Goal: Task Accomplishment & Management: Use online tool/utility

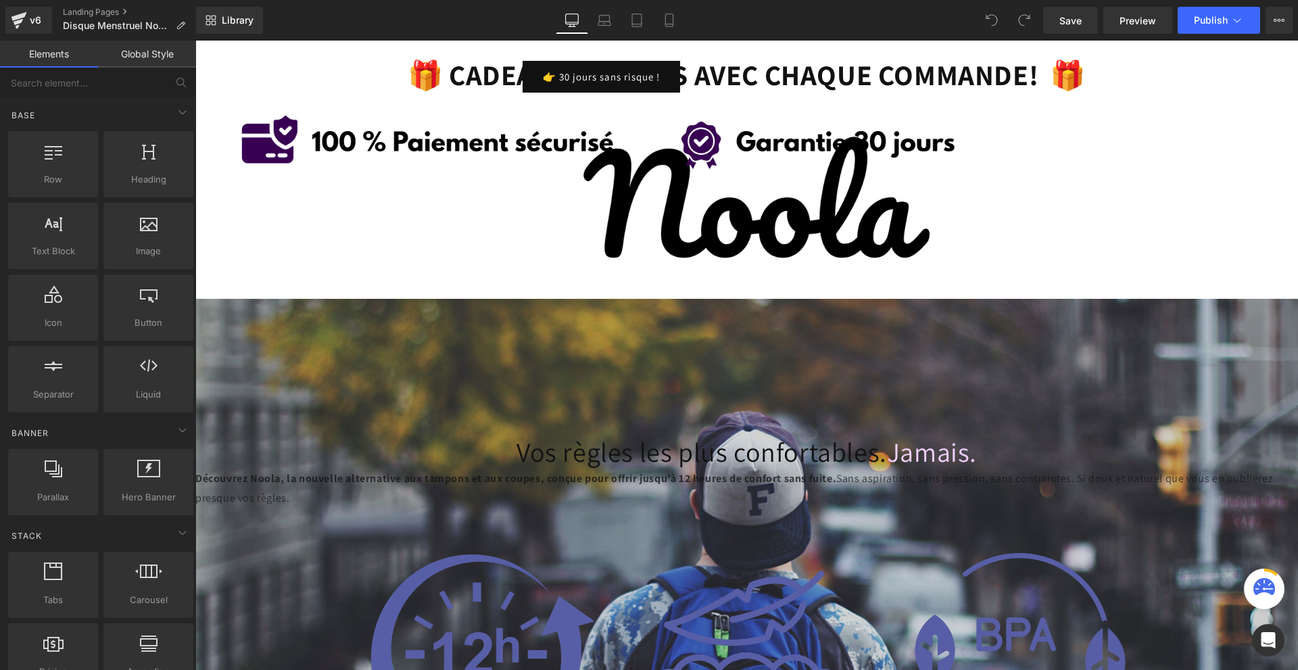
click at [670, 5] on div "Library Desktop Desktop Laptop Tablet Mobile Save Preview Publish Scheduled Upg…" at bounding box center [747, 20] width 1102 height 41
click at [664, 13] on link "Mobile" at bounding box center [669, 20] width 32 height 27
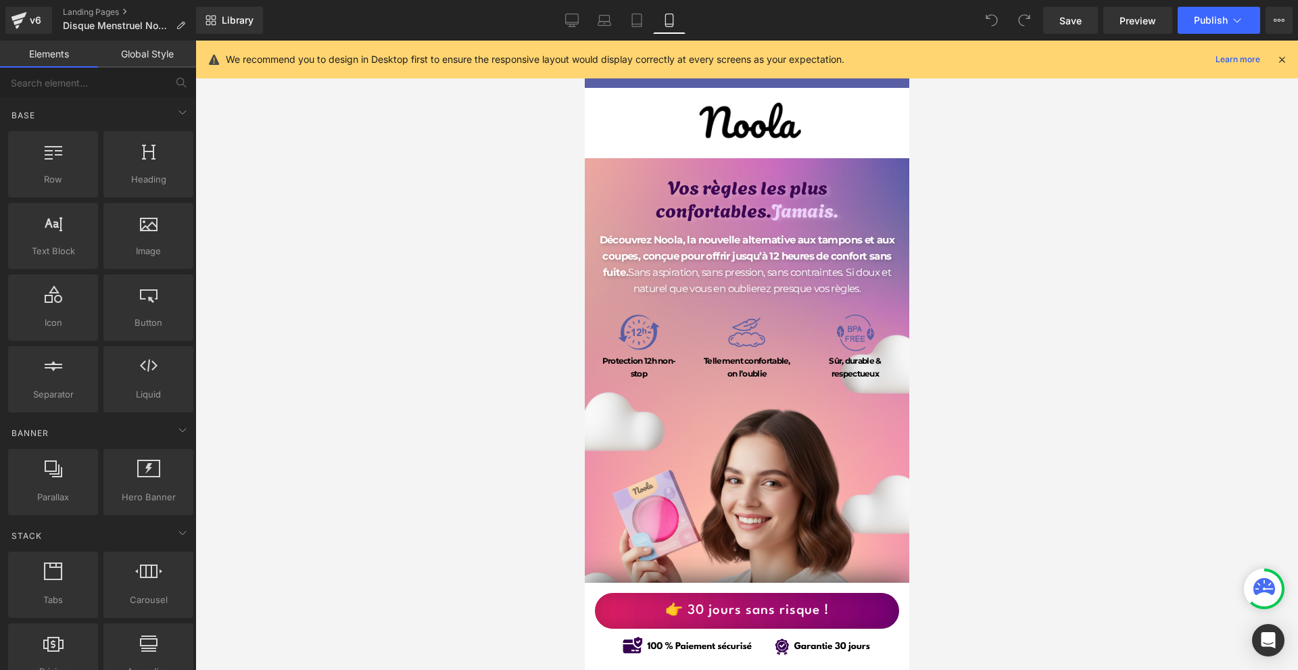
click at [1288, 60] on icon at bounding box center [1282, 59] width 12 height 12
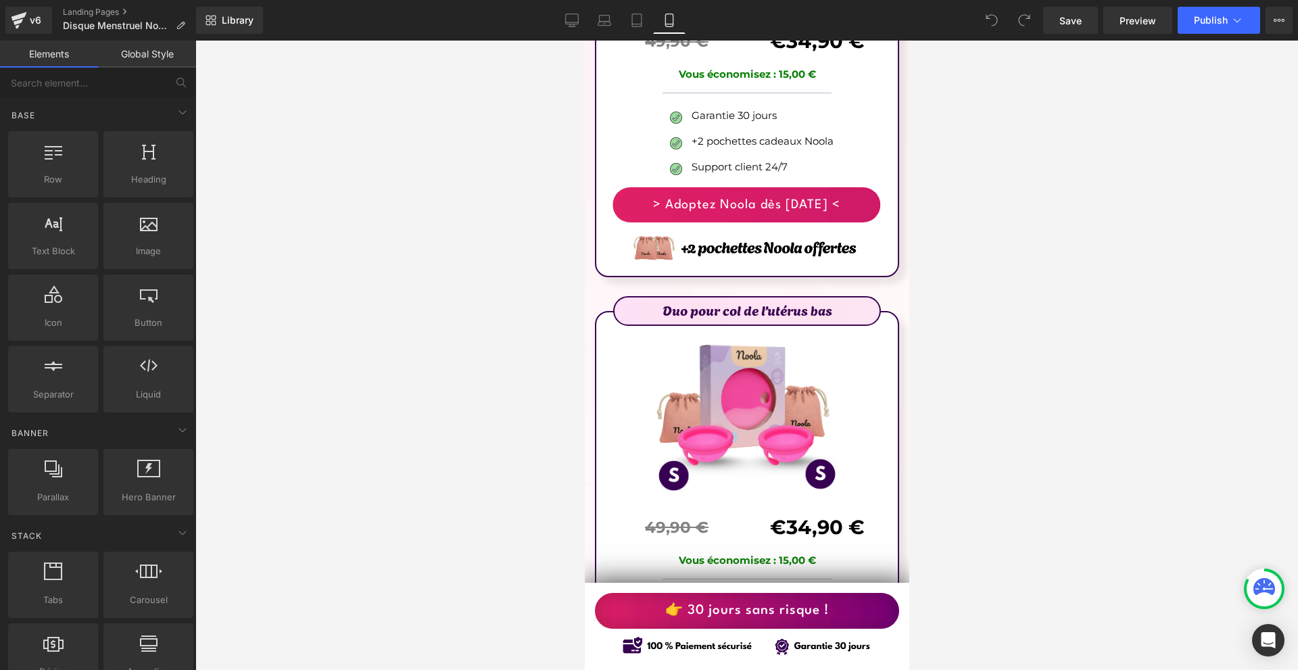
scroll to position [8258, 0]
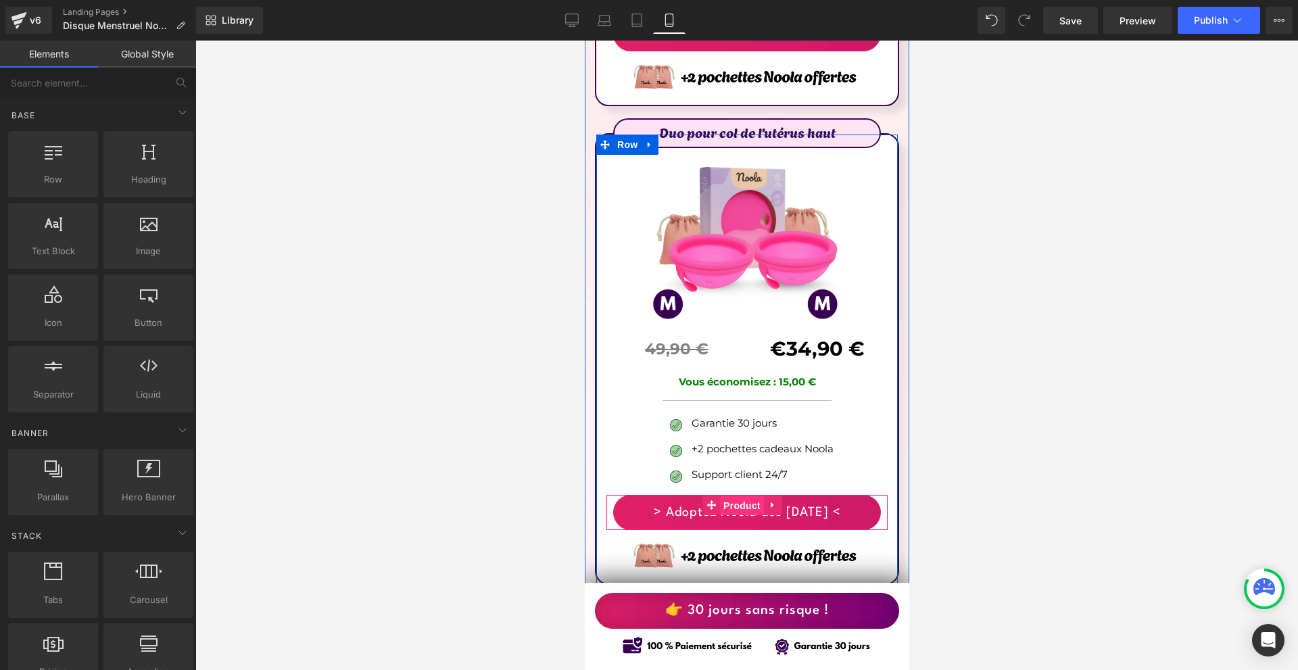
click at [736, 496] on span "Product" at bounding box center [742, 506] width 44 height 20
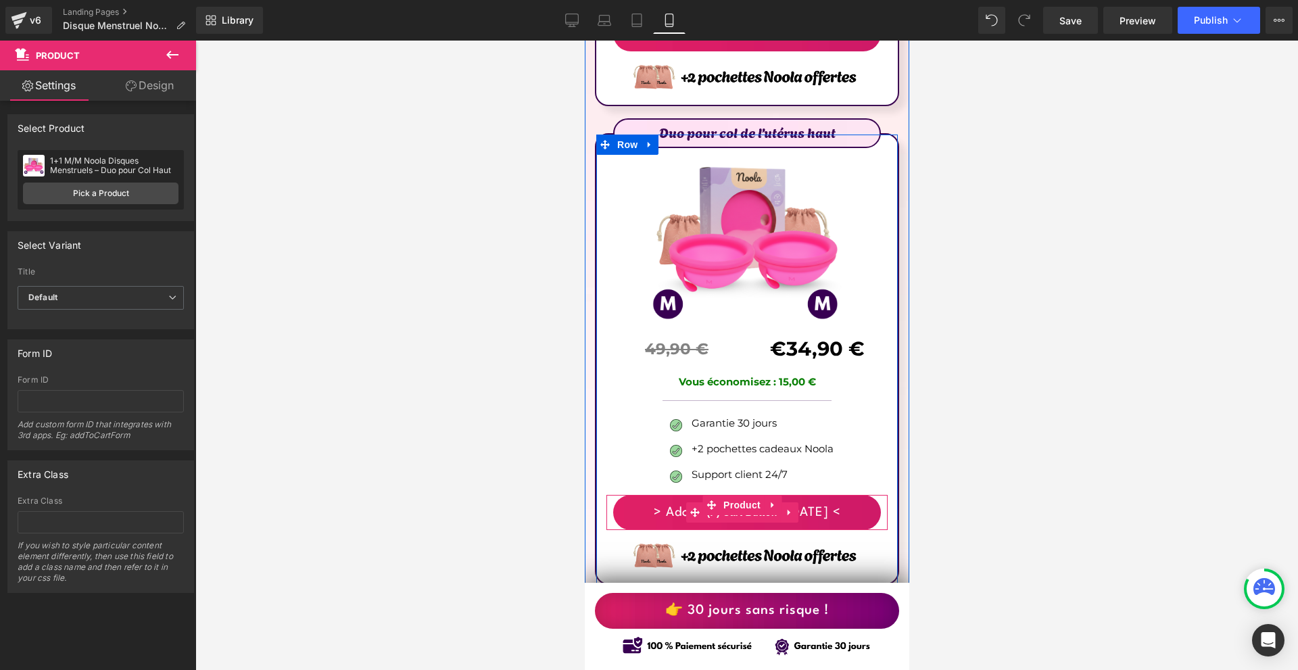
drag, startPoint x: 1147, startPoint y: 515, endPoint x: 665, endPoint y: 468, distance: 483.8
click at [726, 502] on span "(P) Cart Button" at bounding box center [741, 512] width 77 height 20
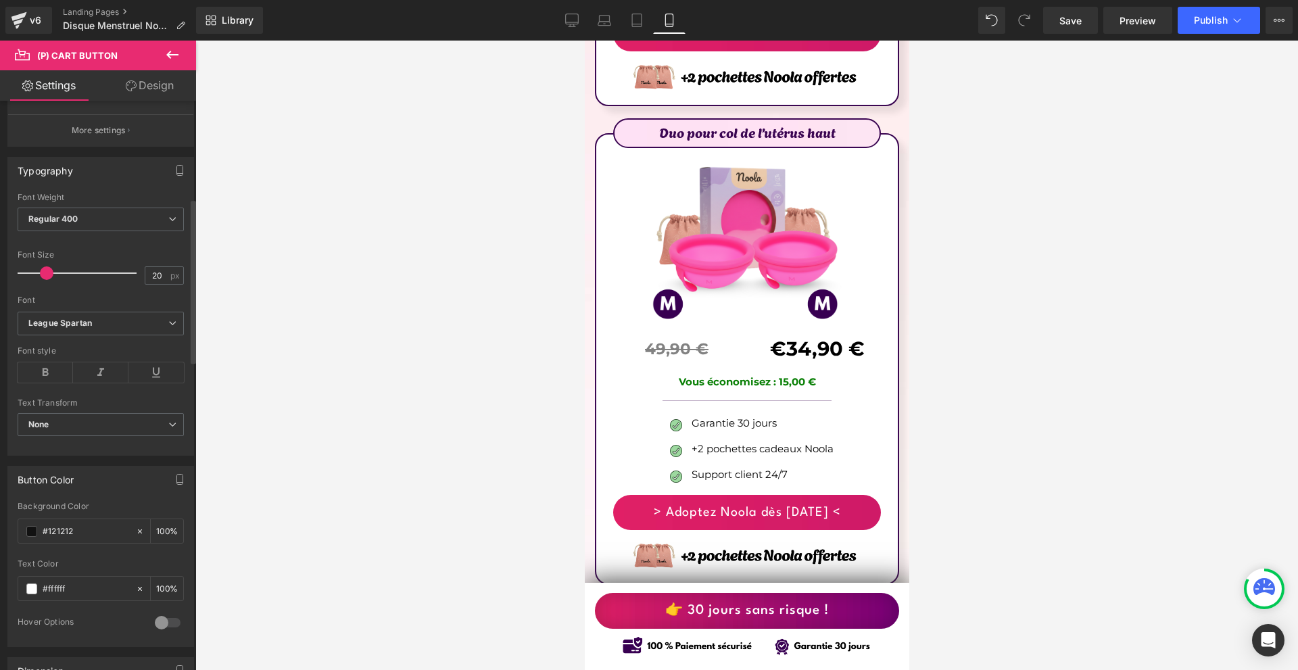
scroll to position [609, 0]
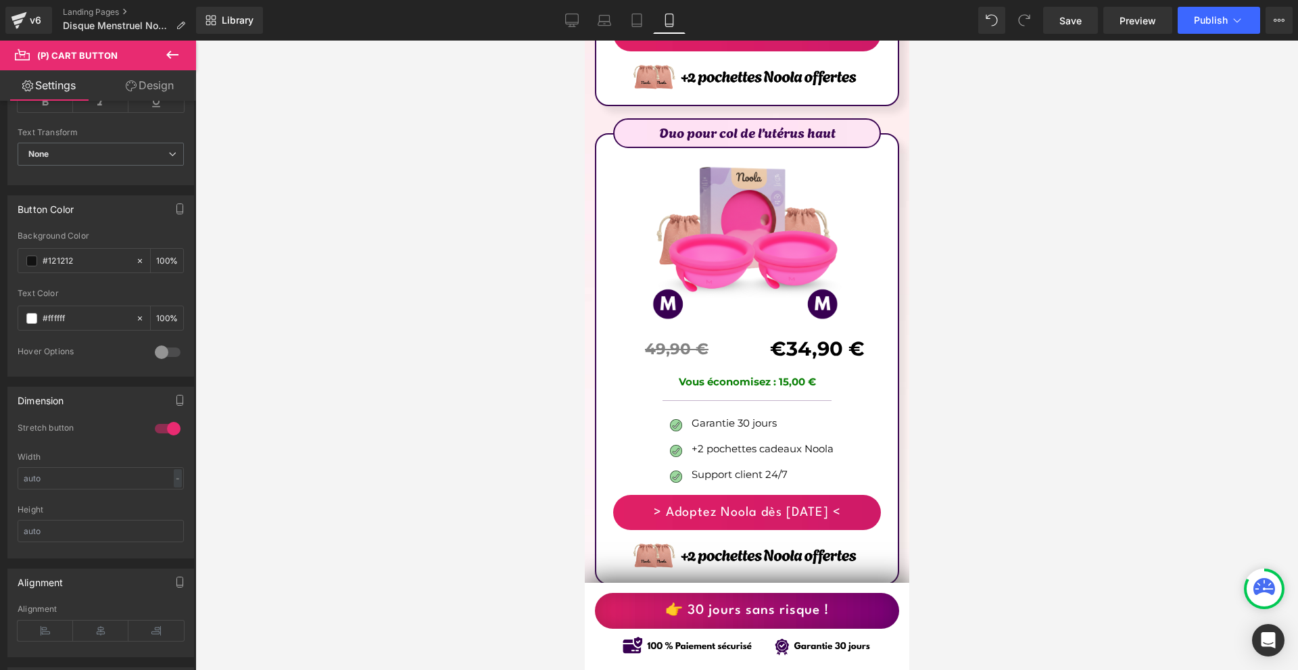
click at [163, 87] on link "Design" at bounding box center [150, 85] width 98 height 30
click at [0, 0] on div "Spacing" at bounding box center [0, 0] width 0 height 0
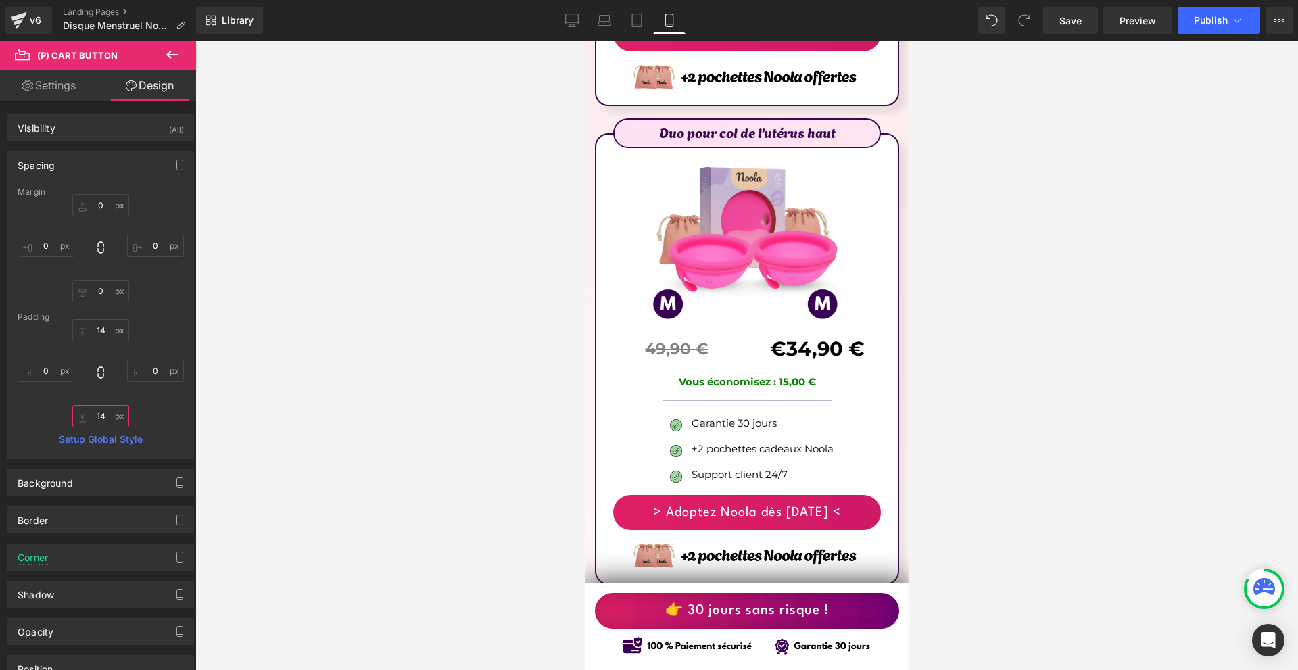
click at [104, 420] on input "text" at bounding box center [100, 416] width 57 height 22
type input "20"
click at [114, 342] on div "20" at bounding box center [101, 373] width 166 height 108
click at [108, 329] on input "text" at bounding box center [100, 330] width 57 height 22
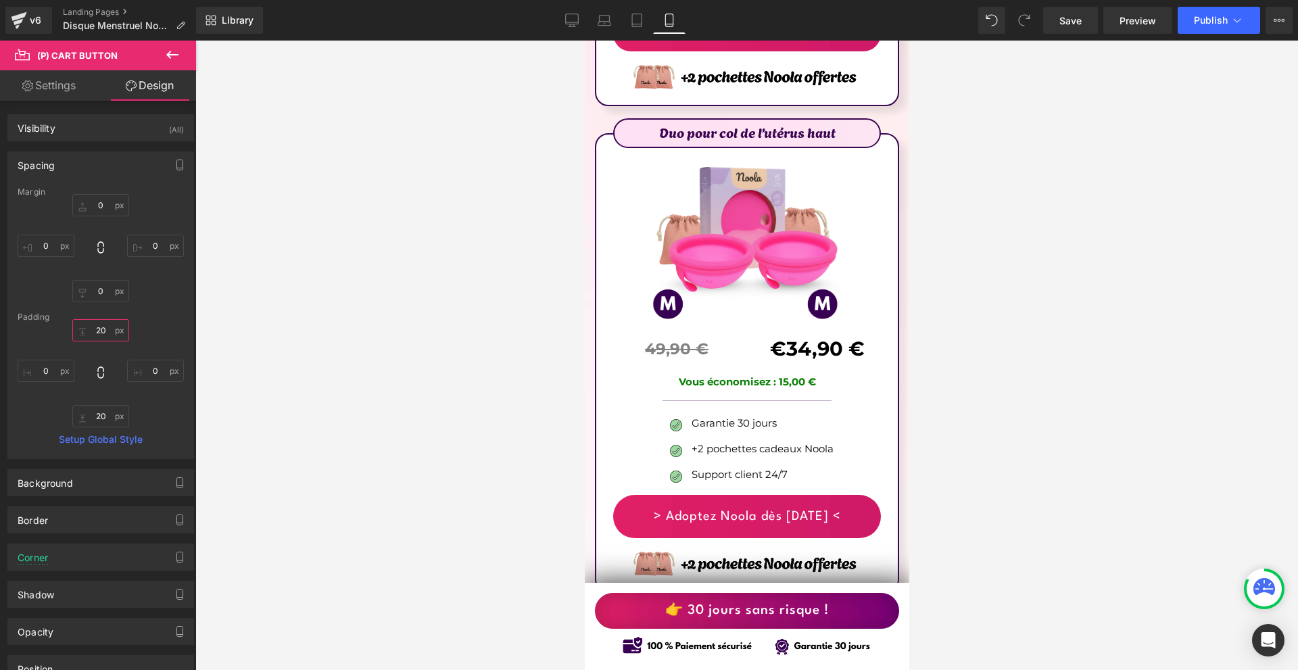
click at [108, 329] on input "20" at bounding box center [100, 330] width 57 height 22
type input "16"
click at [98, 421] on input "20" at bounding box center [100, 416] width 57 height 22
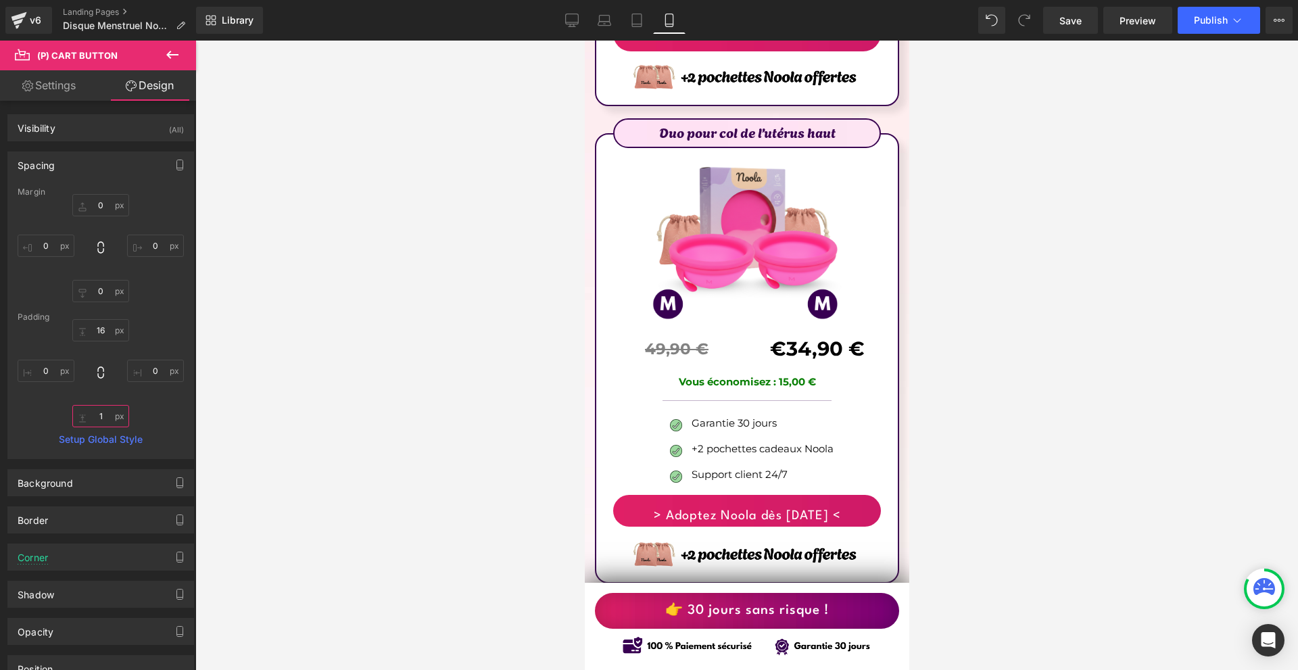
type input "16"
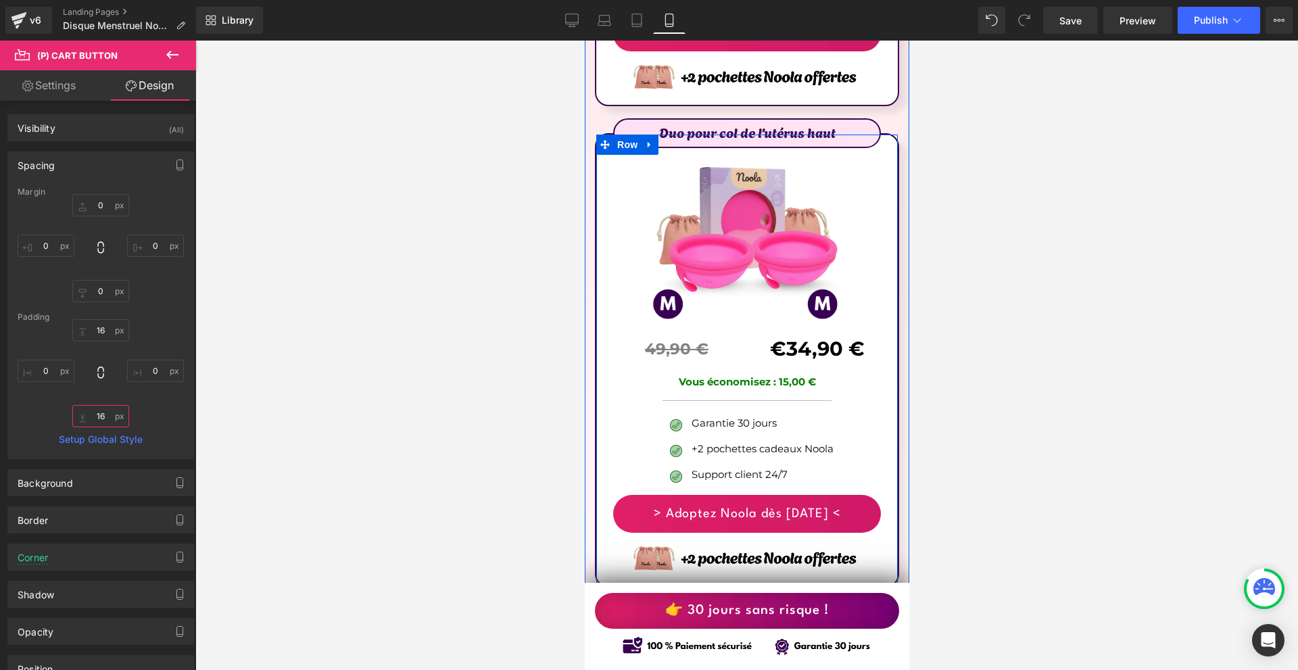
scroll to position [7919, 0]
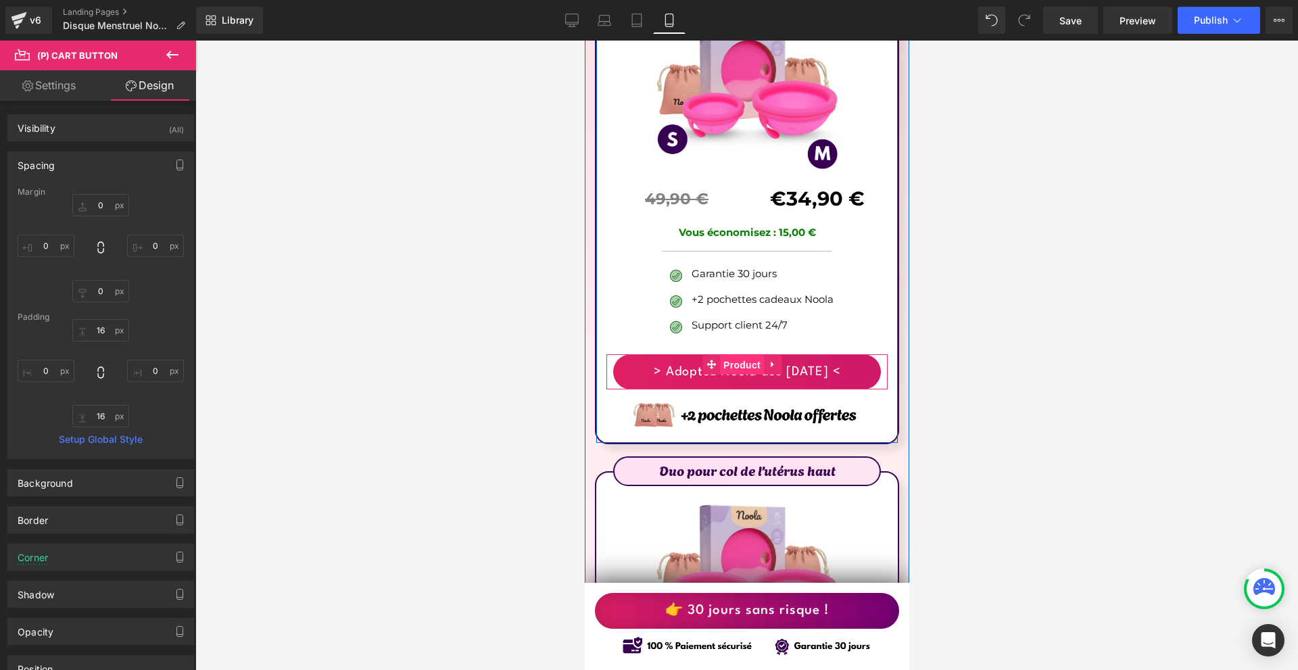
click at [736, 355] on span "Product" at bounding box center [742, 365] width 44 height 20
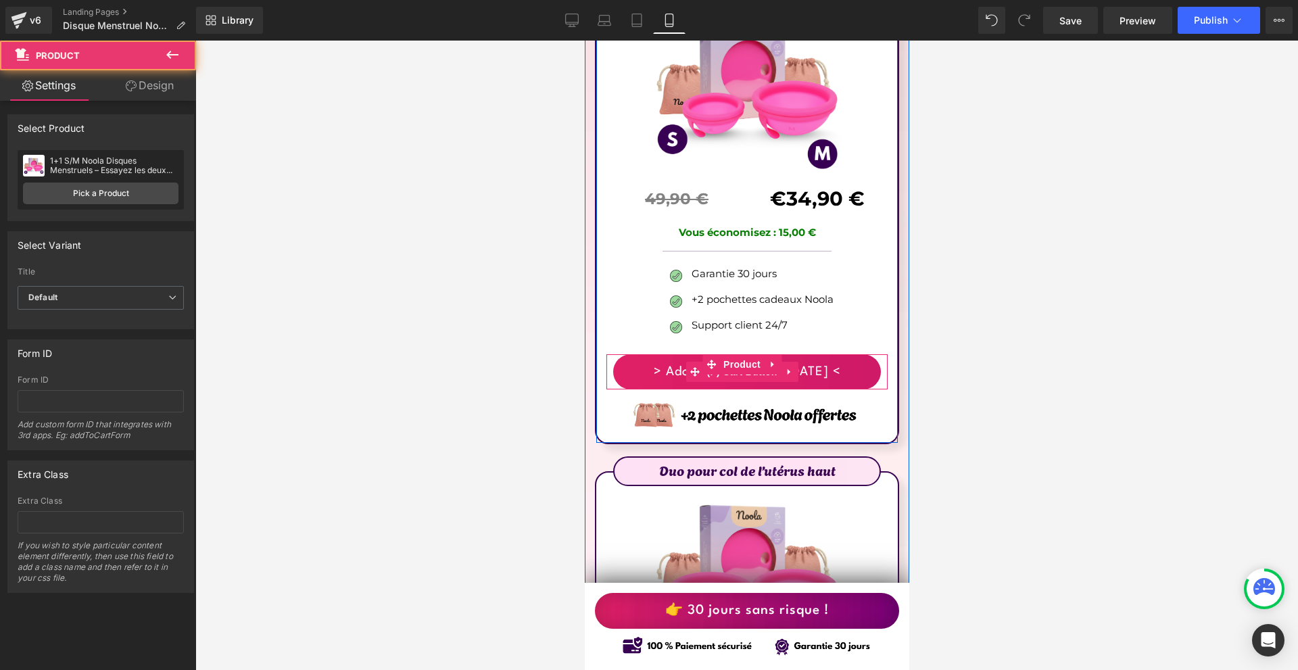
click at [736, 362] on span "(P) Cart Button" at bounding box center [741, 372] width 77 height 20
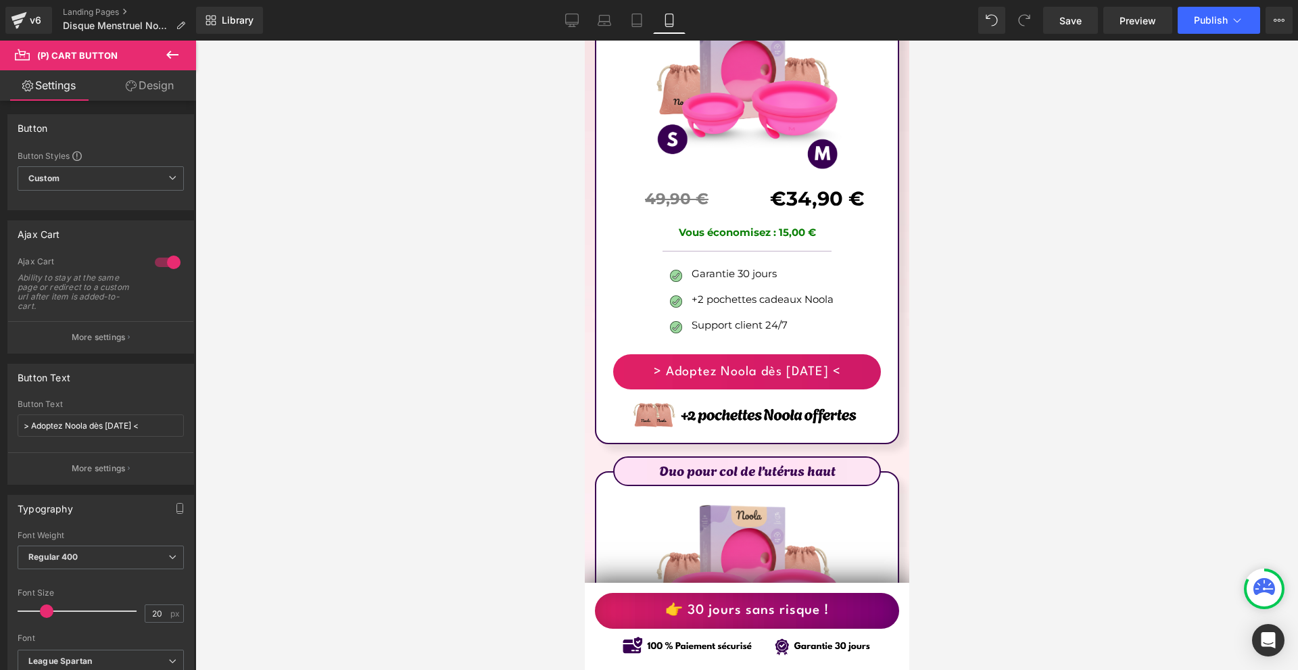
click at [170, 85] on link "Design" at bounding box center [150, 85] width 98 height 30
click at [0, 0] on div "Spacing" at bounding box center [0, 0] width 0 height 0
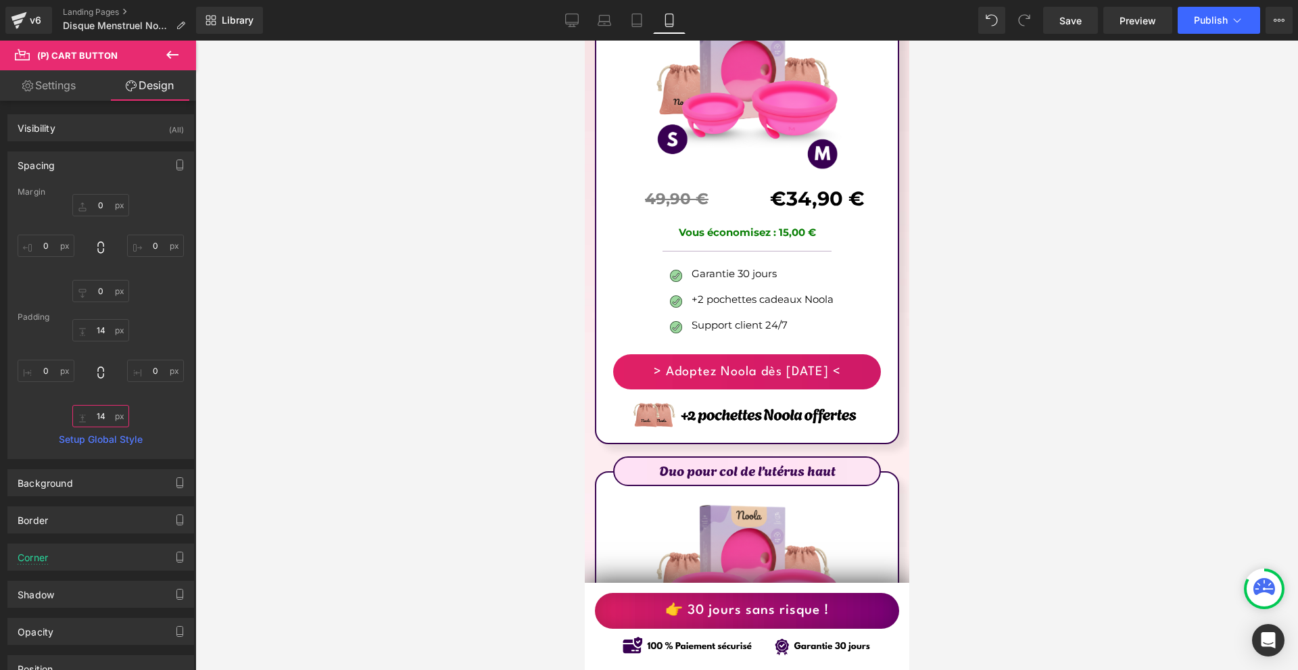
click at [97, 419] on input "text" at bounding box center [100, 416] width 57 height 22
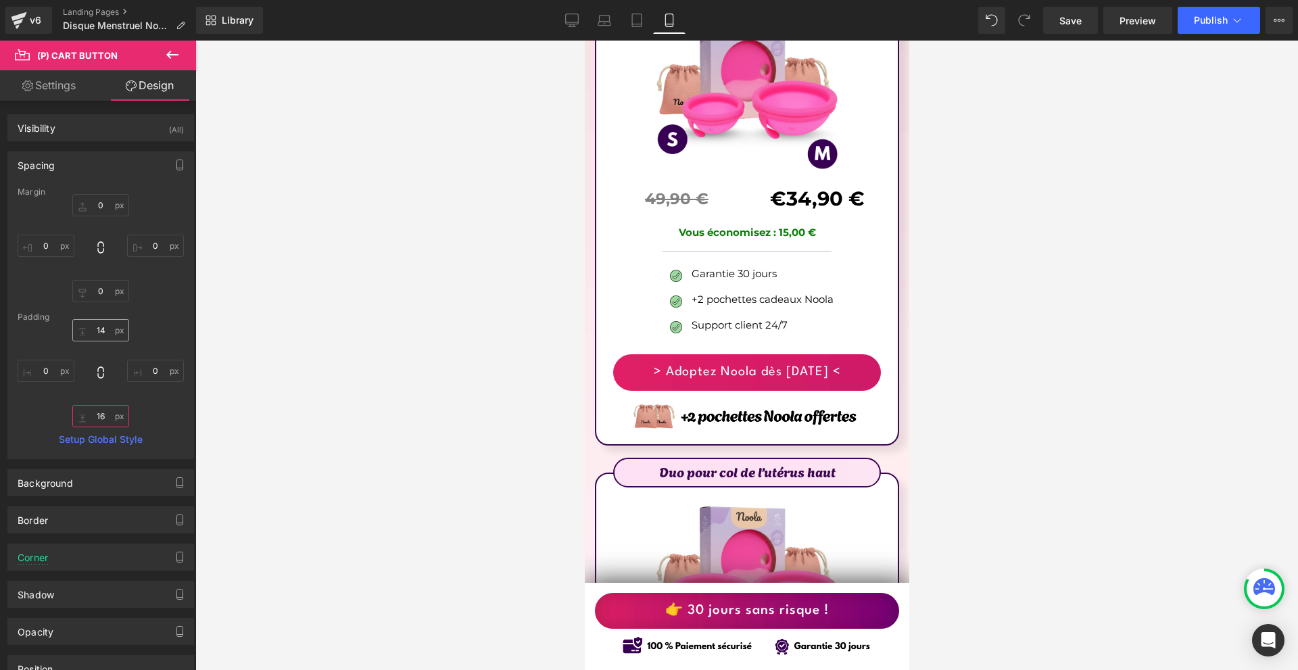
type input "16"
click at [111, 328] on input "text" at bounding box center [100, 330] width 57 height 22
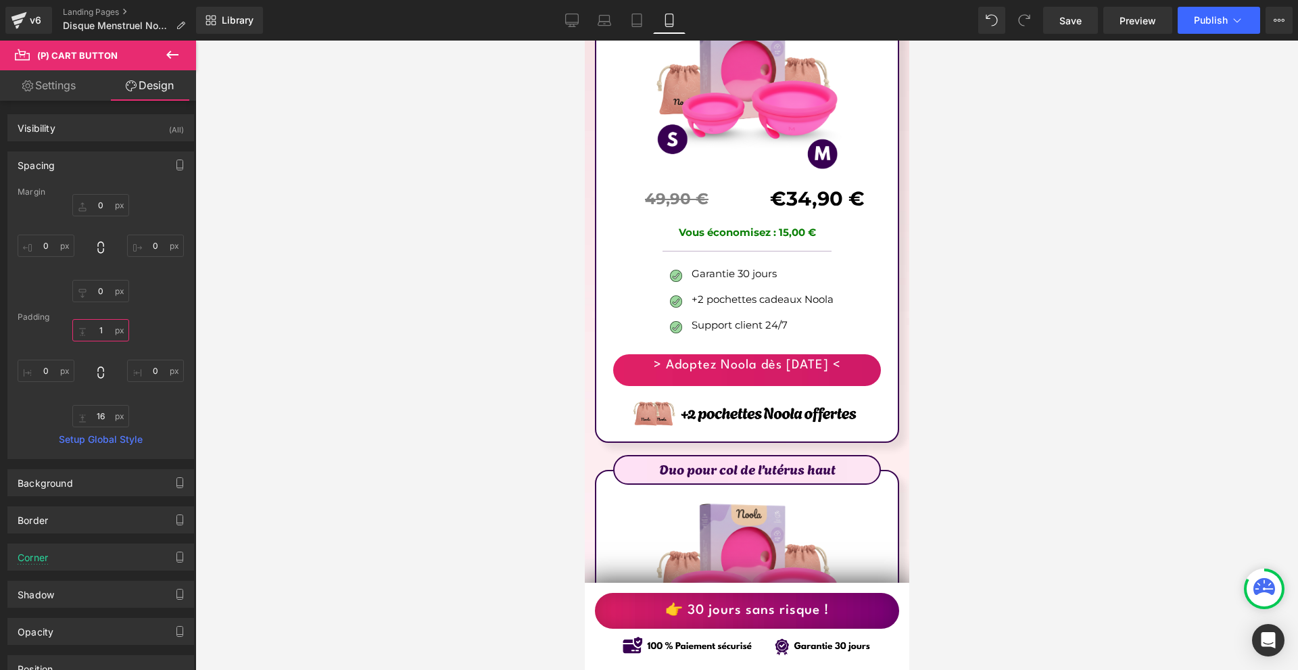
type input "16"
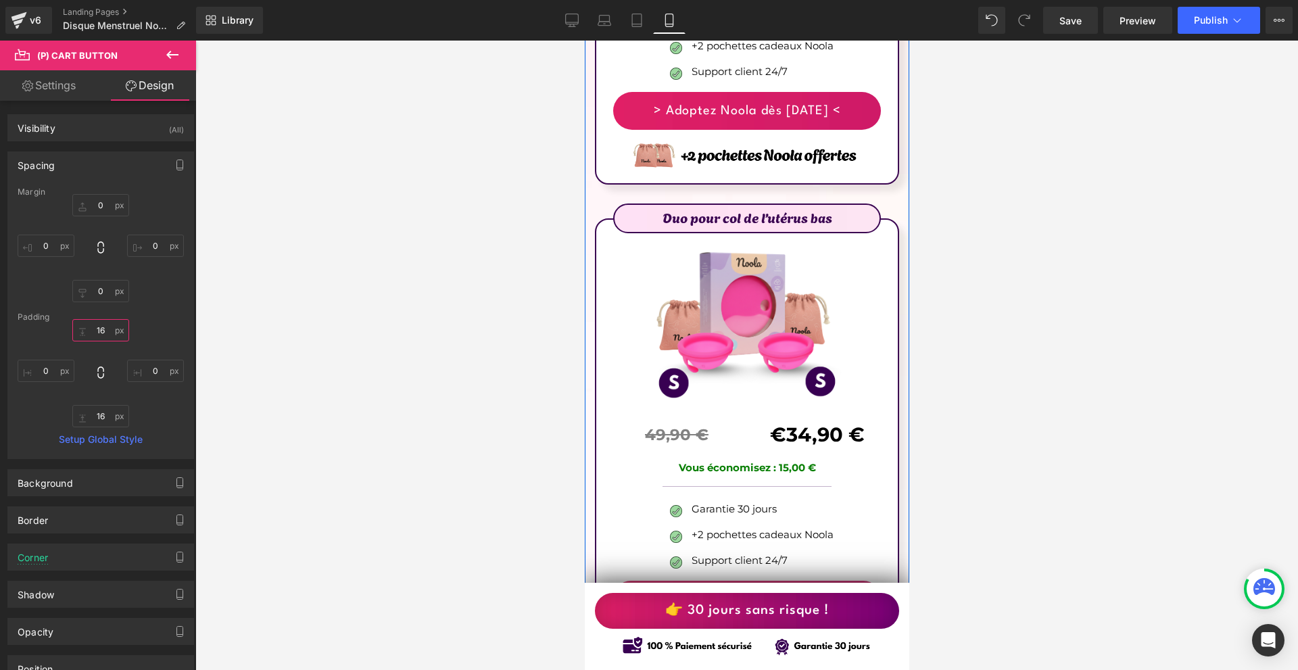
scroll to position [8799, 0]
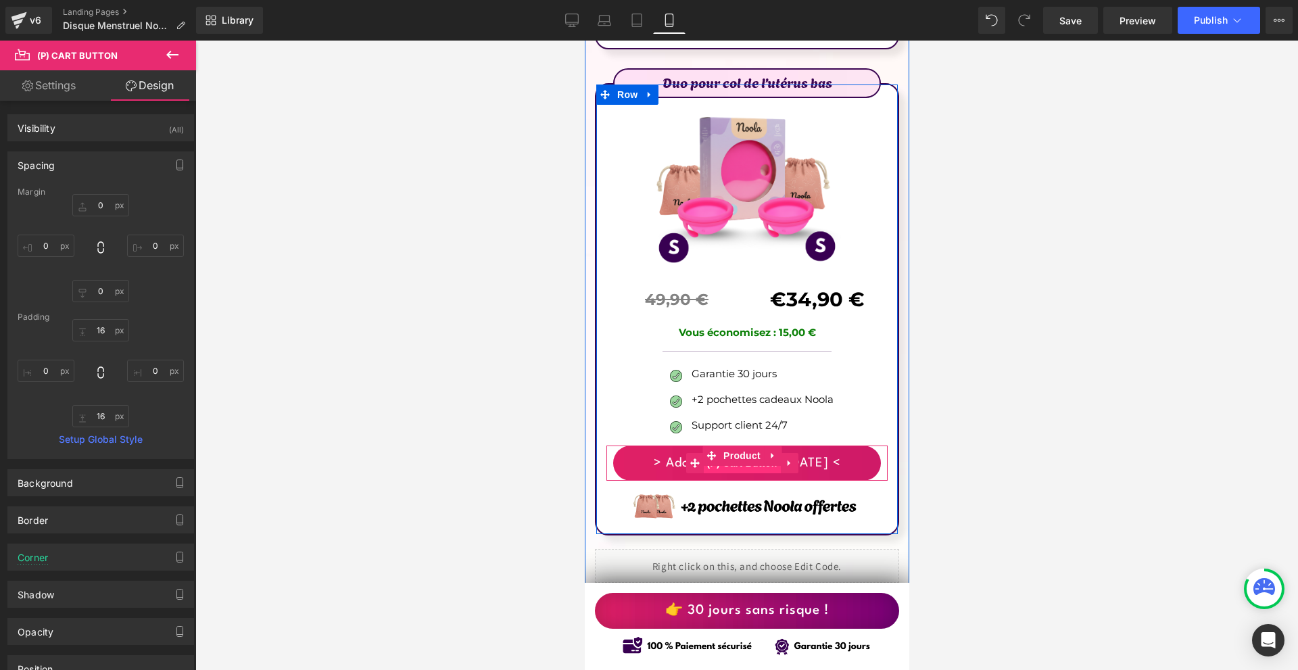
click at [735, 453] on span "(P) Cart Button" at bounding box center [741, 463] width 77 height 20
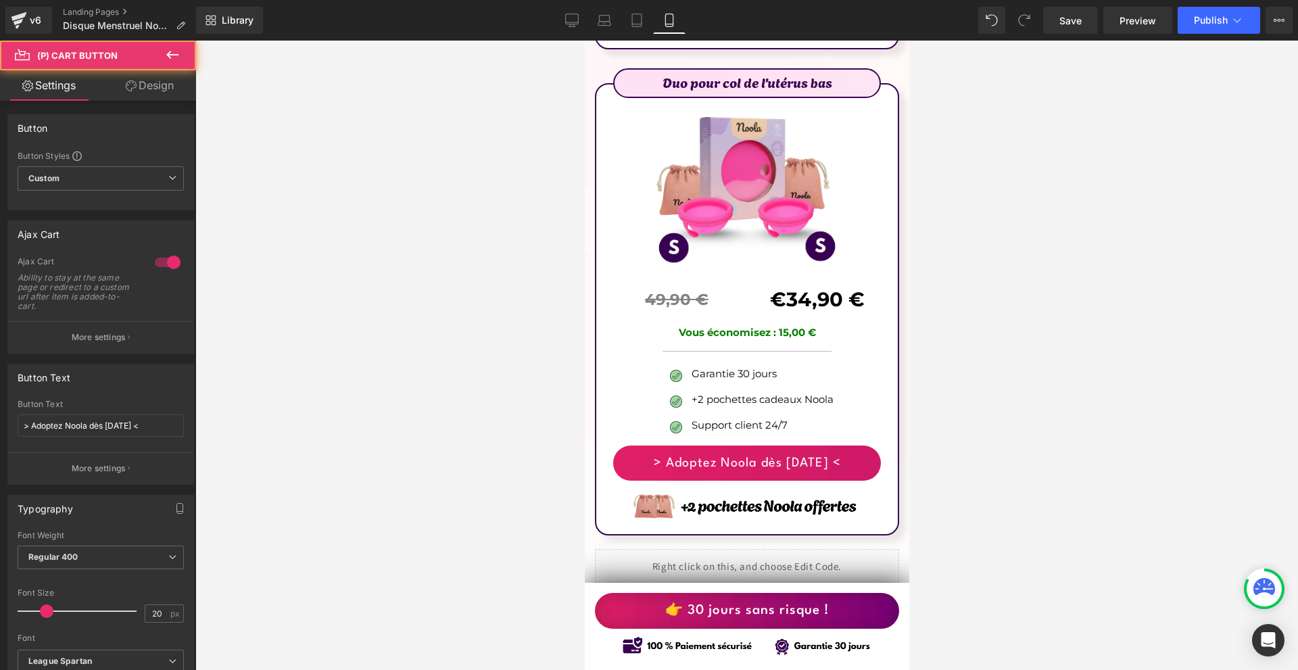
click at [164, 81] on link "Design" at bounding box center [150, 85] width 98 height 30
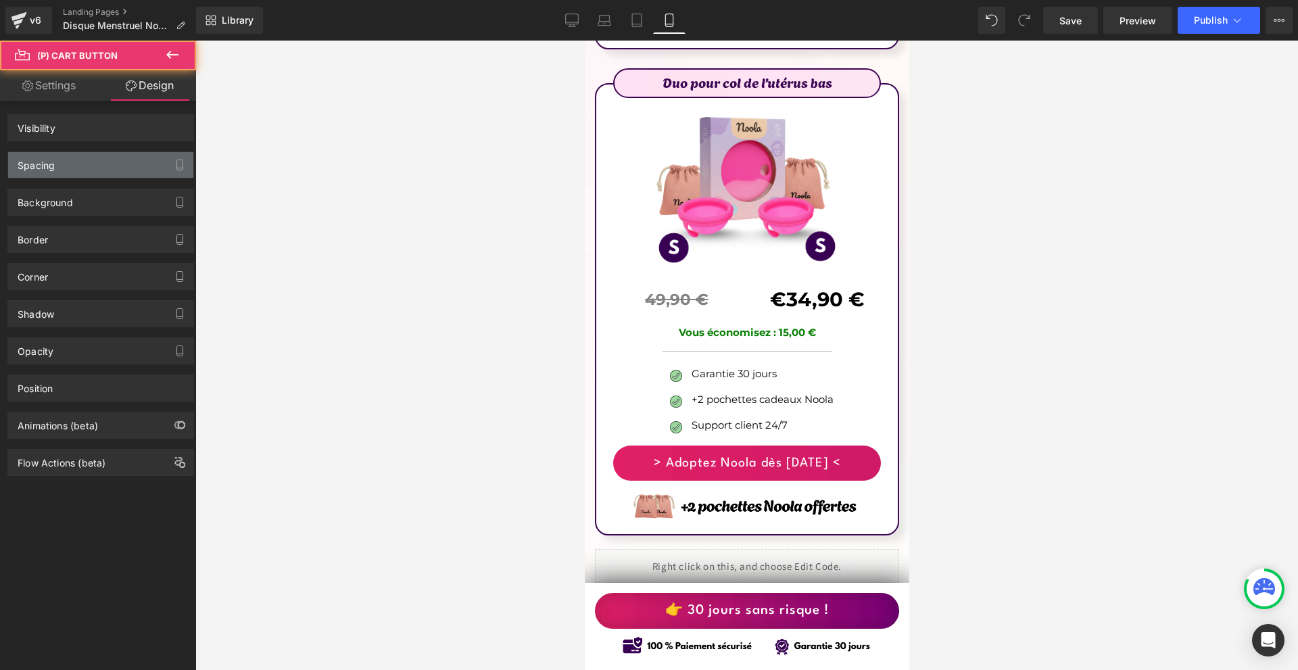
click at [77, 160] on div "Spacing" at bounding box center [100, 165] width 185 height 26
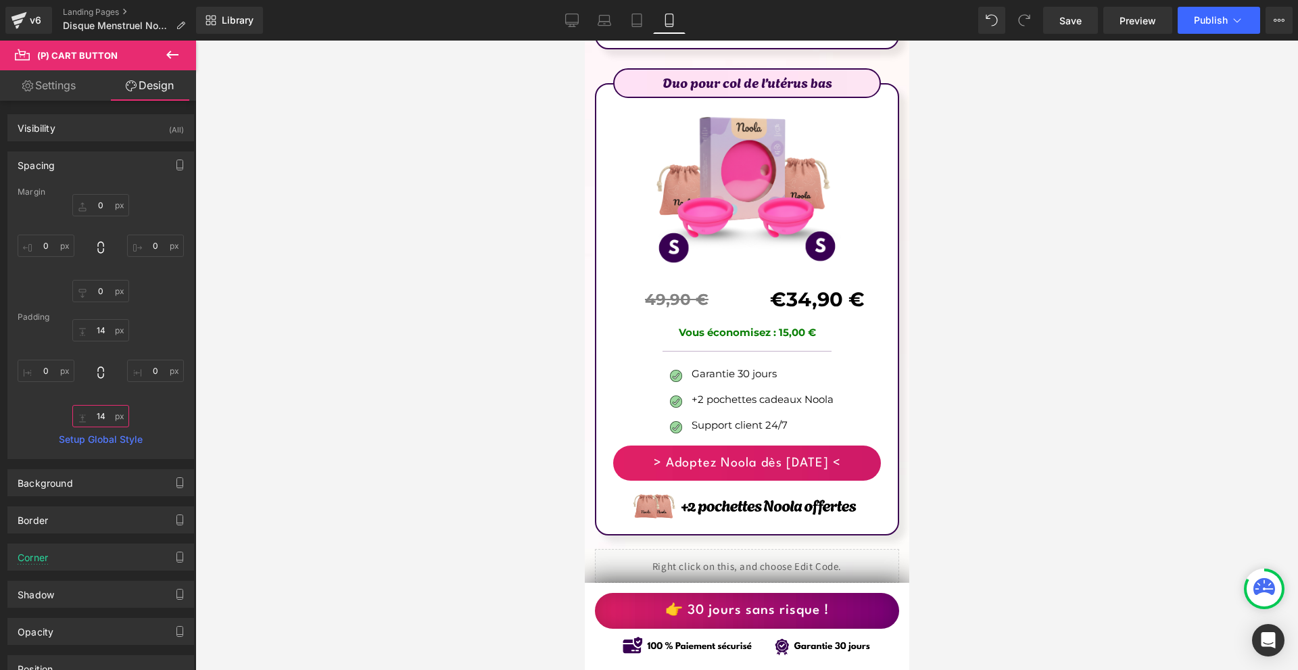
click at [113, 414] on input "14" at bounding box center [100, 416] width 57 height 22
type input "10"
click at [106, 333] on input "14" at bounding box center [100, 330] width 57 height 22
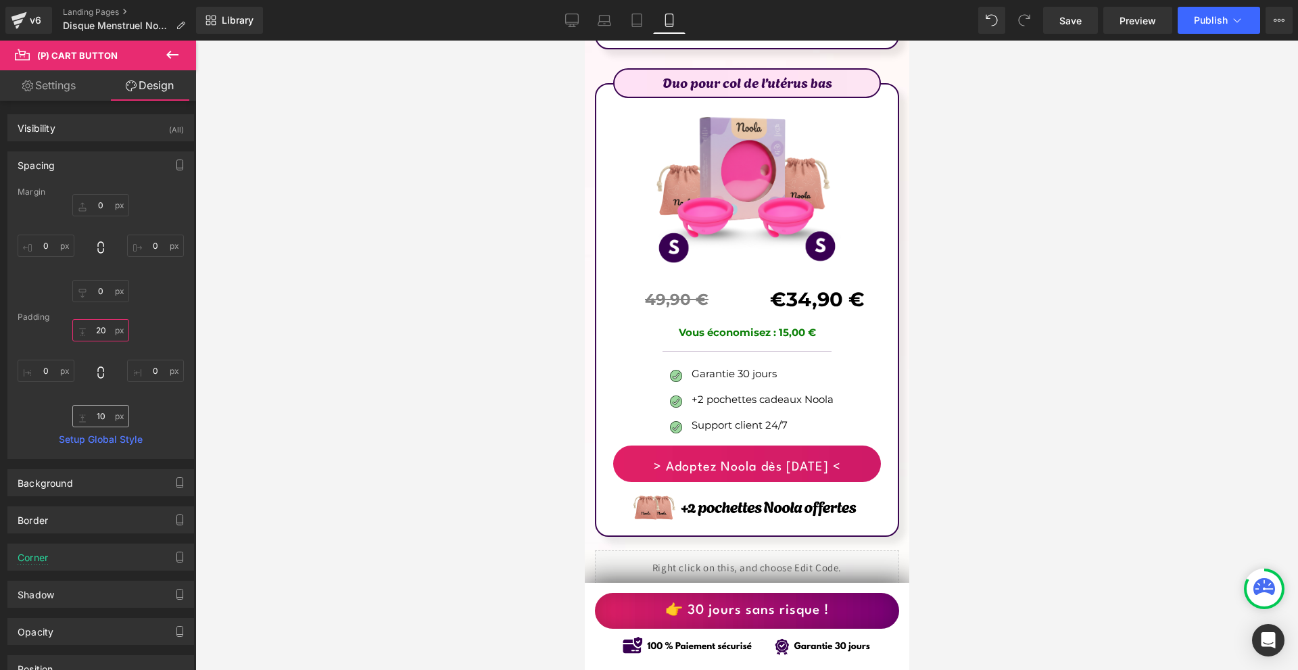
type input "20"
click at [105, 417] on input "2" at bounding box center [100, 416] width 57 height 22
type input "20"
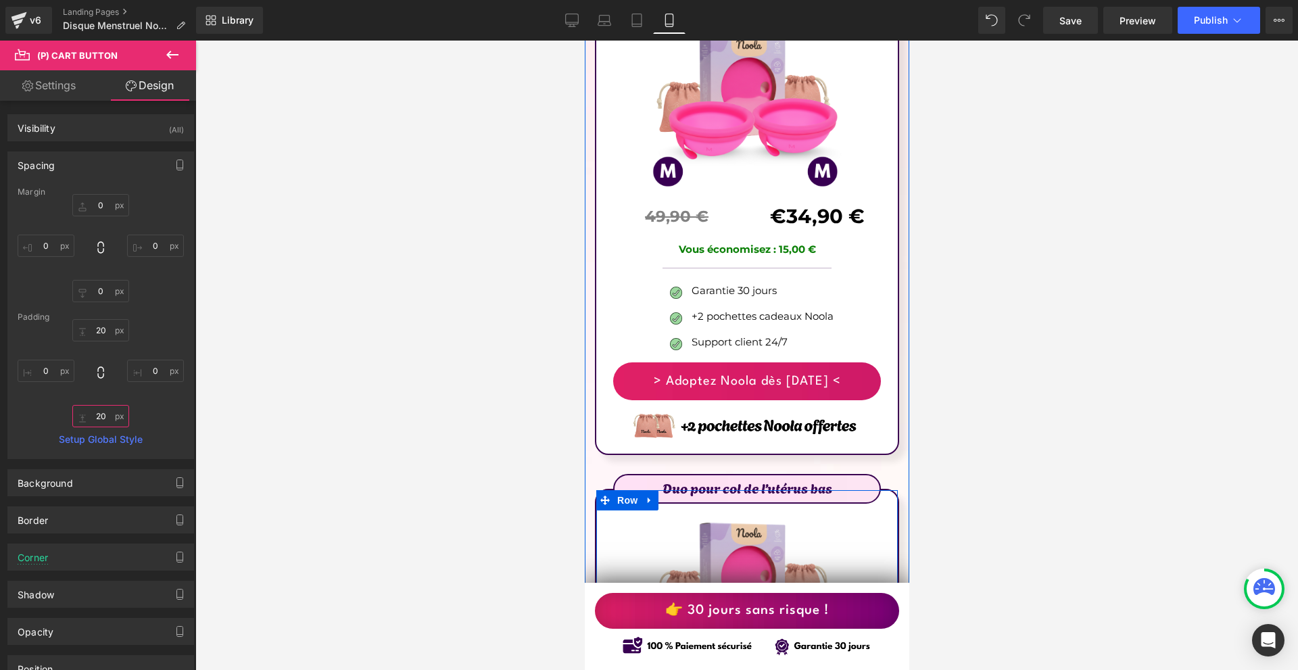
scroll to position [8325, 0]
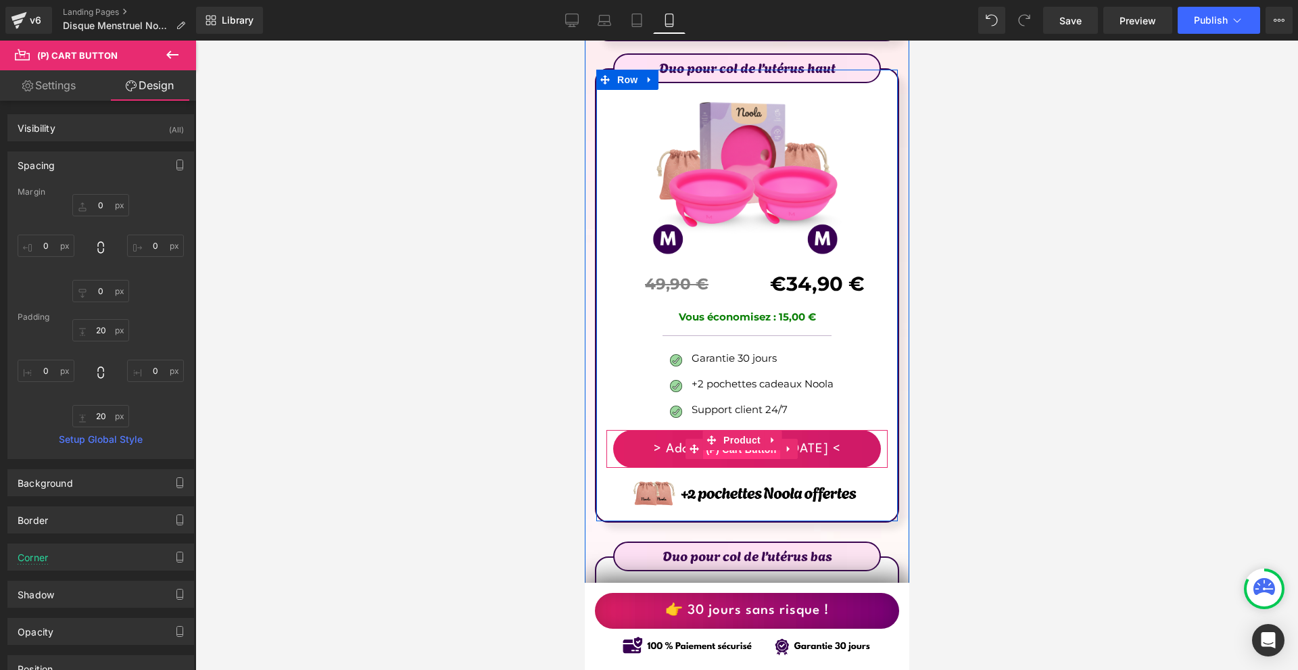
click at [738, 440] on span "(P) Cart Button" at bounding box center [741, 450] width 77 height 20
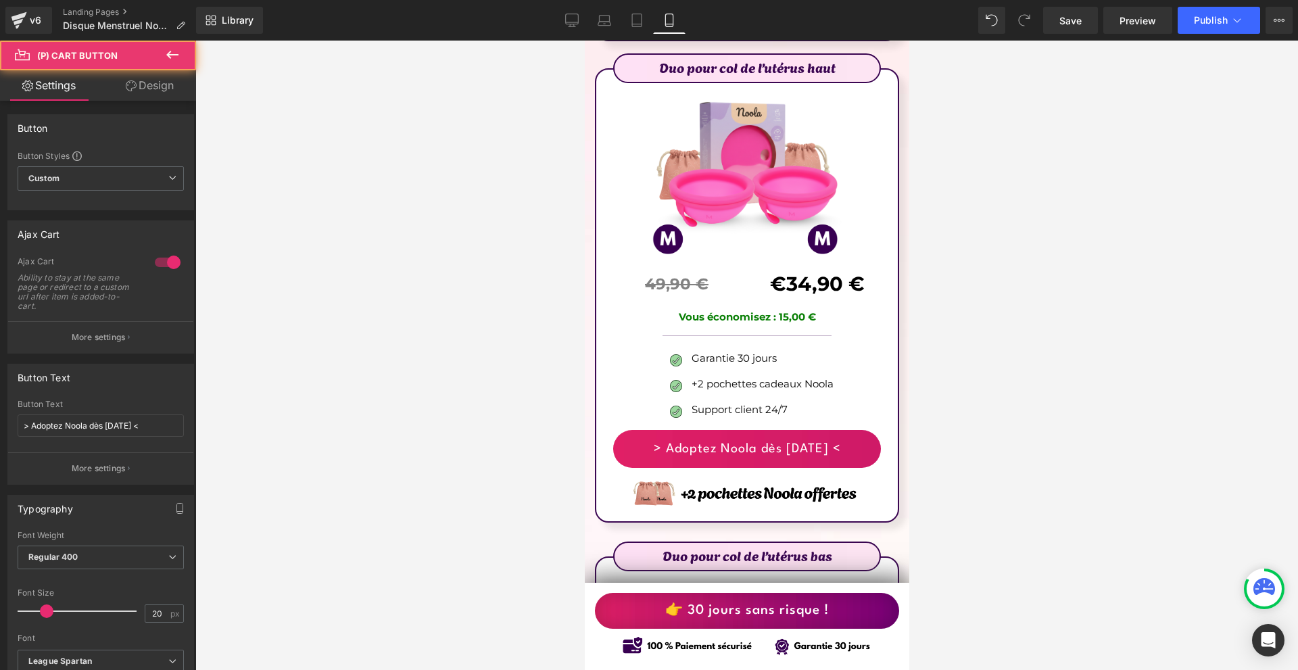
click at [158, 87] on link "Design" at bounding box center [150, 85] width 98 height 30
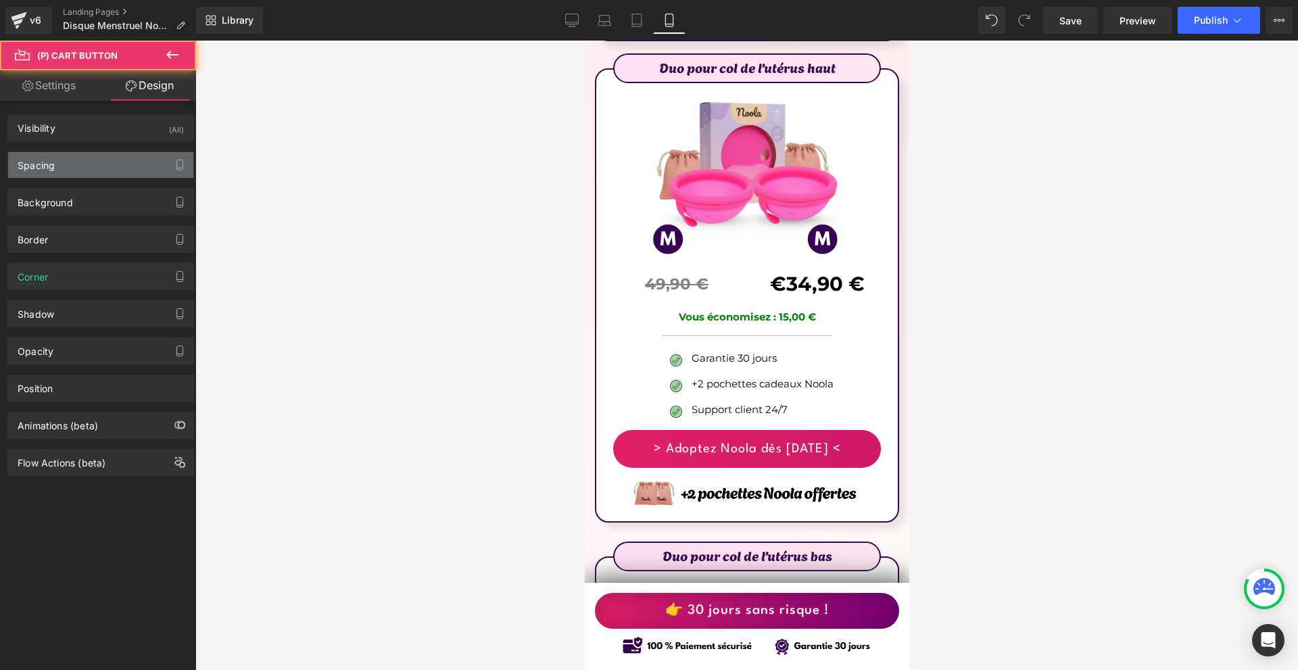
click at [80, 165] on div "Spacing" at bounding box center [100, 165] width 185 height 26
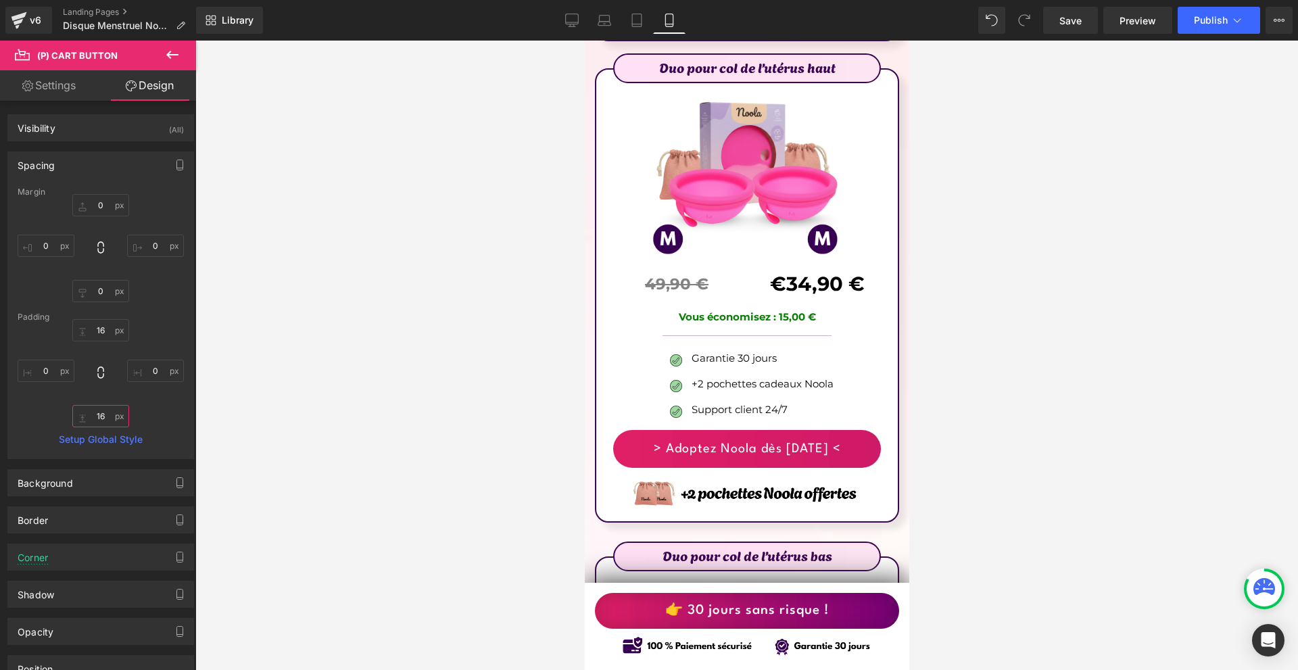
click at [98, 406] on input "text" at bounding box center [100, 416] width 57 height 22
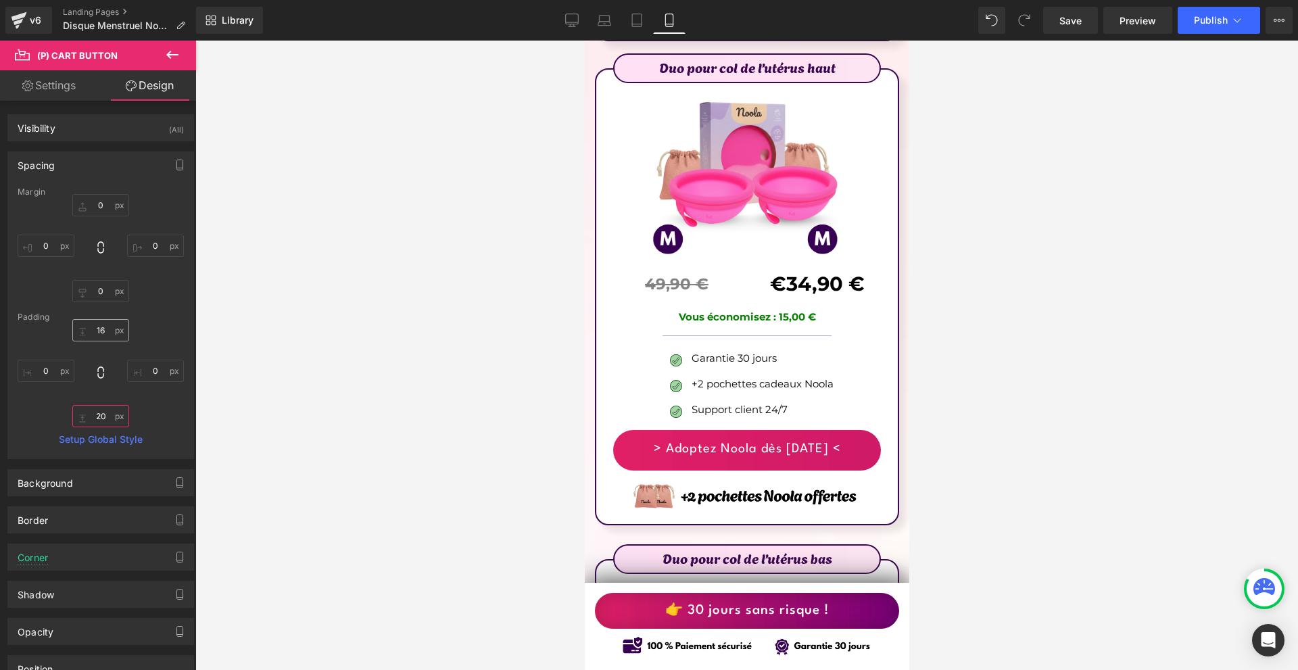
type input "20"
click at [93, 331] on input "2" at bounding box center [100, 330] width 57 height 22
type input "20"
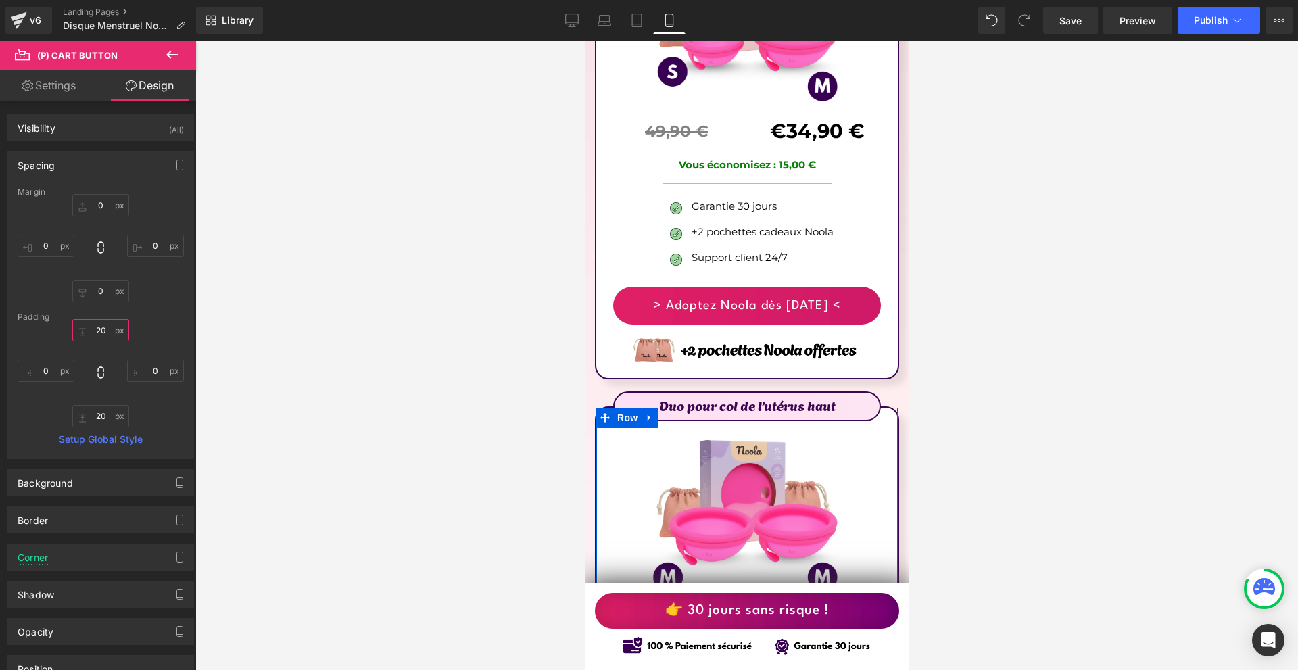
scroll to position [7919, 0]
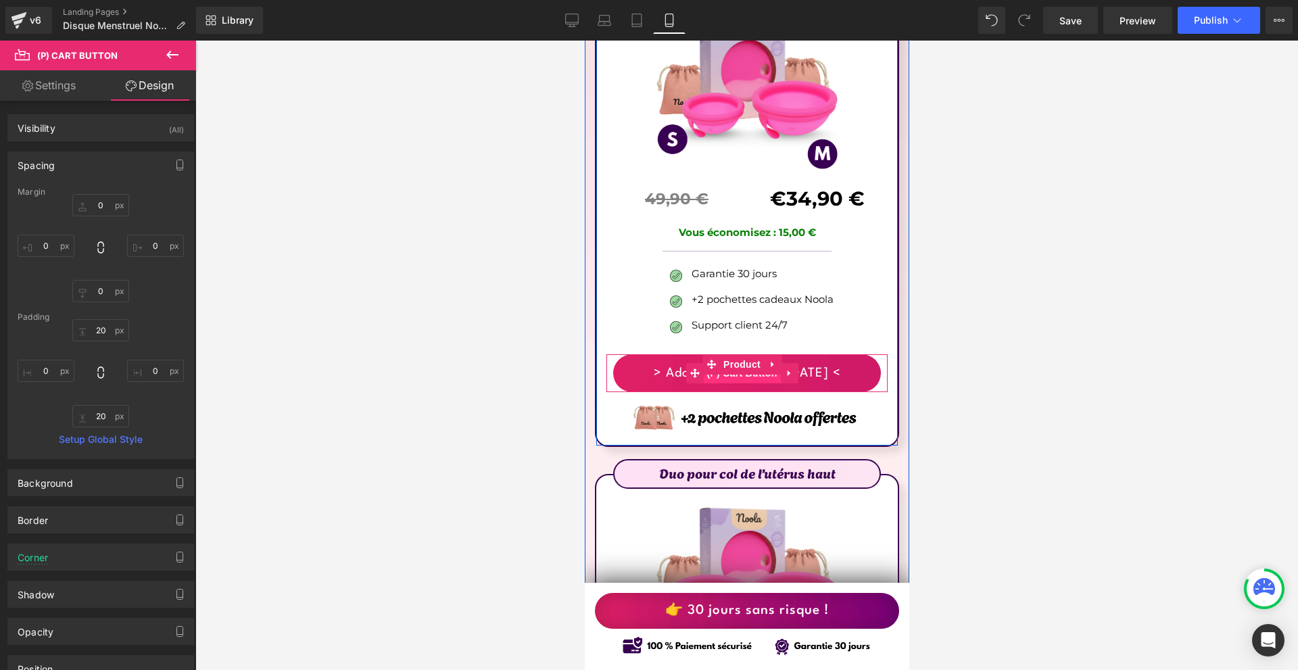
click at [741, 363] on span "(P) Cart Button" at bounding box center [741, 373] width 77 height 20
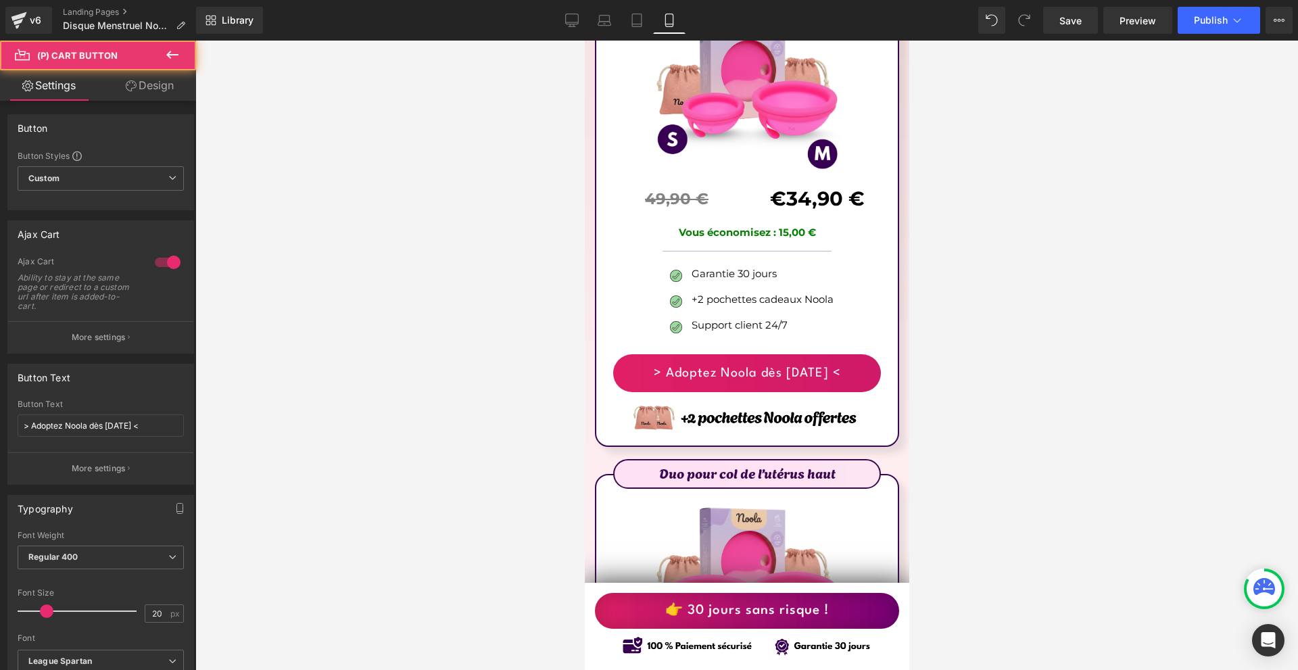
click at [177, 89] on link "Design" at bounding box center [150, 85] width 98 height 30
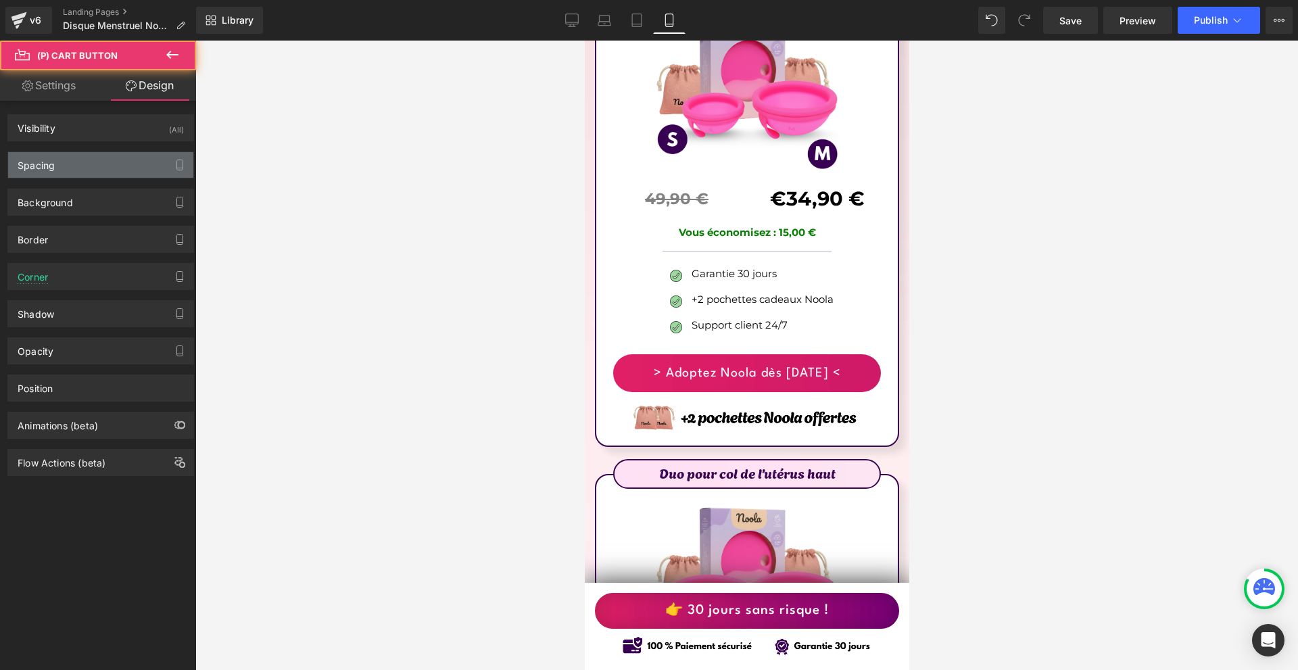
click at [68, 169] on div "Spacing" at bounding box center [100, 165] width 185 height 26
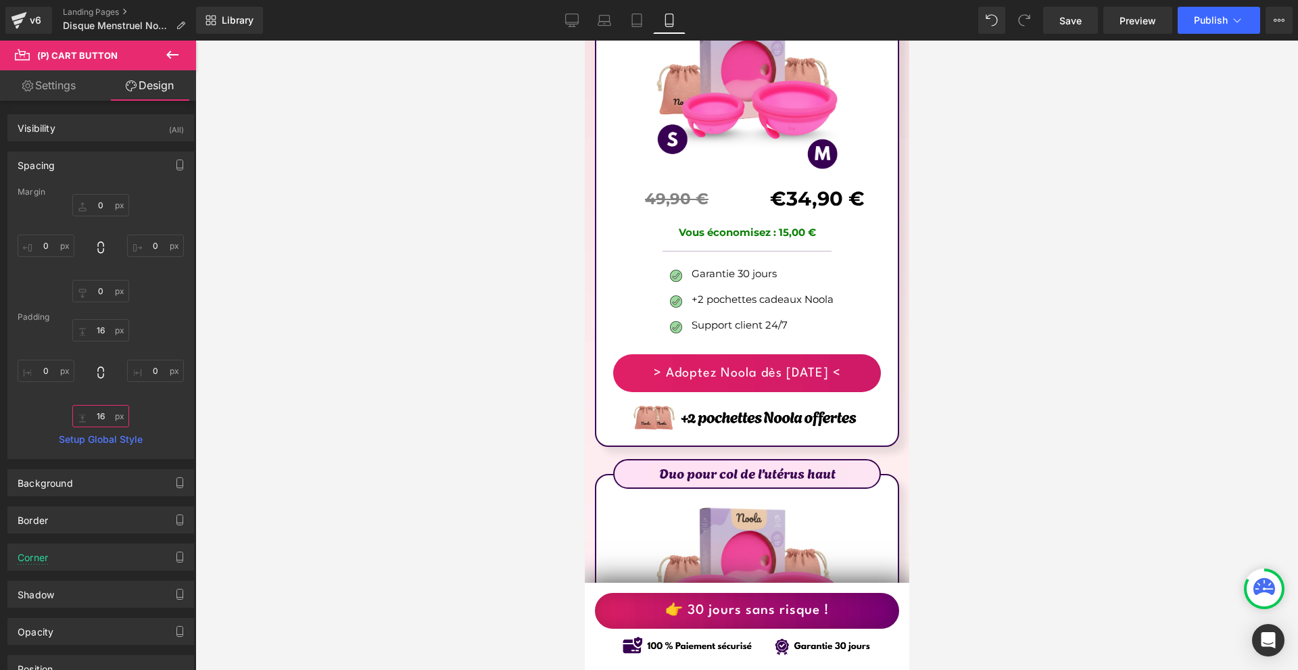
click at [104, 411] on input "text" at bounding box center [100, 416] width 57 height 22
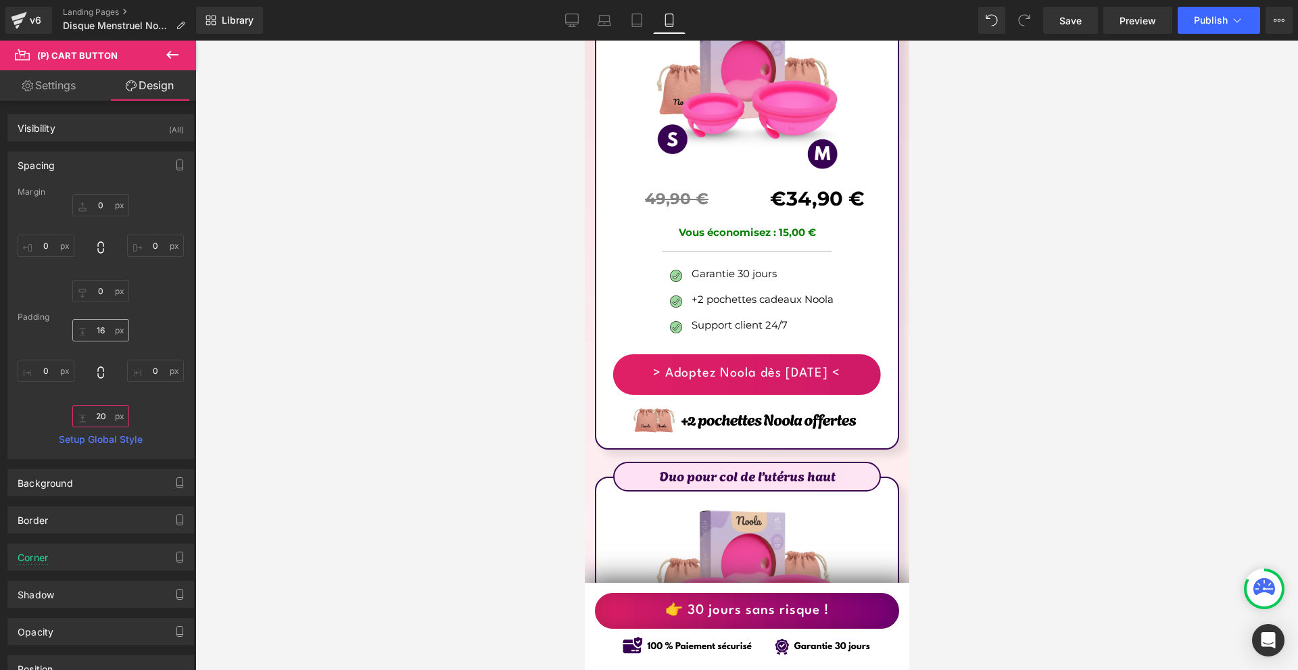
type input "20"
click at [110, 341] on input "16" at bounding box center [100, 330] width 57 height 22
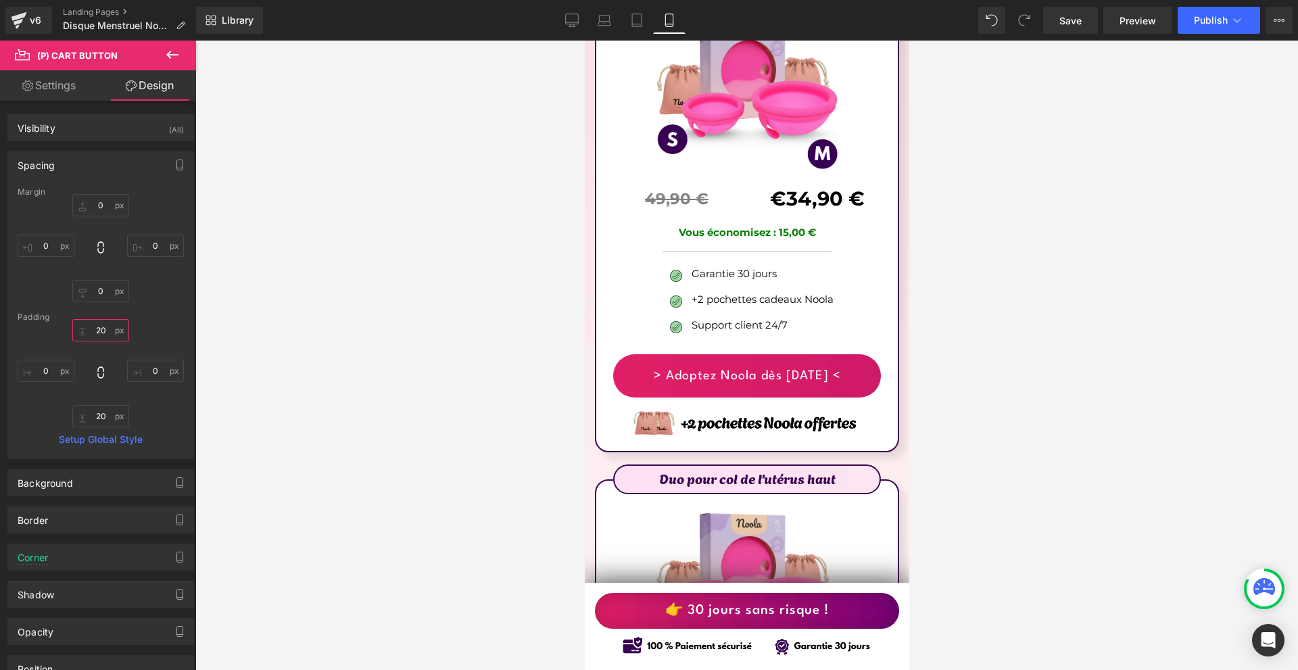
type input "20"
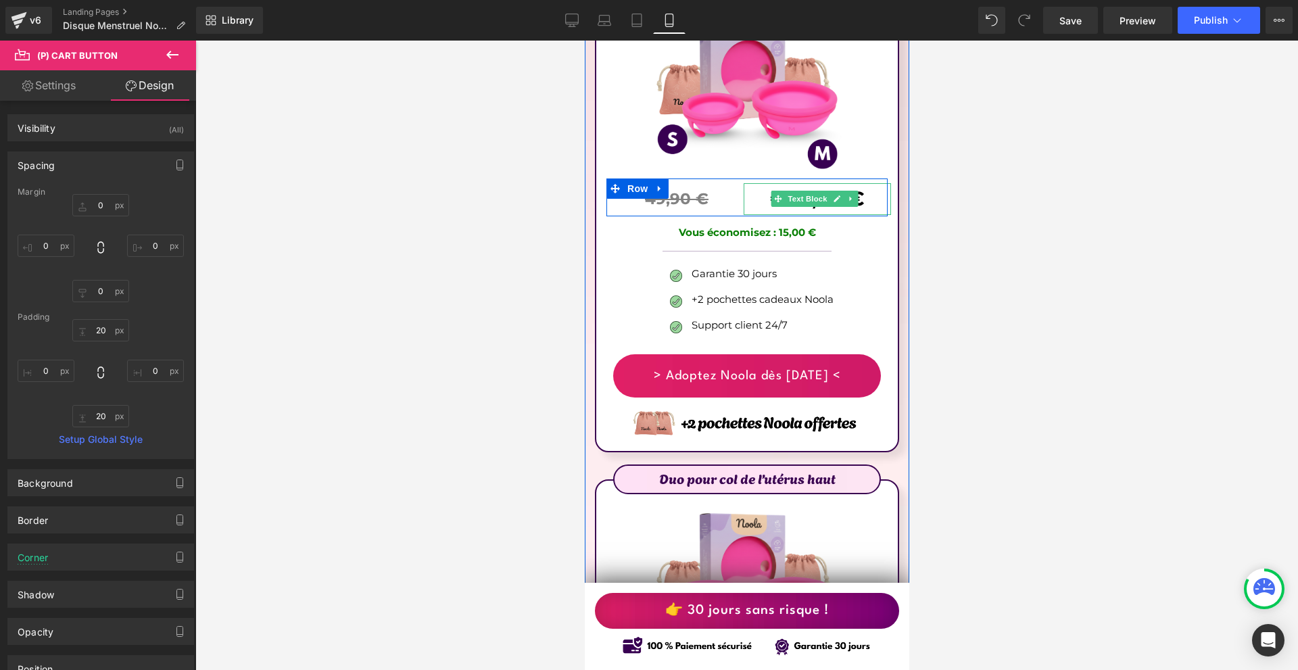
click at [826, 187] on b "€34,90 €" at bounding box center [817, 199] width 95 height 24
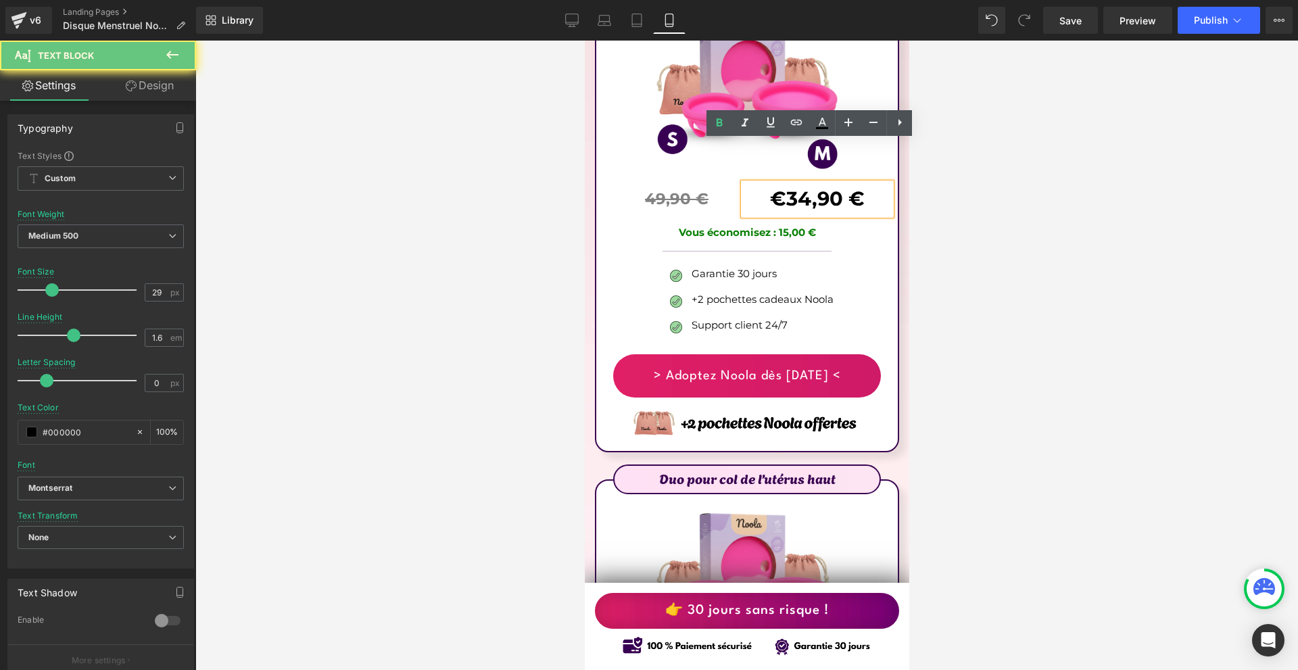
click at [799, 187] on b "€34,90 €" at bounding box center [817, 199] width 95 height 24
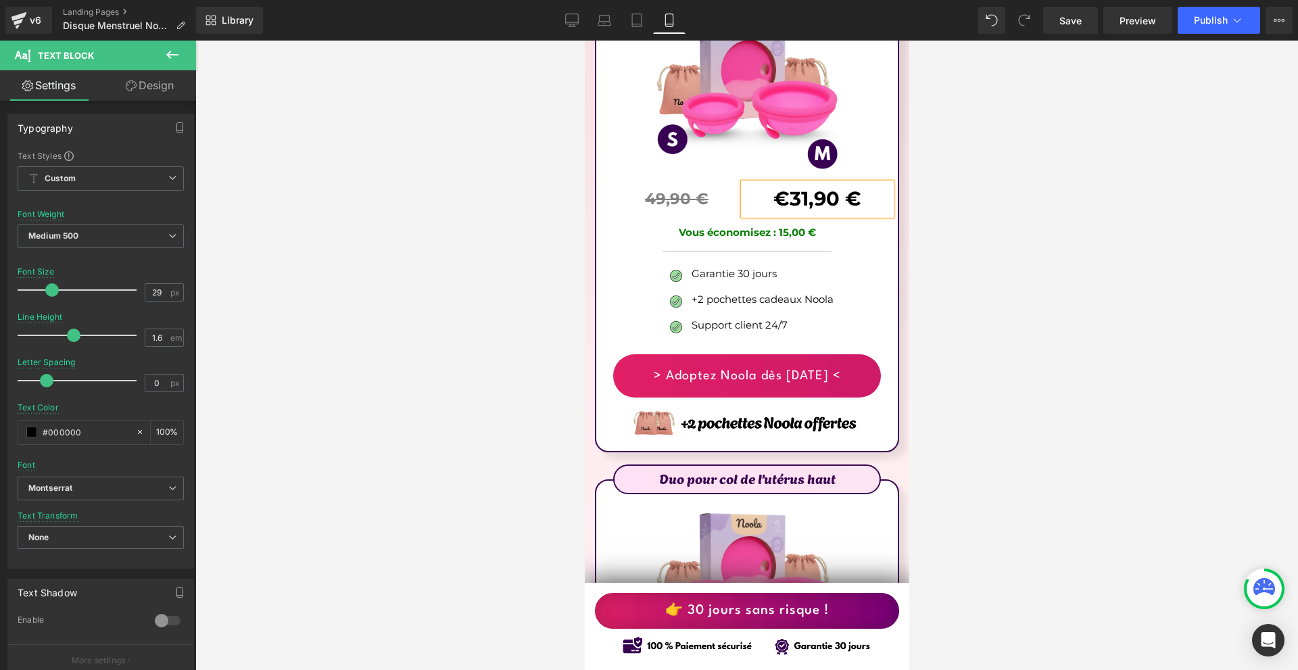
click at [1086, 257] on div at bounding box center [746, 356] width 1103 height 630
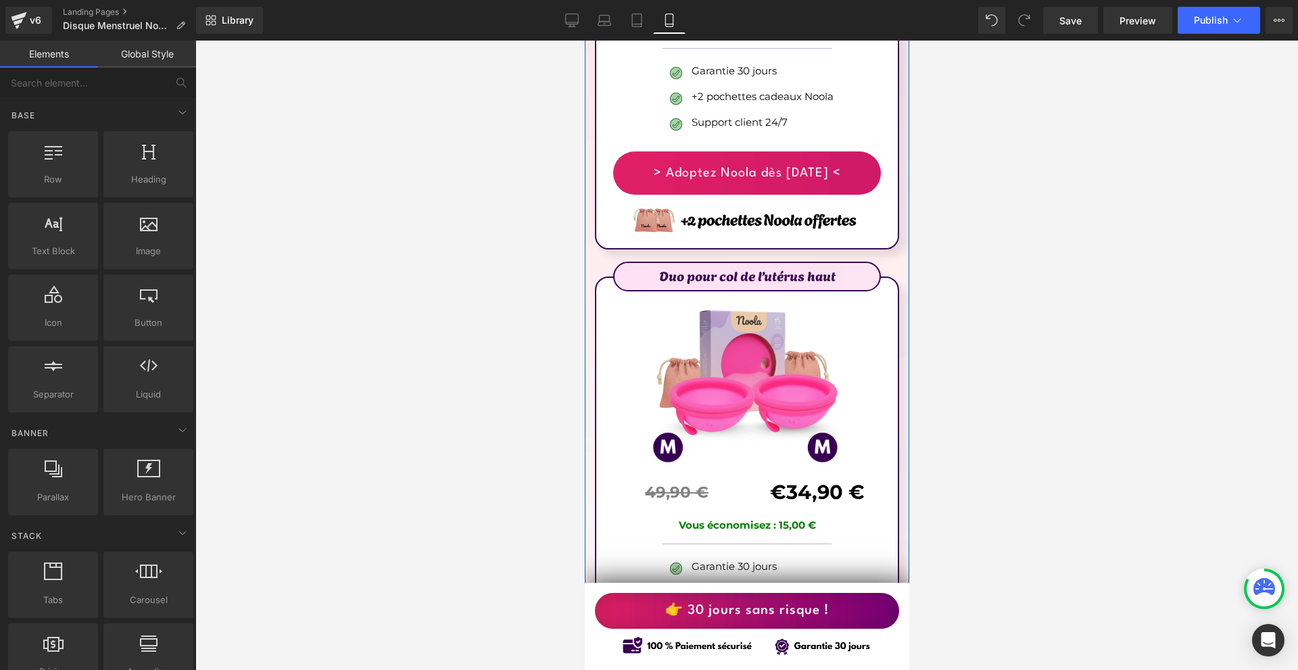
scroll to position [8461, 0]
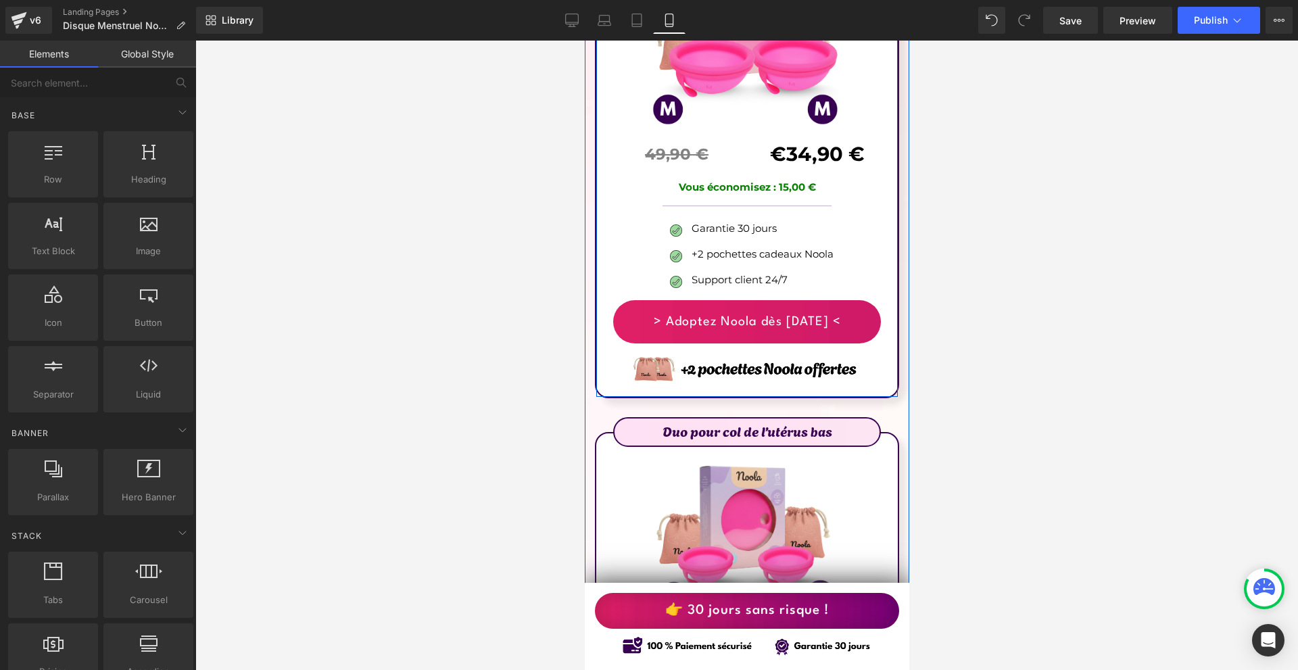
click at [826, 142] on b "€34,90 €" at bounding box center [817, 154] width 95 height 24
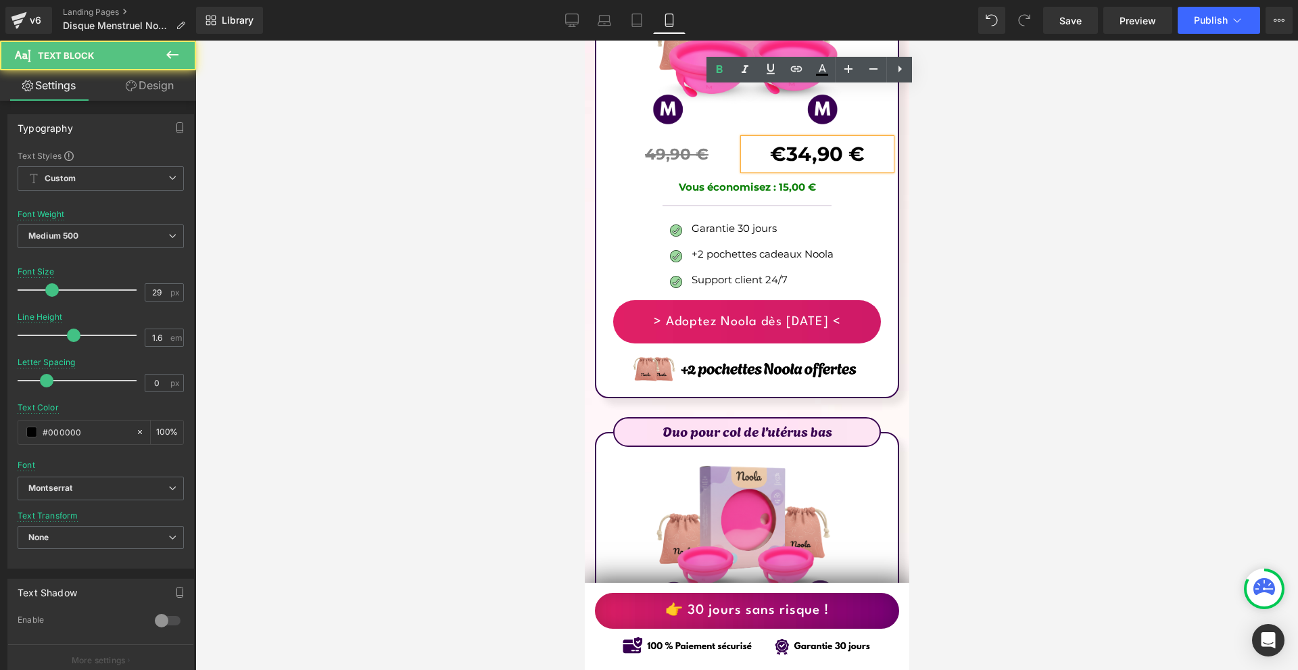
click at [801, 142] on b "€34,90 €" at bounding box center [817, 154] width 95 height 24
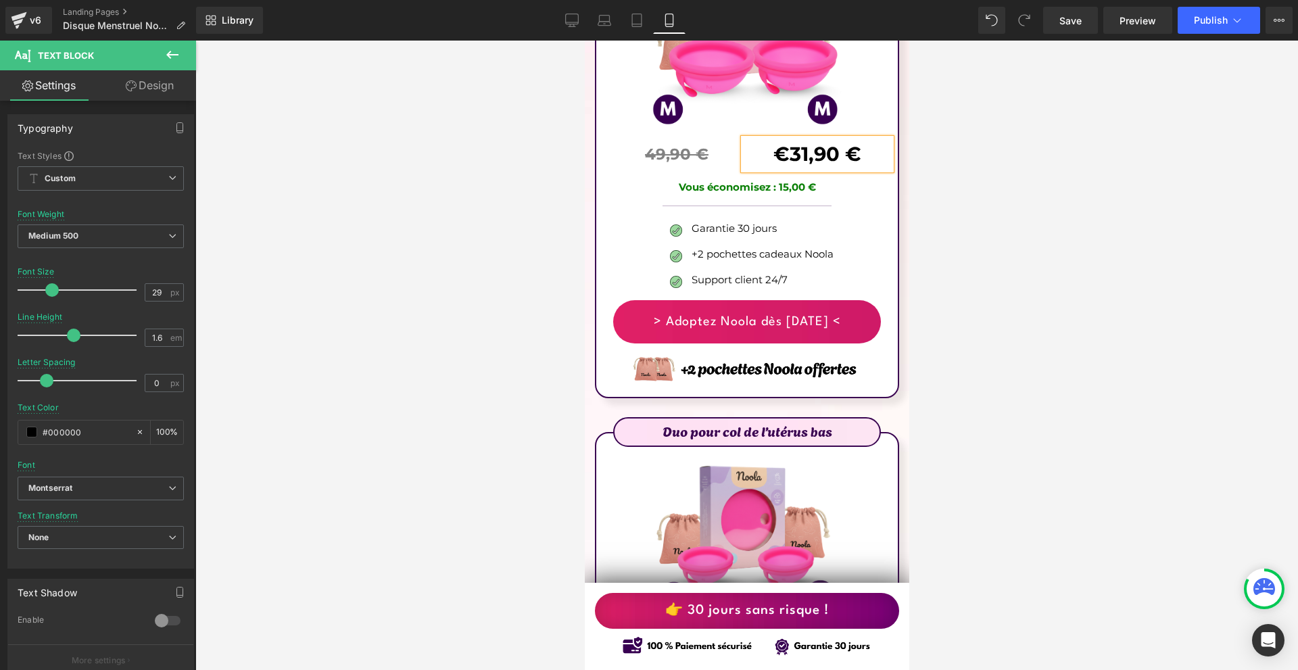
click at [991, 230] on div at bounding box center [746, 356] width 1103 height 630
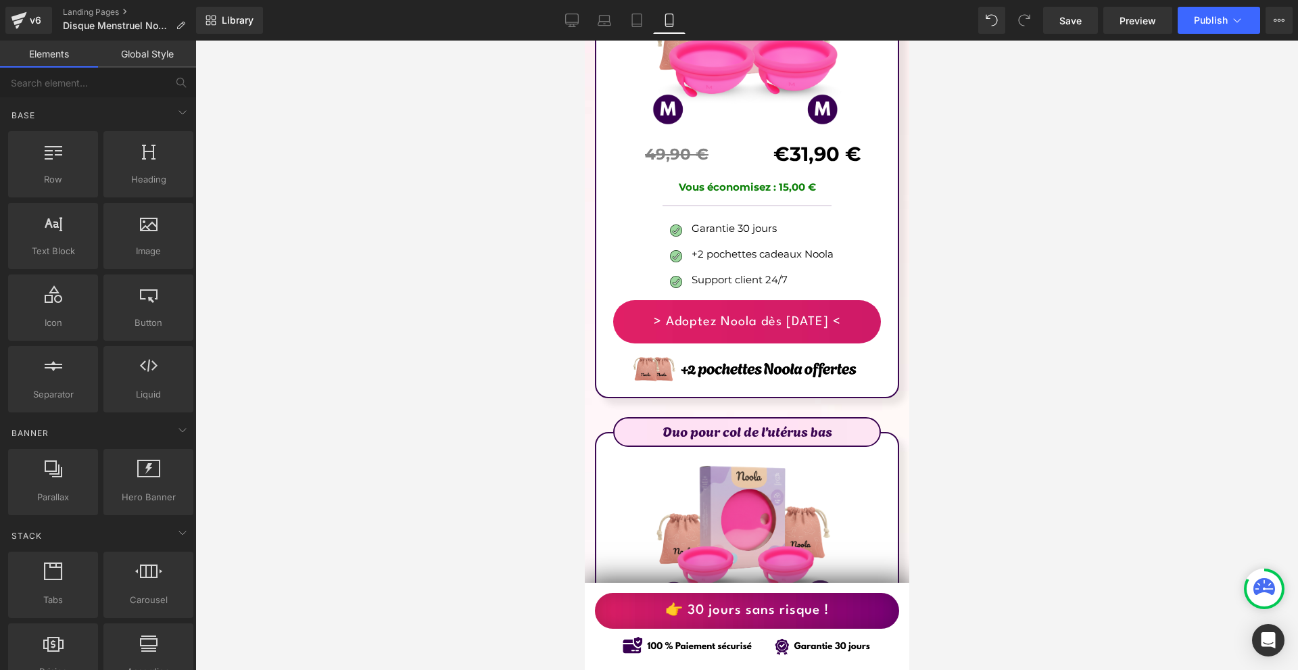
scroll to position [8663, 0]
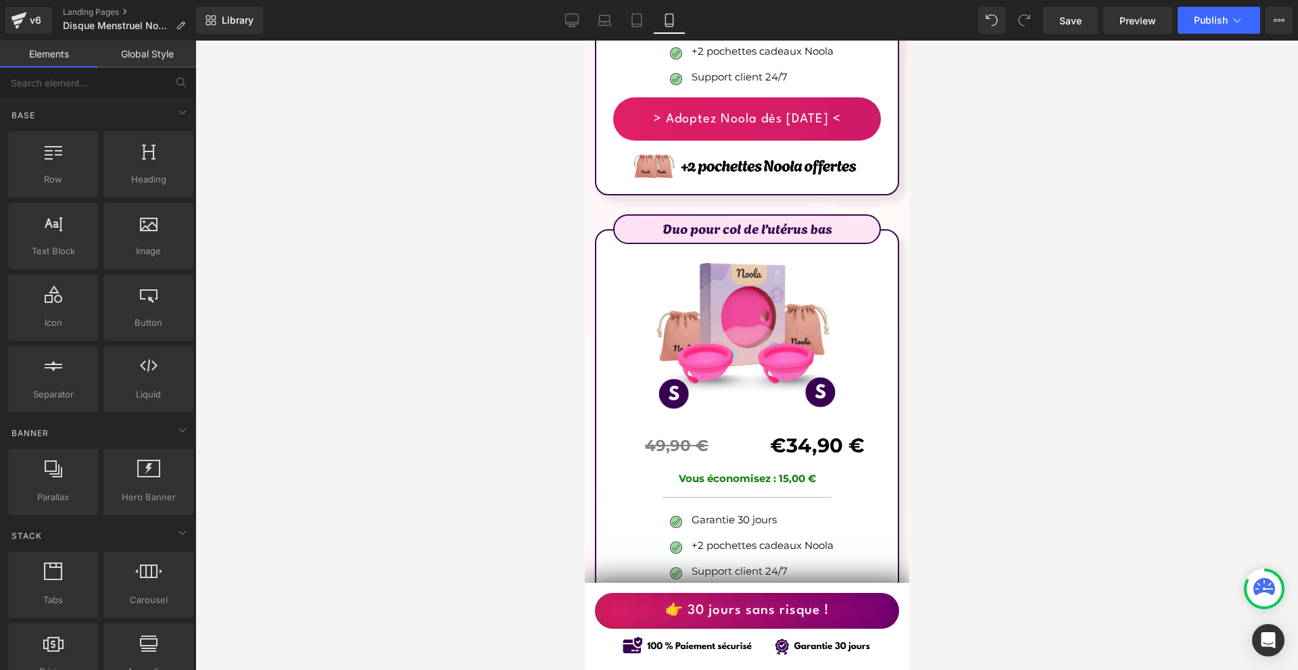
click at [845, 434] on b "€34,90 €" at bounding box center [817, 446] width 95 height 24
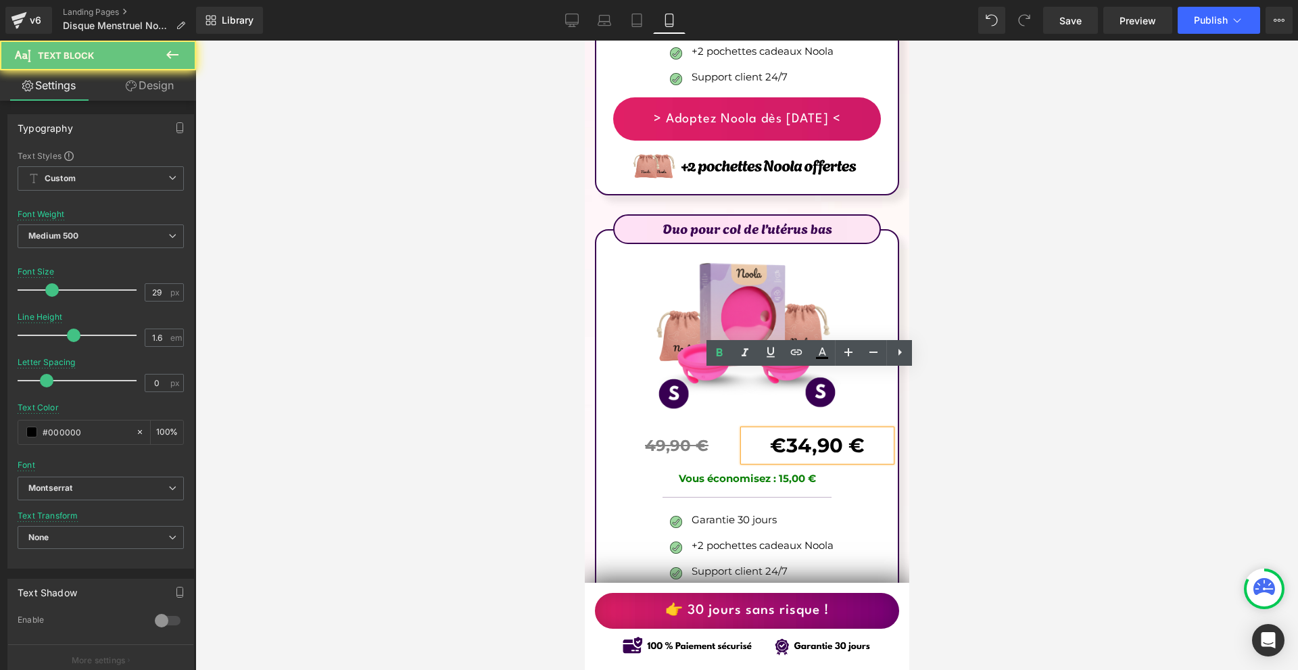
click at [799, 434] on b "€34,90 €" at bounding box center [817, 446] width 95 height 24
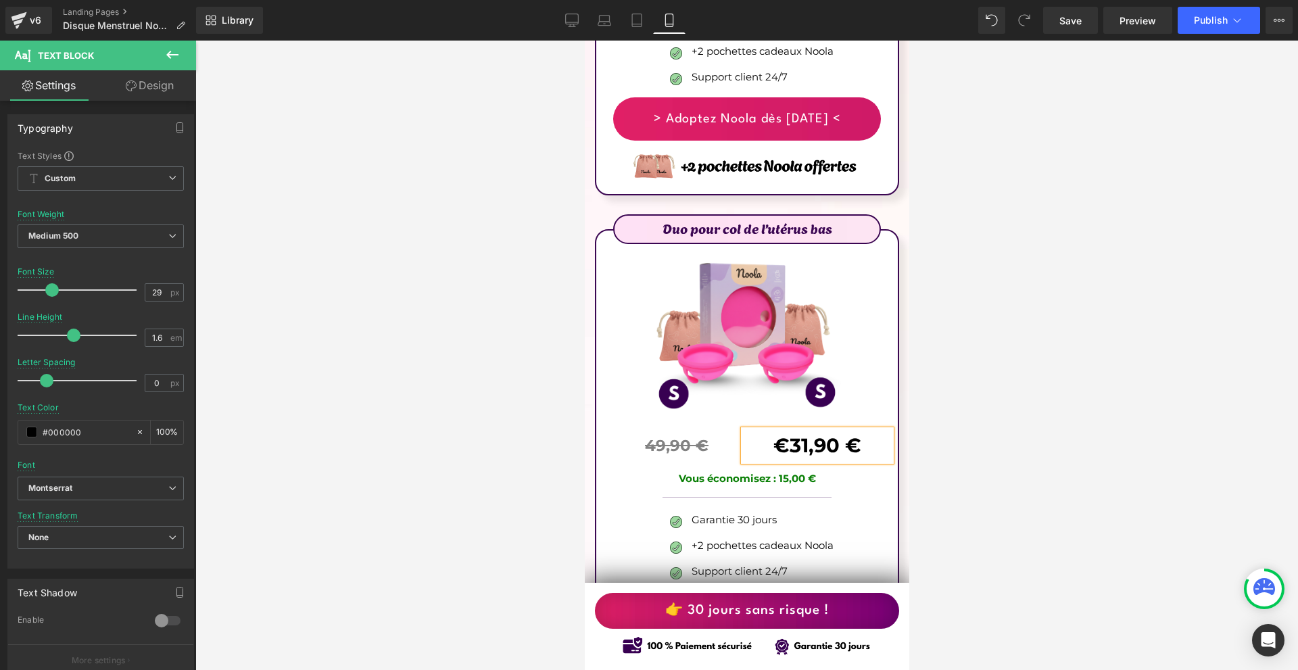
click at [988, 349] on div at bounding box center [746, 356] width 1103 height 630
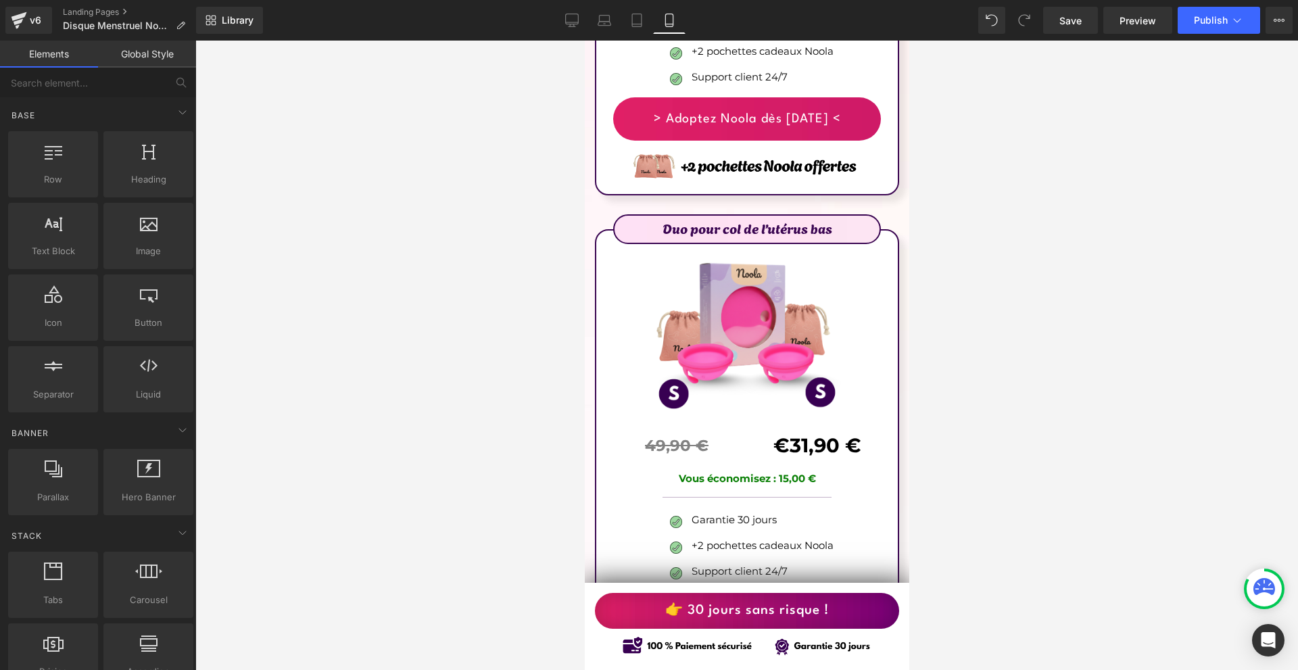
scroll to position [8866, 0]
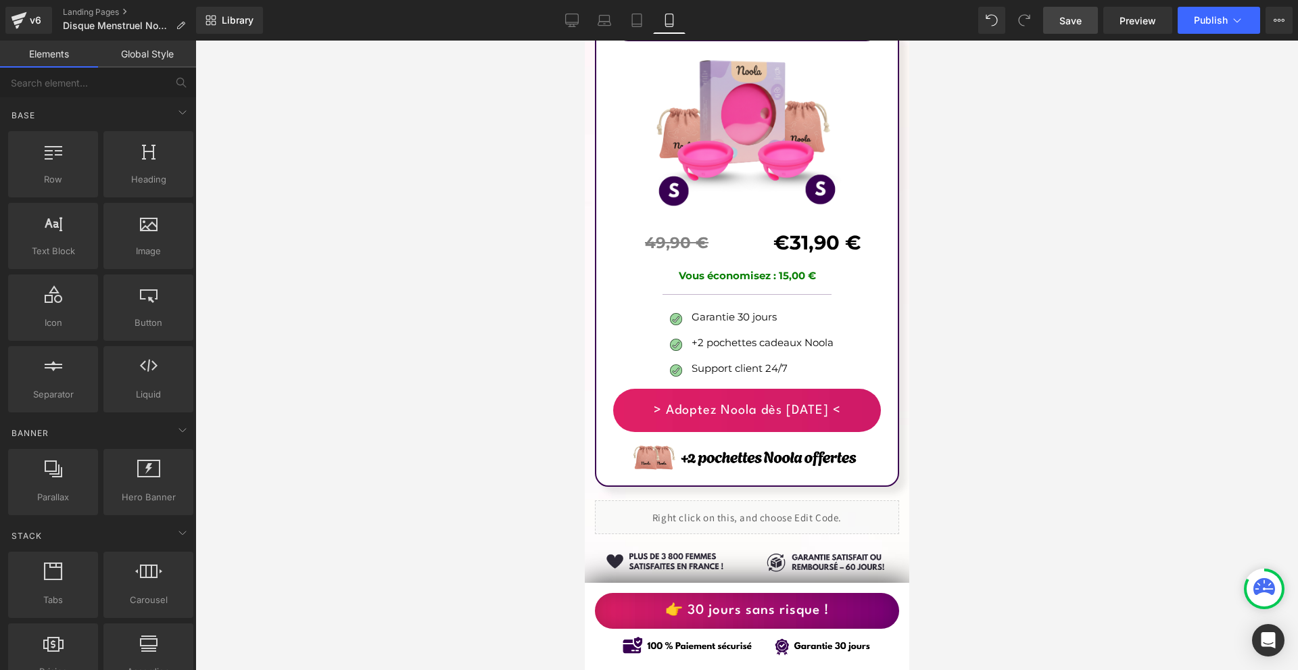
click at [1087, 28] on link "Save" at bounding box center [1071, 20] width 55 height 27
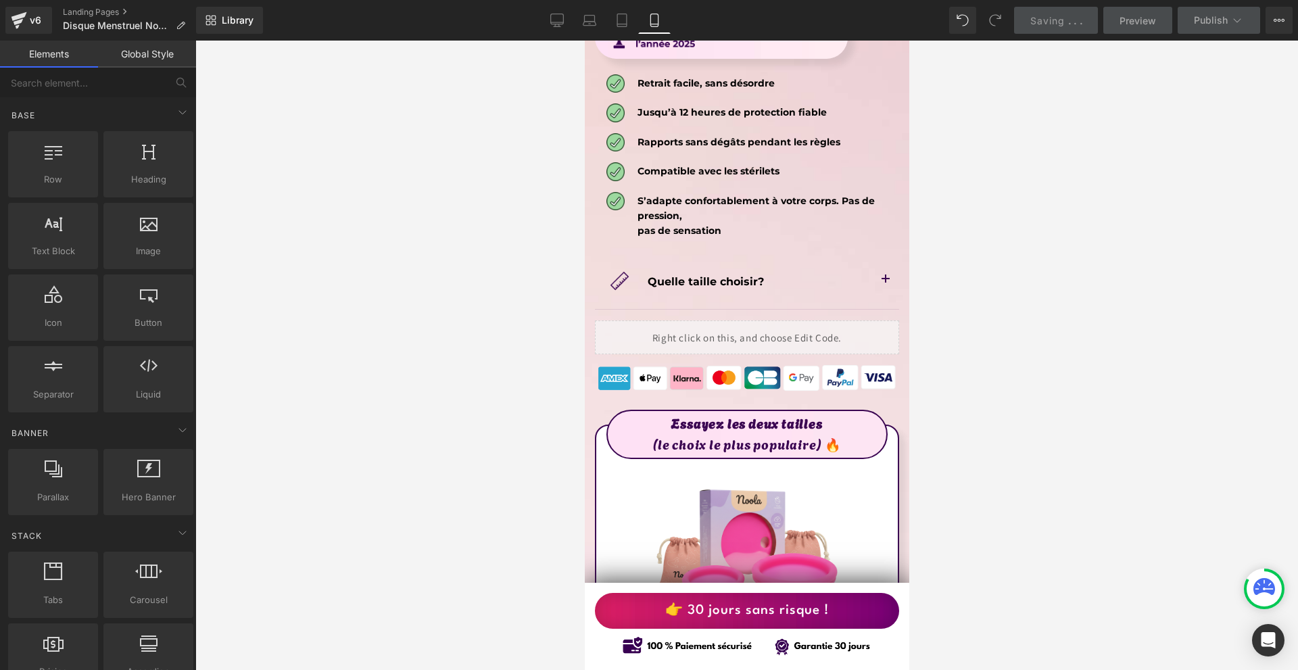
scroll to position [7311, 0]
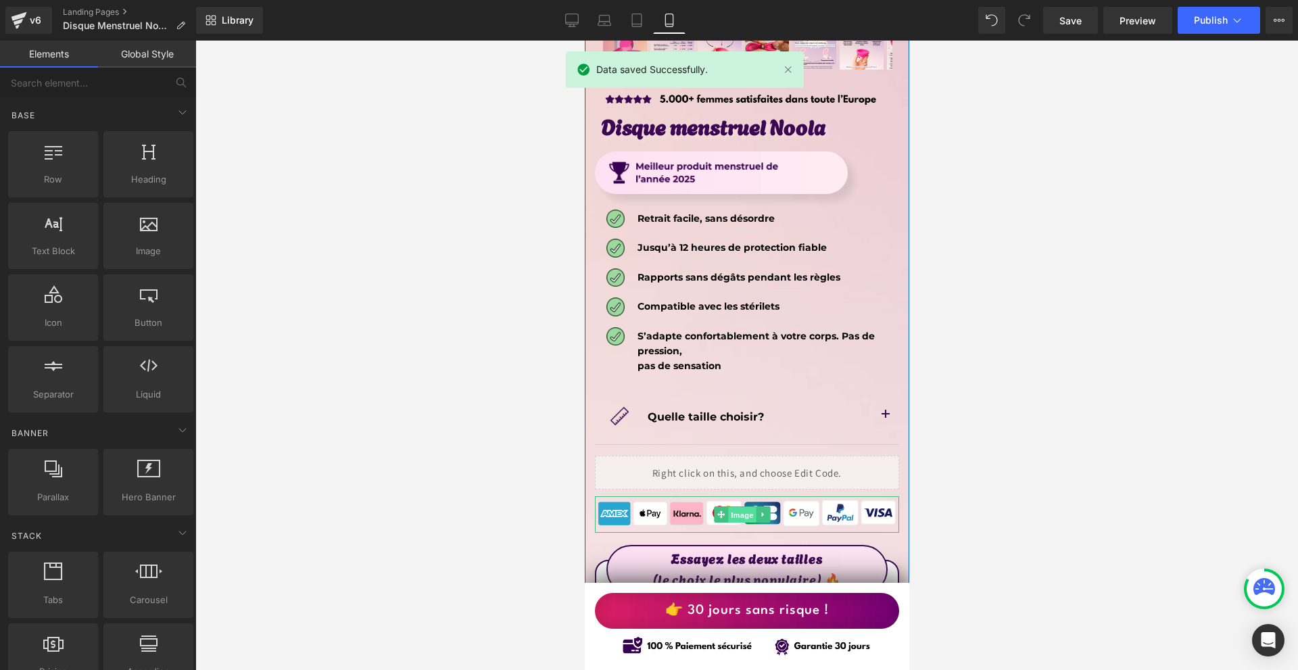
click at [732, 507] on span "Image" at bounding box center [742, 515] width 28 height 16
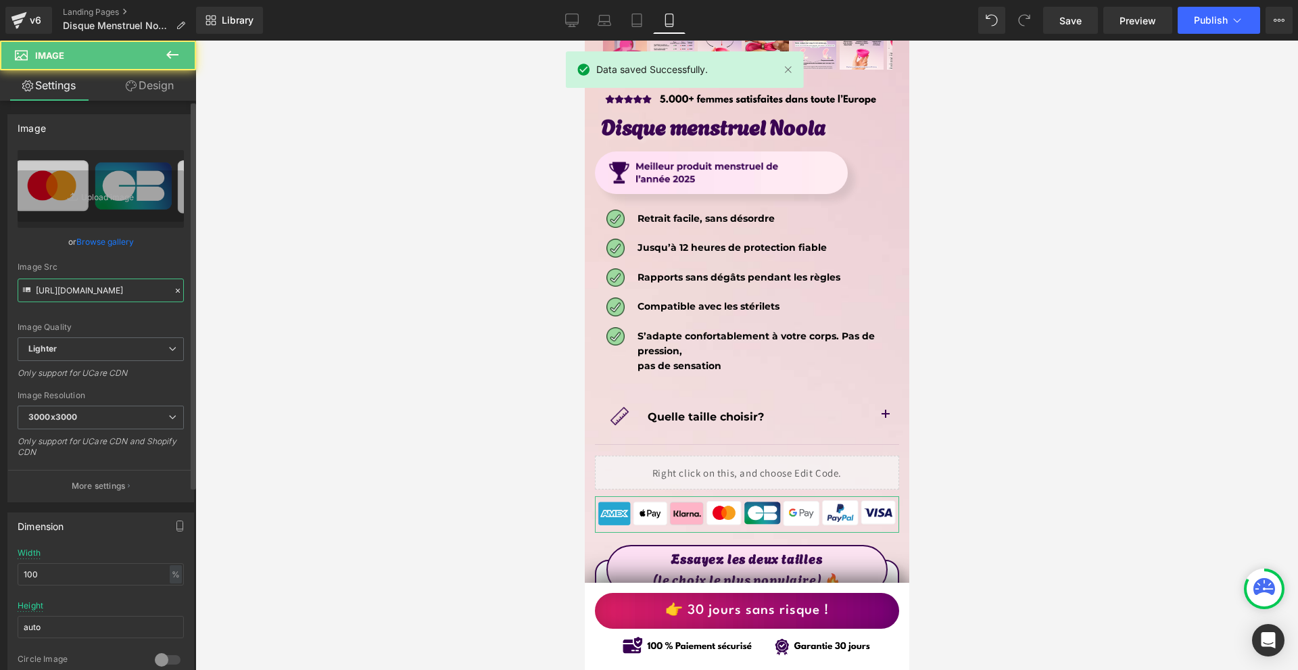
click at [114, 302] on input "[URL][DOMAIN_NAME]" at bounding box center [101, 291] width 166 height 24
click at [113, 302] on input "[URL][DOMAIN_NAME]" at bounding box center [101, 291] width 166 height 24
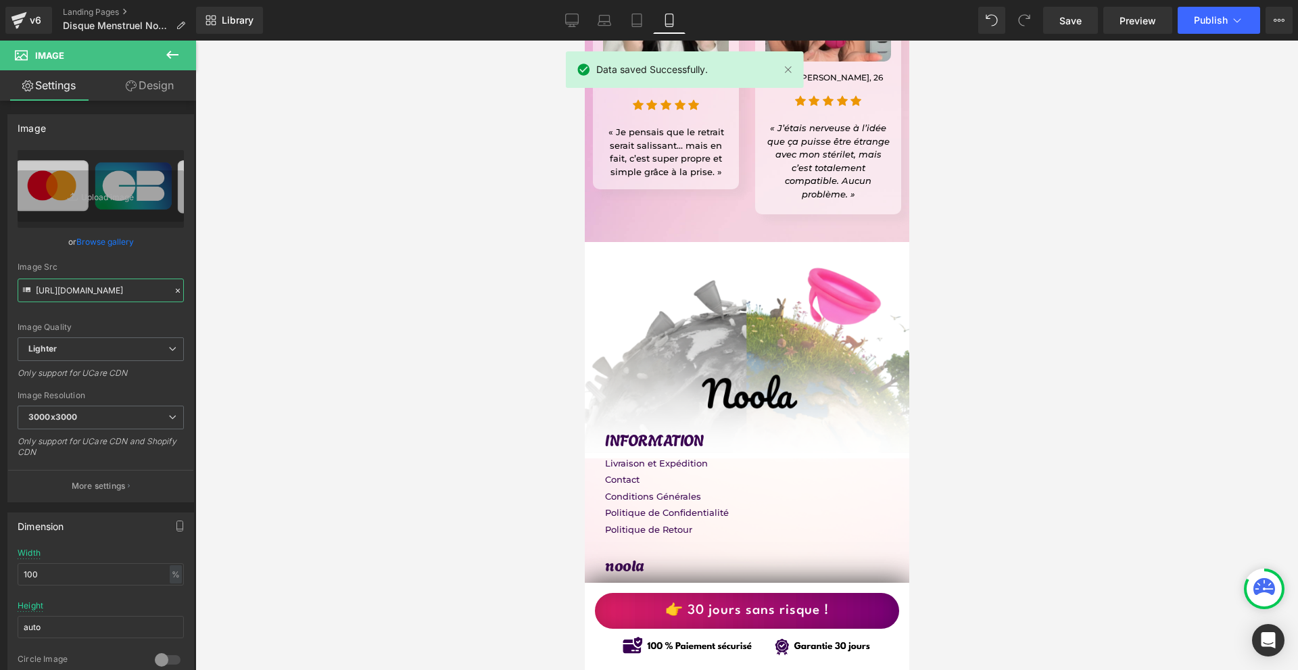
scroll to position [12519, 0]
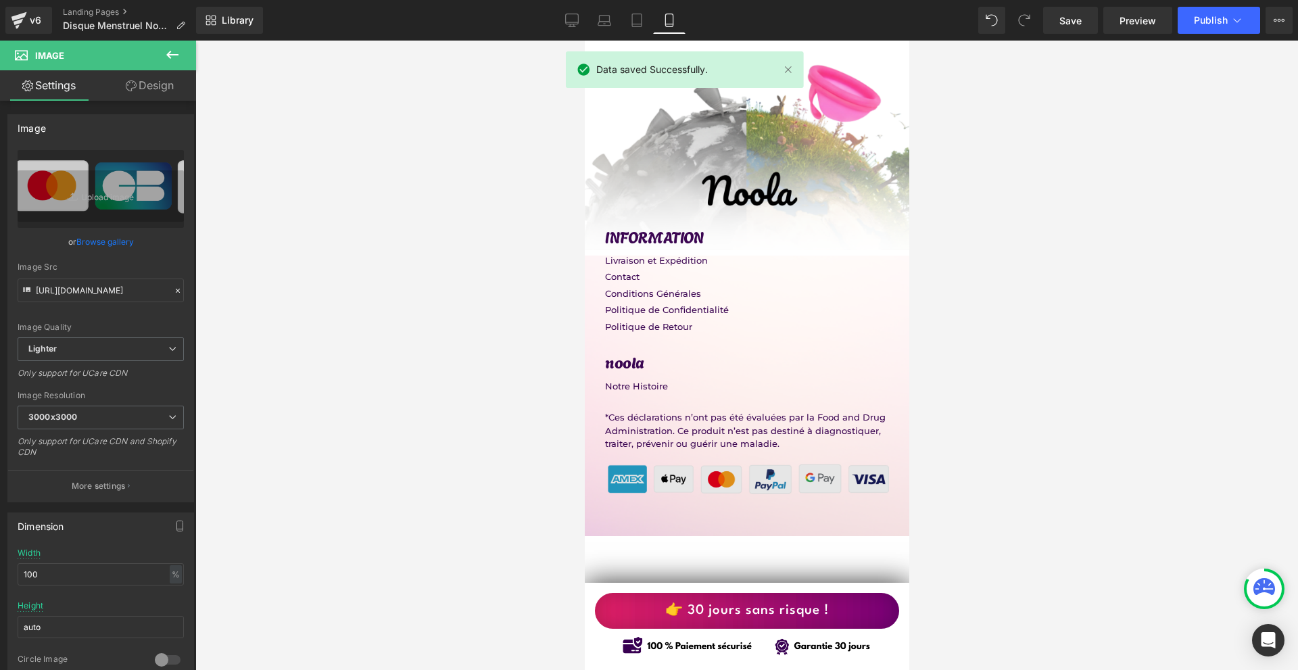
click at [731, 458] on div "Image" at bounding box center [746, 479] width 358 height 43
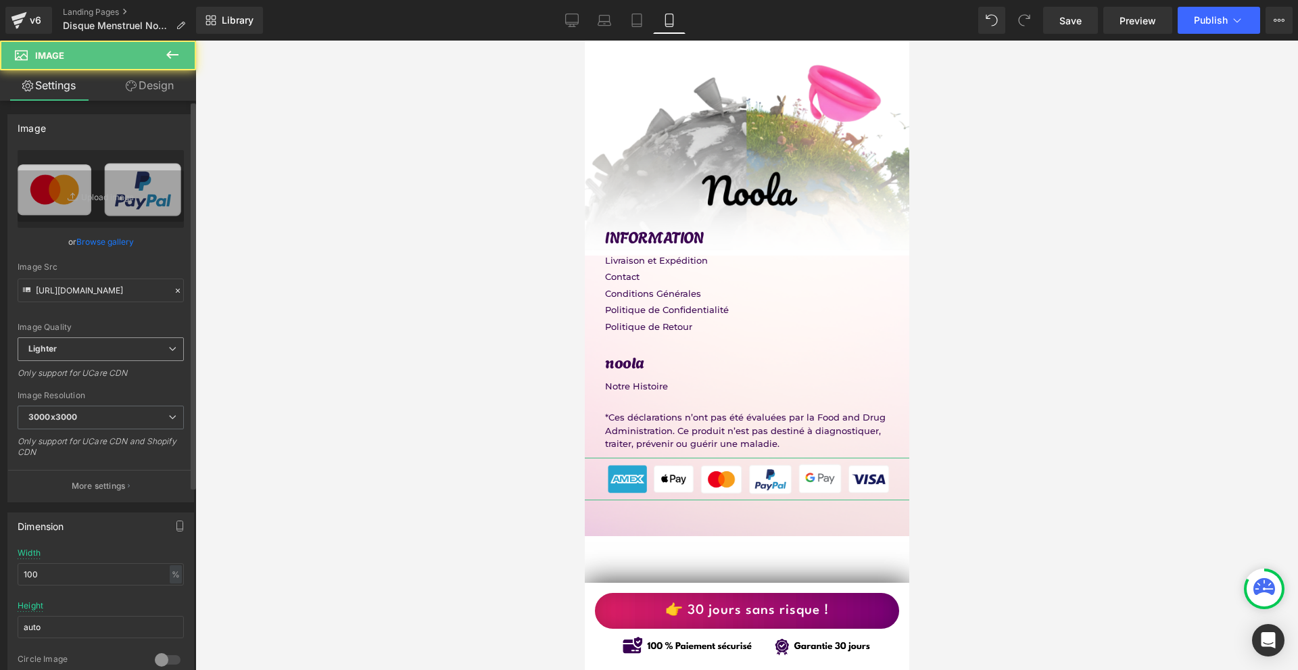
click at [131, 346] on span "Lighter" at bounding box center [101, 349] width 166 height 24
click at [112, 284] on input "[URL][DOMAIN_NAME]" at bounding box center [101, 291] width 166 height 24
paste input "53eb4498-6ef9-4984-95e4-abb20fc6fce1/-/format/auto/-/preview/3000x3000/-/qualit…"
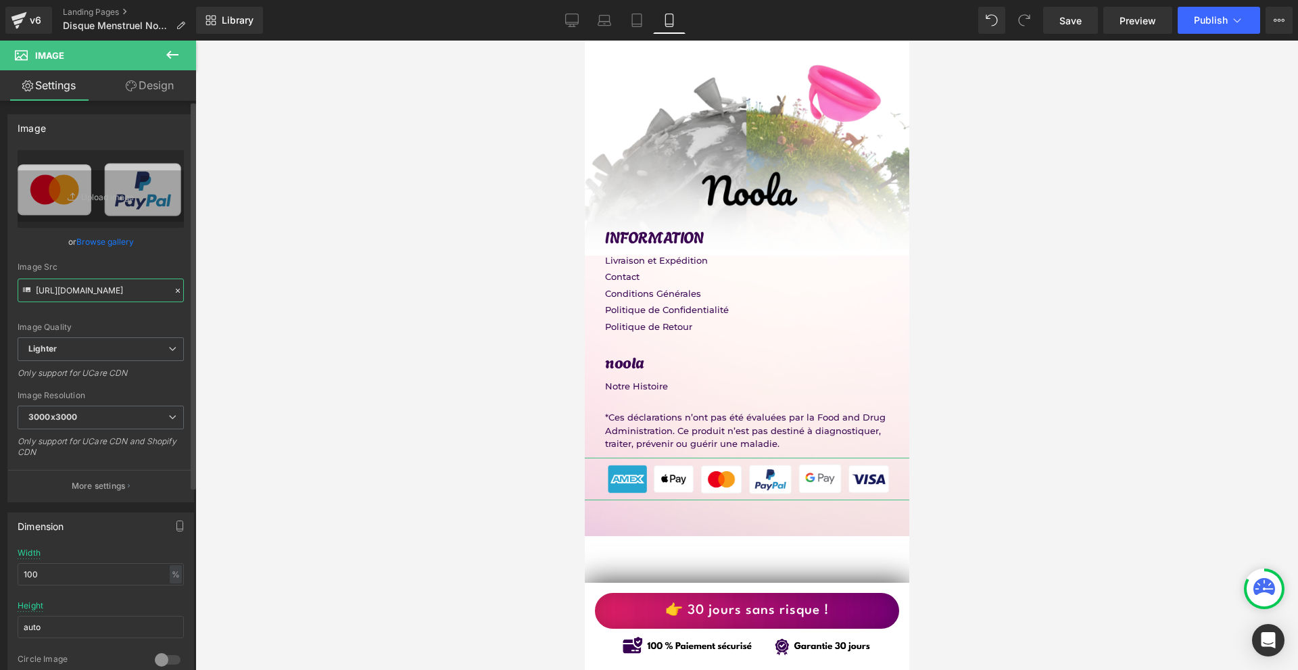
scroll to position [0, 885]
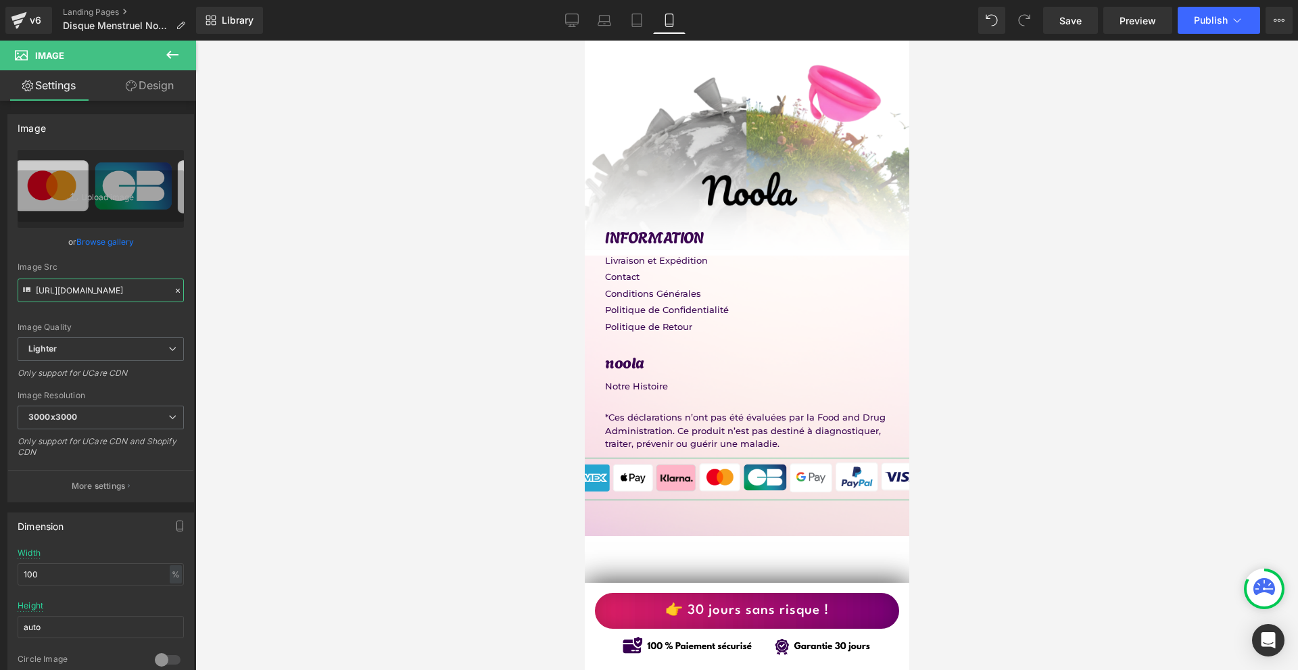
type input "[URL][DOMAIN_NAME]"
drag, startPoint x: 163, startPoint y: 100, endPoint x: 82, endPoint y: 170, distance: 107.0
click at [163, 99] on link "Design" at bounding box center [150, 85] width 98 height 30
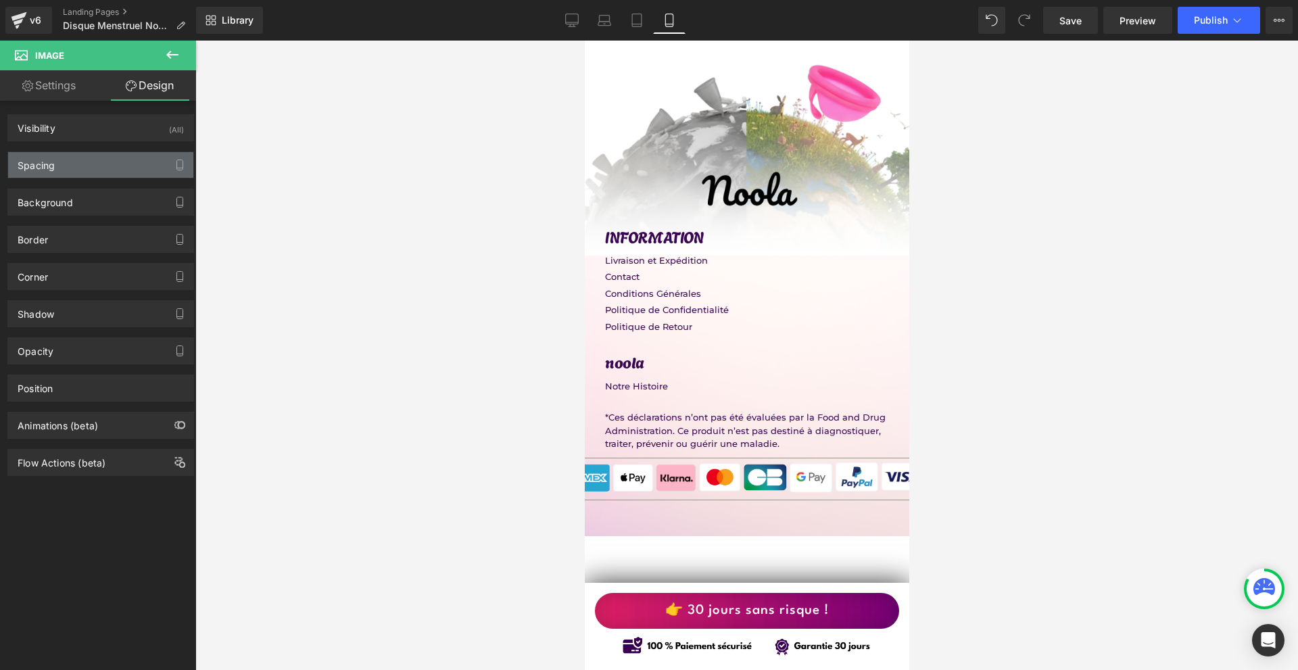
click at [82, 170] on div "Spacing" at bounding box center [100, 165] width 185 height 26
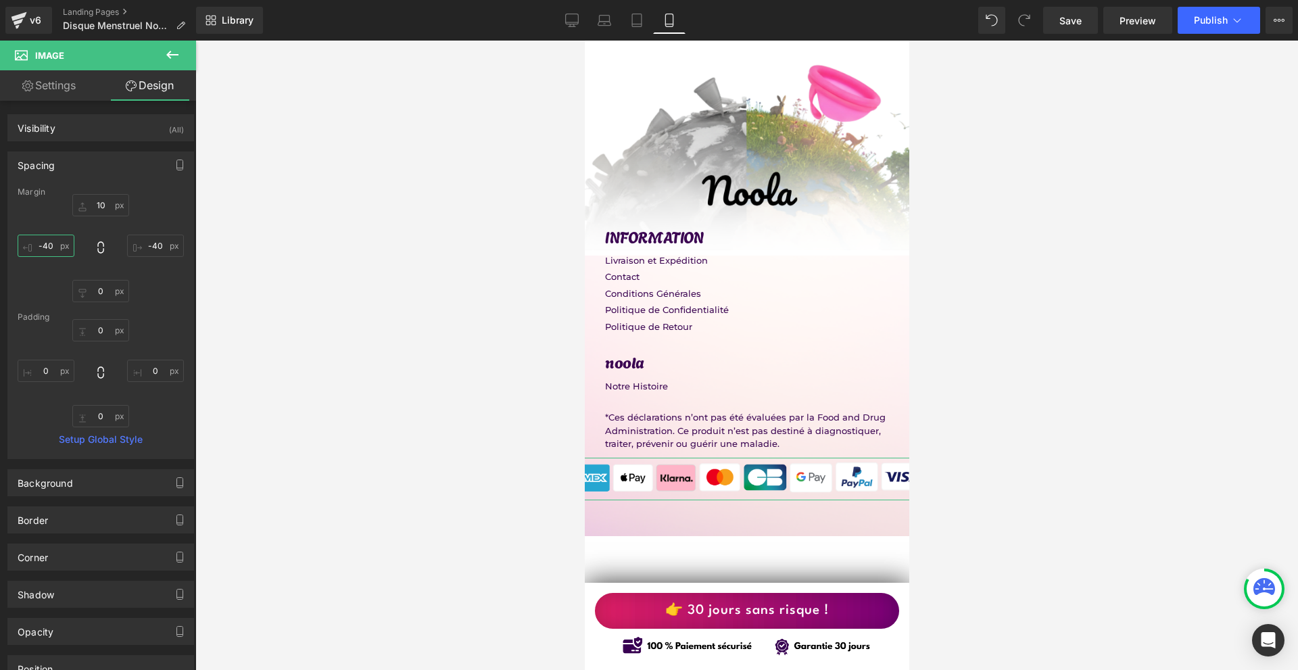
click at [55, 255] on input "text" at bounding box center [46, 246] width 57 height 22
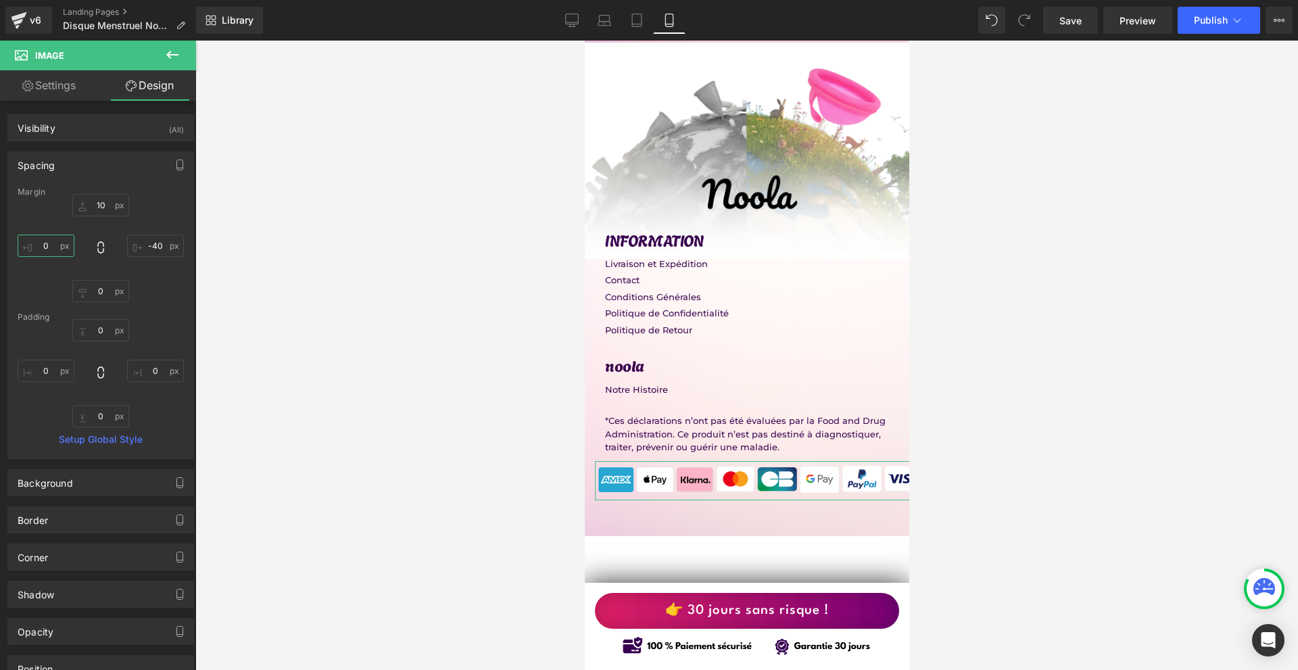
type input "0"
click at [158, 258] on div "0" at bounding box center [101, 248] width 166 height 108
click at [155, 243] on input "text" at bounding box center [155, 246] width 57 height 22
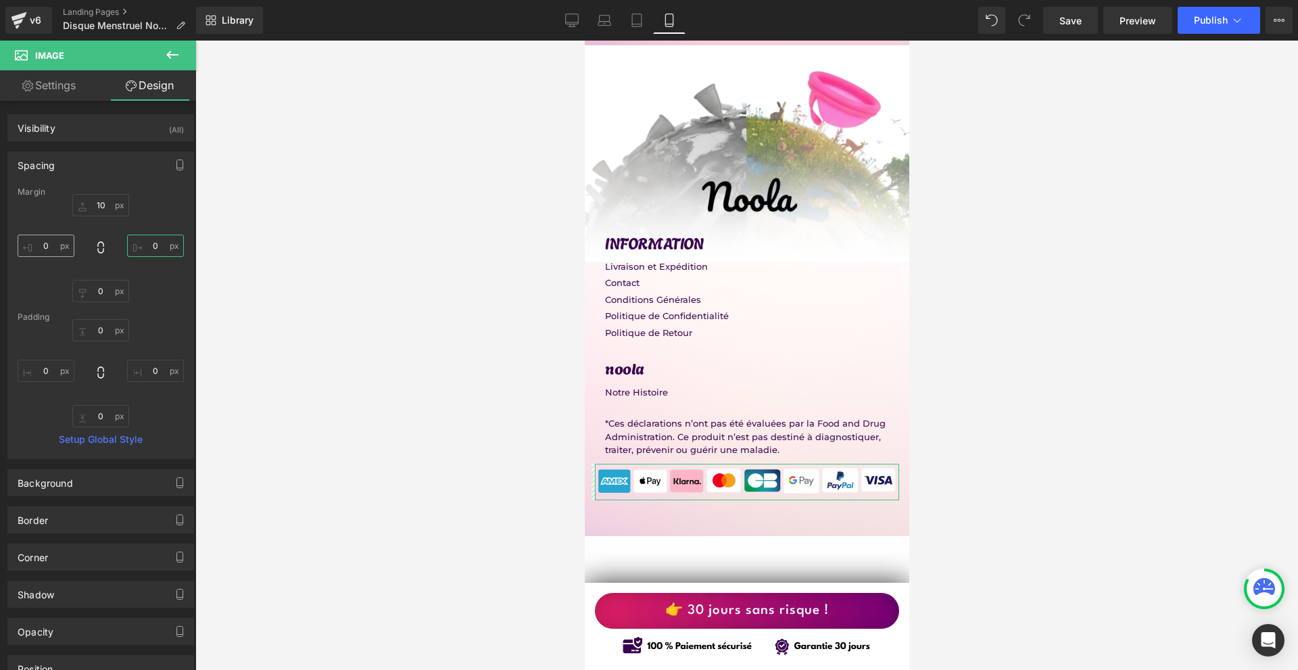
type input "0"
click at [65, 247] on input "0" at bounding box center [46, 246] width 57 height 22
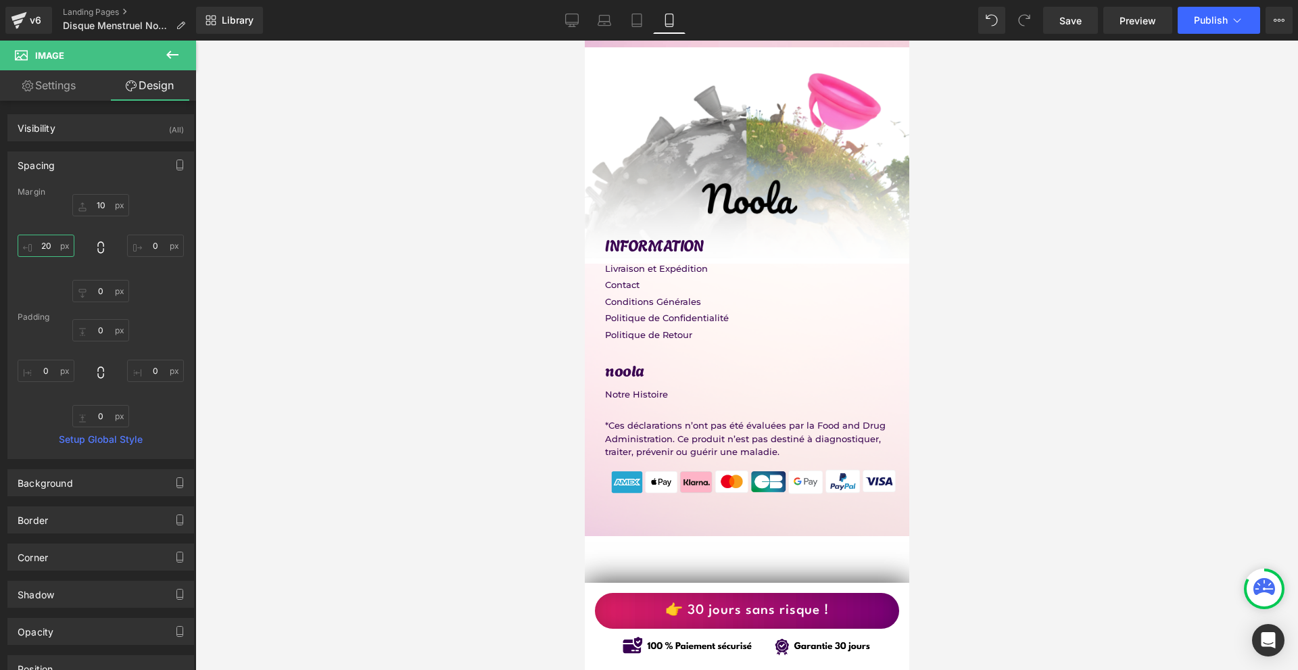
type input "2"
type input "10"
click at [1218, 14] on button "Publish" at bounding box center [1219, 20] width 83 height 27
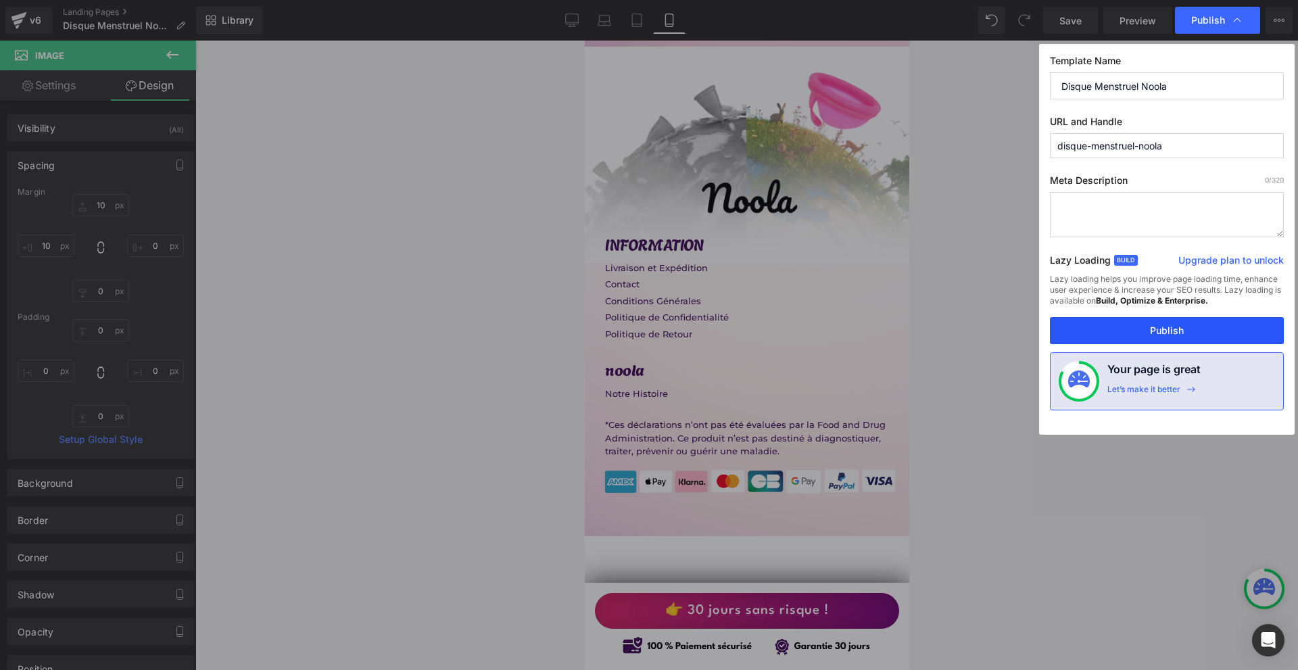
click at [1153, 329] on button "Publish" at bounding box center [1167, 330] width 234 height 27
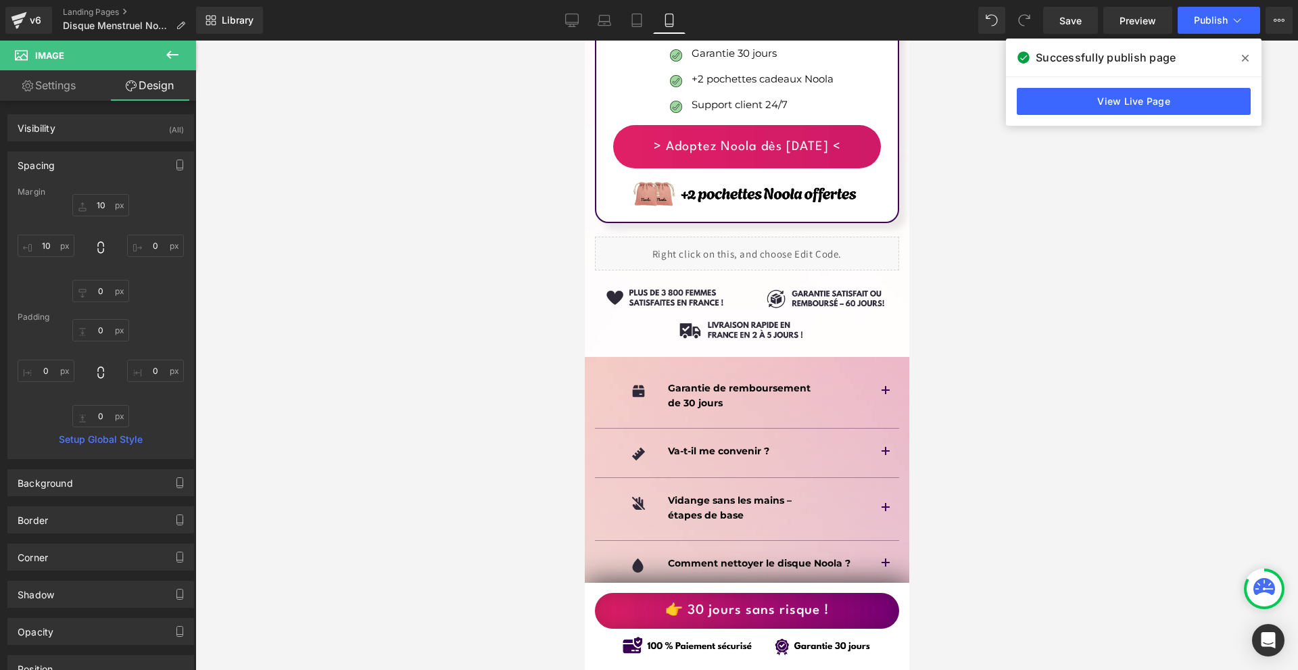
scroll to position [8927, 0]
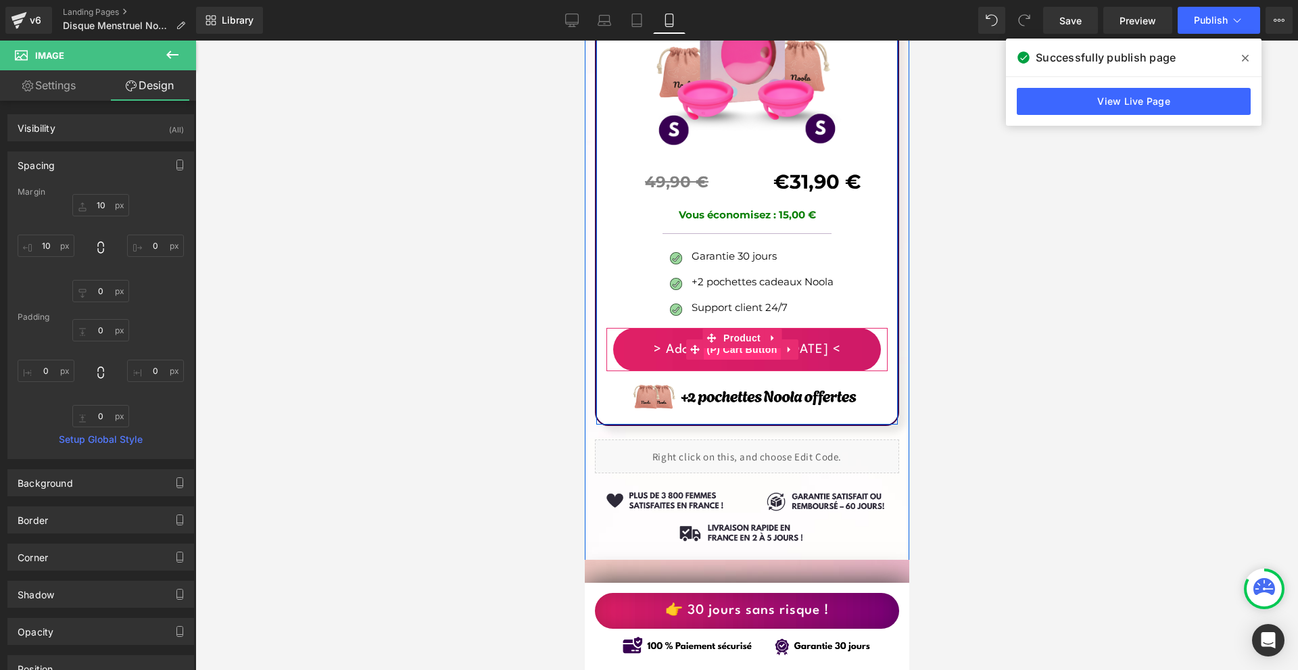
click at [736, 340] on span "(P) Cart Button" at bounding box center [741, 350] width 77 height 20
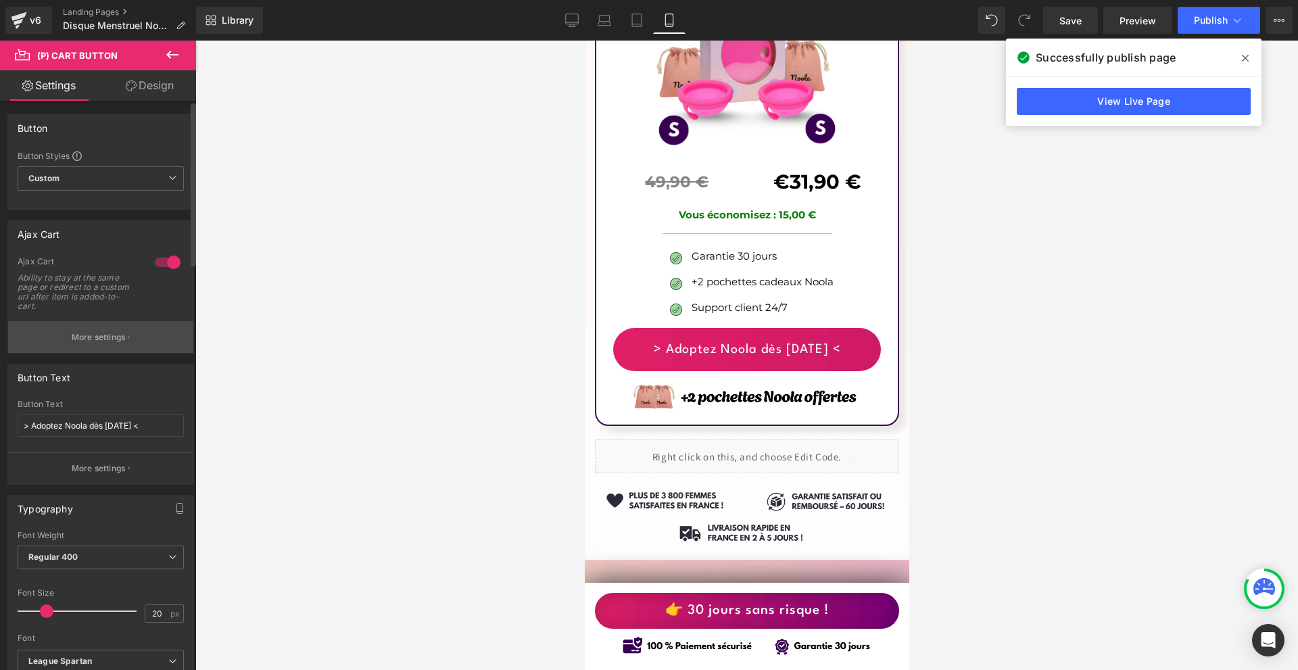
click at [164, 346] on button "More settings" at bounding box center [100, 337] width 185 height 32
click at [419, 321] on div at bounding box center [746, 356] width 1103 height 630
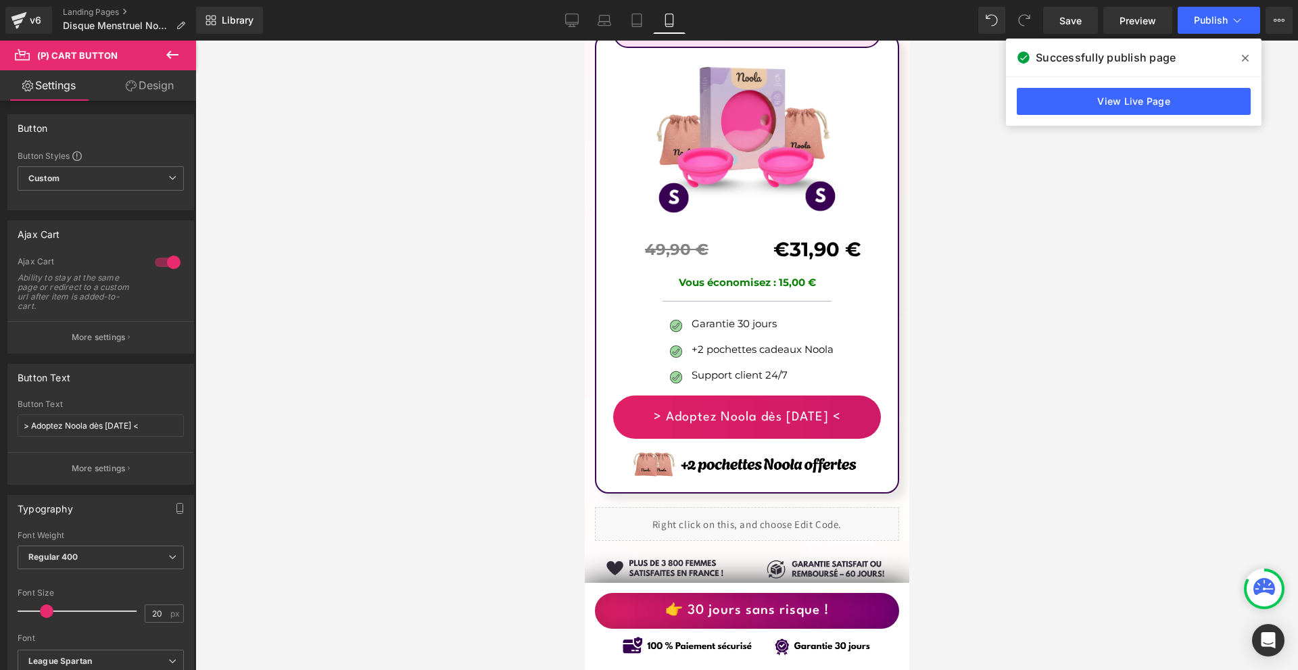
scroll to position [8657, 0]
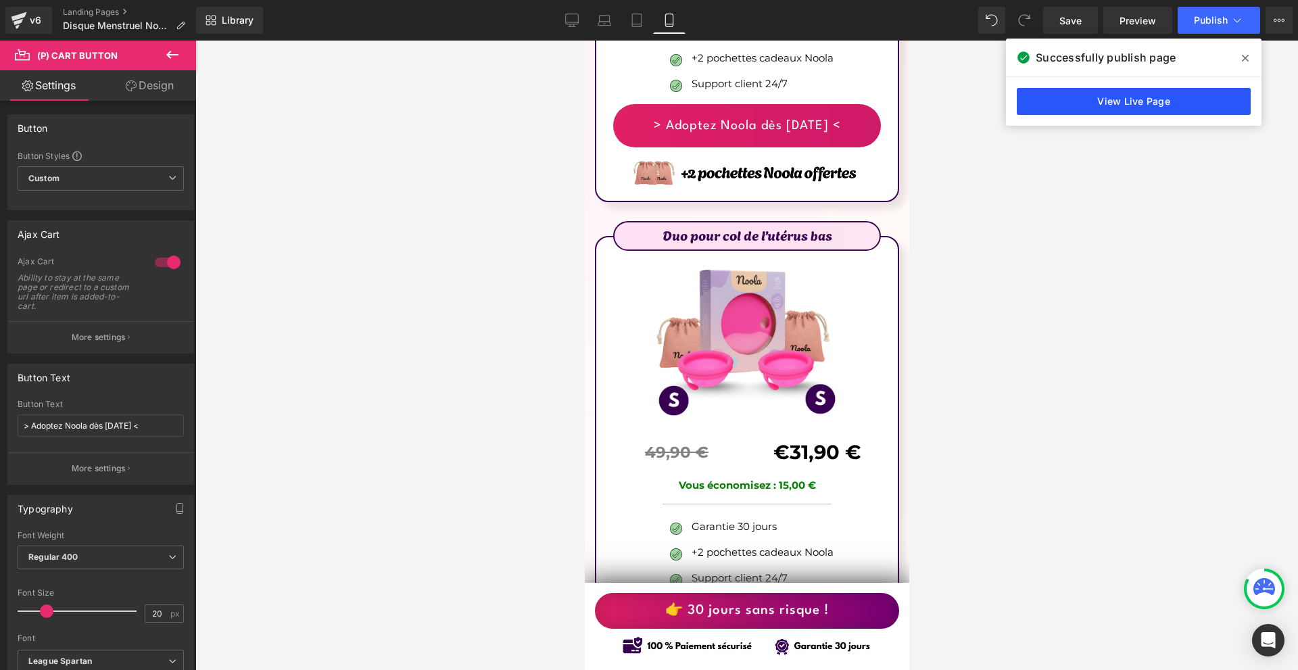
click at [1050, 98] on link "View Live Page" at bounding box center [1134, 101] width 234 height 27
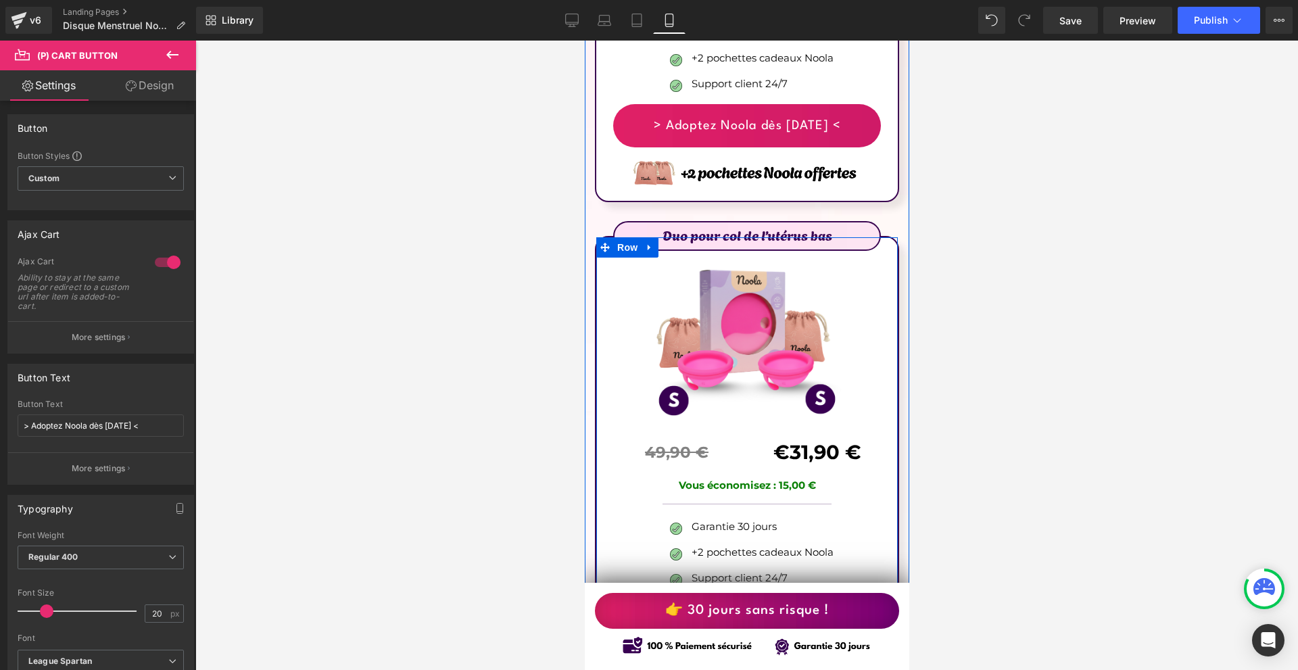
scroll to position [8927, 0]
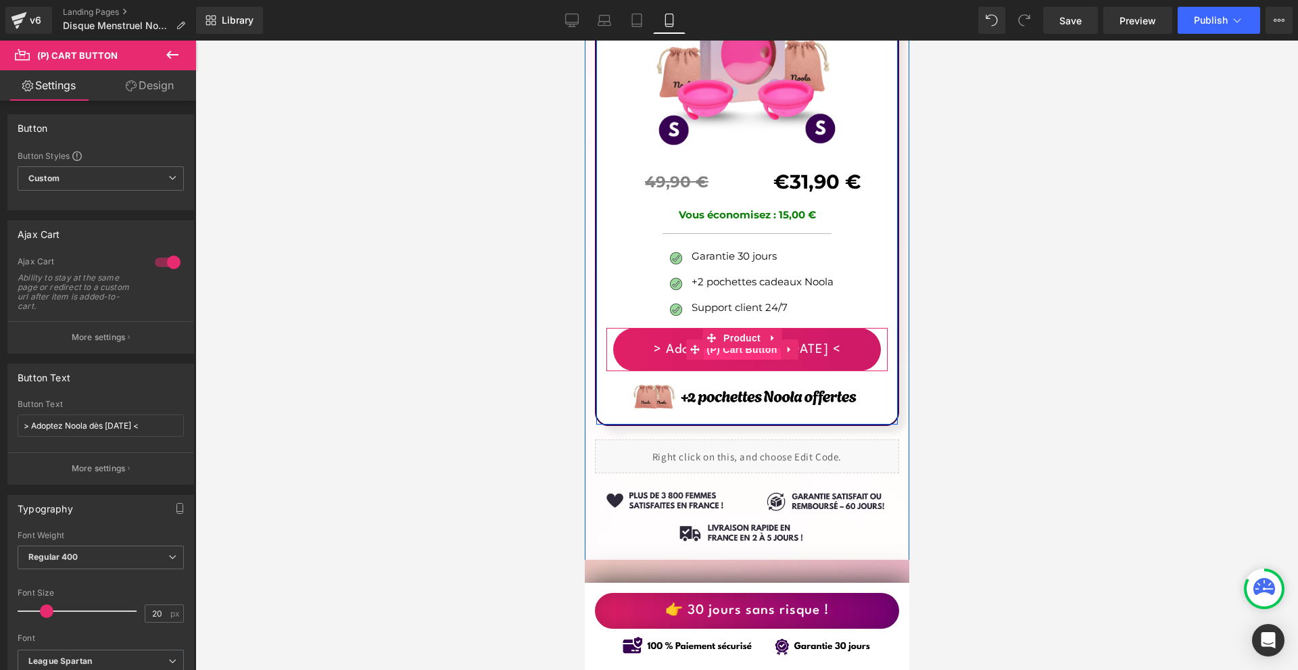
click at [749, 340] on span "(P) Cart Button" at bounding box center [741, 350] width 77 height 20
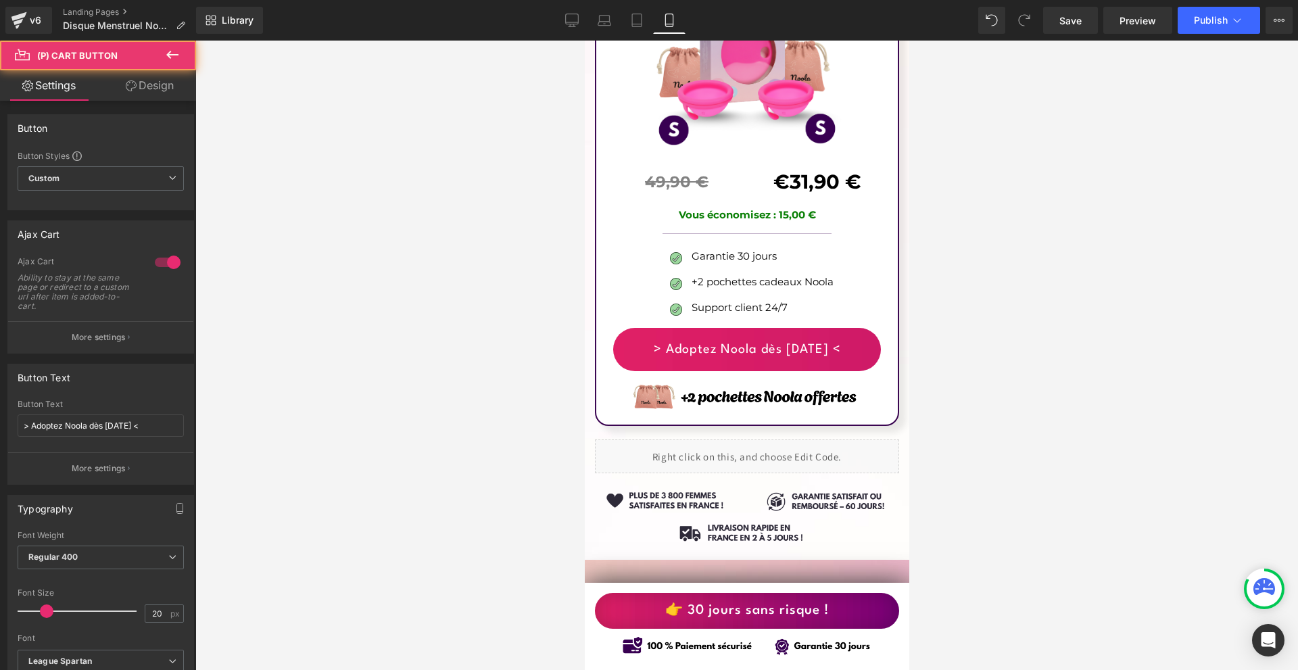
click at [149, 78] on link "Design" at bounding box center [150, 85] width 98 height 30
click at [0, 0] on div "Spacing" at bounding box center [0, 0] width 0 height 0
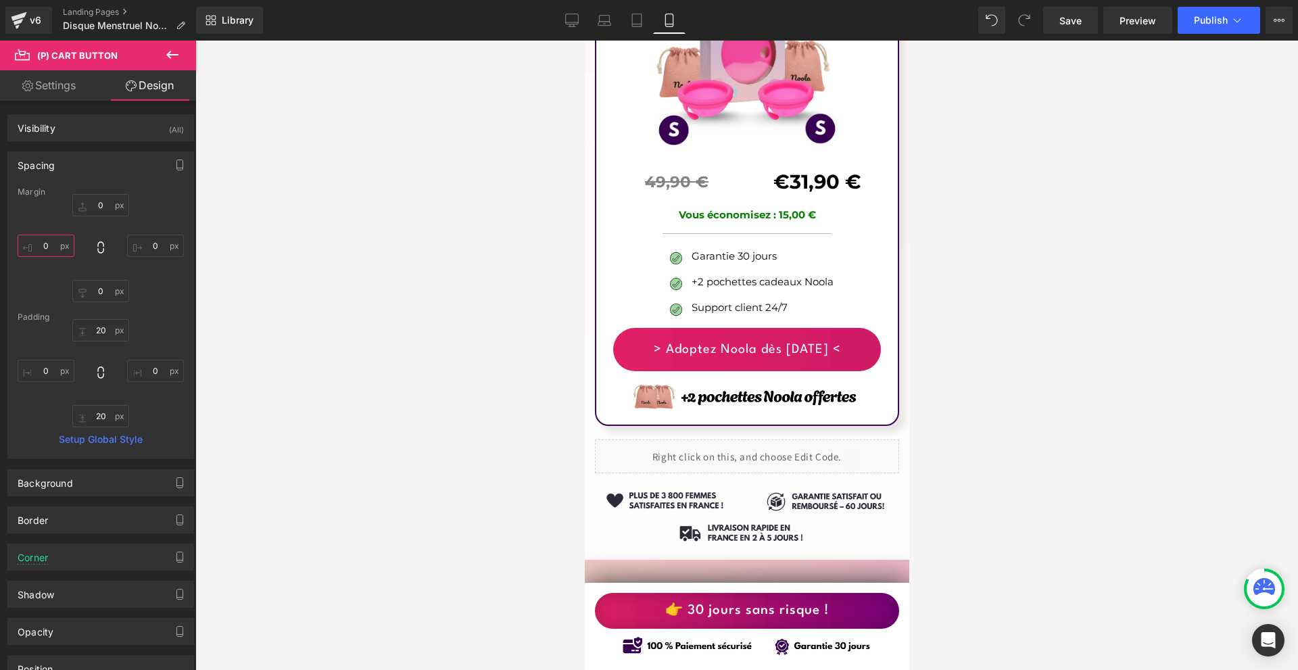
click at [60, 254] on input "text" at bounding box center [46, 246] width 57 height 22
type input "-10"
click at [151, 248] on input "text" at bounding box center [155, 246] width 57 height 22
type input "-10"
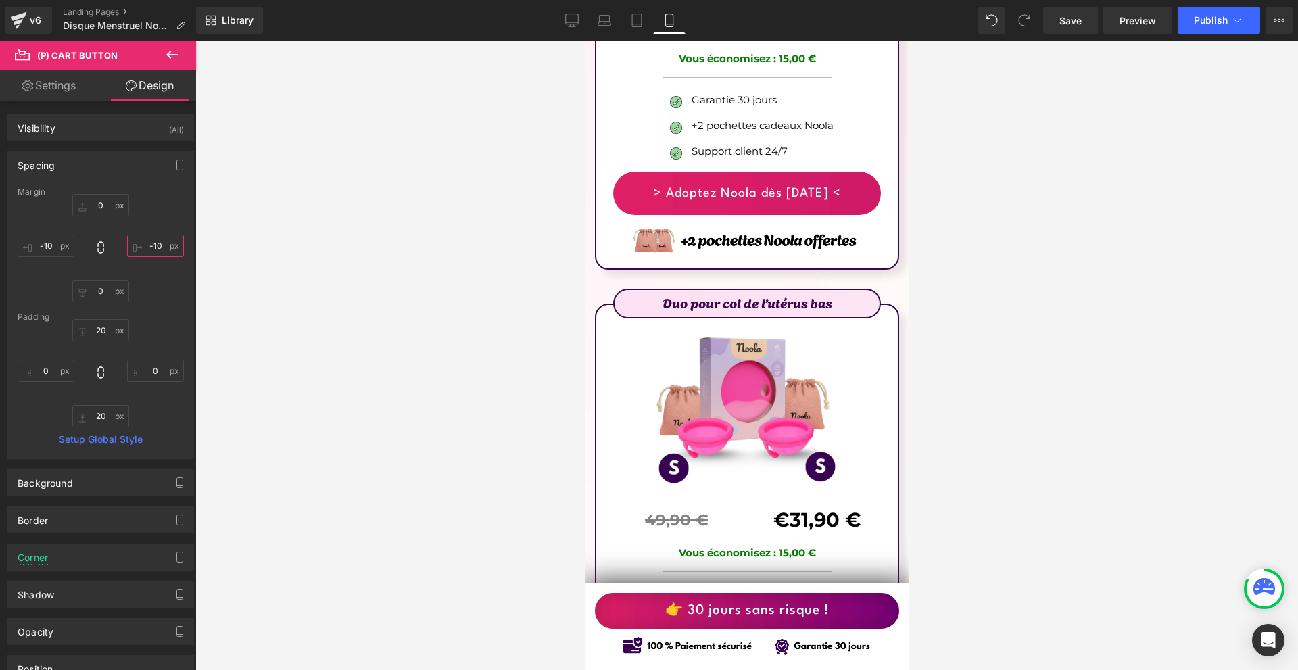
scroll to position [8386, 0]
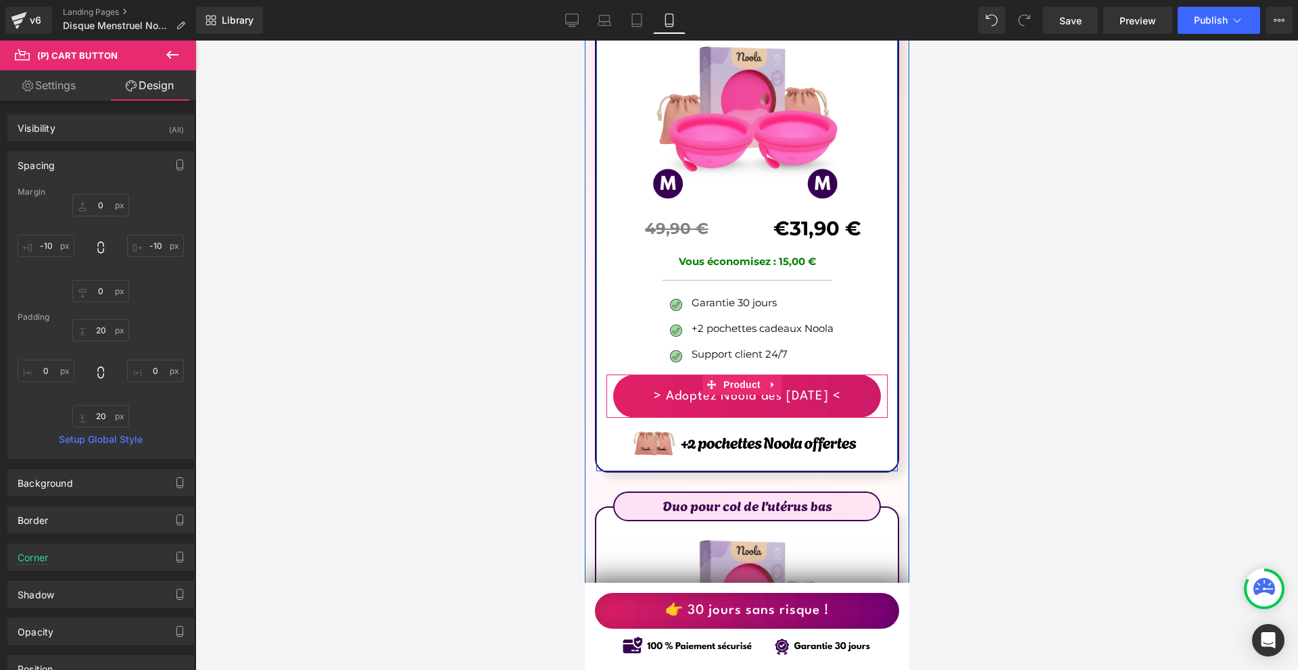
click at [734, 375] on span "Product" at bounding box center [742, 385] width 44 height 20
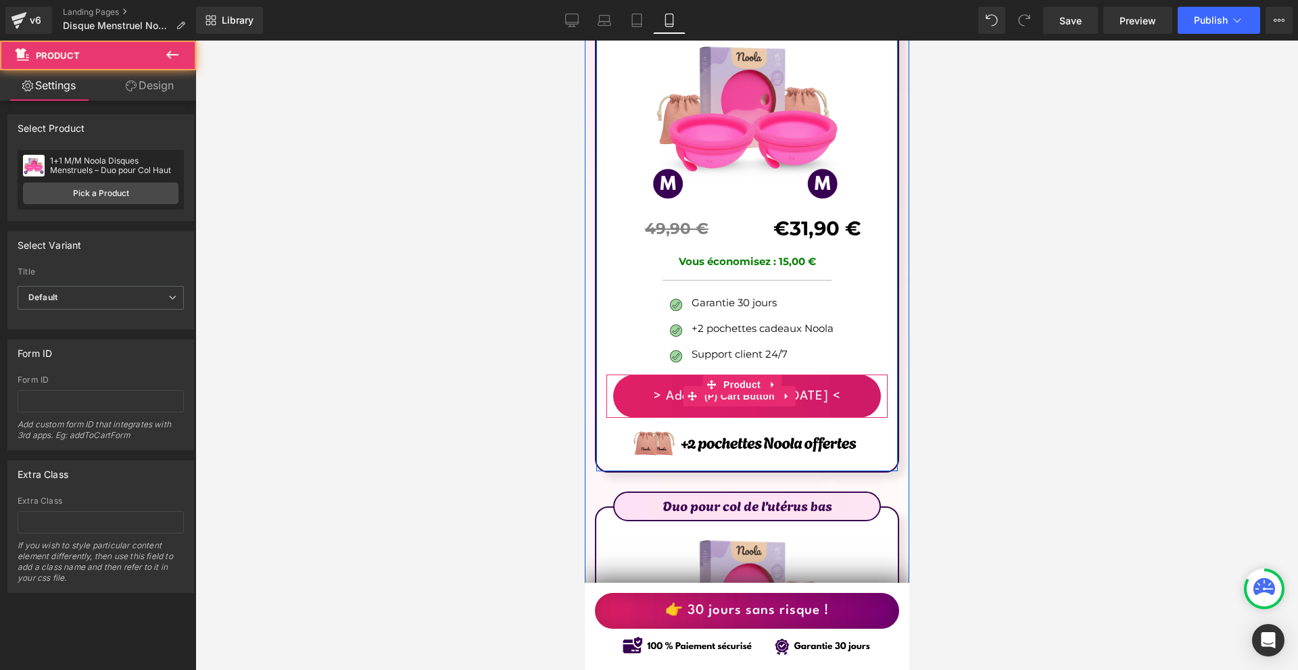
click at [736, 386] on span "(P) Cart Button" at bounding box center [739, 396] width 77 height 20
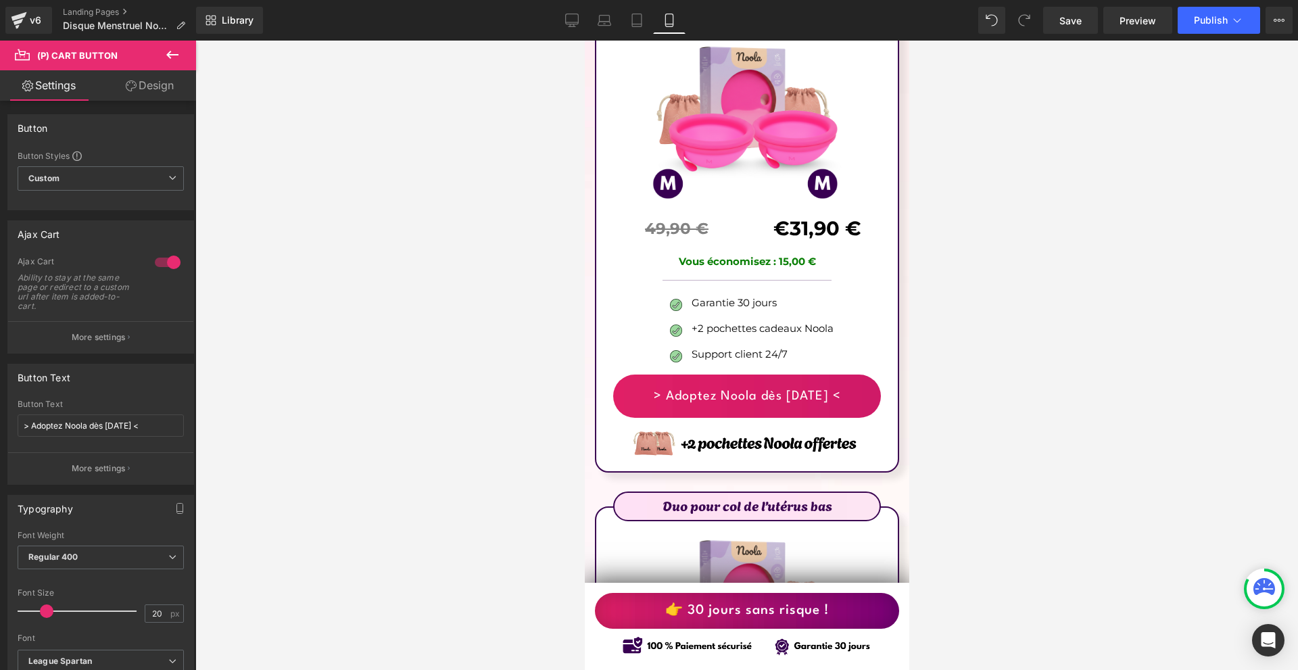
click at [150, 85] on link "Design" at bounding box center [150, 85] width 98 height 30
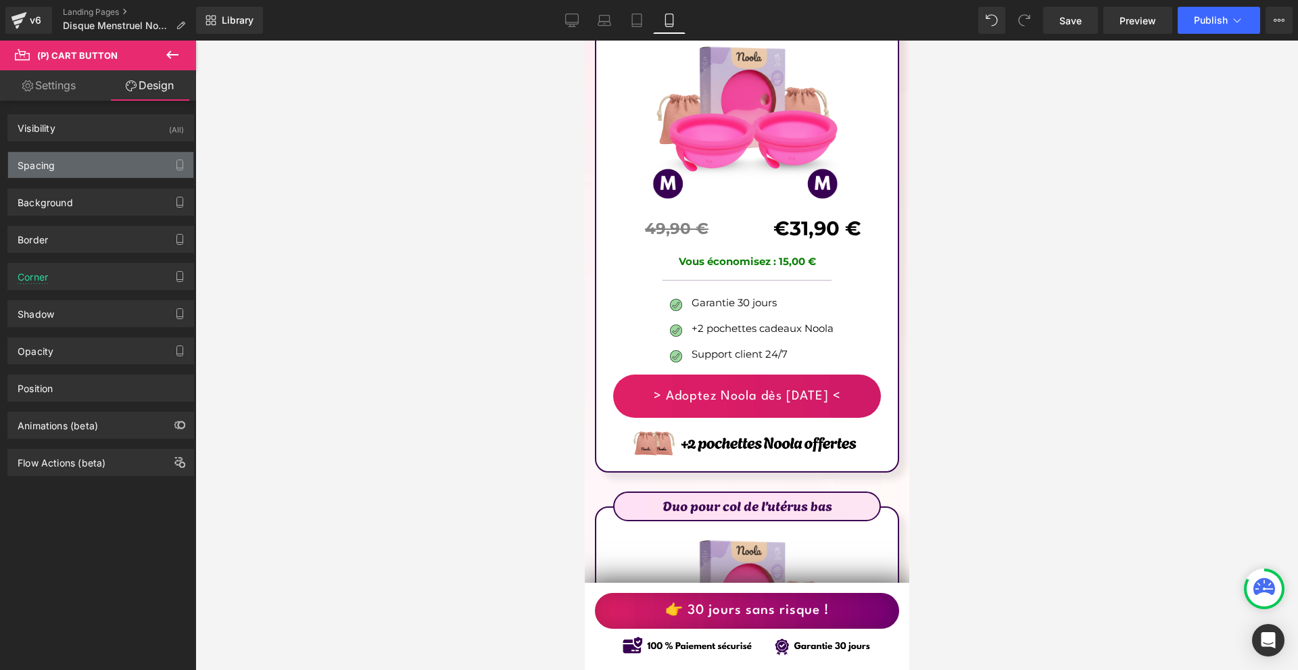
click at [43, 166] on div "Spacing" at bounding box center [36, 161] width 37 height 19
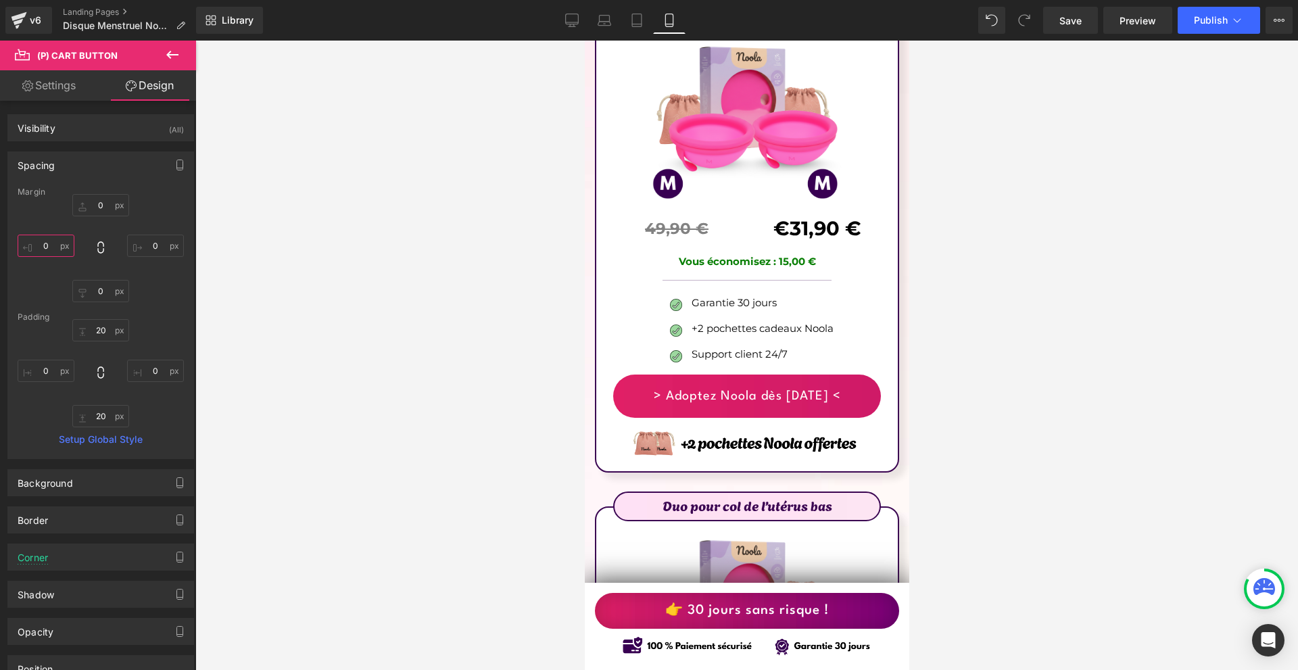
click at [61, 242] on input "text" at bounding box center [46, 246] width 57 height 22
type input "-10"
click at [131, 245] on input "text" at bounding box center [155, 246] width 57 height 22
type input "-10"
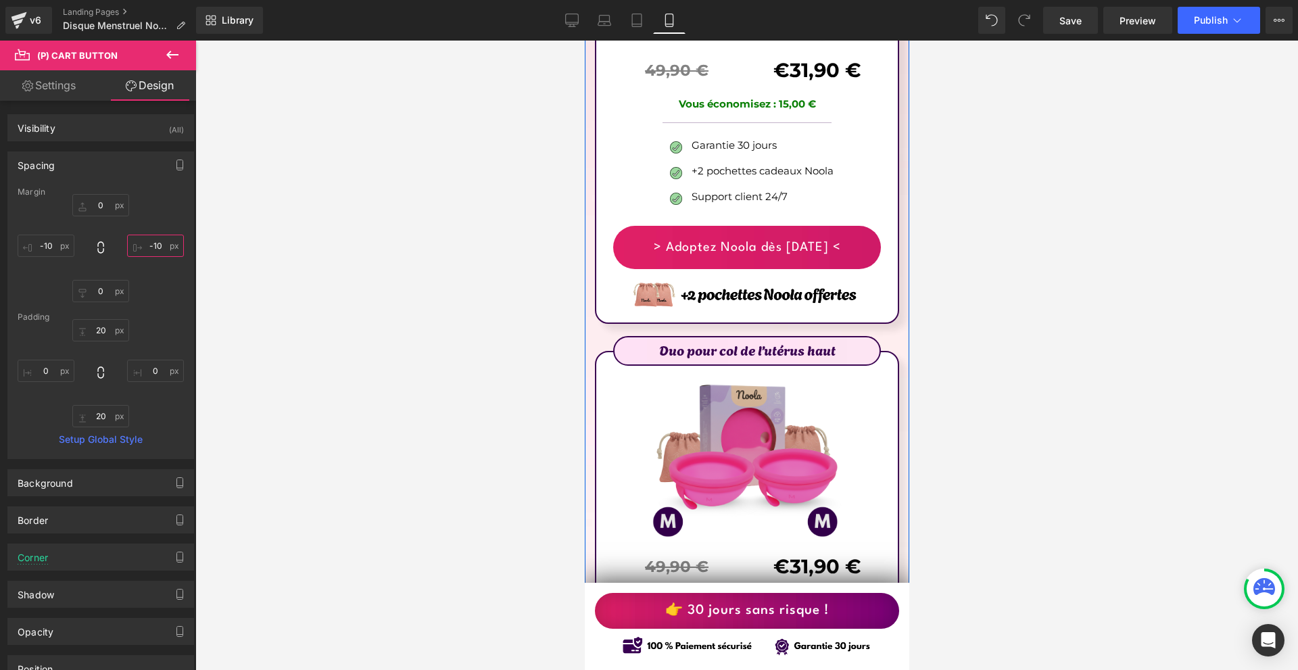
scroll to position [7980, 0]
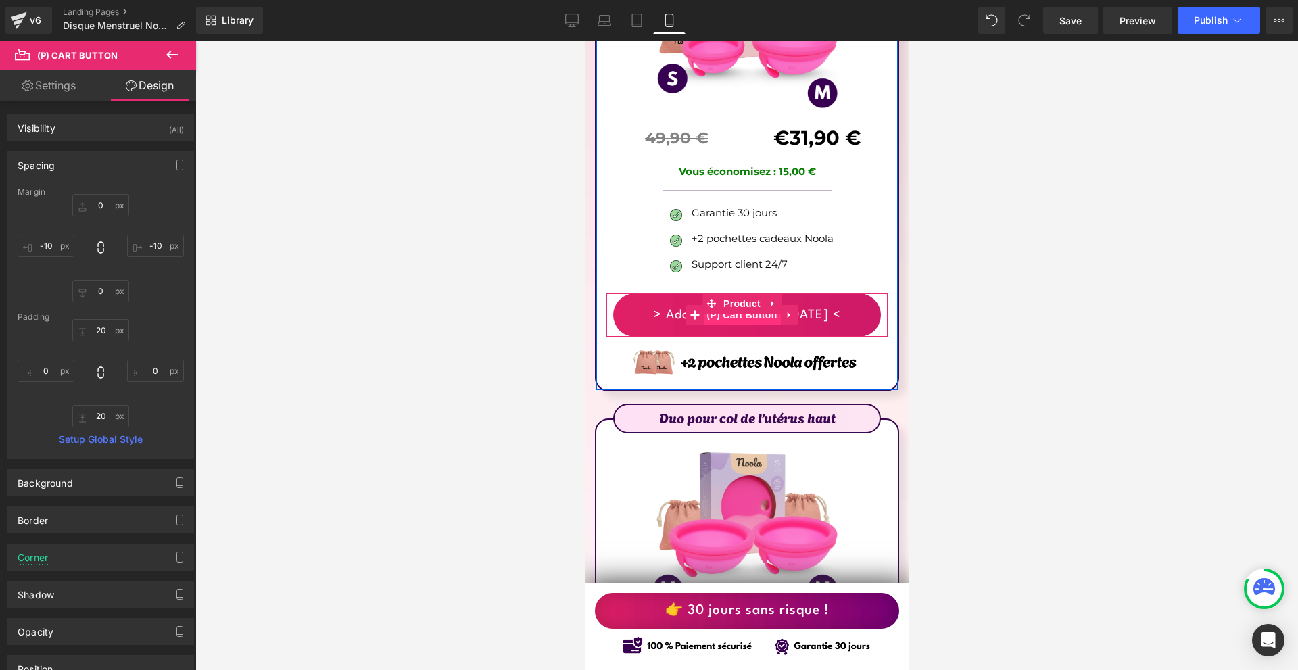
click at [732, 305] on span "(P) Cart Button" at bounding box center [741, 315] width 77 height 20
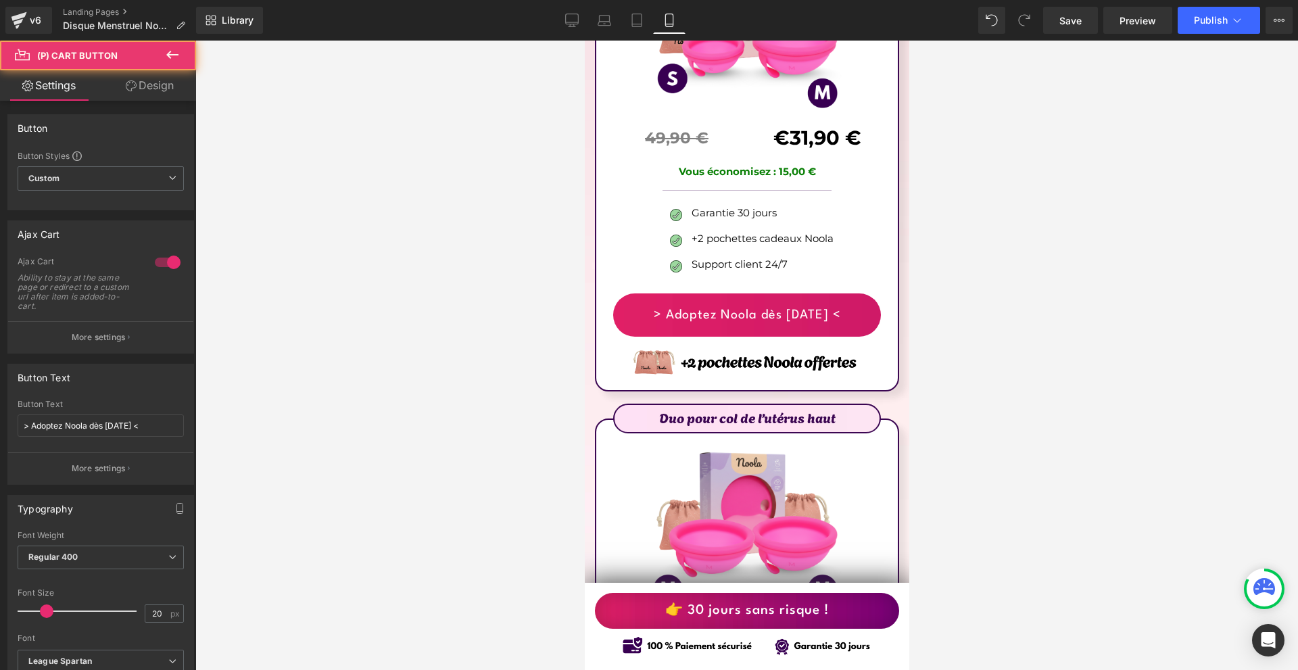
click at [151, 97] on link "Design" at bounding box center [150, 85] width 98 height 30
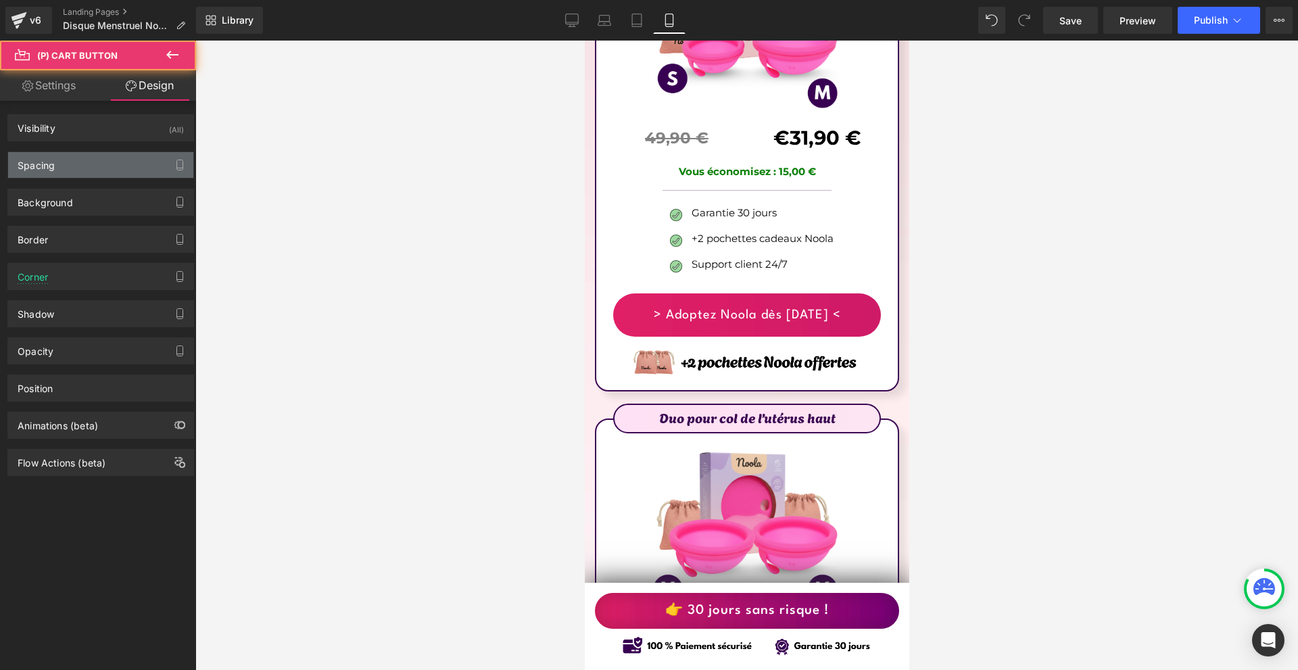
click at [55, 166] on div "Spacing" at bounding box center [100, 165] width 185 height 26
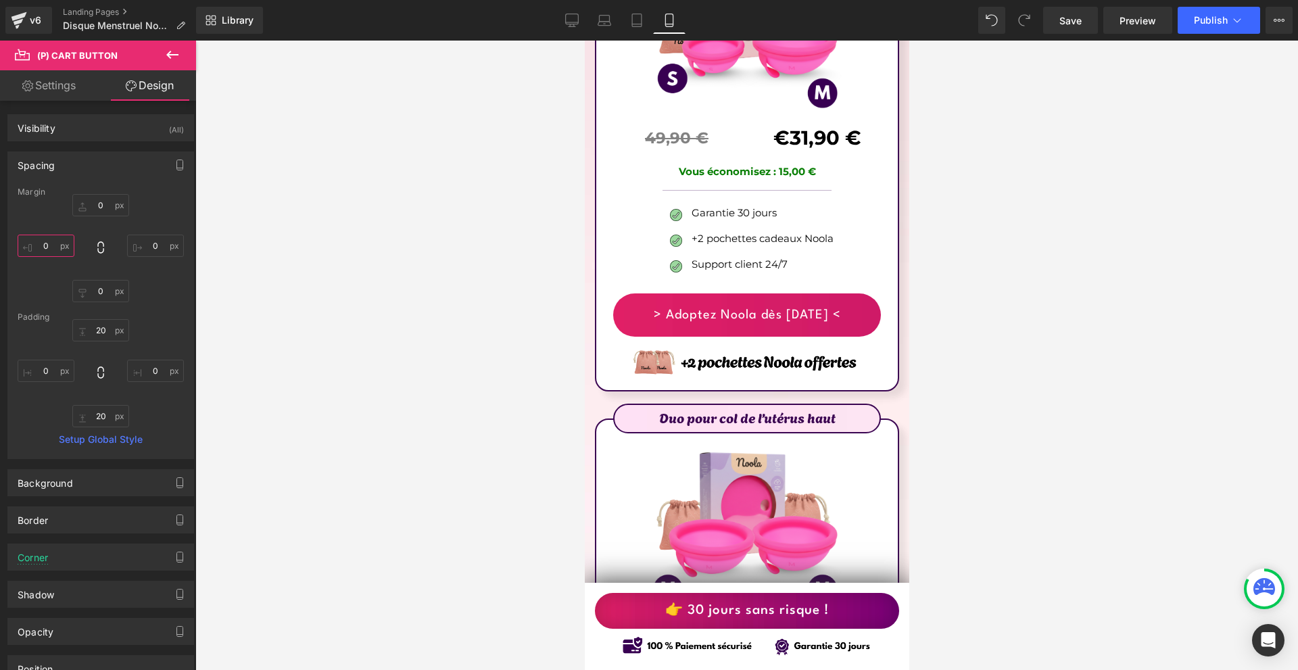
click at [60, 245] on input "0" at bounding box center [46, 246] width 57 height 22
type input "-10"
click at [145, 250] on input "0" at bounding box center [155, 246] width 57 height 22
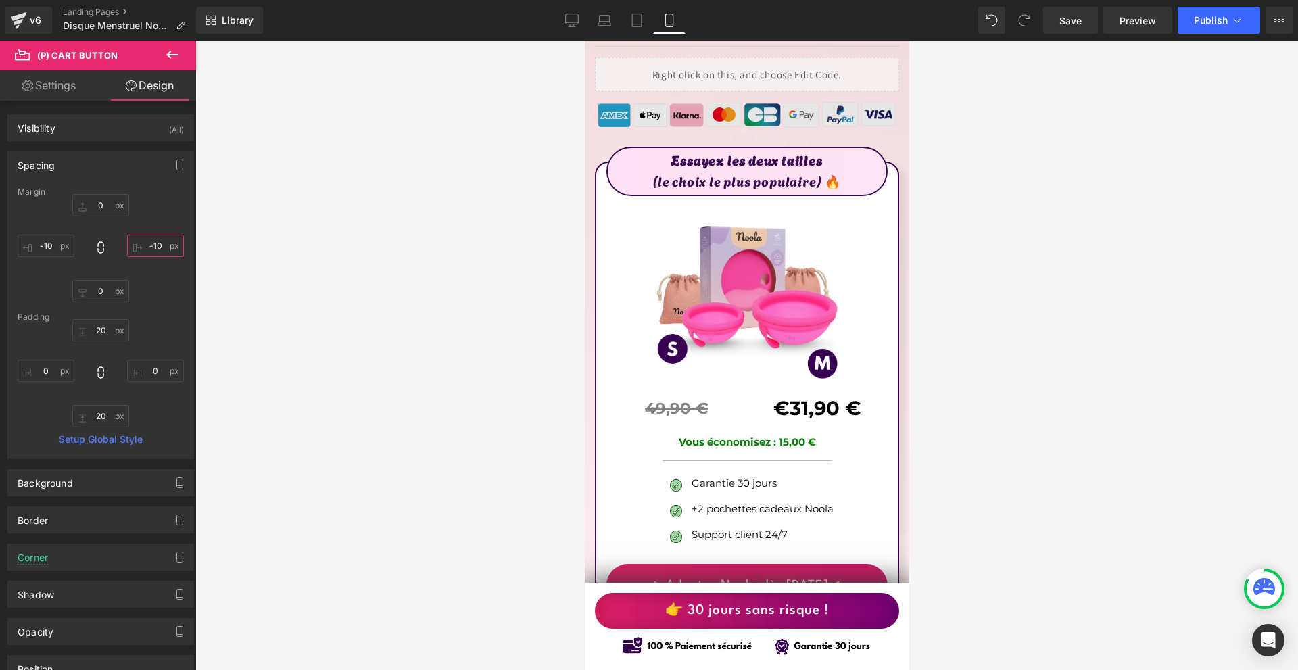
scroll to position [7507, 0]
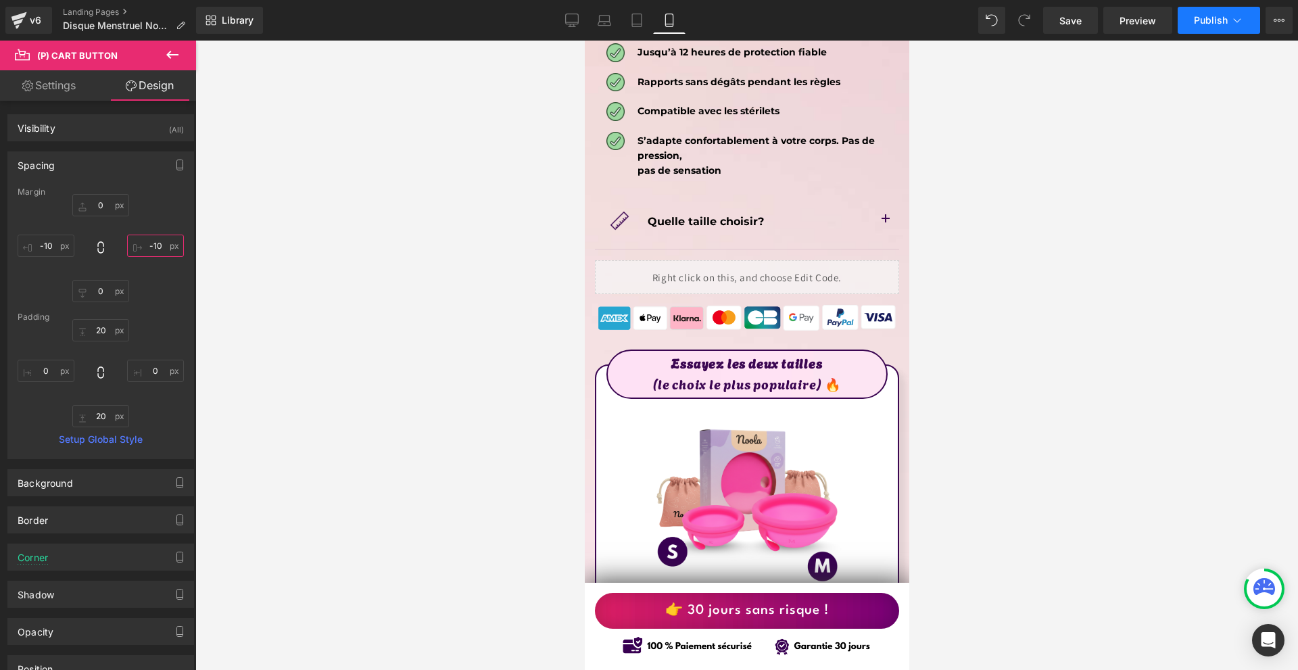
type input "-10"
click at [1206, 9] on button "Publish" at bounding box center [1219, 20] width 83 height 27
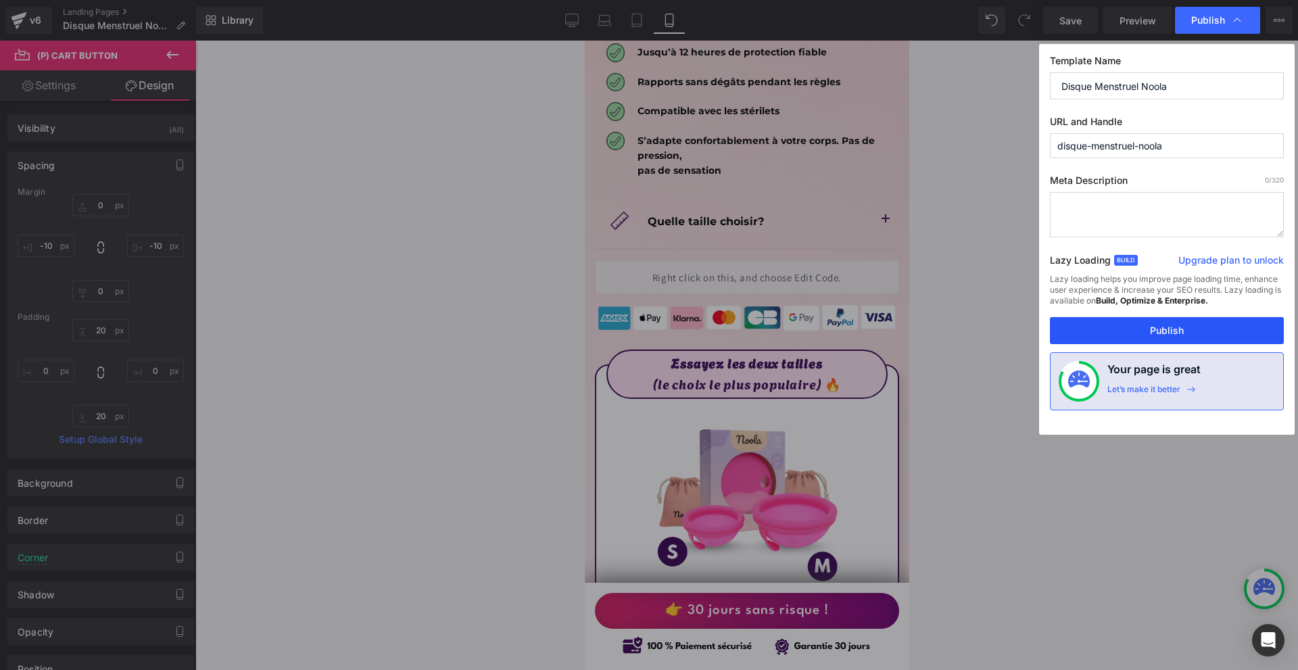
click at [1149, 325] on button "Publish" at bounding box center [1167, 330] width 234 height 27
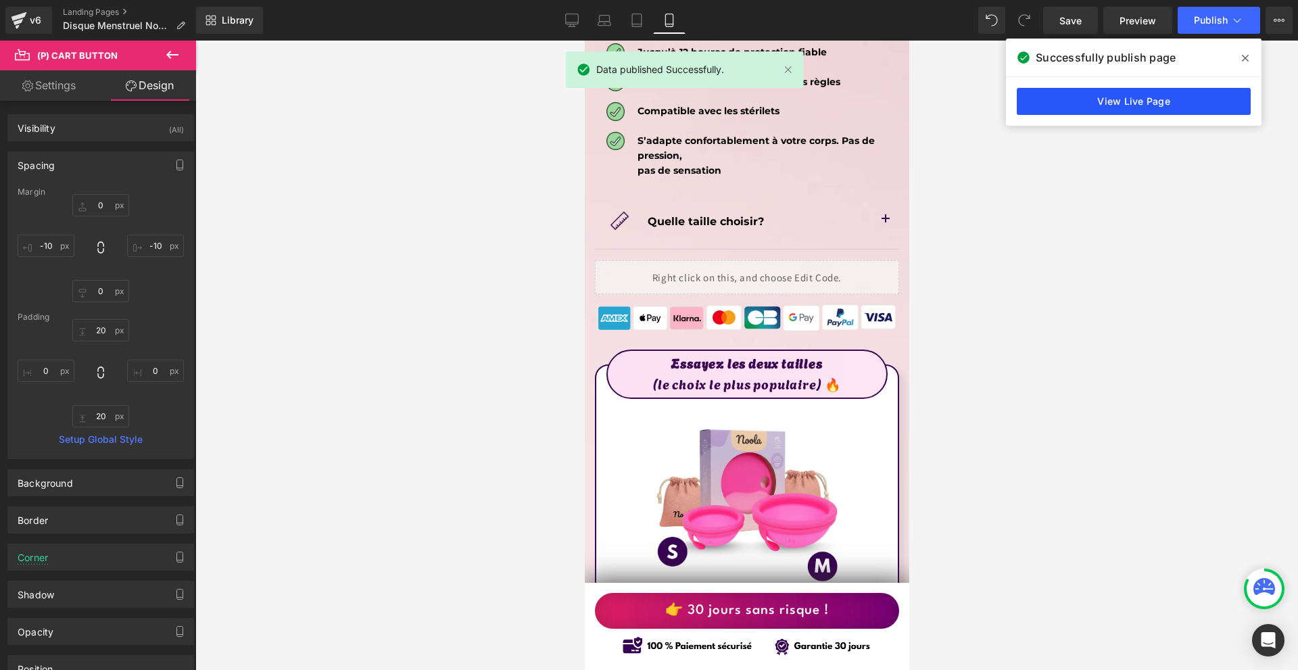
click at [1090, 112] on link "View Live Page" at bounding box center [1134, 101] width 234 height 27
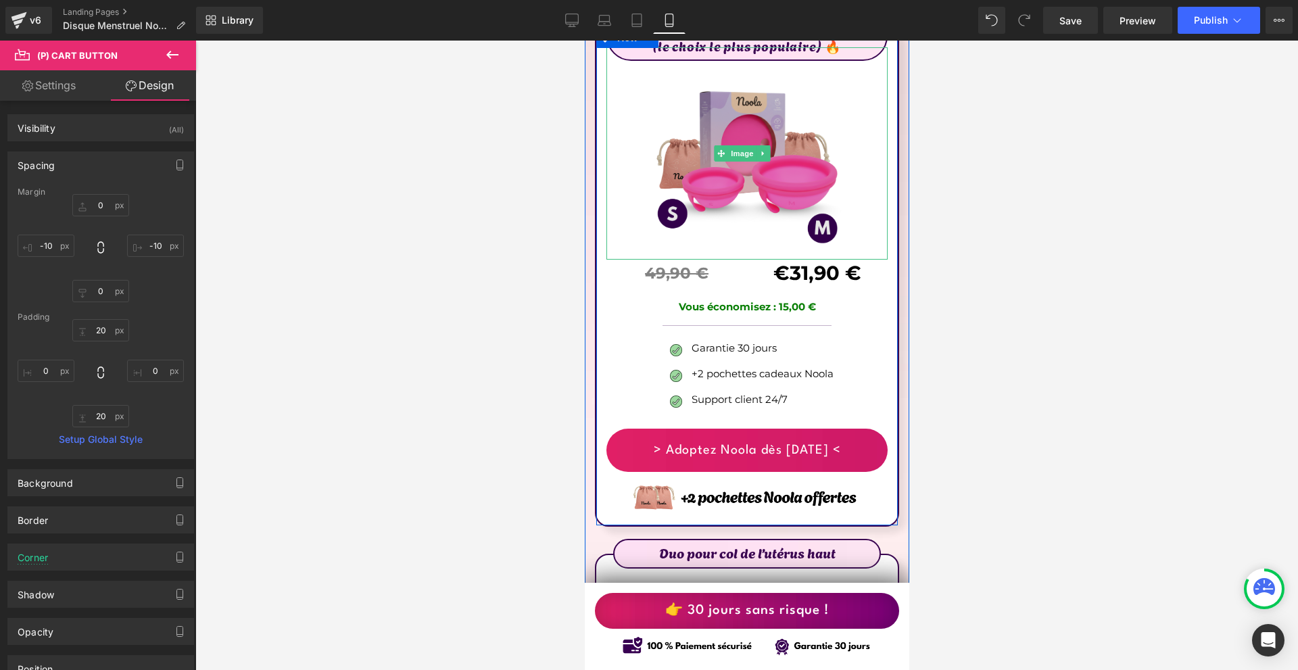
scroll to position [7913, 0]
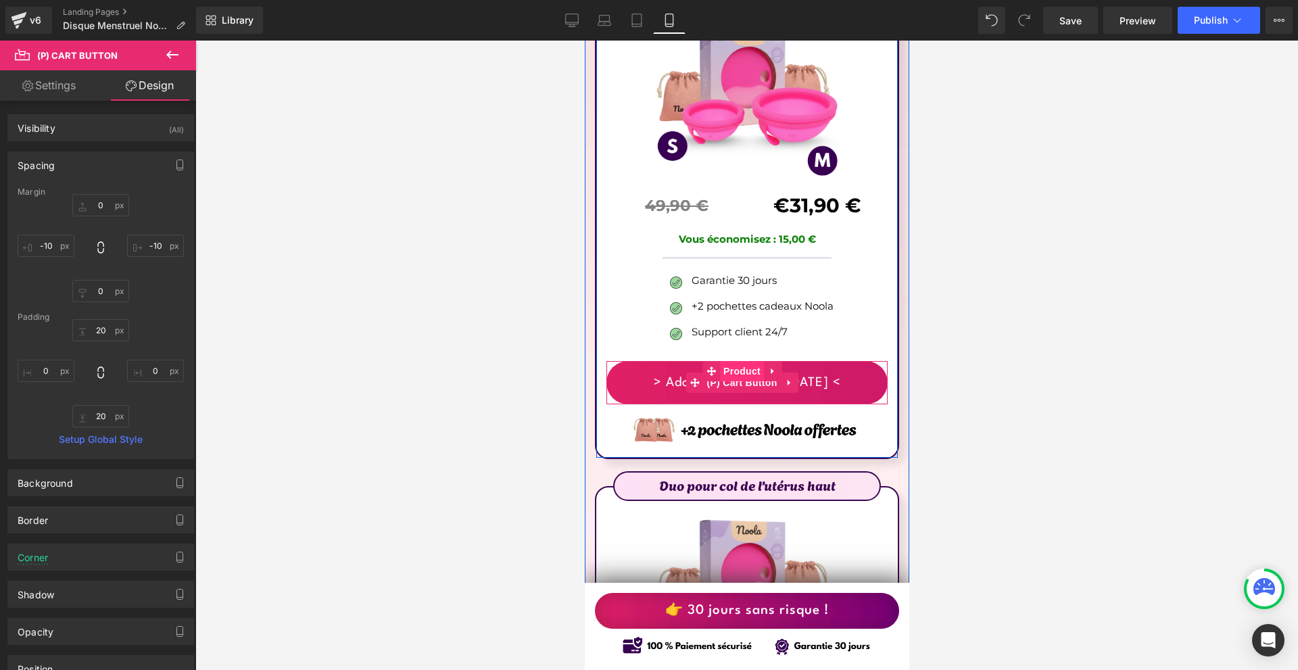
click at [726, 361] on span "Product" at bounding box center [742, 371] width 44 height 20
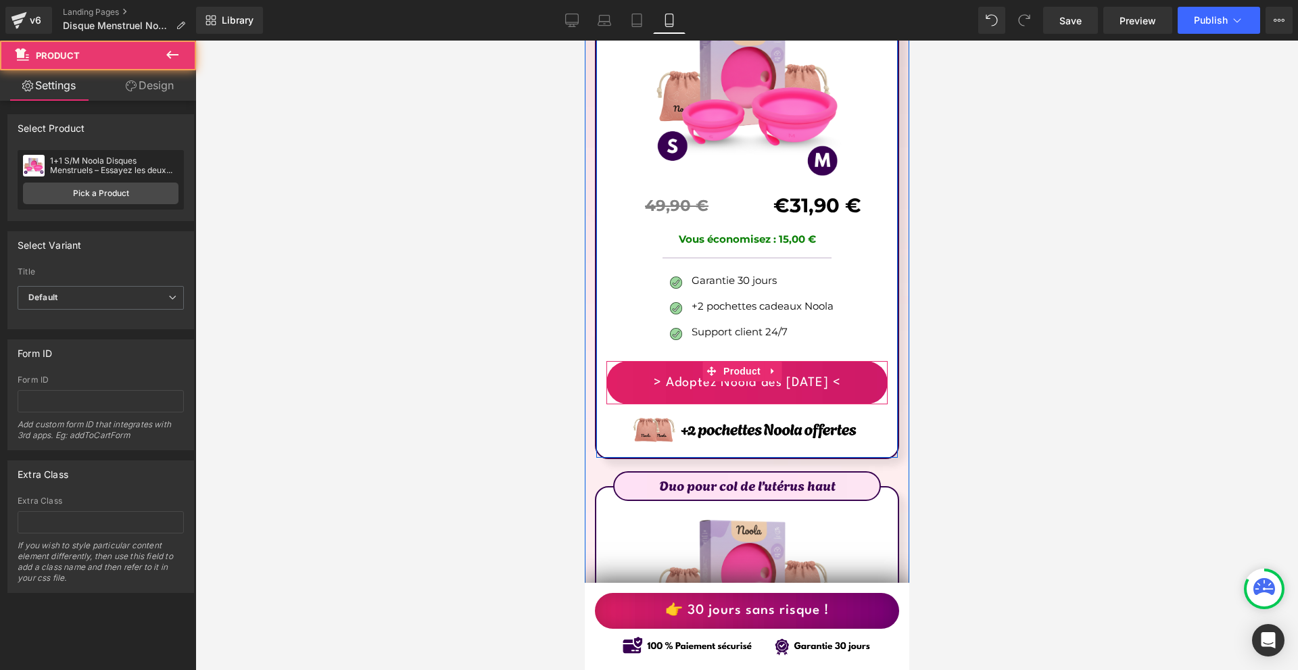
click at [726, 361] on div "> Adoptez Noola dès [DATE] < (P) Cart Button" at bounding box center [746, 382] width 281 height 43
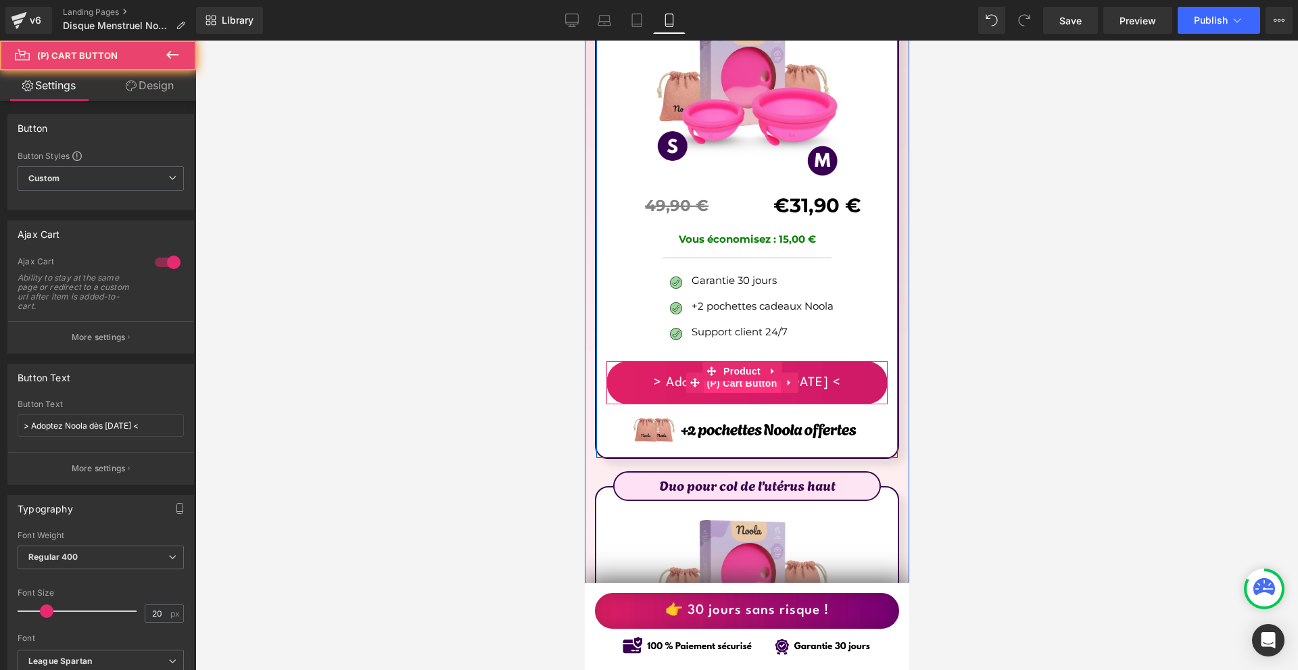
click at [730, 373] on span "(P) Cart Button" at bounding box center [741, 383] width 77 height 20
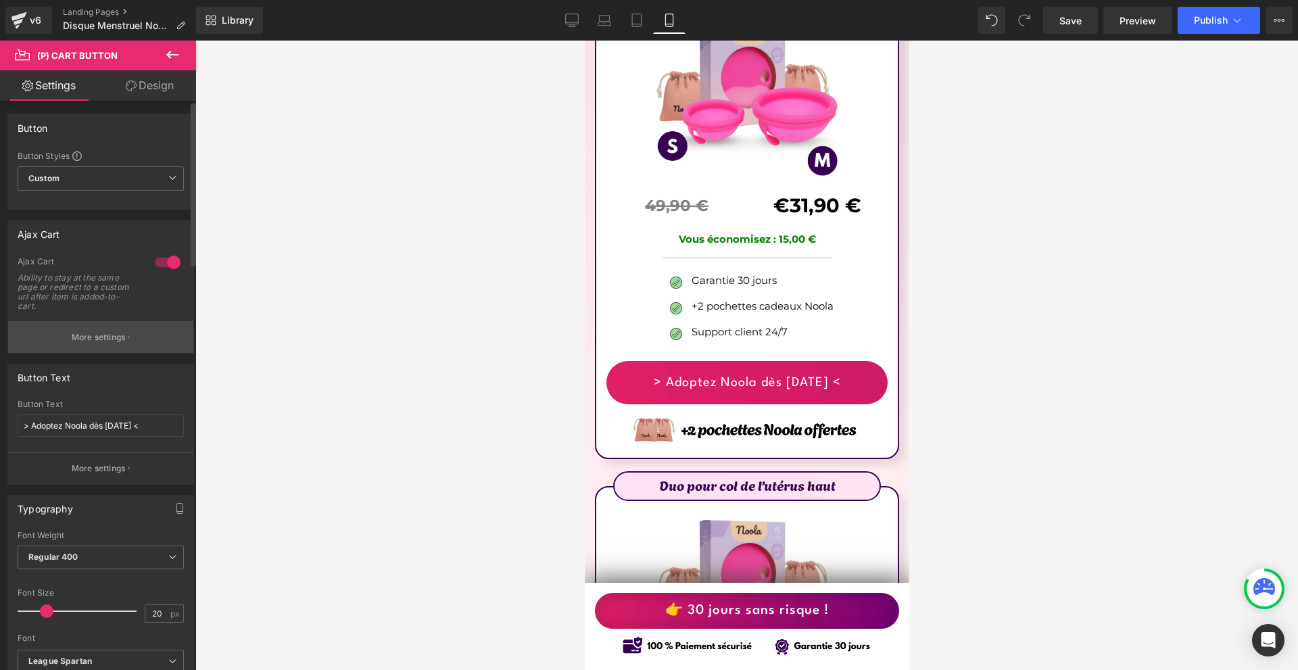
click at [141, 335] on button "More settings" at bounding box center [100, 337] width 185 height 32
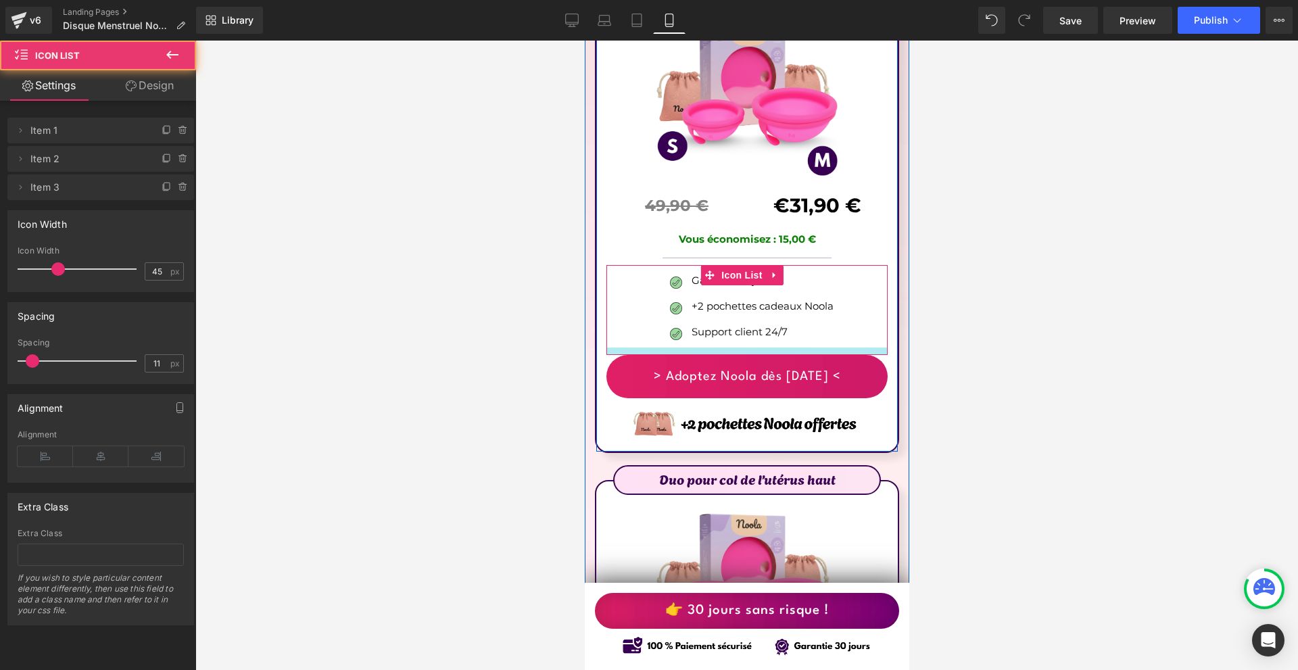
drag, startPoint x: 769, startPoint y: 315, endPoint x: 774, endPoint y: 309, distance: 8.1
click at [774, 348] on div at bounding box center [746, 351] width 281 height 7
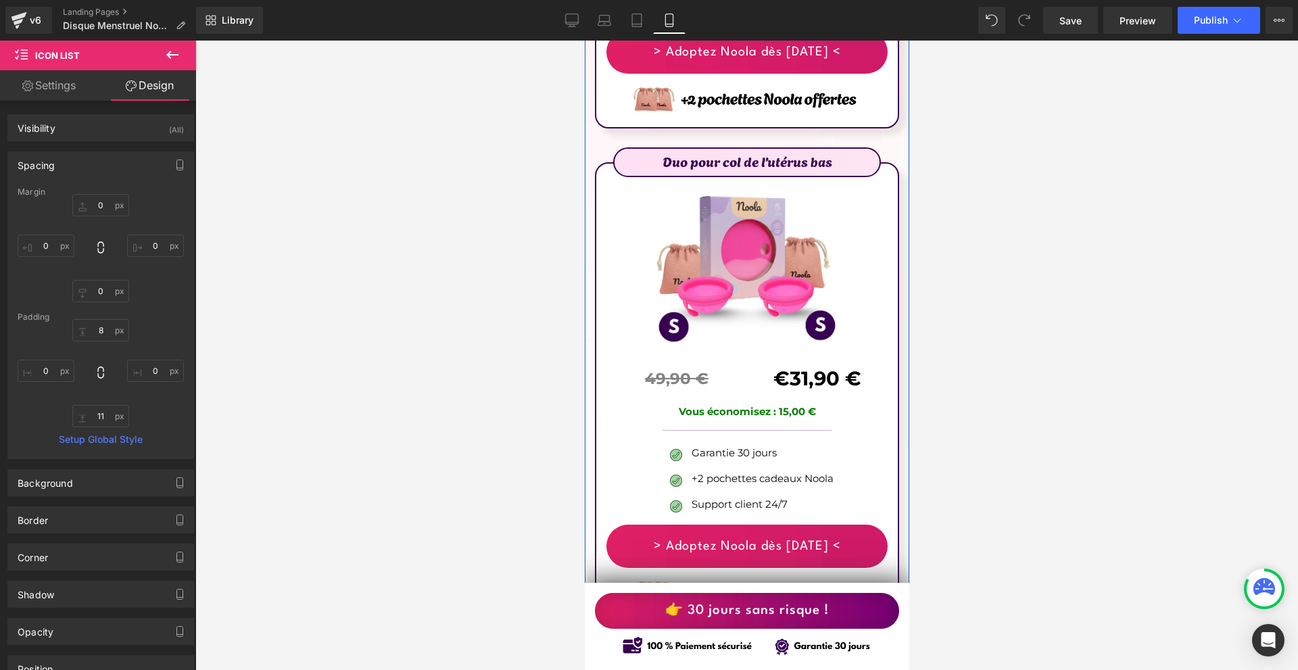
scroll to position [8792, 0]
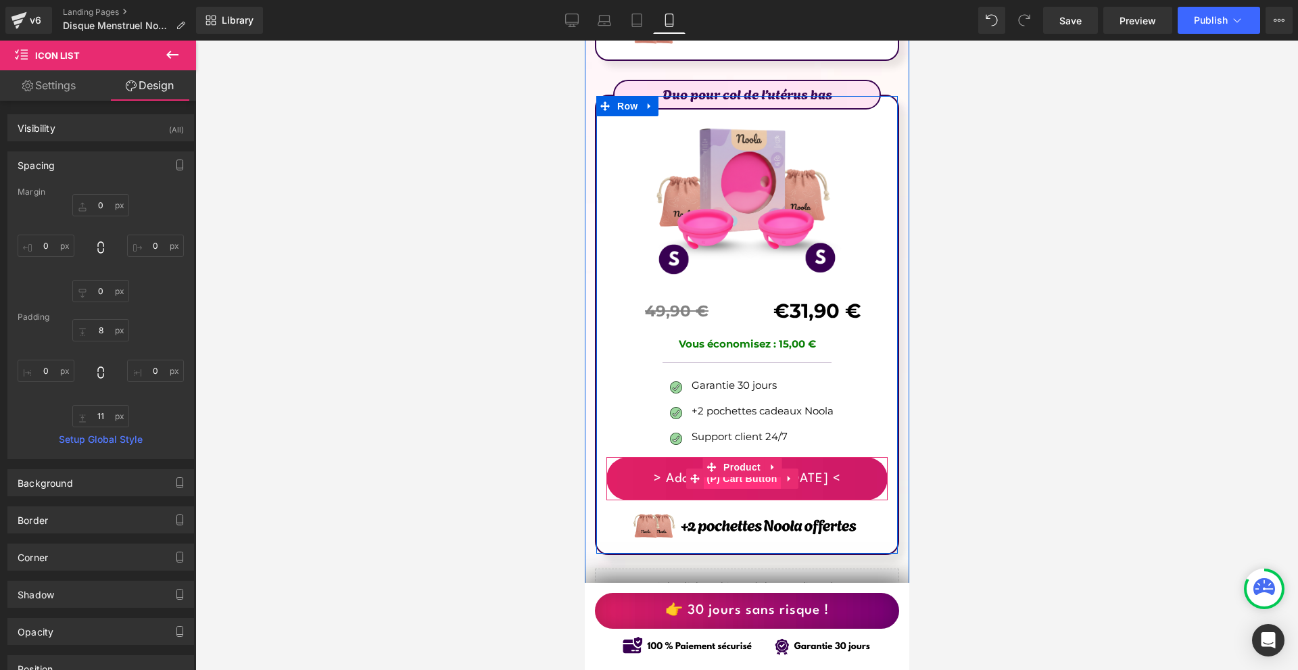
click at [742, 469] on span "(P) Cart Button" at bounding box center [741, 479] width 77 height 20
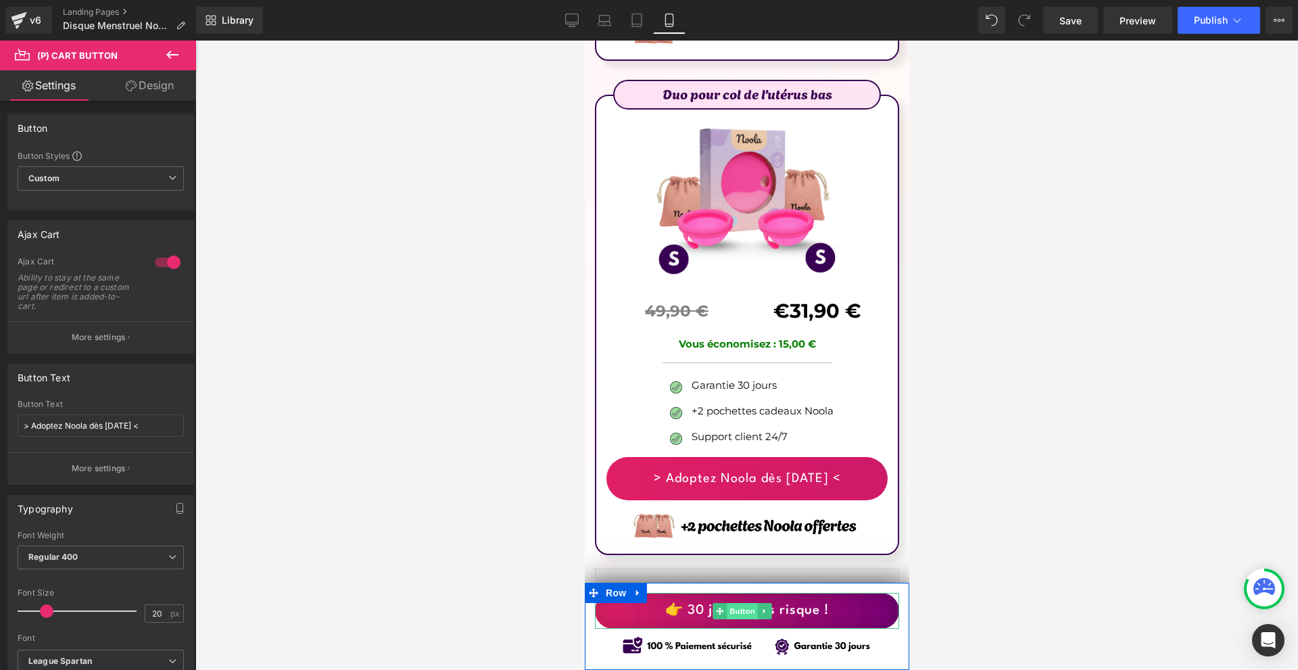
click at [745, 611] on span "Button" at bounding box center [741, 611] width 31 height 16
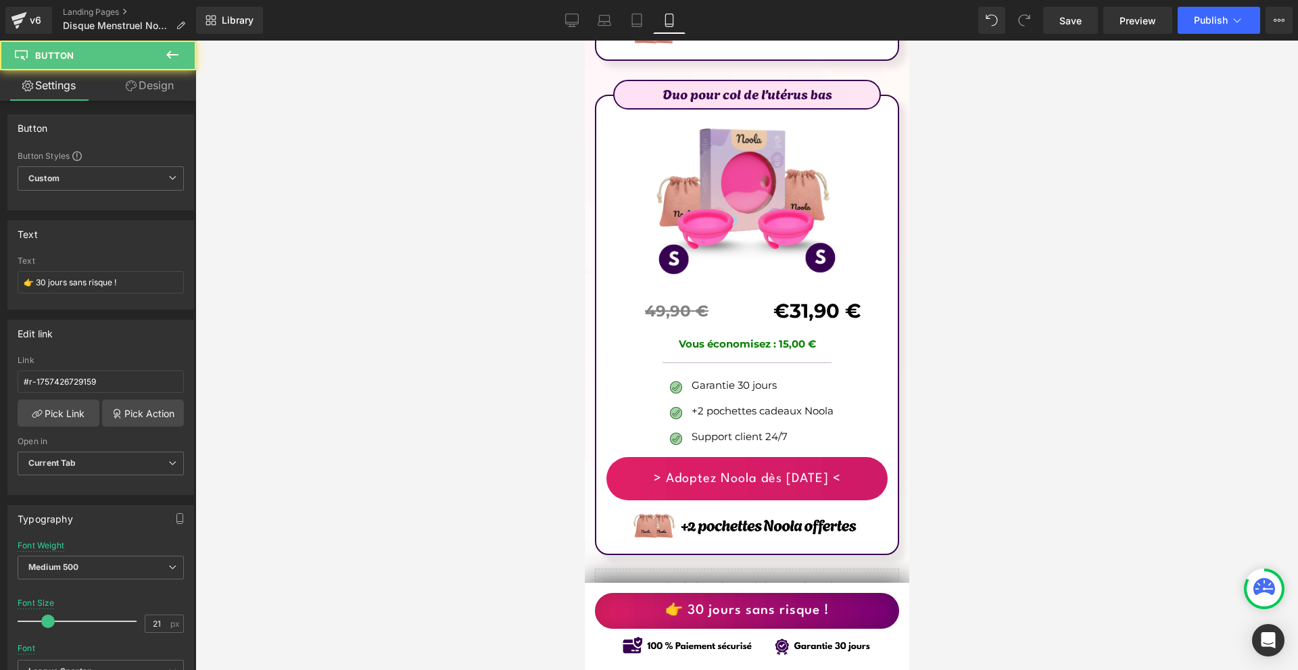
click at [173, 91] on link "Design" at bounding box center [150, 85] width 98 height 30
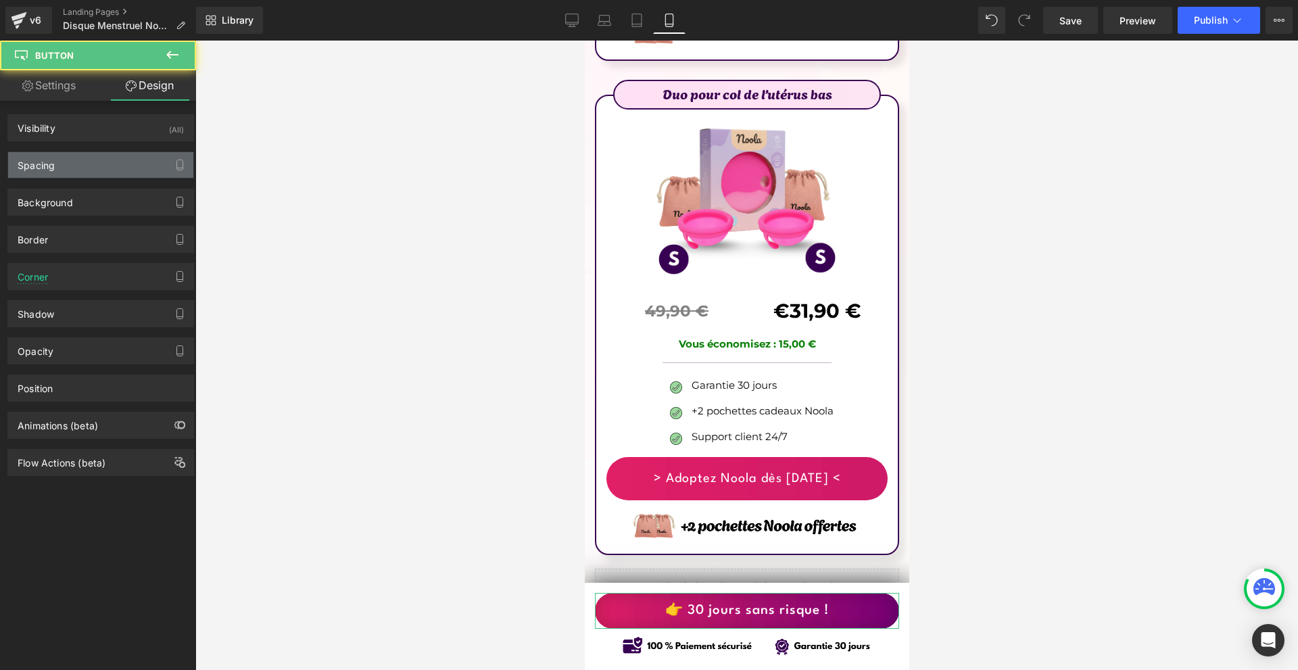
click at [121, 171] on div "Spacing" at bounding box center [100, 165] width 185 height 26
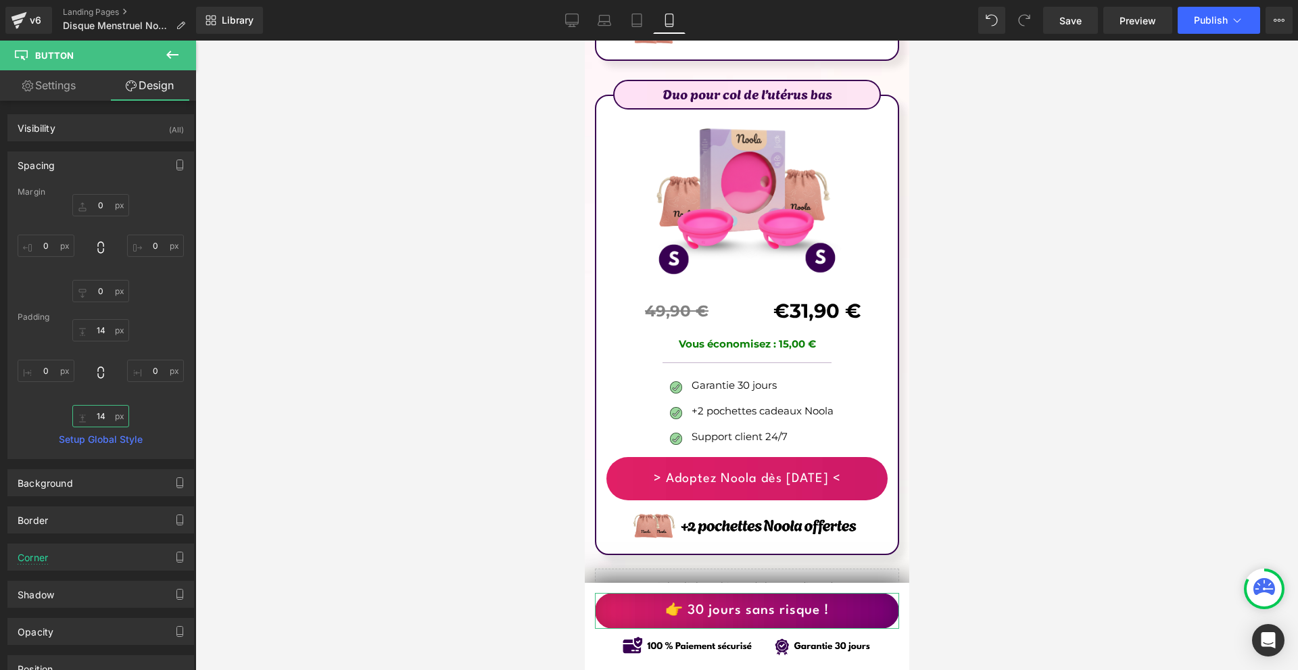
click at [120, 417] on input "text" at bounding box center [100, 416] width 57 height 22
type input "17"
click at [93, 335] on input "text" at bounding box center [100, 330] width 57 height 22
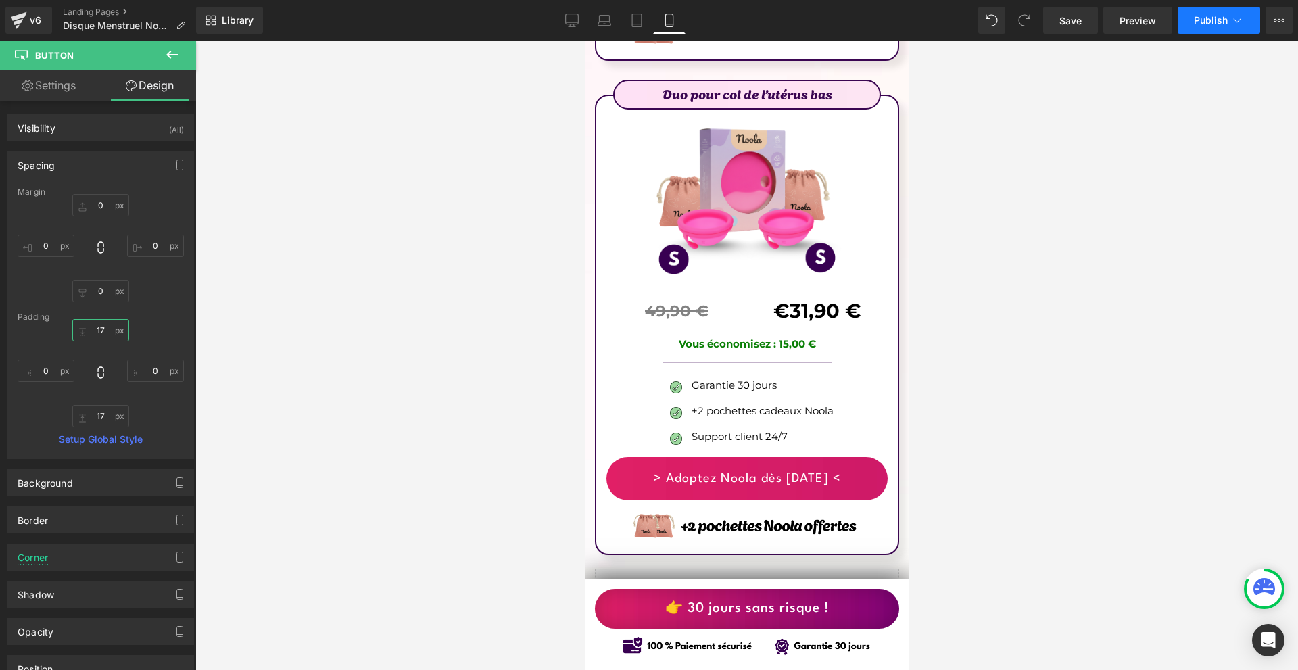
type input "17"
click at [1201, 18] on span "Publish" at bounding box center [1211, 20] width 34 height 11
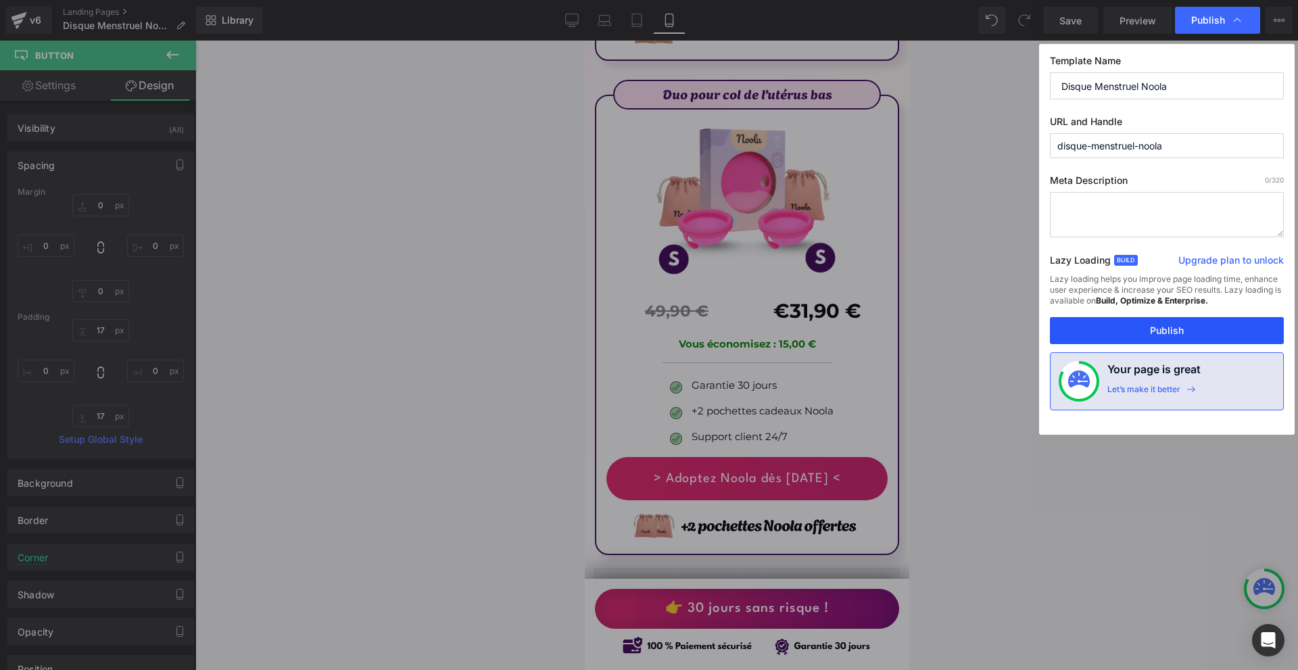
click at [1149, 329] on button "Publish" at bounding box center [1167, 330] width 234 height 27
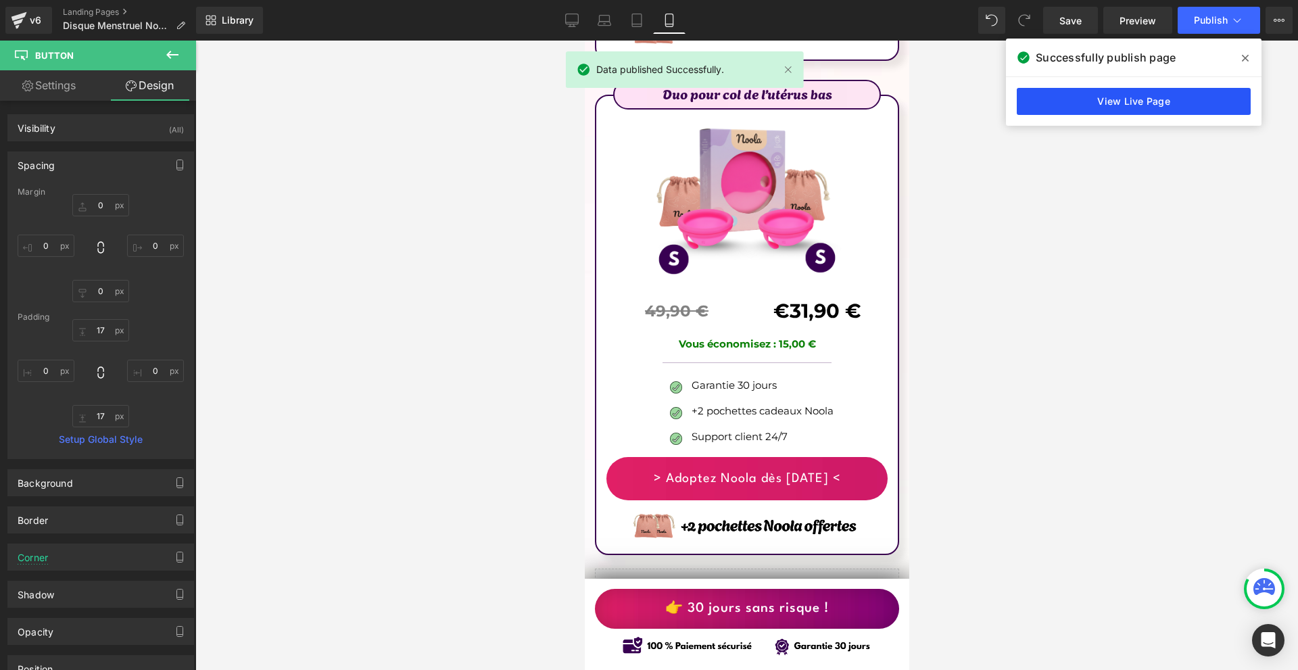
click at [1136, 107] on link "View Live Page" at bounding box center [1134, 101] width 234 height 27
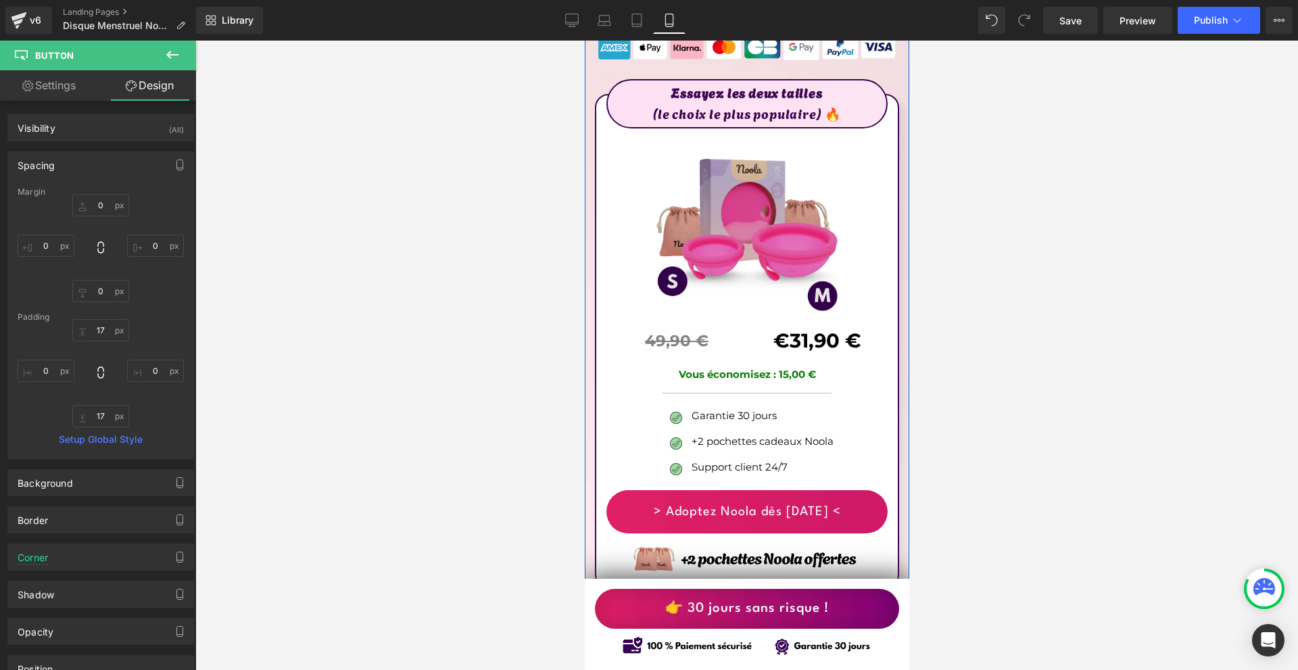
scroll to position [7507, 0]
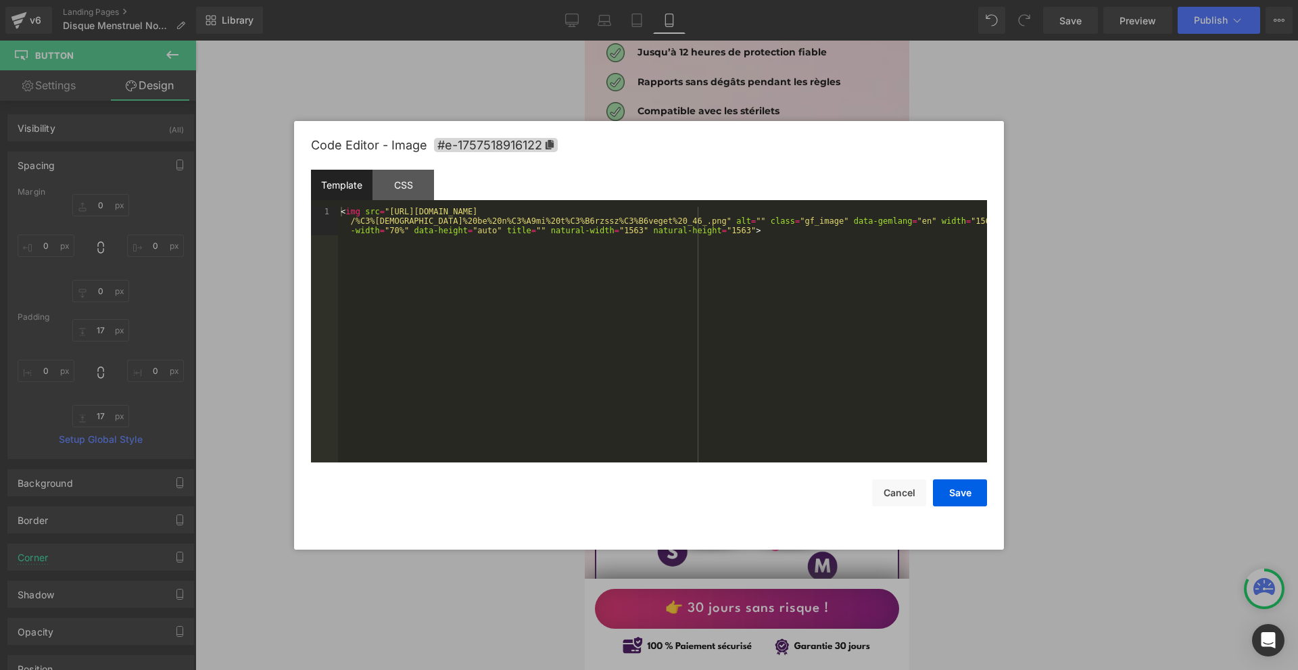
click at [718, 0] on div "Button You are previewing how the will restyle your page. You can not edit Elem…" at bounding box center [649, 0] width 1298 height 0
click at [479, 133] on div "Code Editor - Image #e-1757518916122" at bounding box center [649, 145] width 676 height 49
click at [479, 141] on span "#e-1757518916122" at bounding box center [496, 145] width 124 height 14
click at [952, 482] on button "Save" at bounding box center [960, 493] width 54 height 27
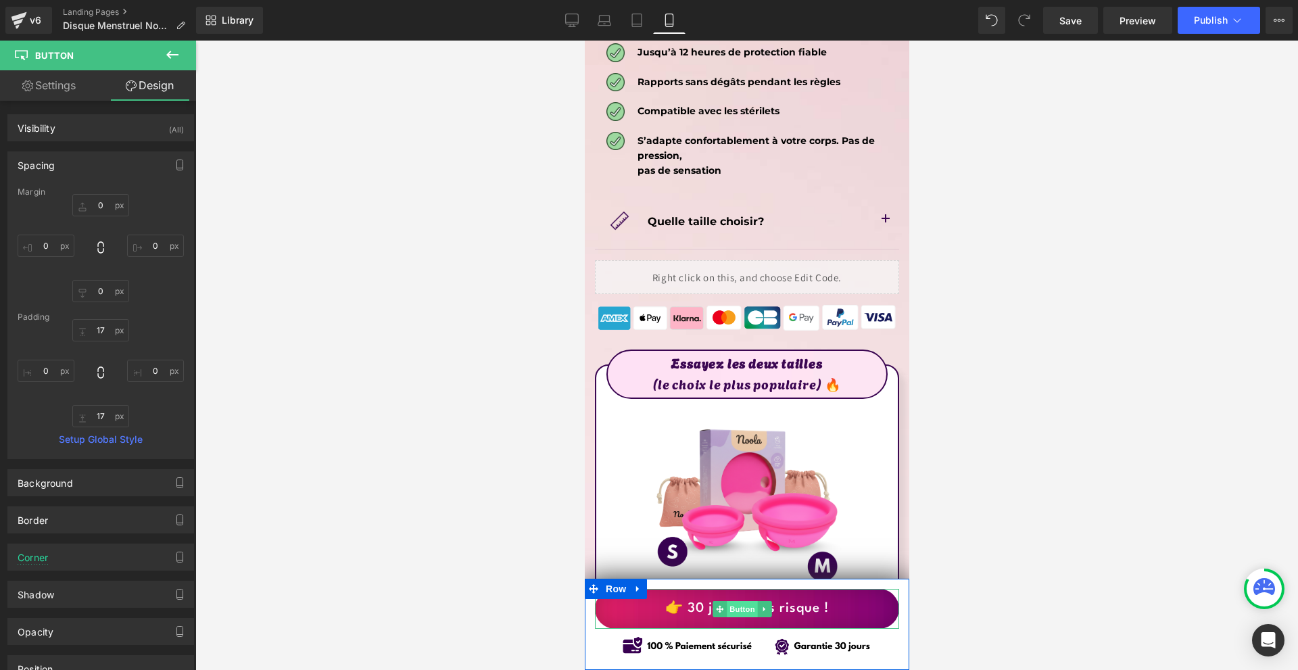
click at [729, 611] on span "Button" at bounding box center [741, 609] width 31 height 16
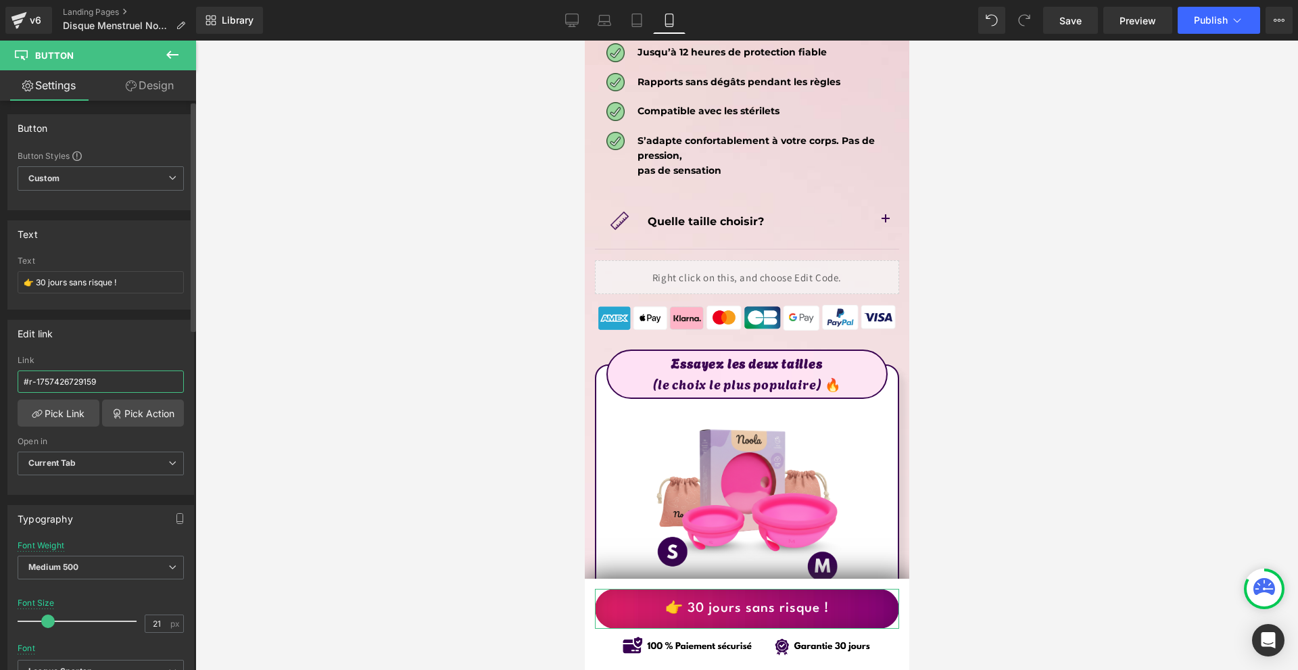
click at [72, 385] on input "#r-1757426729159" at bounding box center [101, 382] width 166 height 22
paste input "e-1757518916122"
click at [1250, 16] on button "Publish" at bounding box center [1219, 20] width 83 height 27
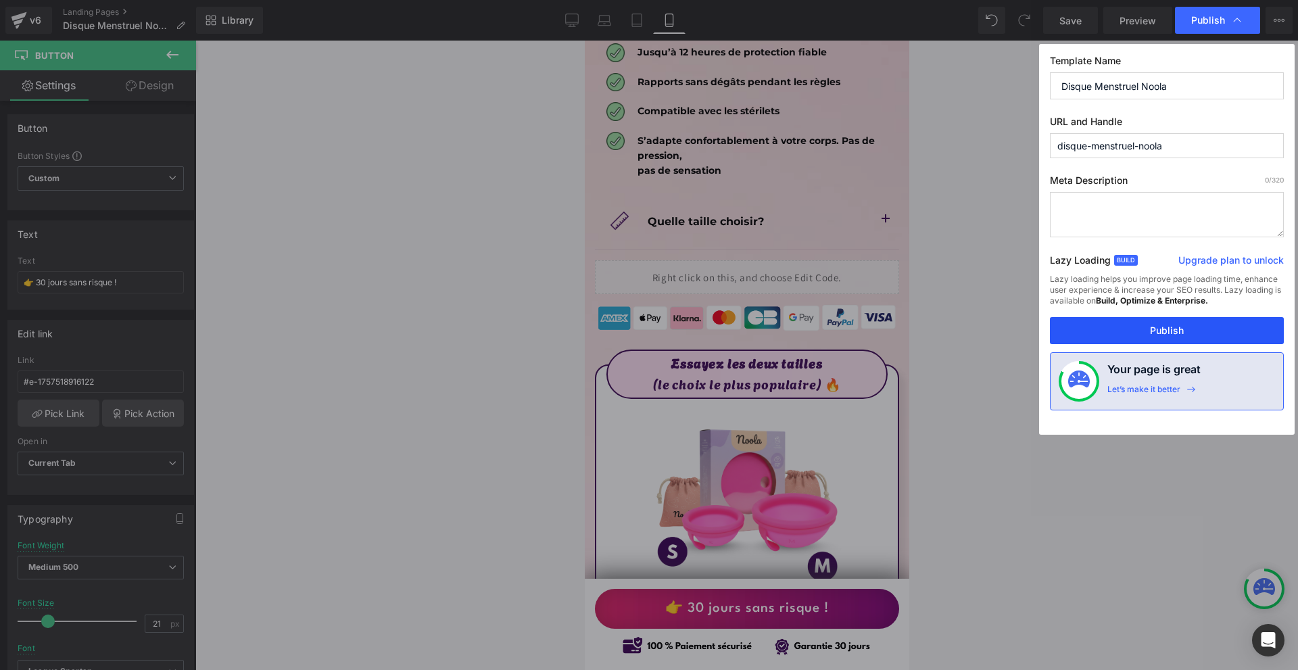
click at [1143, 323] on button "Publish" at bounding box center [1167, 330] width 234 height 27
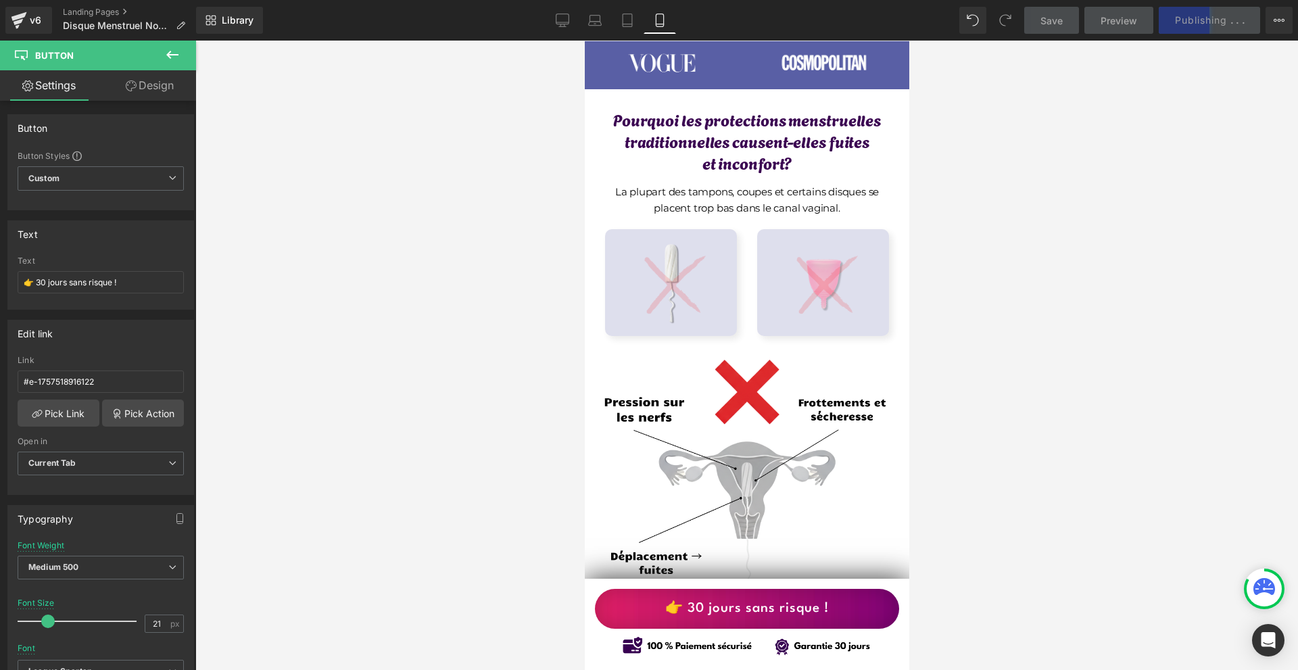
scroll to position [0, 0]
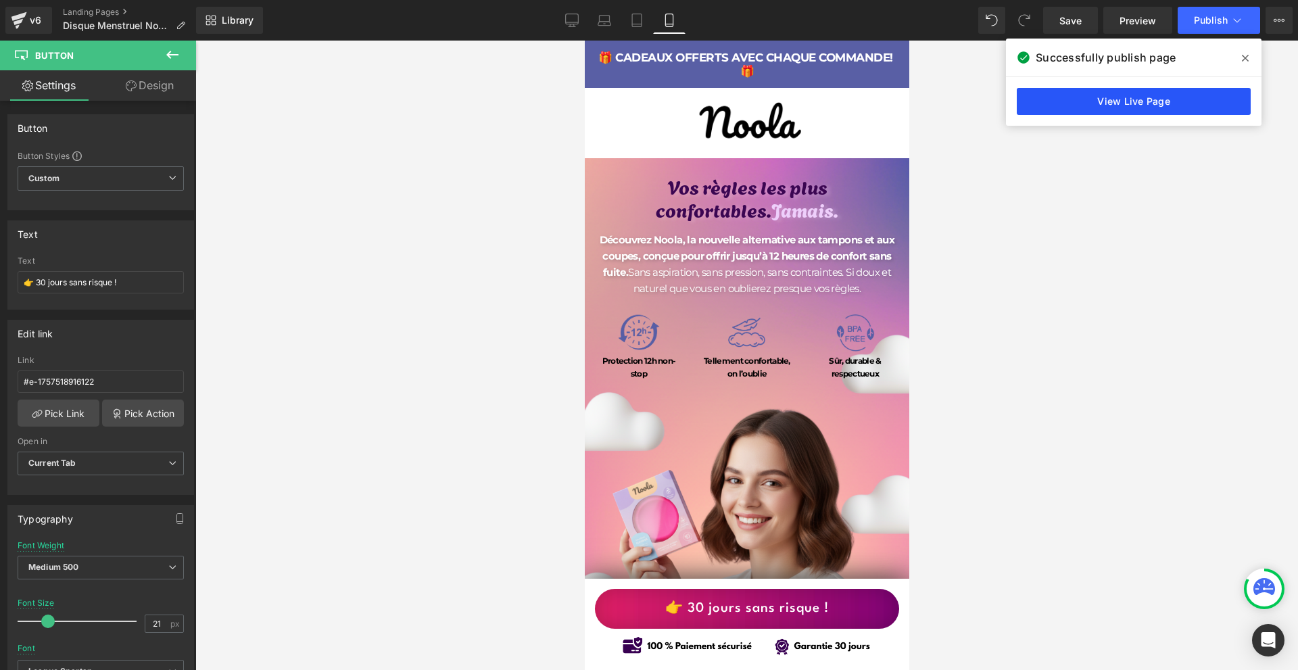
click at [1077, 93] on link "View Live Page" at bounding box center [1134, 101] width 234 height 27
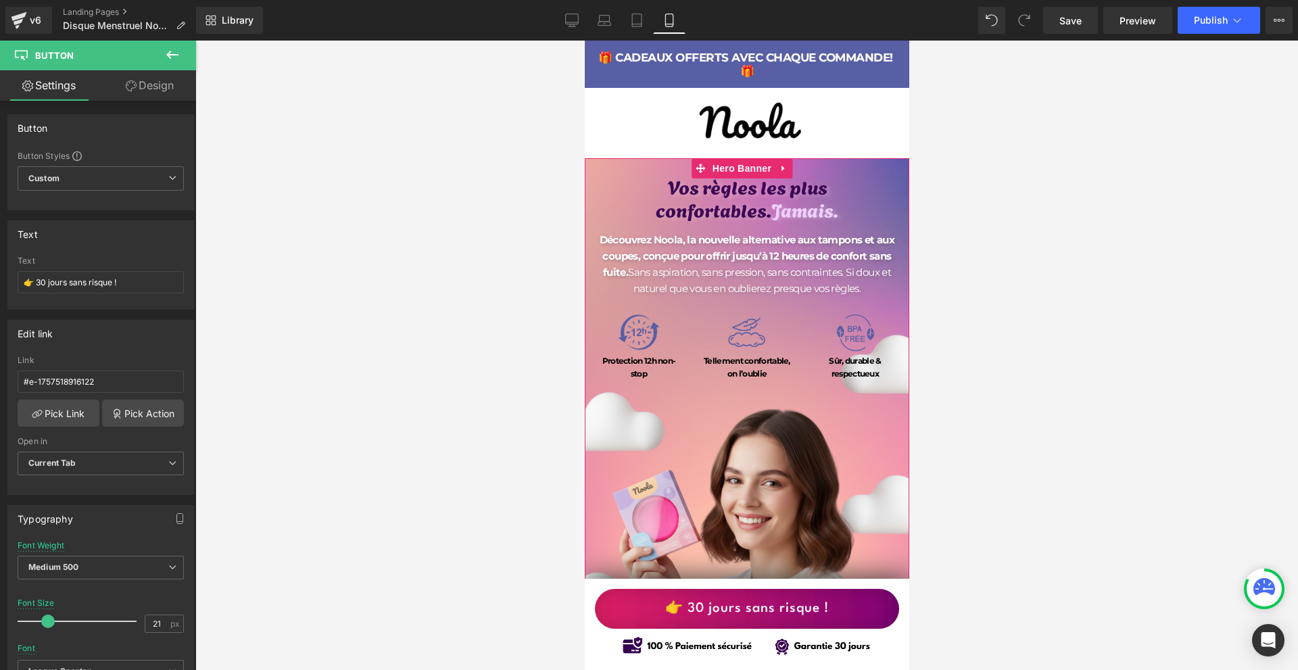
scroll to position [406, 0]
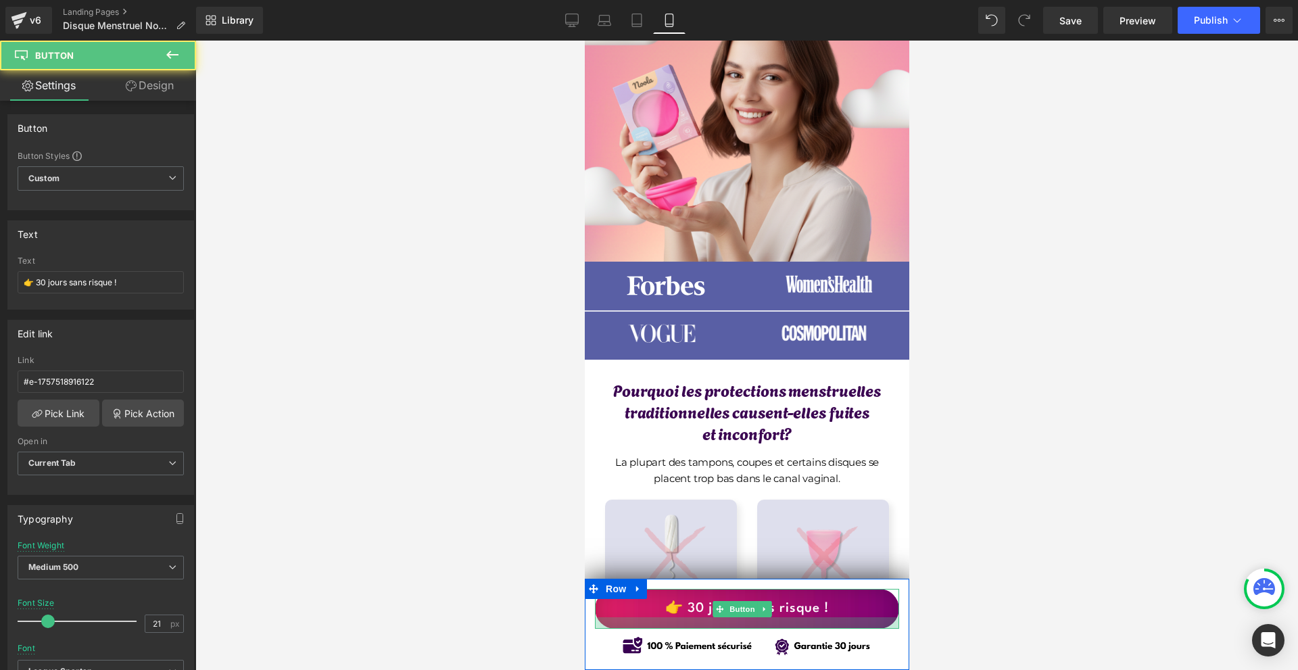
click at [841, 622] on div "👉 30 jours sans risque ! Button" at bounding box center [746, 609] width 304 height 40
click at [849, 602] on link "👉 30 jours sans risque !" at bounding box center [746, 609] width 304 height 40
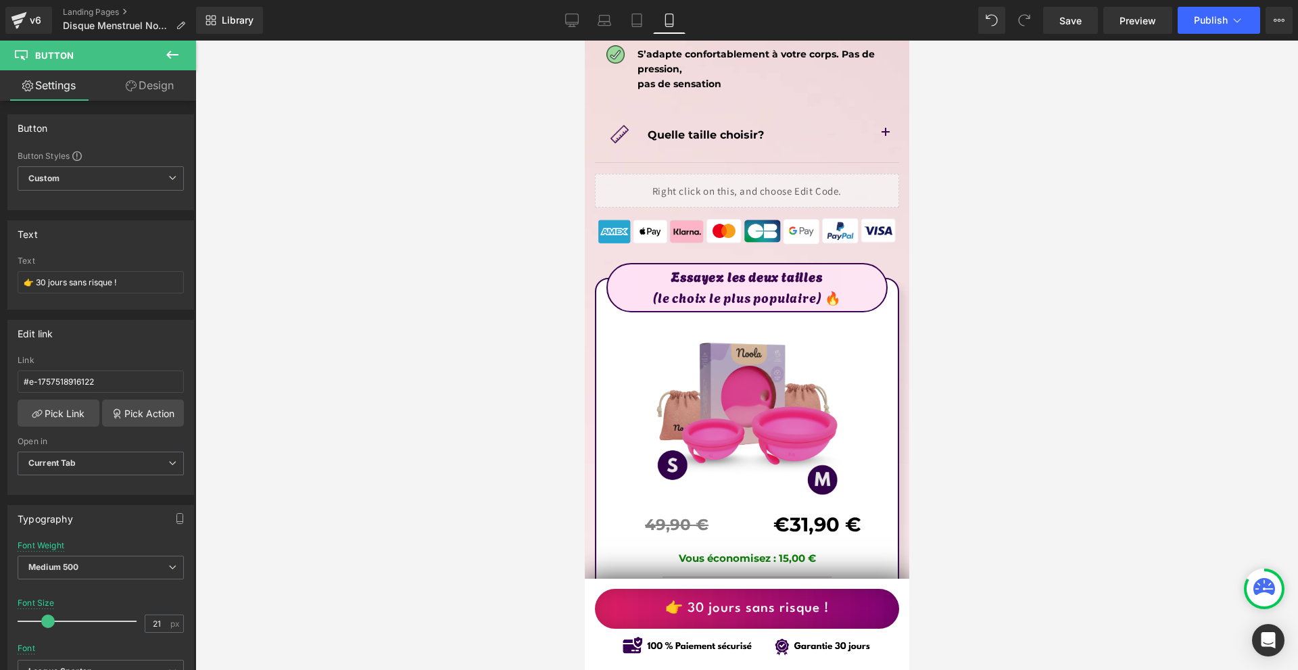
scroll to position [7526, 0]
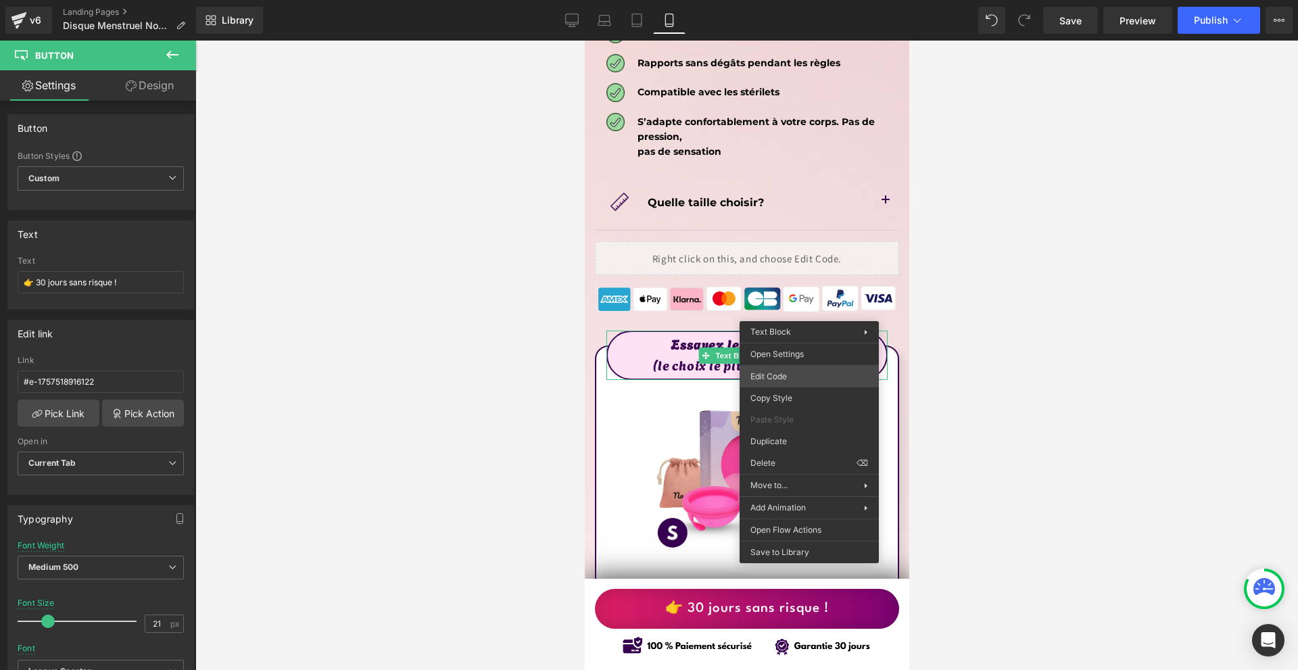
click at [789, 0] on div "Button You are previewing how the will restyle your page. You can not edit Elem…" at bounding box center [649, 0] width 1298 height 0
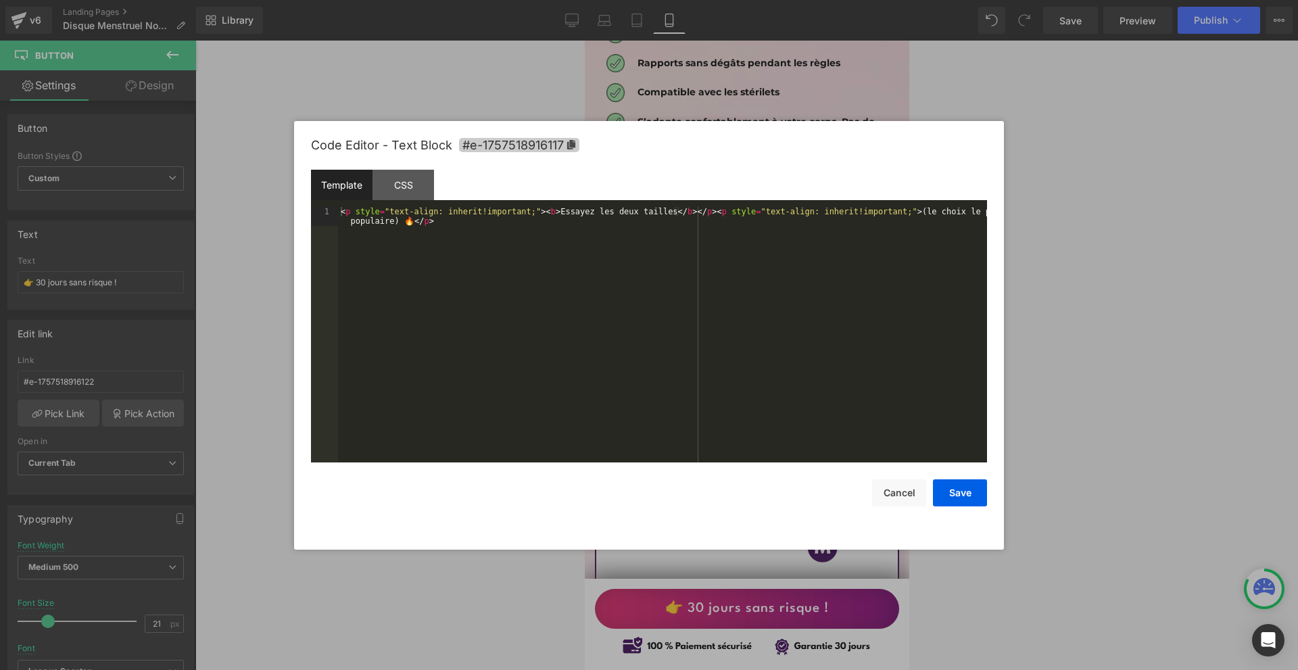
click at [528, 147] on span "#e-1757518916117" at bounding box center [519, 145] width 120 height 14
click at [963, 494] on button "Save" at bounding box center [960, 493] width 54 height 27
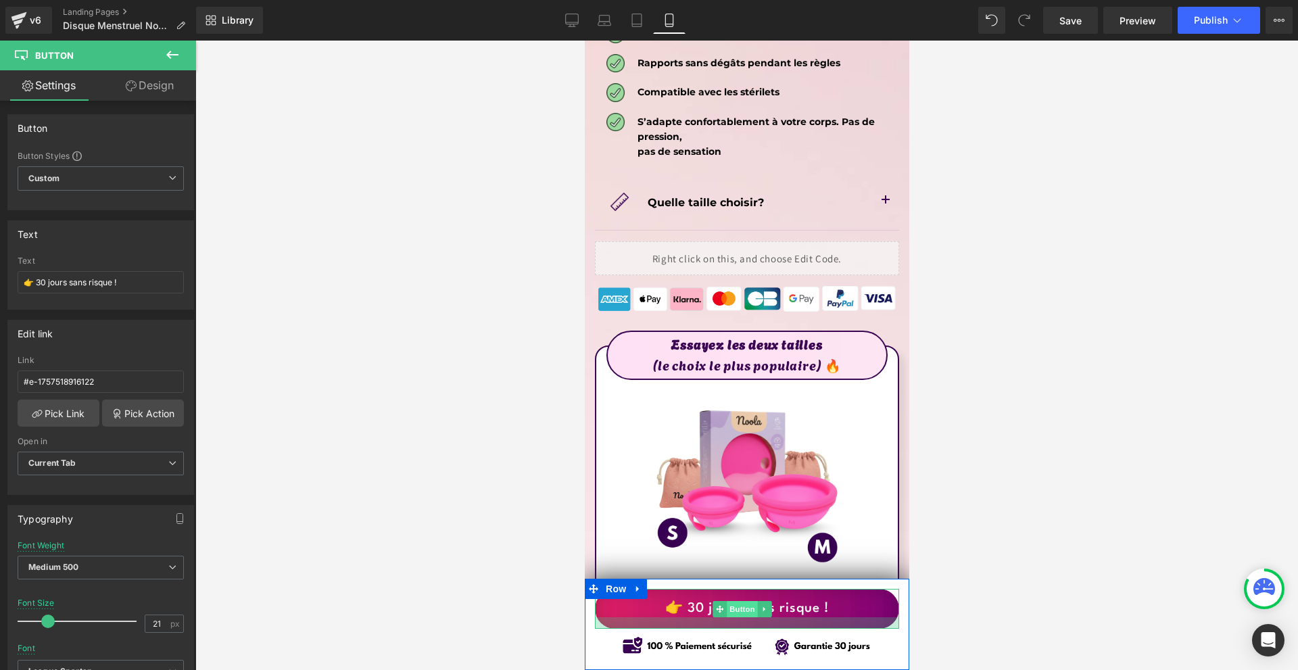
click at [736, 615] on span "Button" at bounding box center [741, 609] width 31 height 16
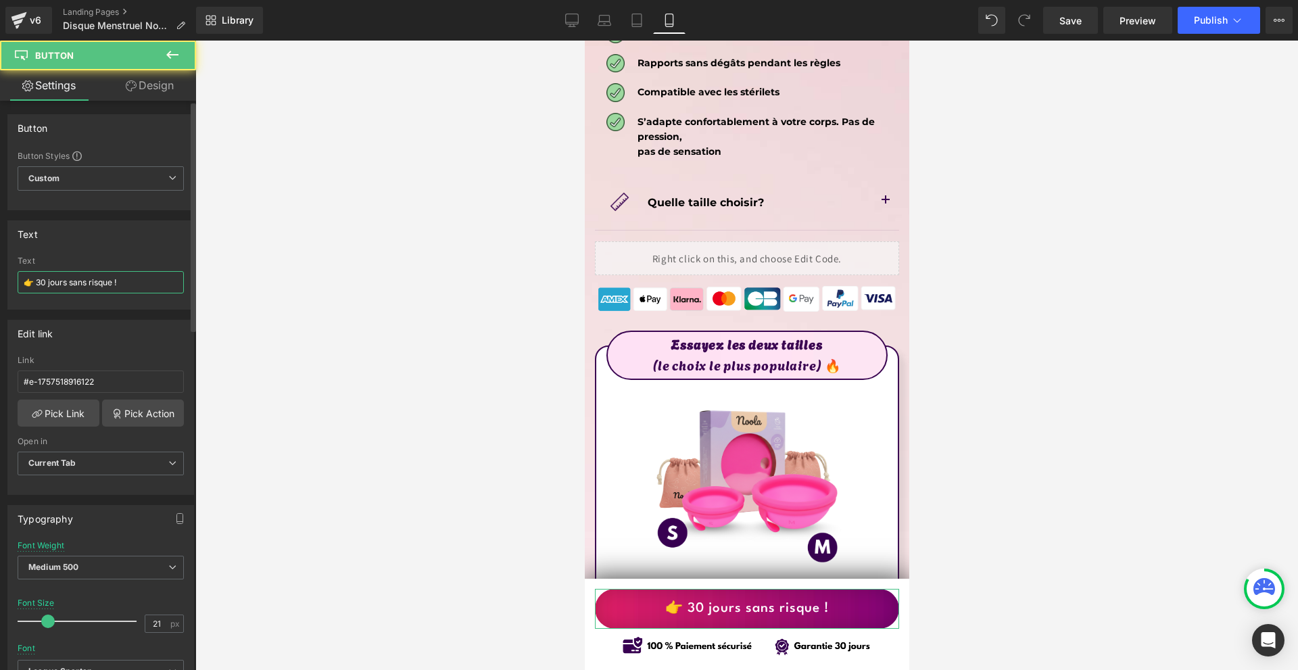
click at [104, 281] on input "👉 30 jours sans risque !" at bounding box center [101, 282] width 166 height 22
click at [126, 379] on input "#e-1757518916122" at bounding box center [101, 382] width 166 height 22
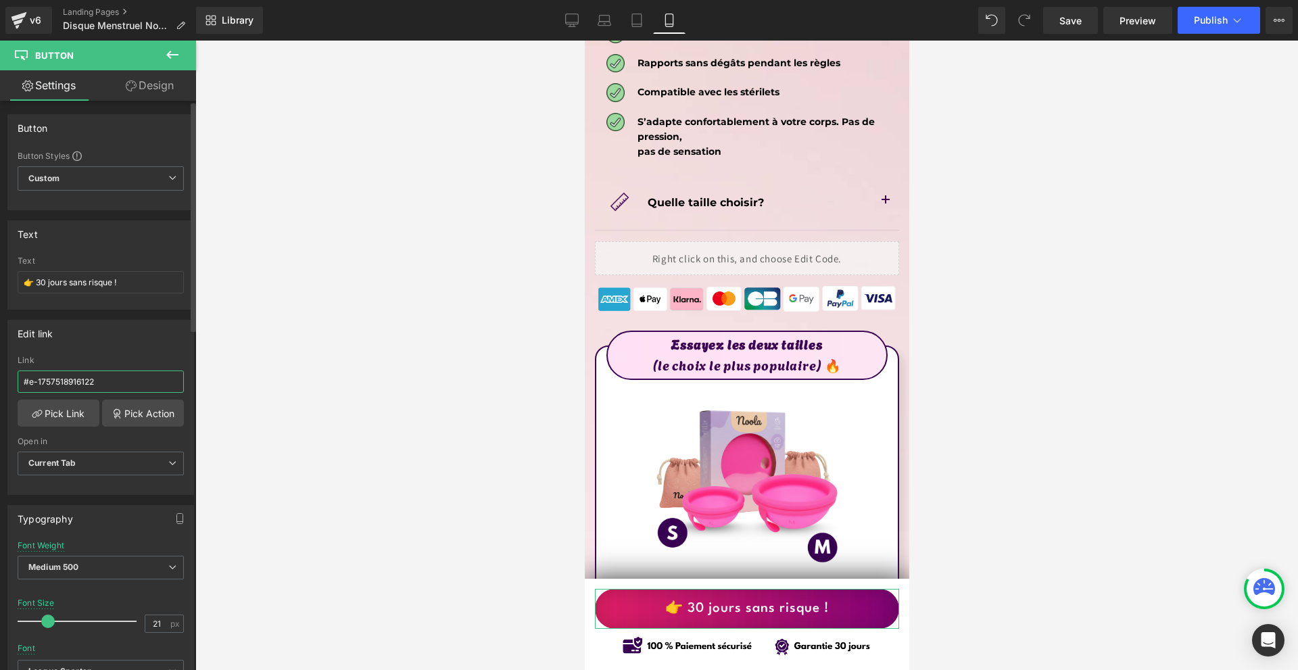
click at [126, 379] on input "#e-1757518916122" at bounding box center [101, 382] width 166 height 22
paste input "17"
type input "#e-1757518916117"
click at [1236, 18] on icon at bounding box center [1238, 21] width 14 height 14
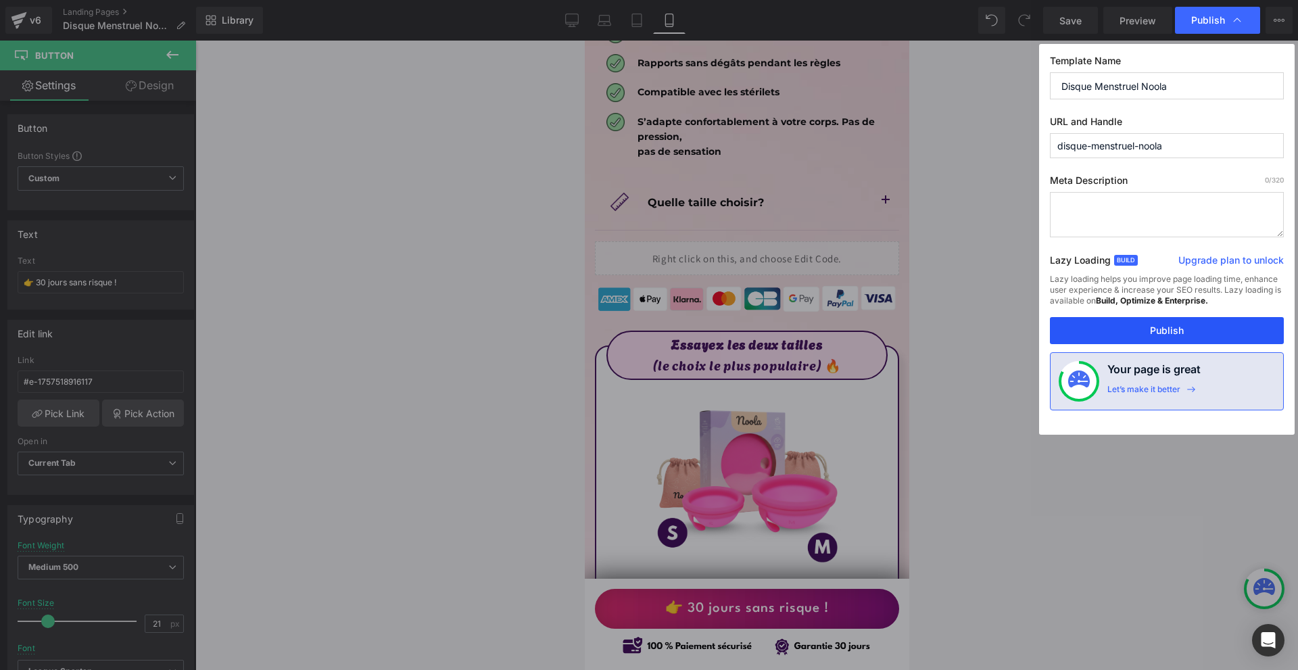
click at [1155, 328] on button "Publish" at bounding box center [1167, 330] width 234 height 27
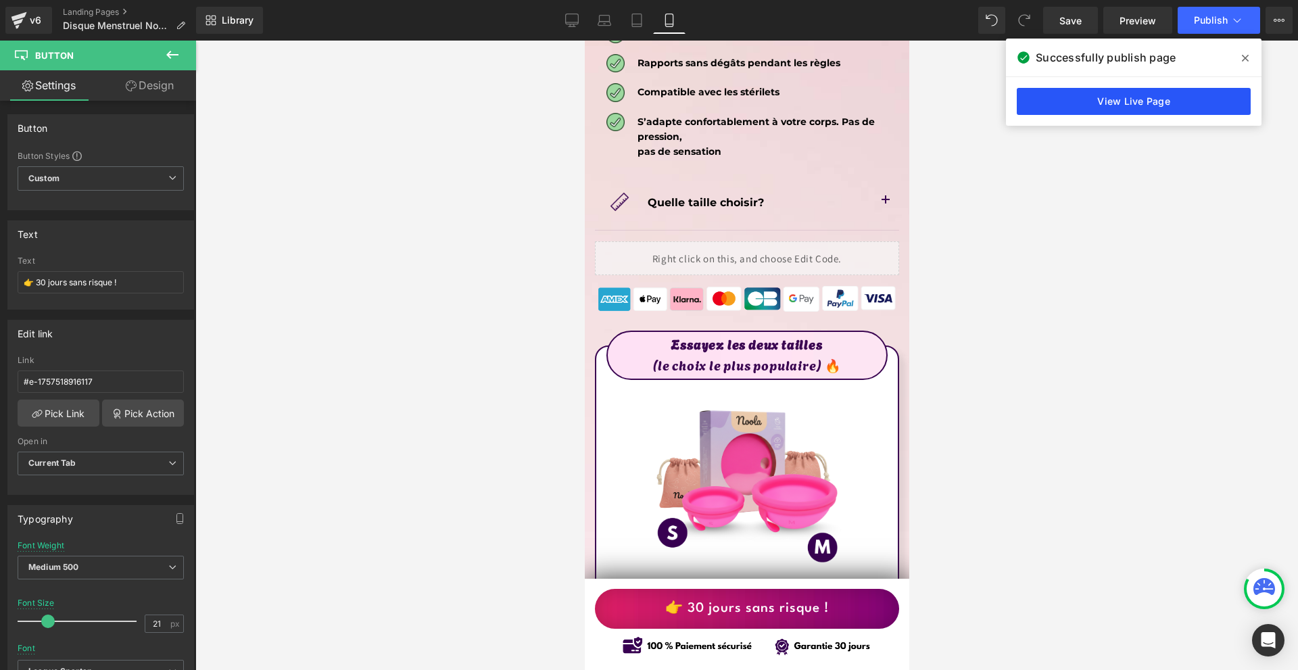
click at [1160, 100] on link "View Live Page" at bounding box center [1134, 101] width 234 height 27
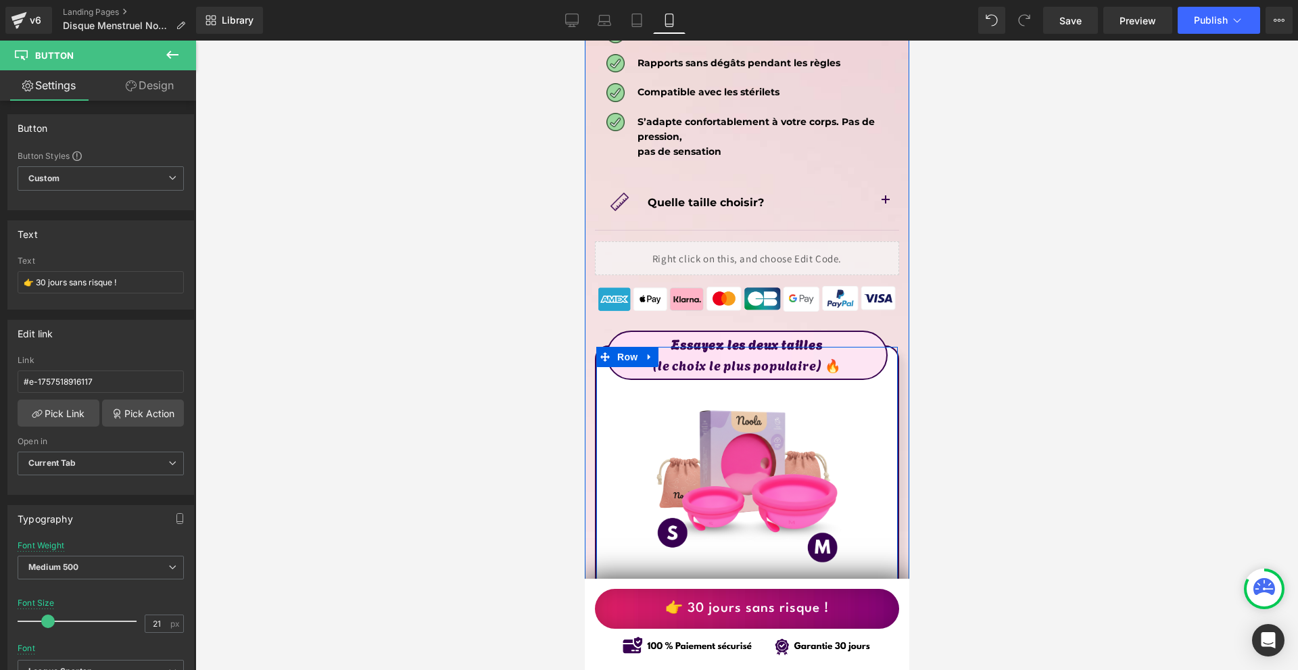
scroll to position [7864, 0]
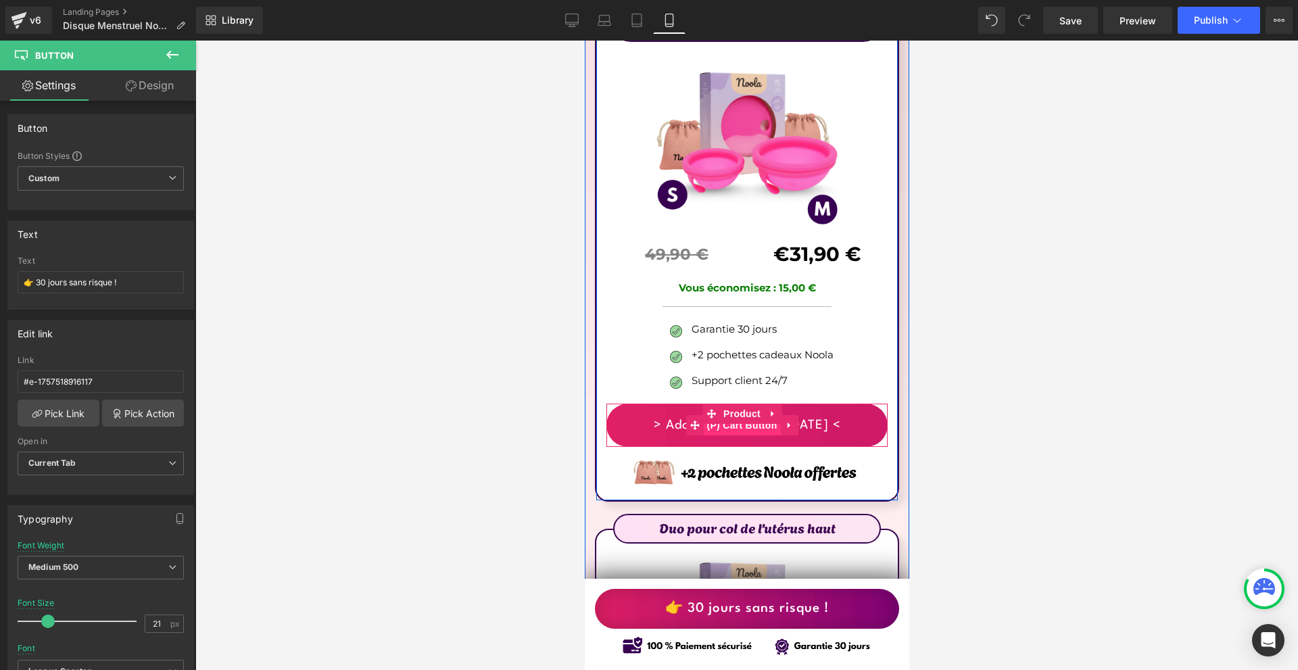
click at [742, 415] on span "(P) Cart Button" at bounding box center [741, 425] width 77 height 20
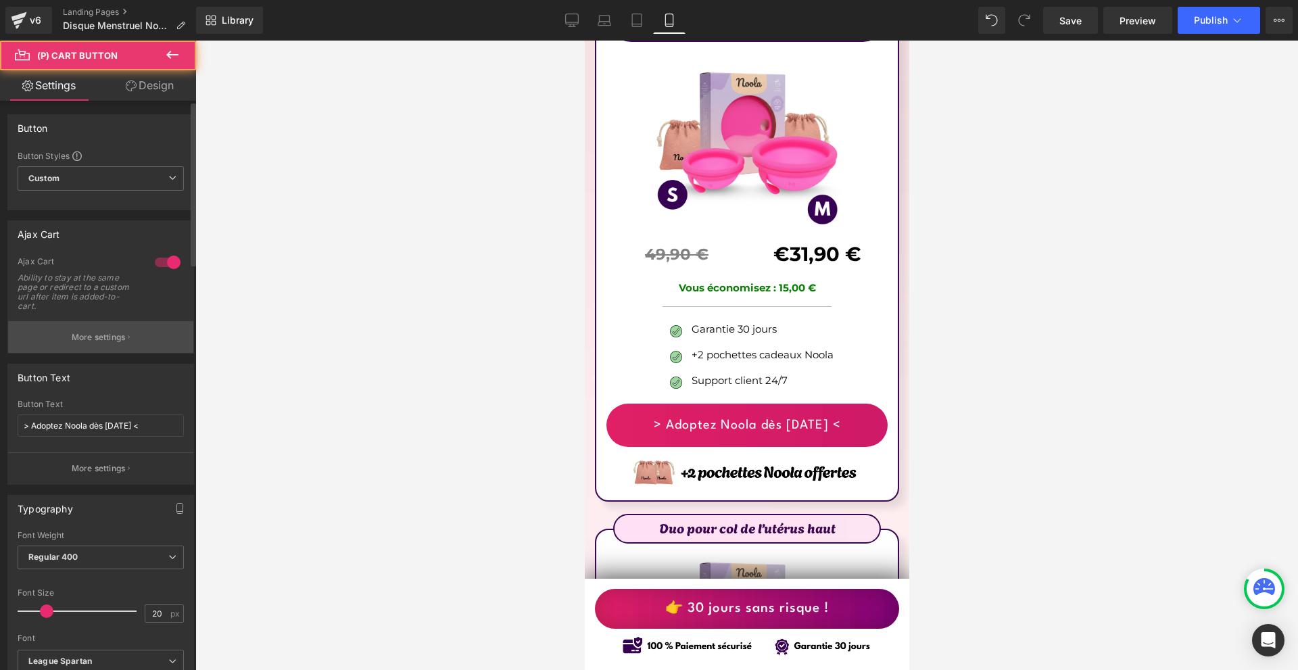
click at [107, 340] on p "More settings" at bounding box center [99, 337] width 54 height 12
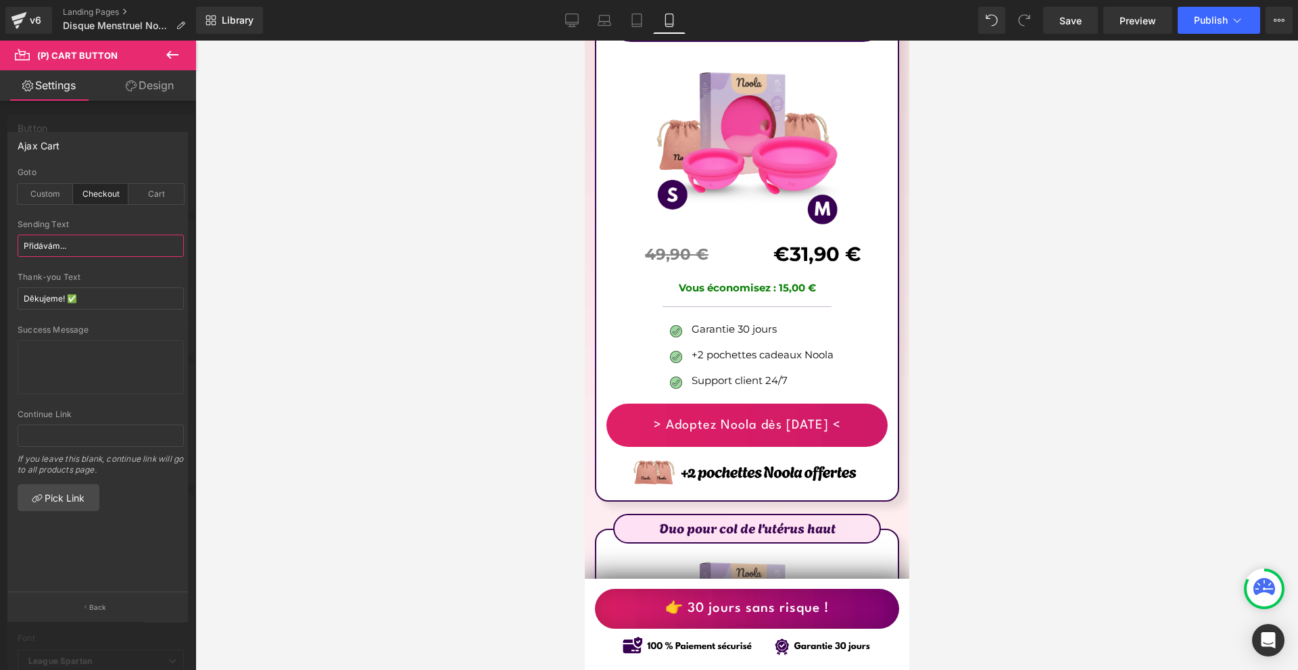
click at [103, 252] on input "Přidávám..." at bounding box center [101, 246] width 166 height 22
paste input "Ajout en cours"
type input "Ajout en cours..."
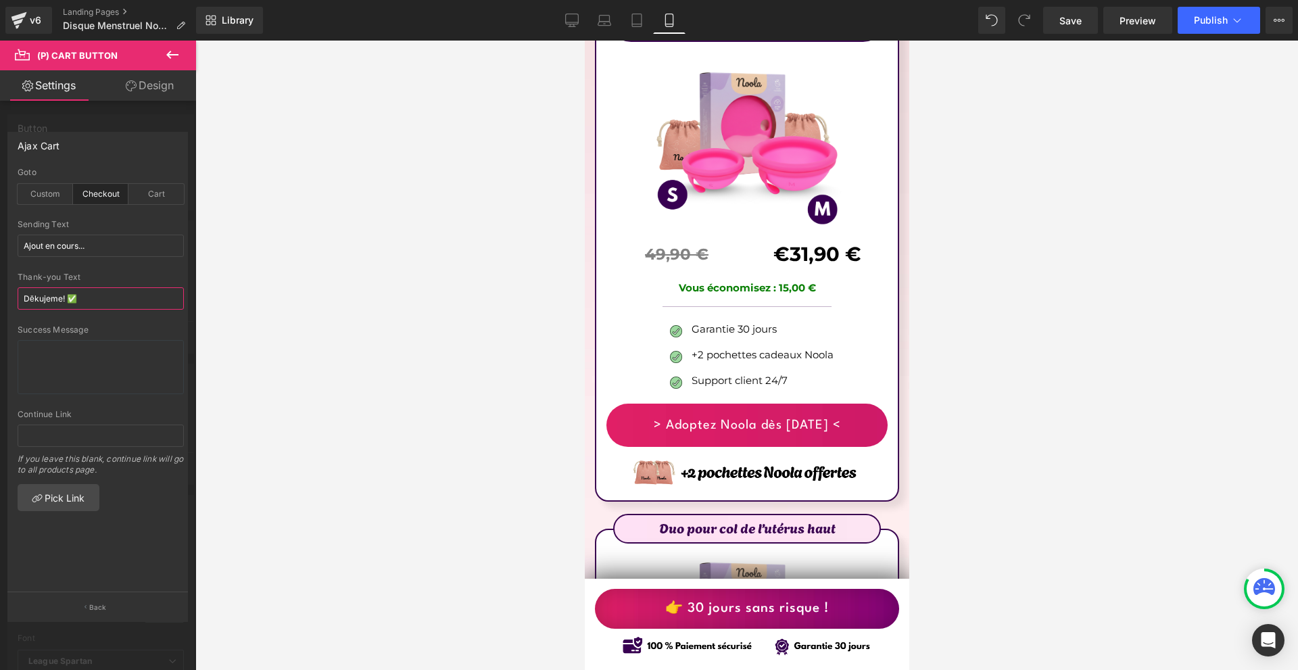
drag, startPoint x: 68, startPoint y: 302, endPoint x: 56, endPoint y: 304, distance: 11.6
click at [16, 302] on div "checkout Goto Custom Checkout Cart Custom Url Pick Link Přidávám... Sending Tex…" at bounding box center [100, 380] width 185 height 425
paste input "Merci !"
type input "Merci !✅"
click at [118, 252] on input "Ajout en cours..." at bounding box center [101, 246] width 166 height 22
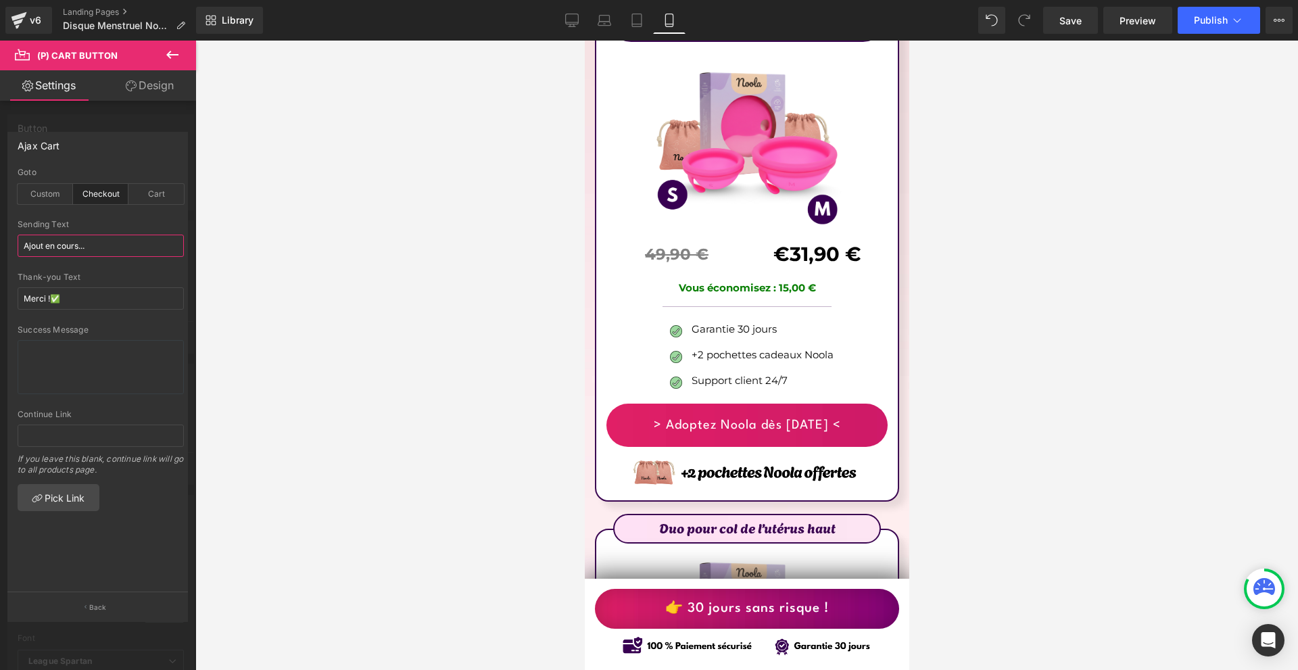
click at [118, 252] on input "Ajout en cours..." at bounding box center [101, 246] width 166 height 22
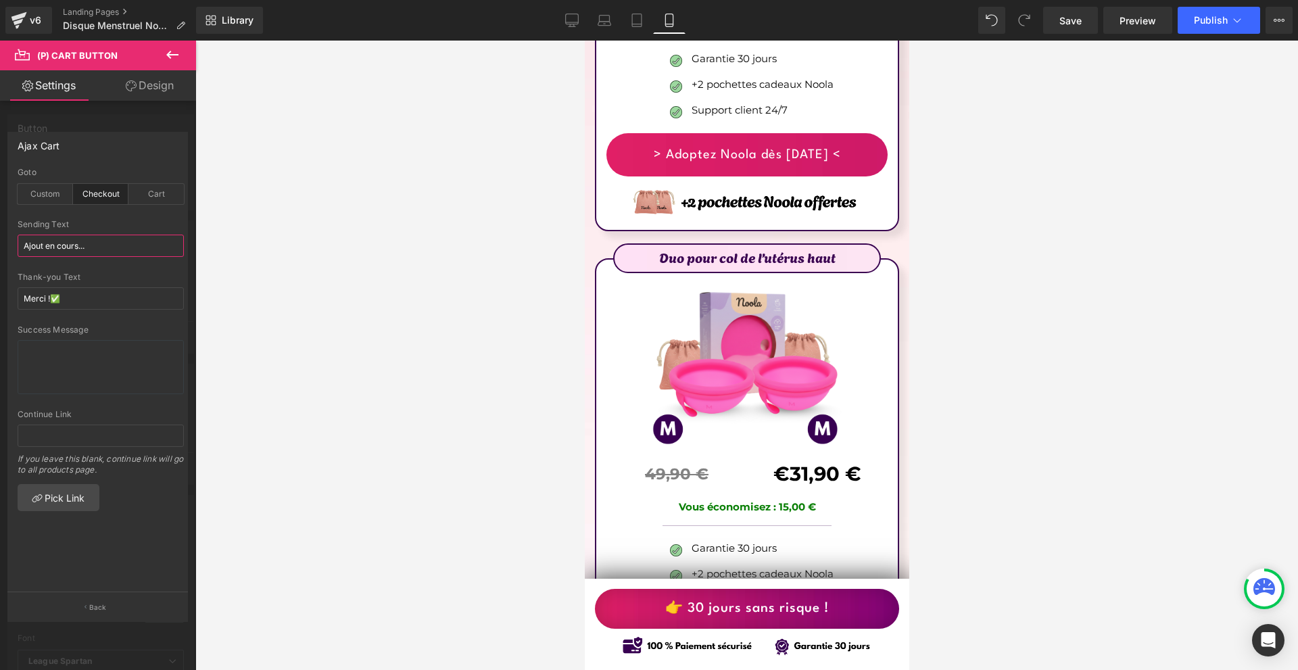
scroll to position [8405, 0]
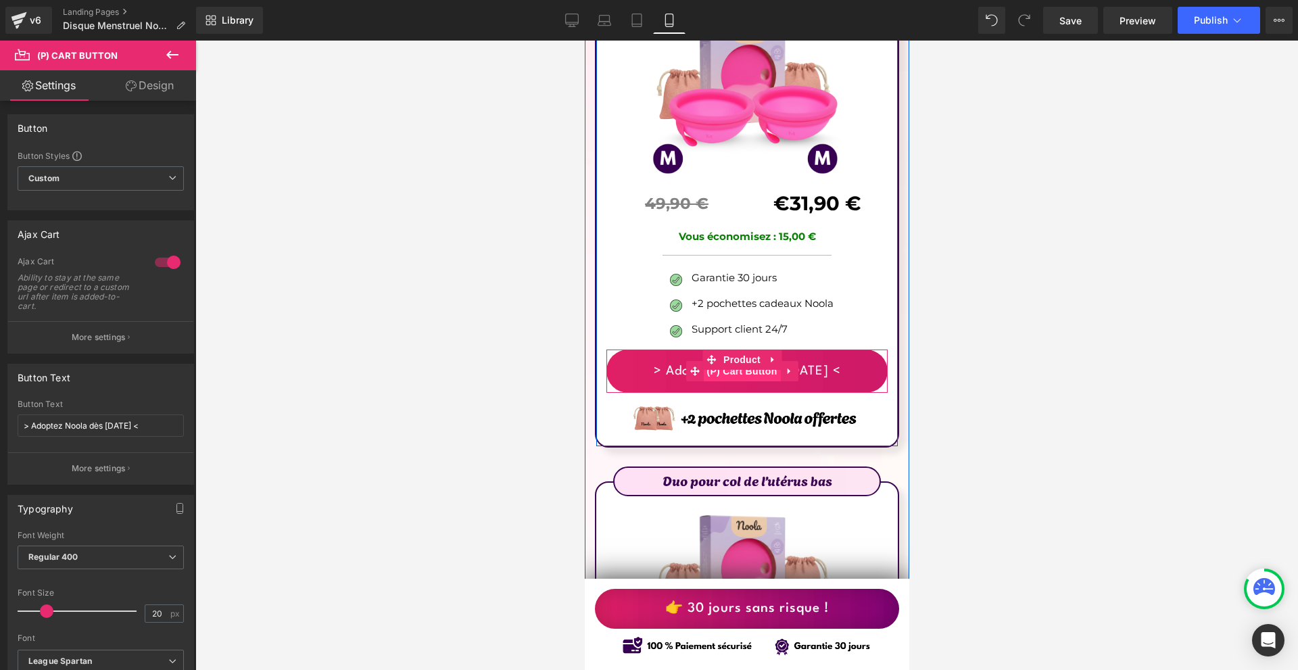
click at [738, 361] on span "(P) Cart Button" at bounding box center [741, 371] width 77 height 20
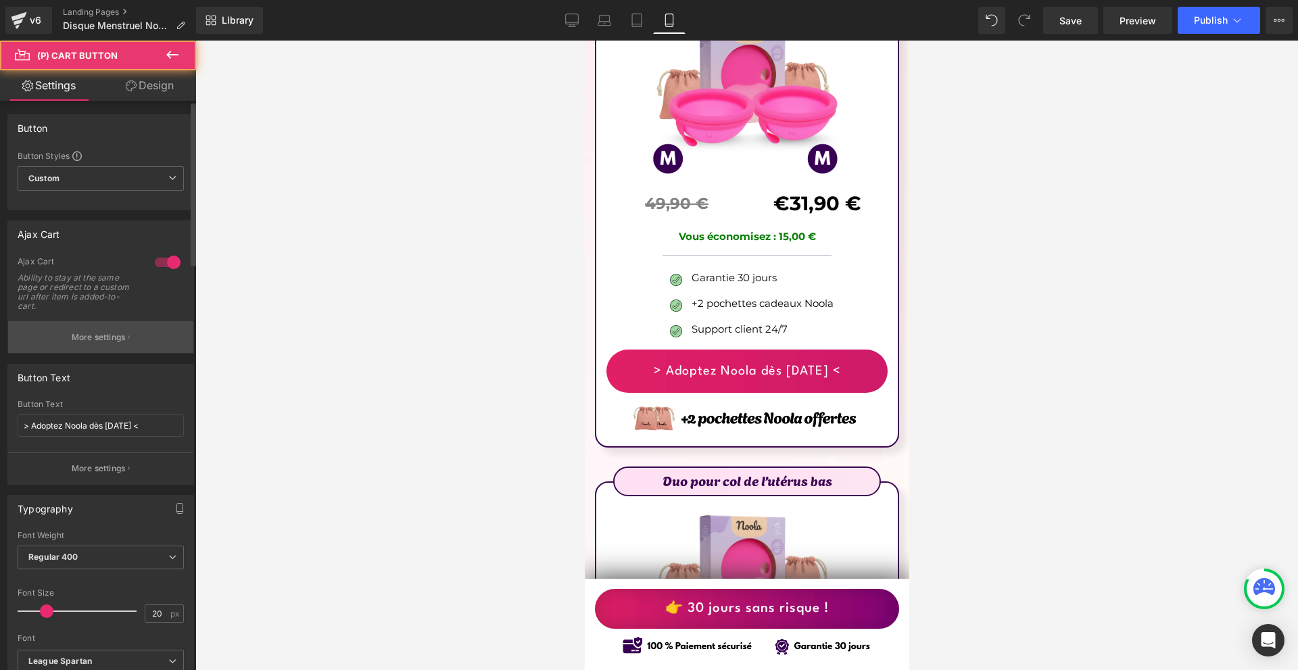
click at [117, 330] on button "More settings" at bounding box center [100, 337] width 185 height 32
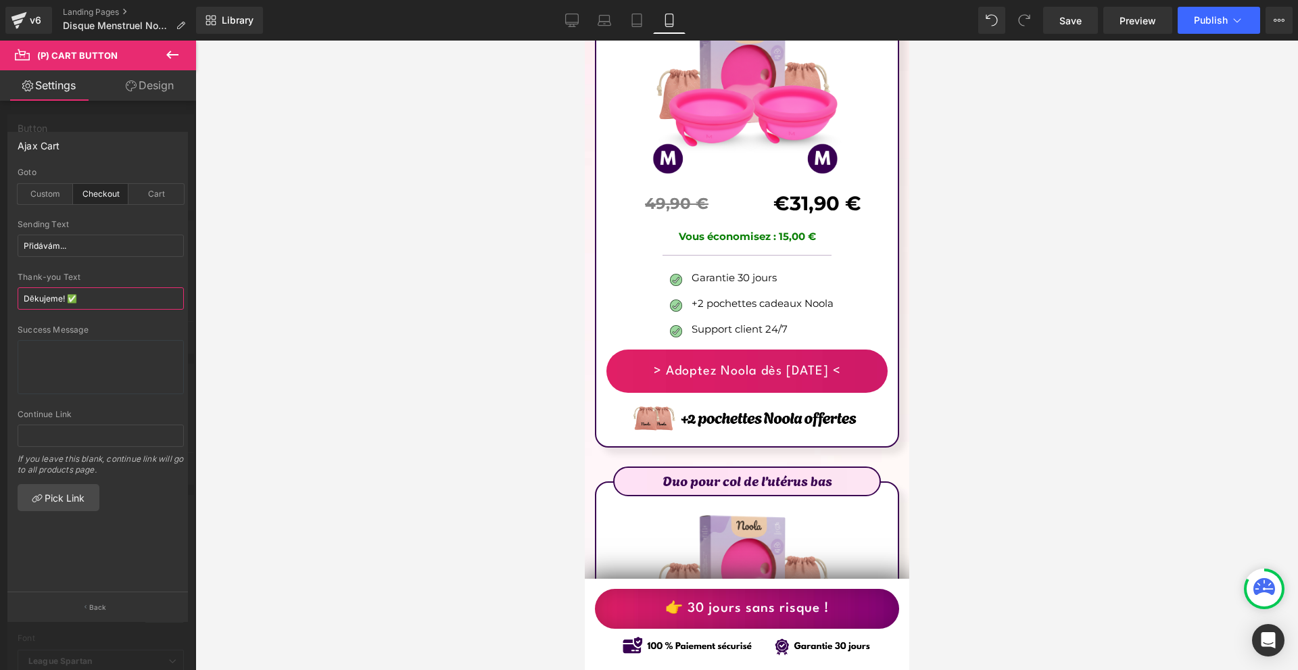
click at [95, 297] on input "Děkujeme! ✅" at bounding box center [101, 298] width 166 height 22
paste input "Ajout en cours..."
click at [95, 297] on input "Ajout en cours..." at bounding box center [101, 298] width 166 height 22
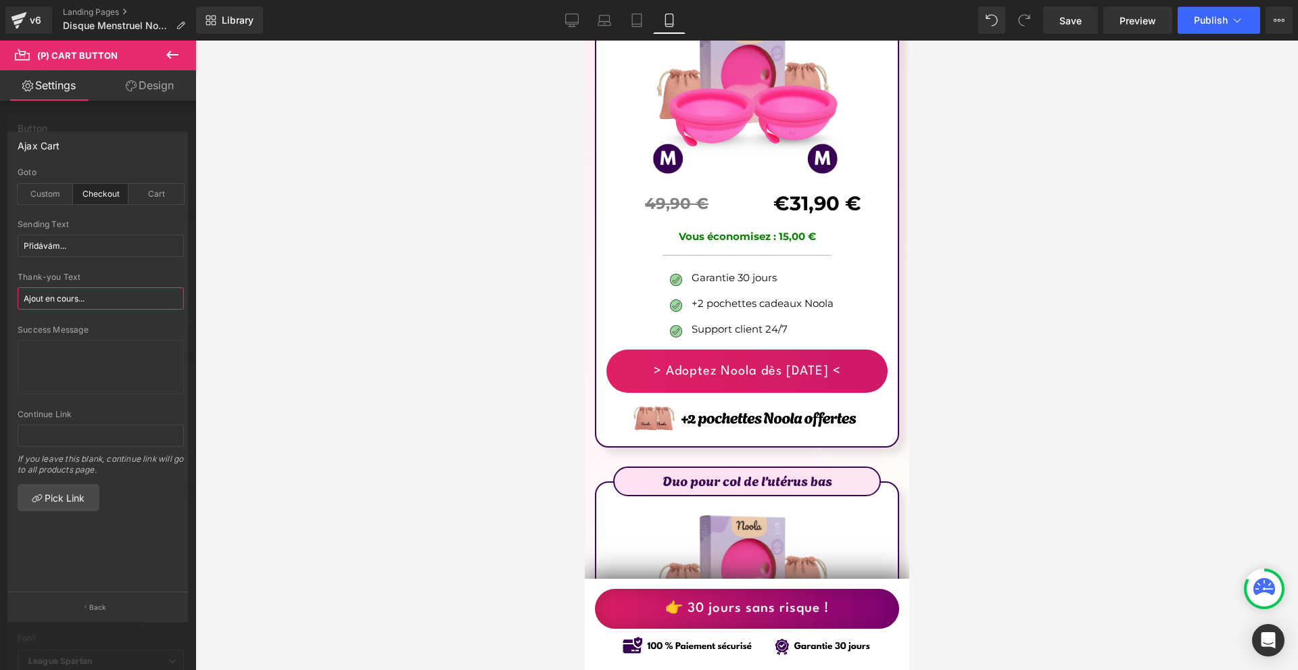
click at [95, 297] on input "Ajout en cours..." at bounding box center [101, 298] width 166 height 22
type input "Ajout en cours..."
click at [95, 243] on input "Přidávám..." at bounding box center [101, 246] width 166 height 22
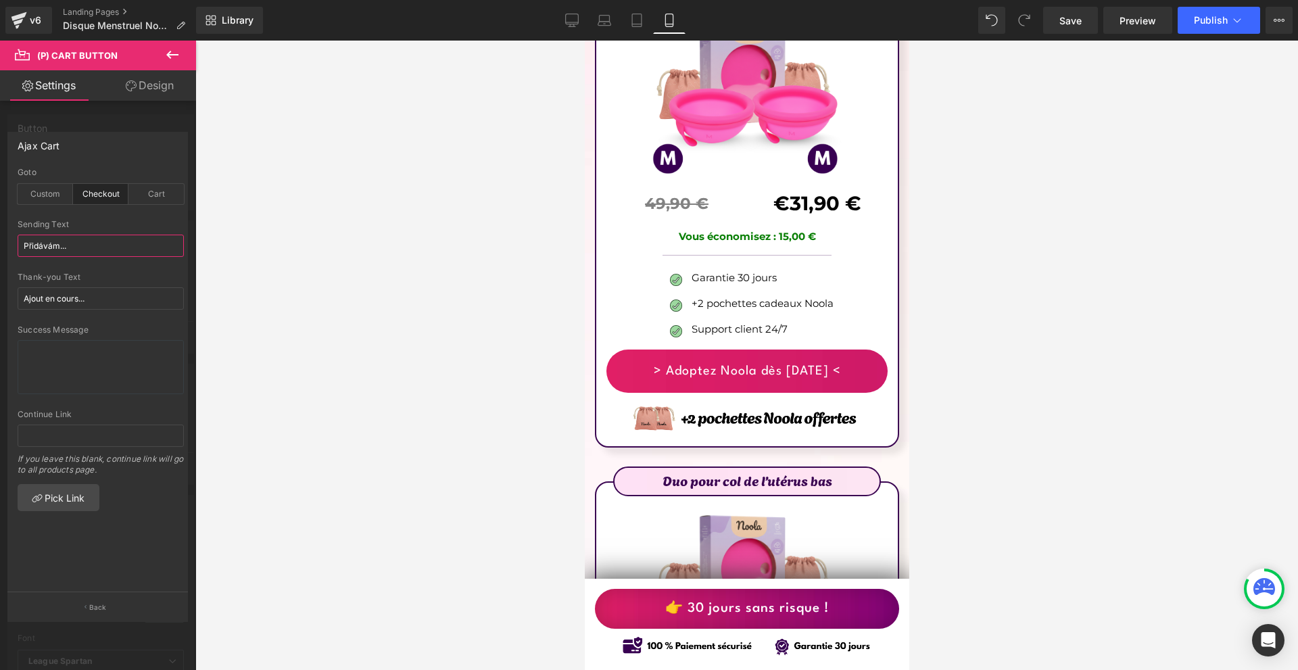
paste input "Ajout en cours.."
click at [133, 250] on input "Přidávám..Ajout en cours..." at bounding box center [101, 246] width 166 height 22
paste input "text"
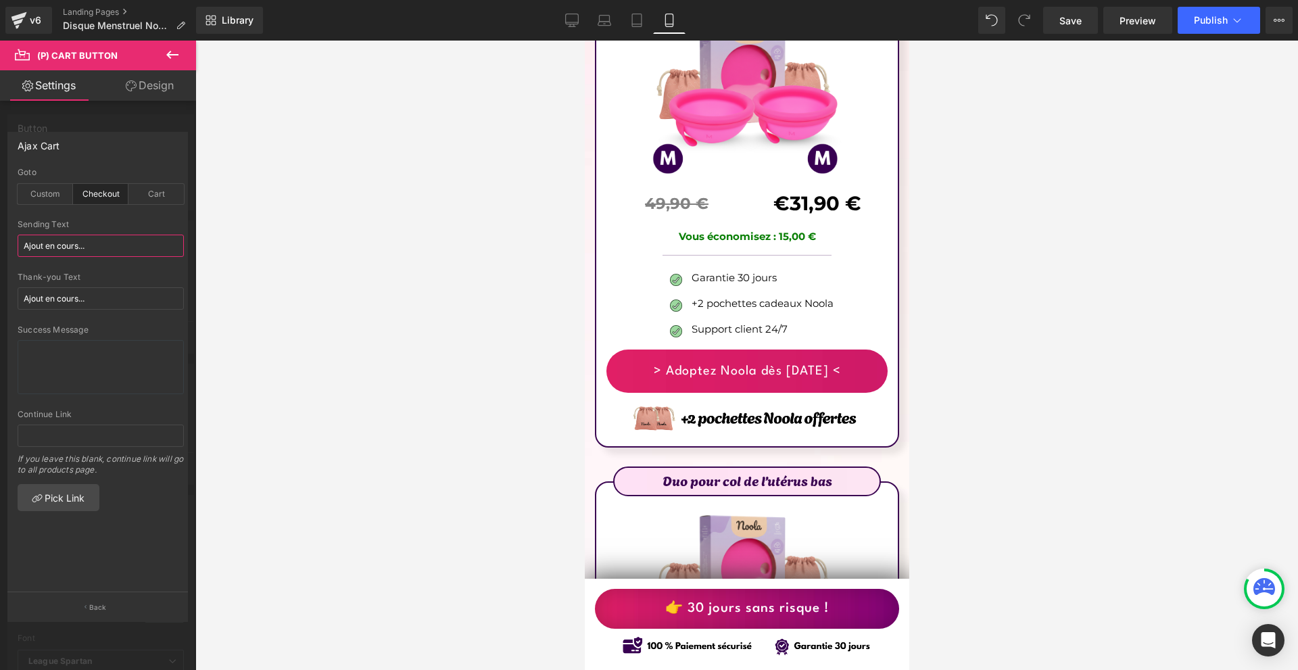
type input "Ajout en cours..."
click at [95, 300] on input "Ajout en cours..." at bounding box center [101, 298] width 166 height 22
paste input "Merci !"
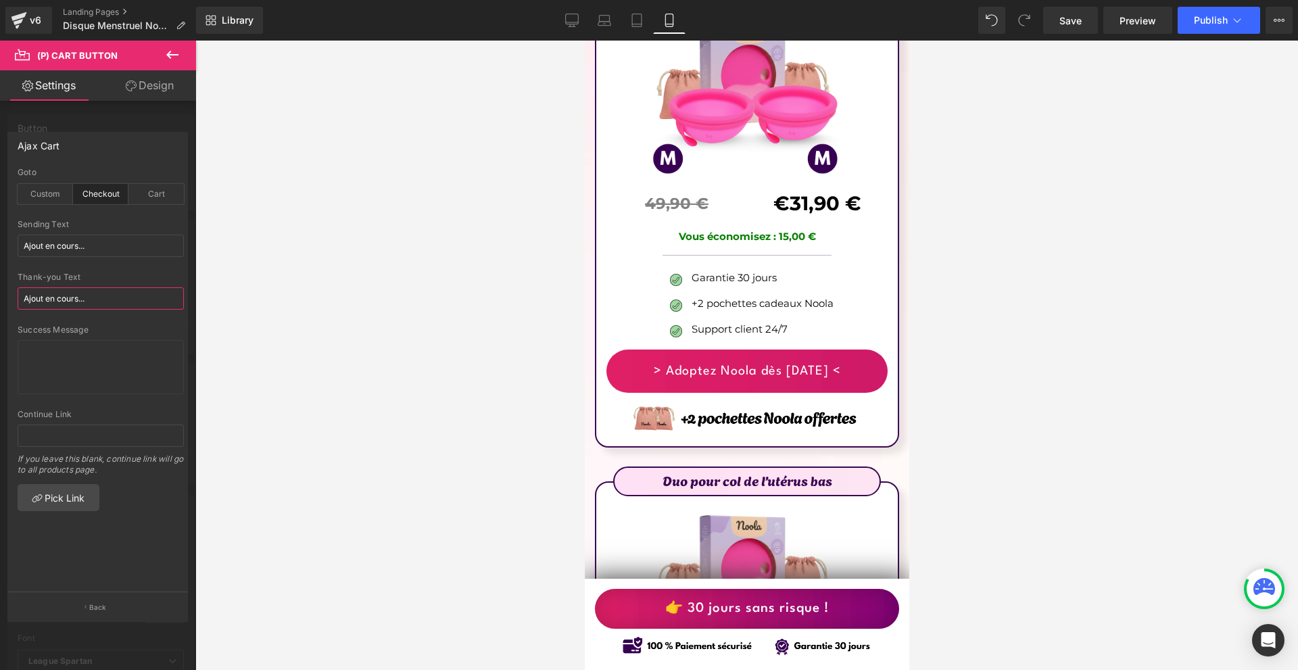
type input "Merci !"
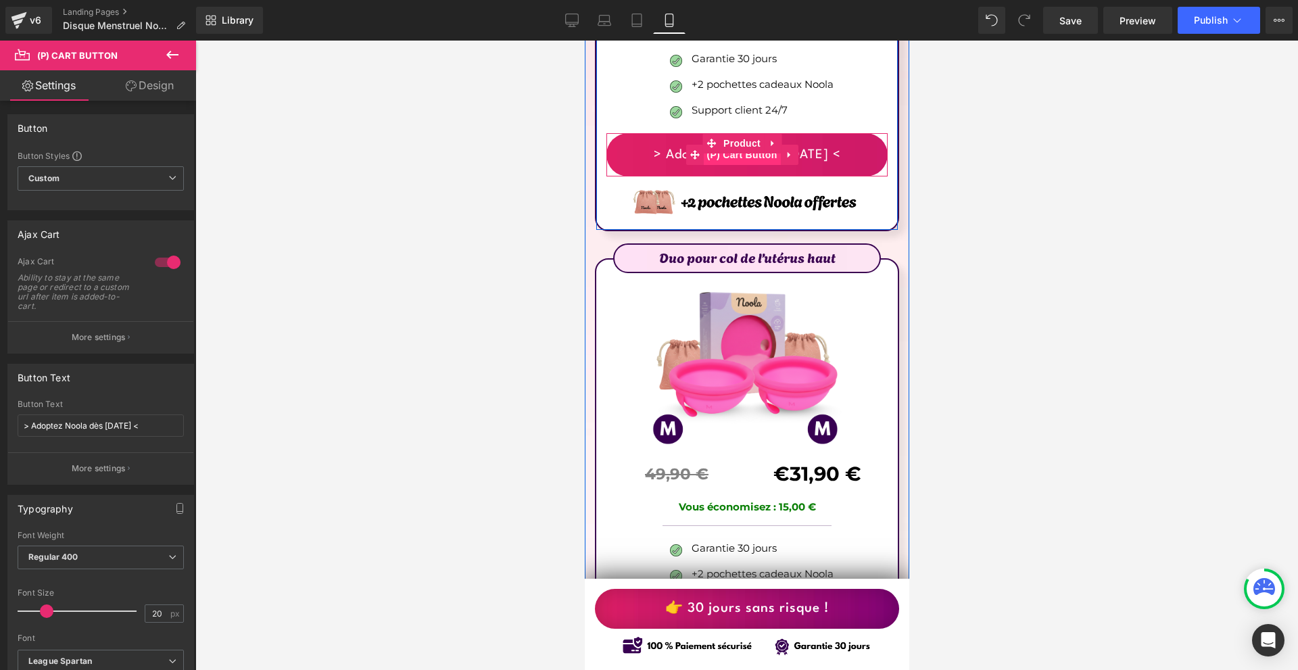
click at [739, 145] on span "(P) Cart Button" at bounding box center [741, 155] width 77 height 20
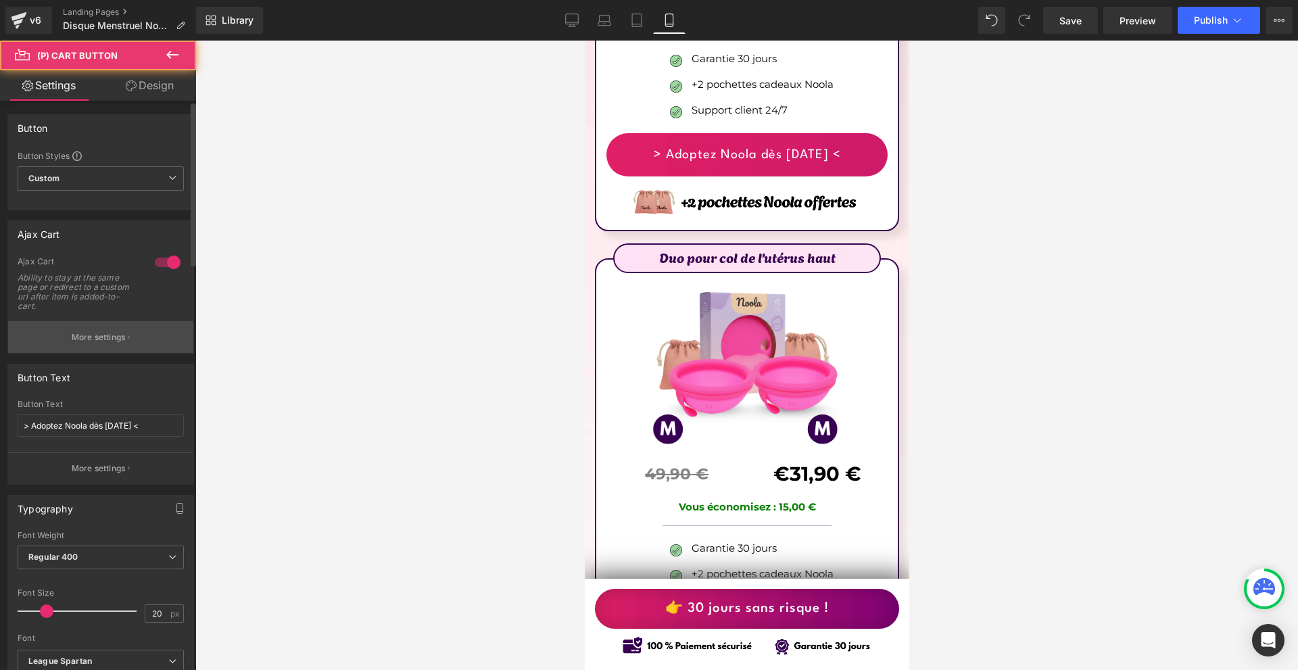
click at [131, 340] on button "More settings" at bounding box center [100, 337] width 185 height 32
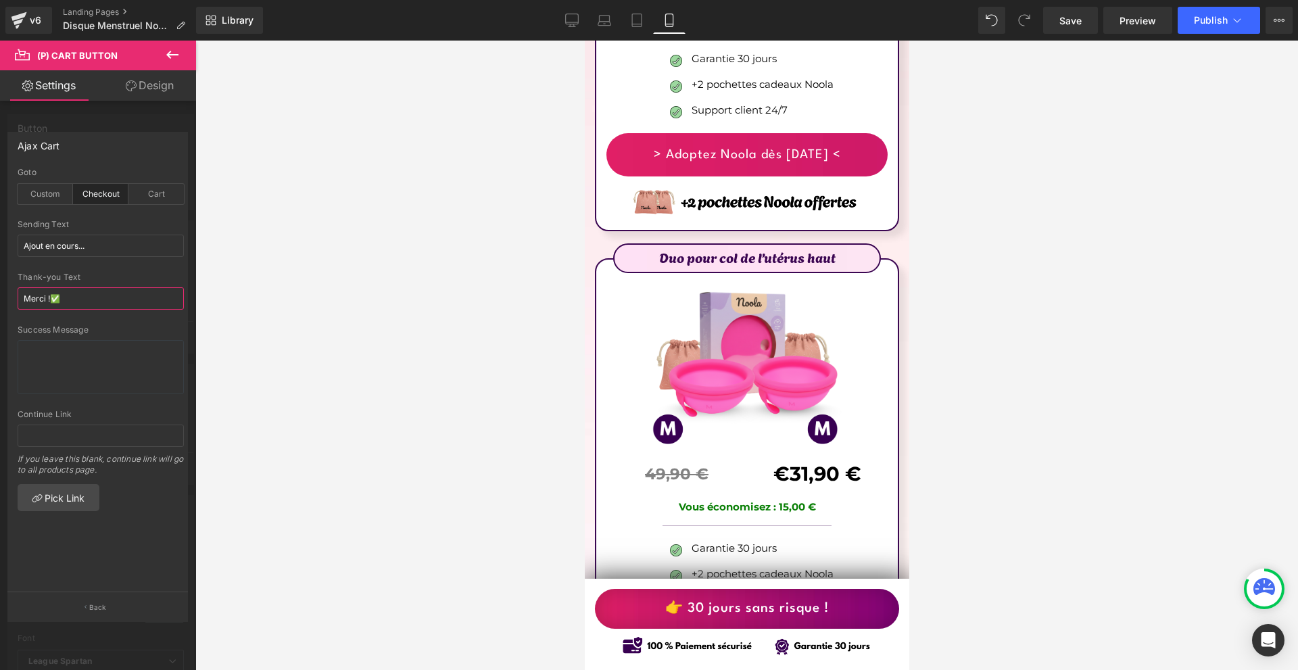
click at [52, 299] on input "Merci !✅" at bounding box center [101, 298] width 166 height 22
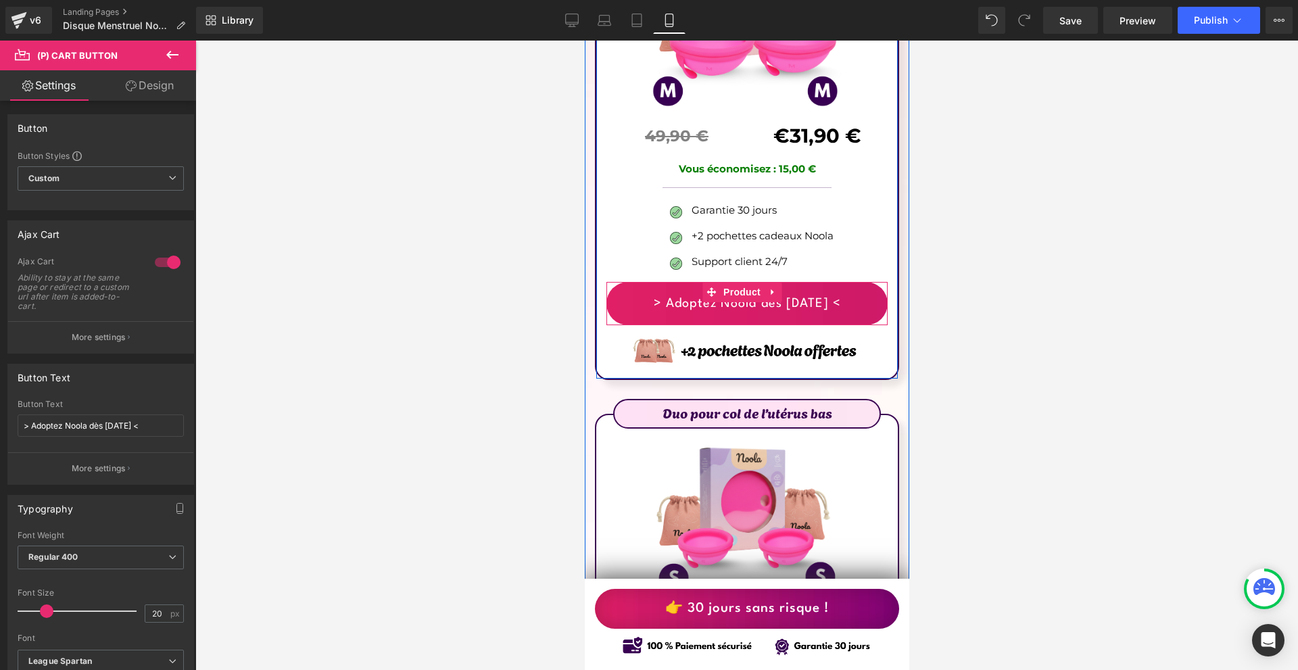
click at [732, 296] on span "(P) Cart Button" at bounding box center [742, 304] width 62 height 16
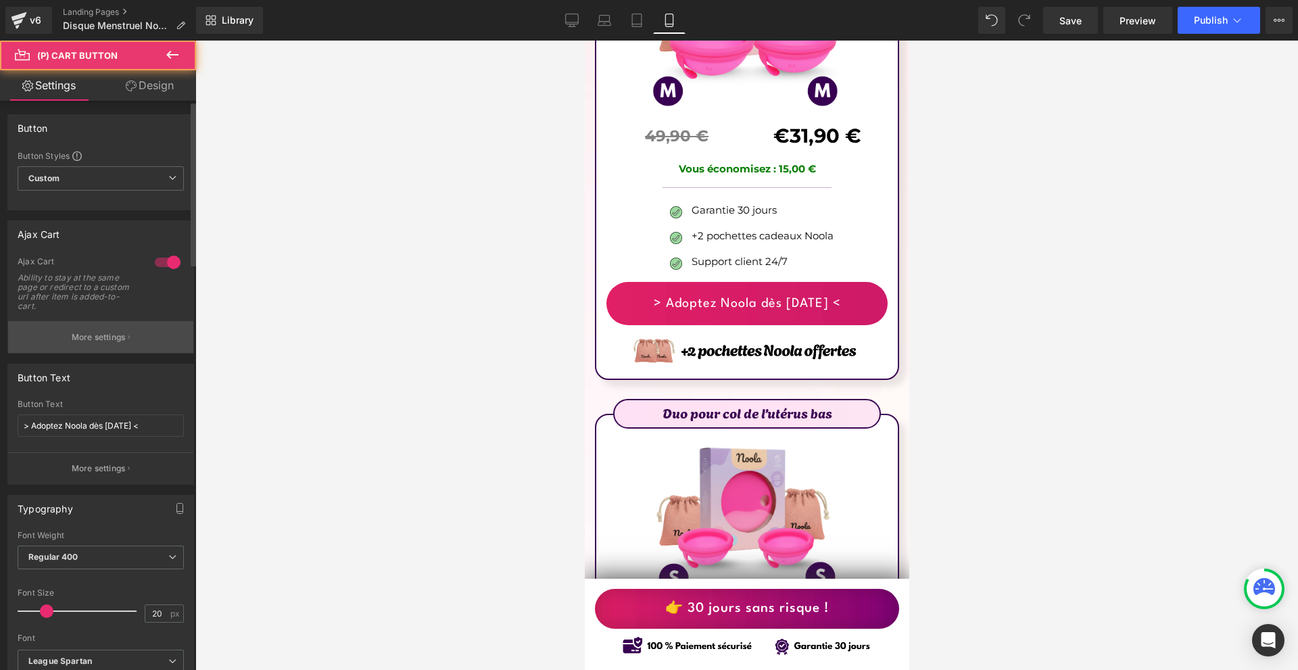
click at [28, 350] on button "More settings" at bounding box center [100, 337] width 185 height 32
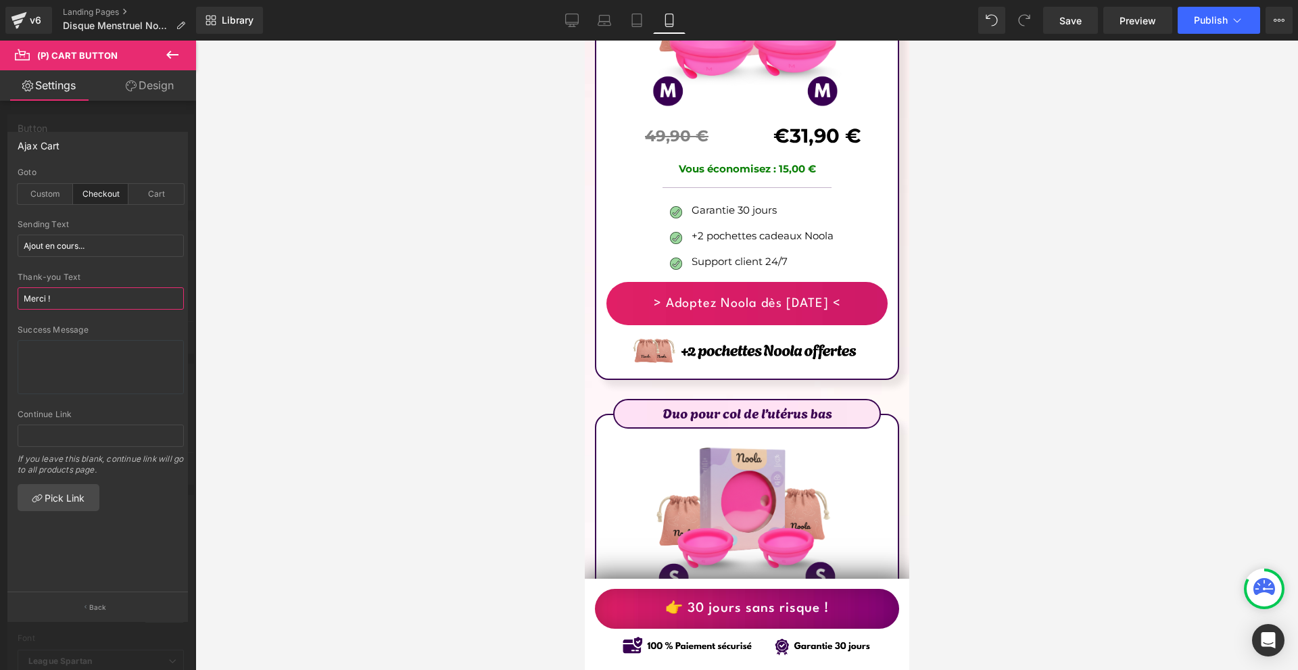
click at [104, 297] on input "Merci !" at bounding box center [101, 298] width 166 height 22
paste input "✅"
click at [49, 299] on input "Merci ! ✅" at bounding box center [101, 298] width 166 height 22
click at [54, 298] on input "Merci ! ✅" at bounding box center [101, 298] width 166 height 22
type input "Merci !✅"
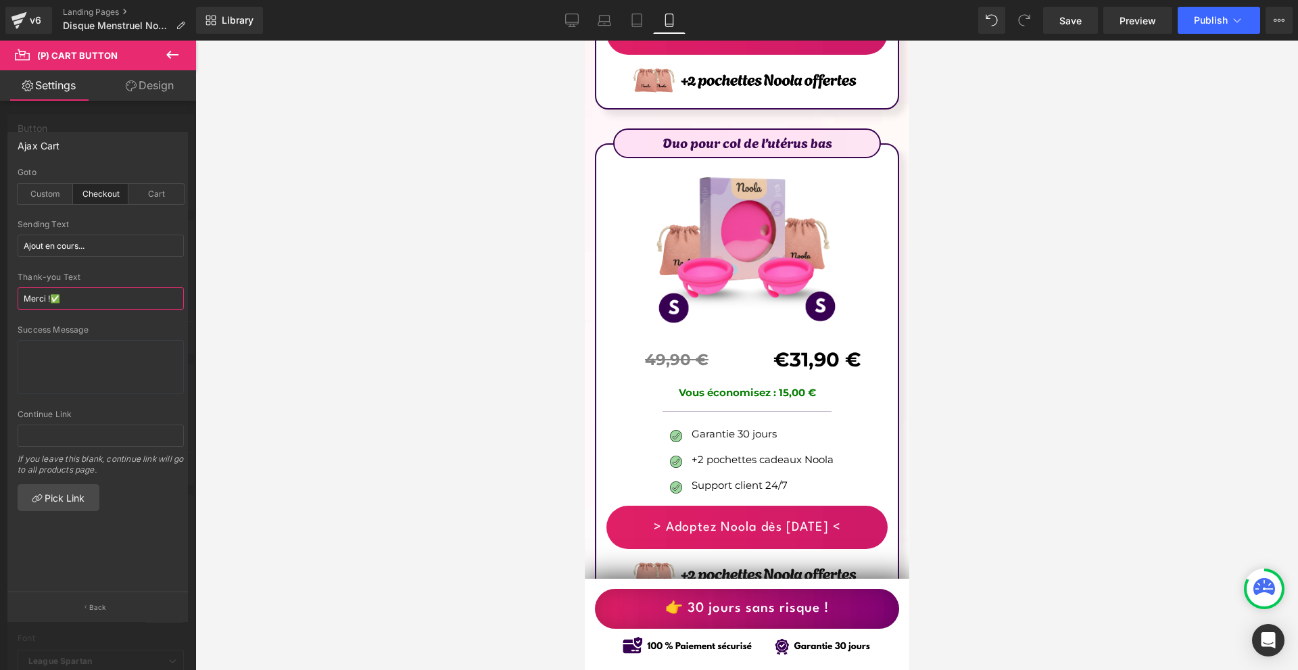
scroll to position [8811, 0]
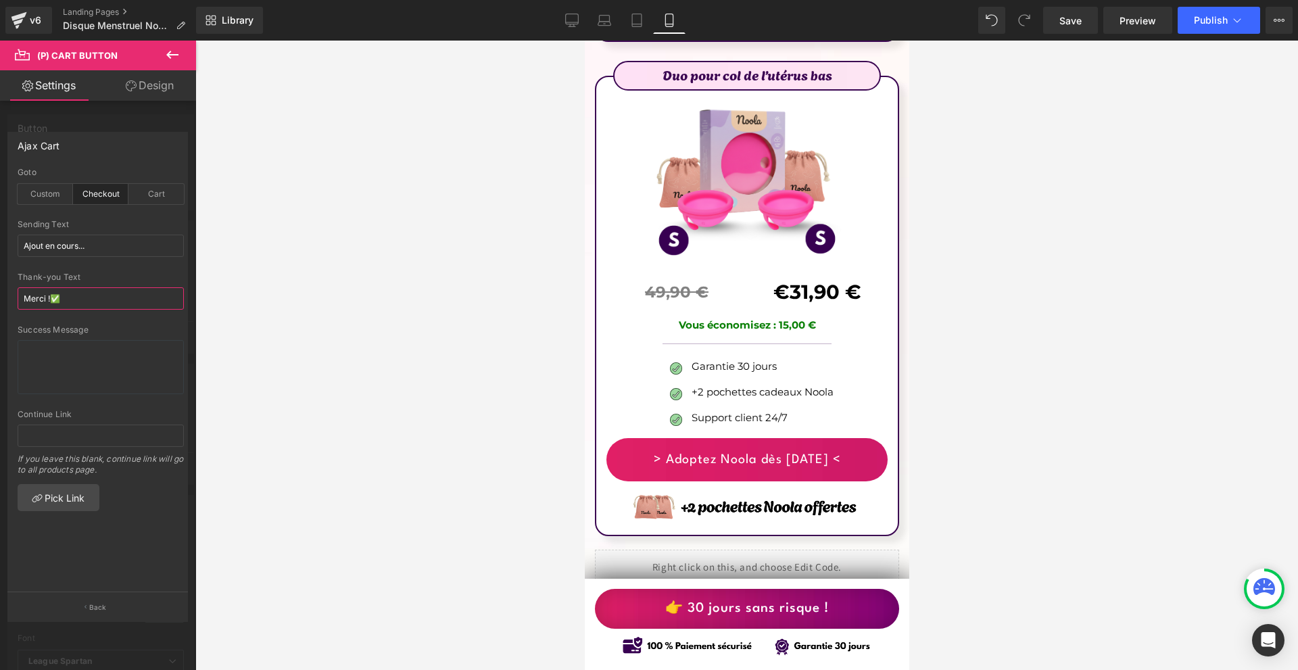
click at [110, 302] on input "Merci !✅" at bounding box center [101, 298] width 166 height 22
click at [108, 302] on input "Merci !✅" at bounding box center [101, 298] width 166 height 22
click at [97, 304] on input "Merci !✅" at bounding box center [101, 298] width 166 height 22
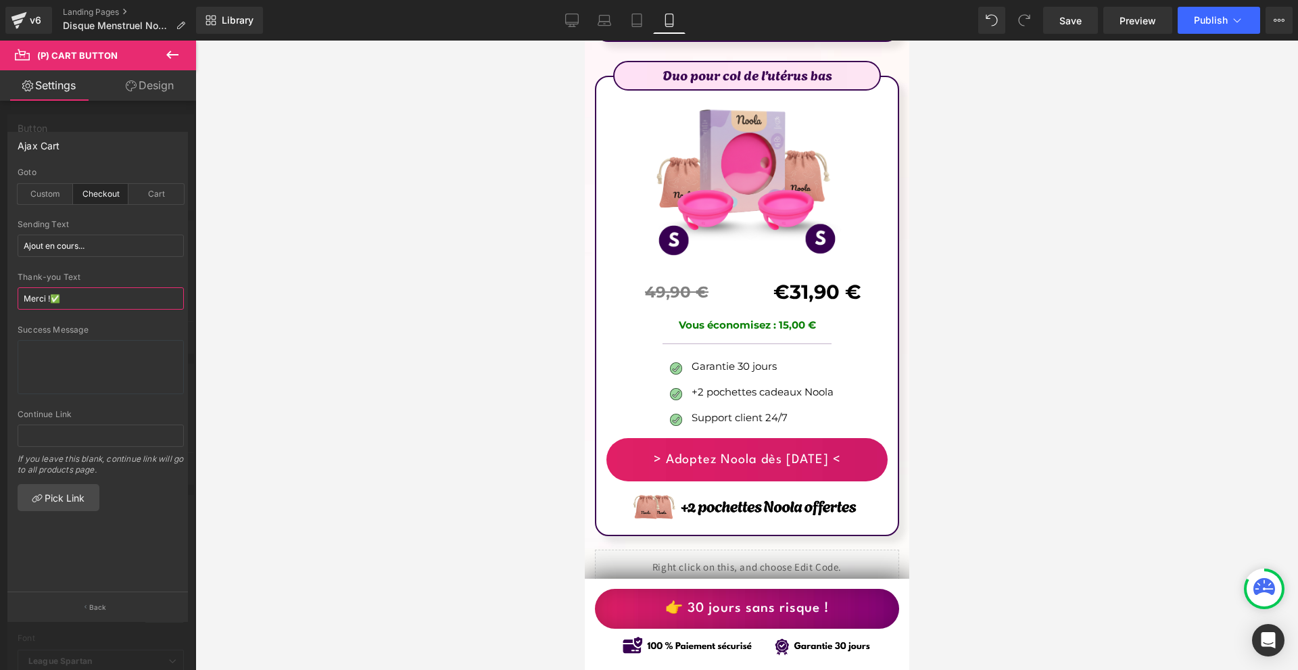
click at [97, 304] on input "Merci !✅" at bounding box center [101, 298] width 166 height 22
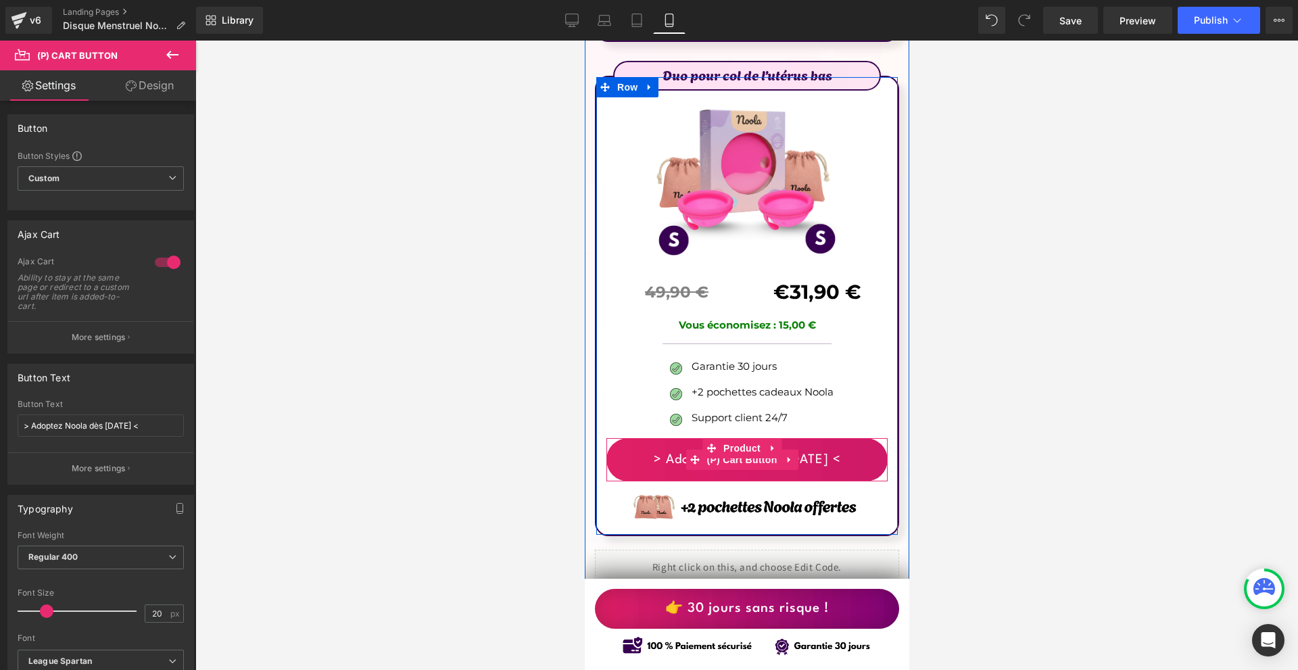
click at [744, 450] on span "(P) Cart Button" at bounding box center [741, 460] width 77 height 20
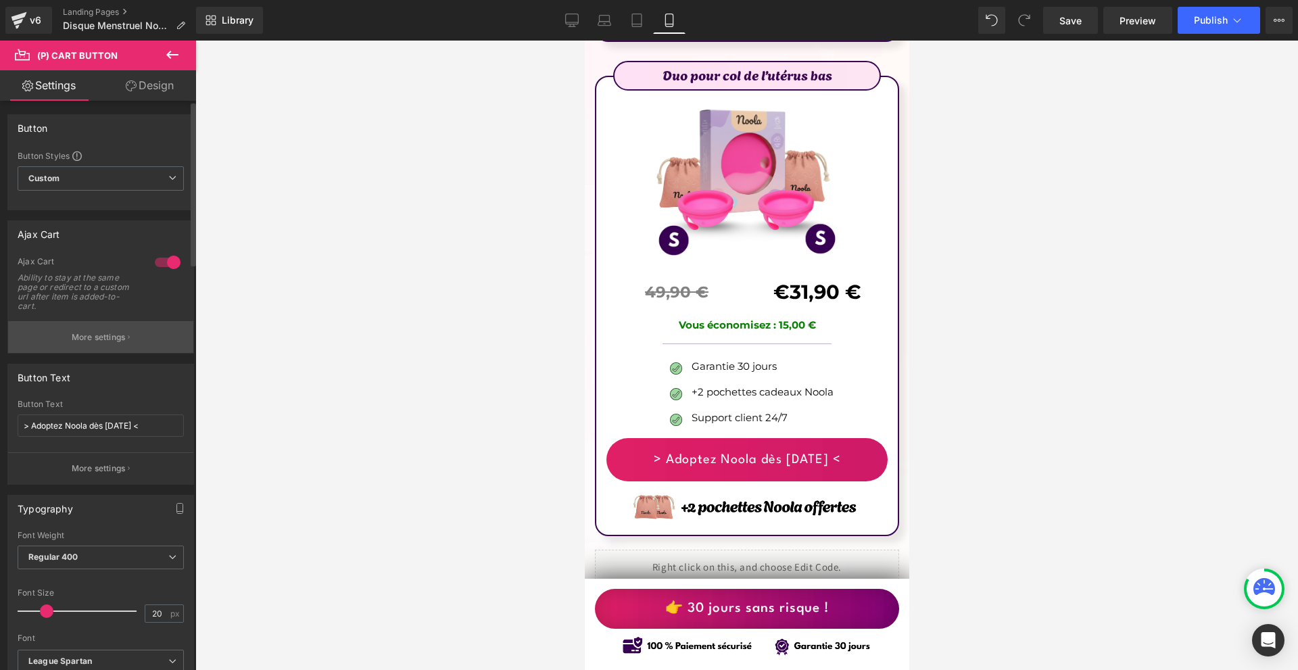
click at [90, 330] on button "More settings" at bounding box center [100, 337] width 185 height 32
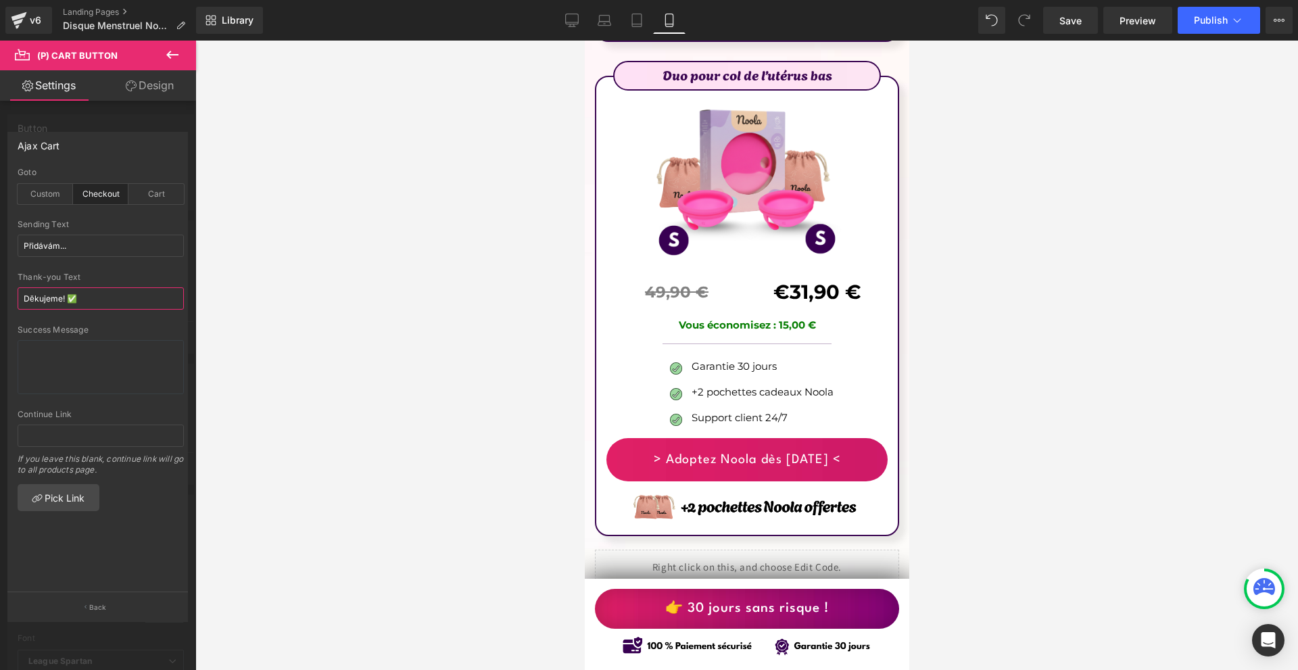
click at [92, 300] on input "Děkujeme! ✅" at bounding box center [101, 298] width 166 height 22
paste input "Merci !"
type input "Merci !✅"
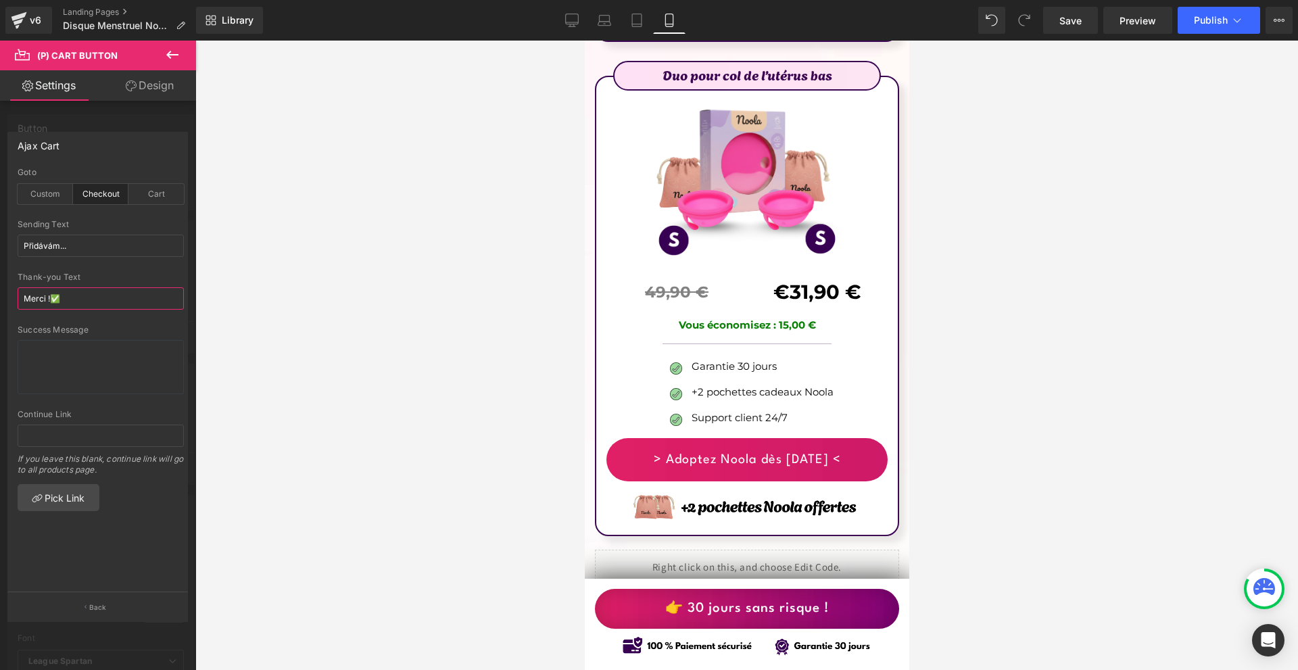
scroll to position [8608, 0]
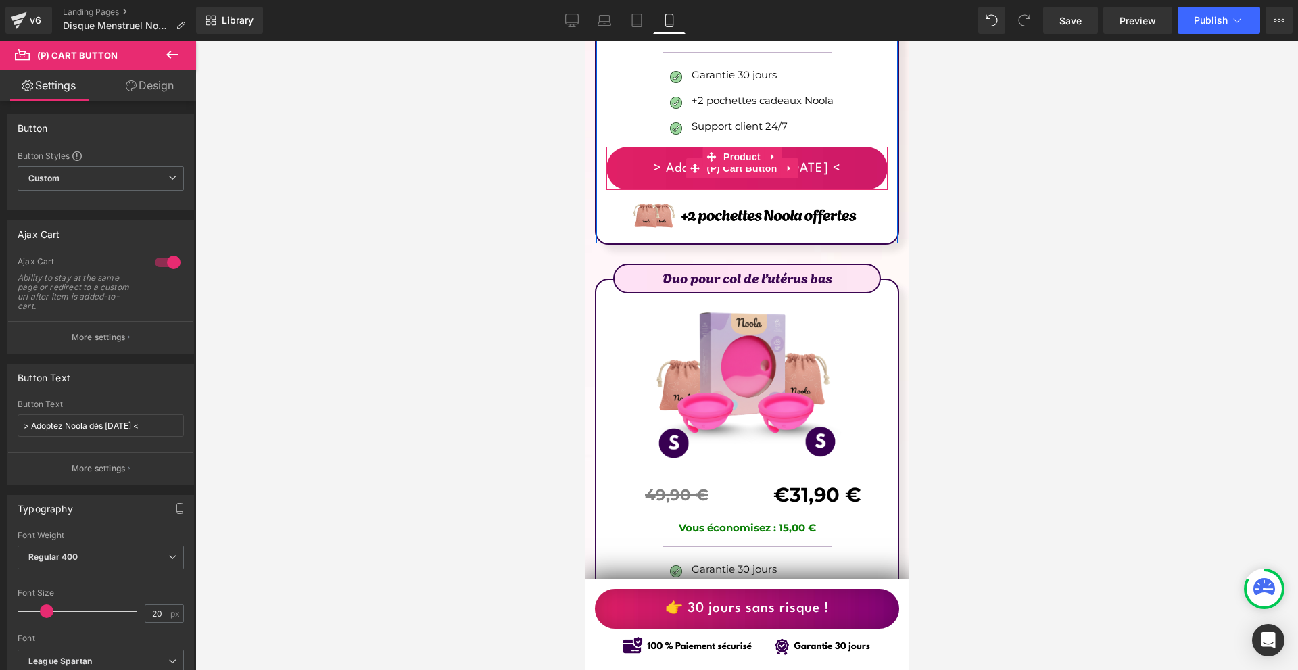
click at [736, 158] on span "(P) Cart Button" at bounding box center [741, 168] width 77 height 20
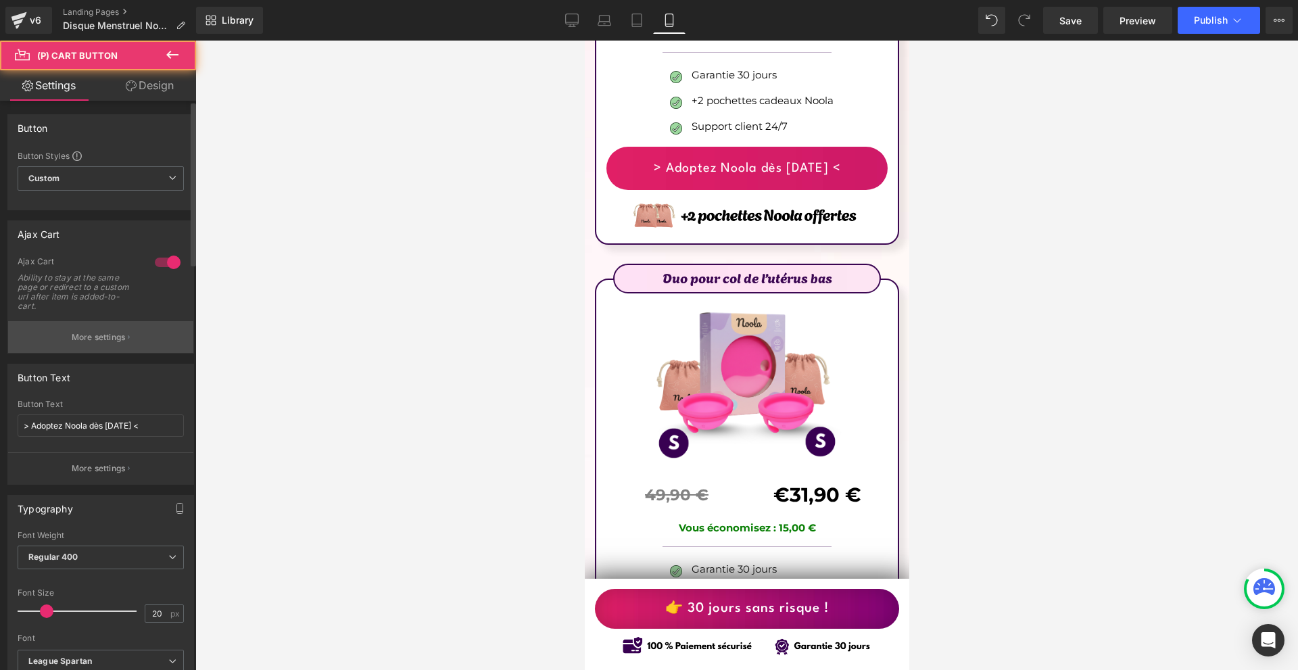
click at [89, 333] on p "More settings" at bounding box center [99, 337] width 54 height 12
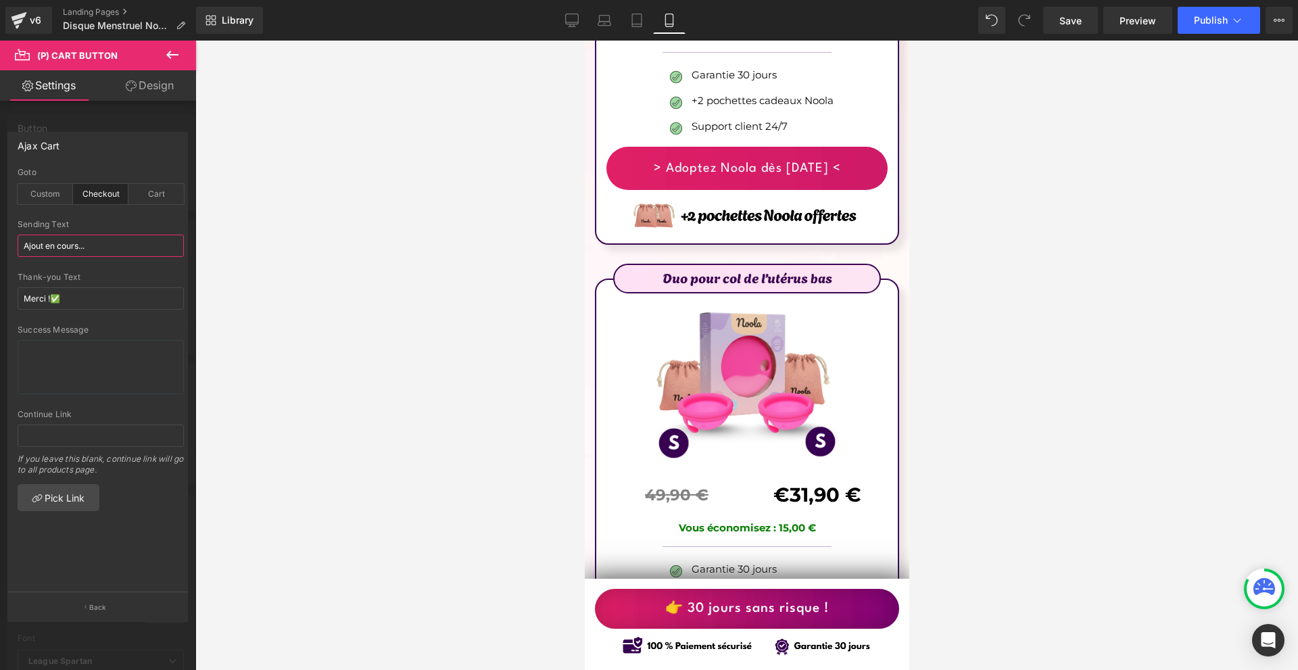
click at [110, 240] on input "Ajout en cours..." at bounding box center [101, 246] width 166 height 22
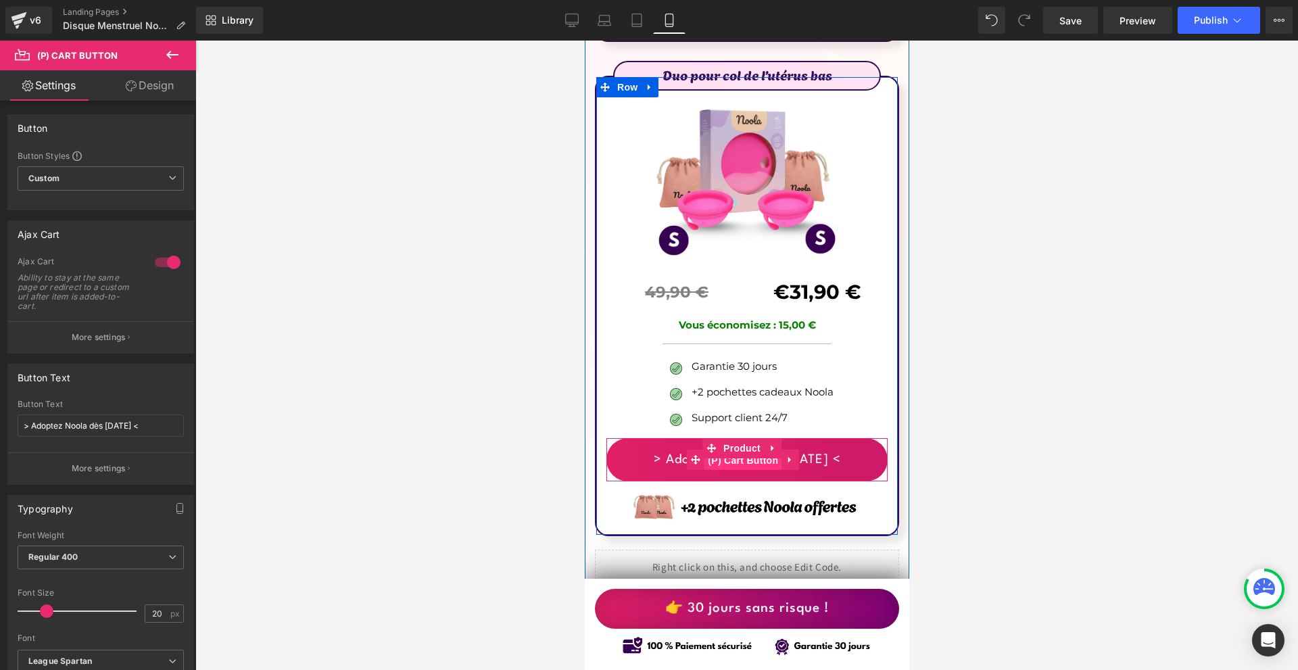
click at [739, 450] on span "(P) Cart Button" at bounding box center [742, 460] width 77 height 20
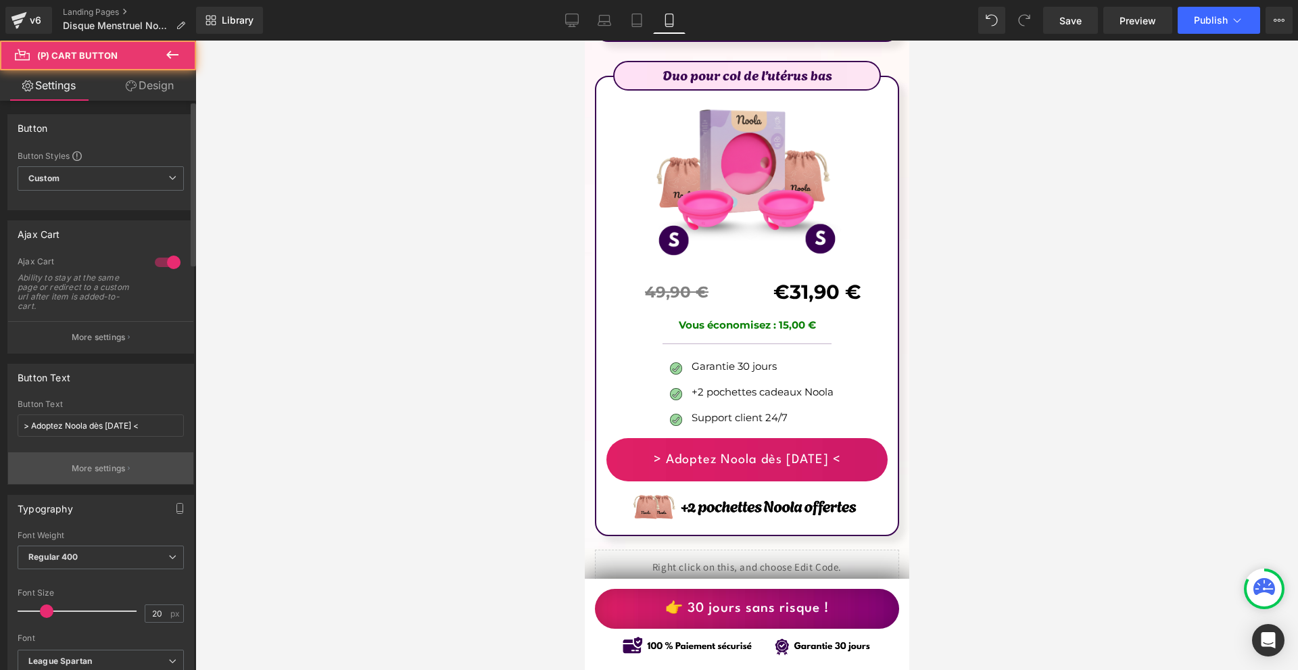
click at [78, 467] on p "More settings" at bounding box center [99, 469] width 54 height 12
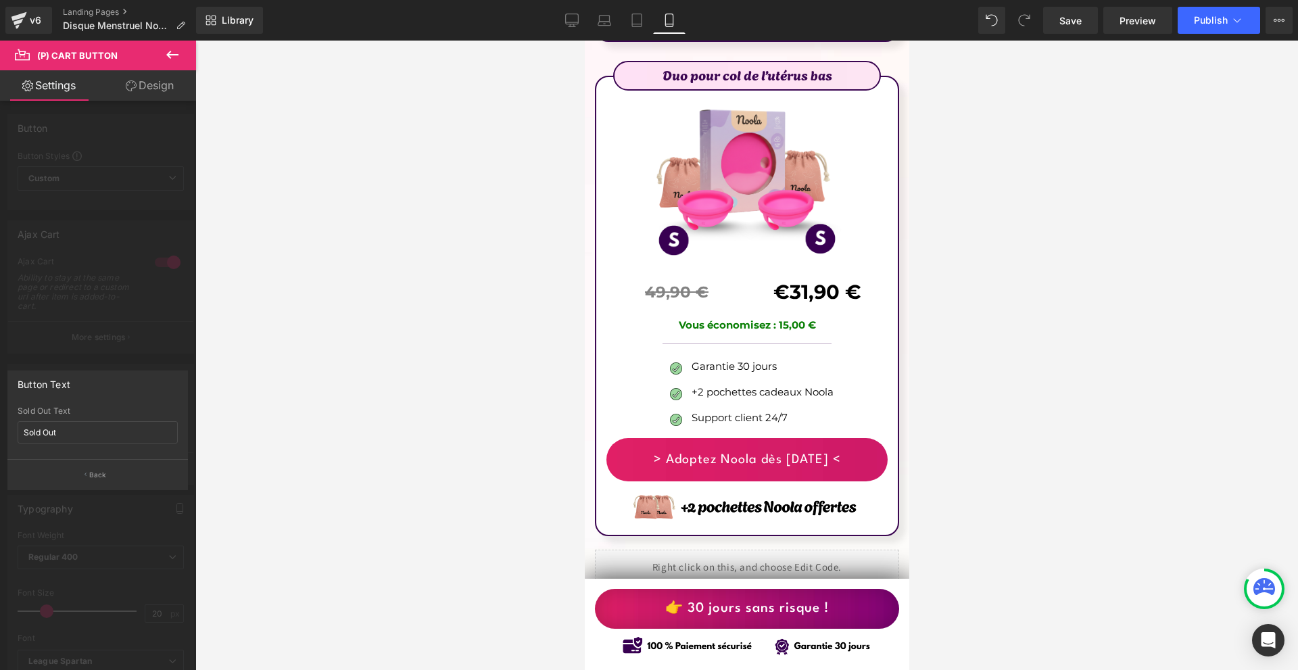
click at [83, 324] on div at bounding box center [98, 359] width 196 height 636
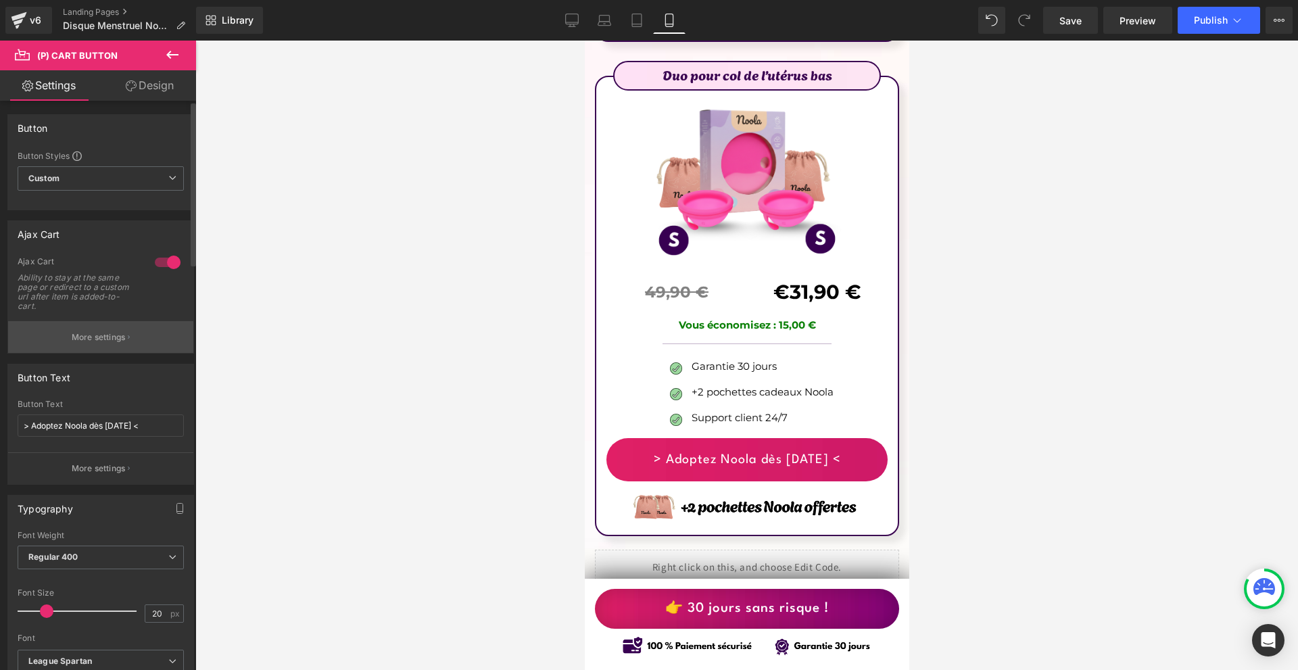
click at [97, 333] on p "More settings" at bounding box center [99, 337] width 54 height 12
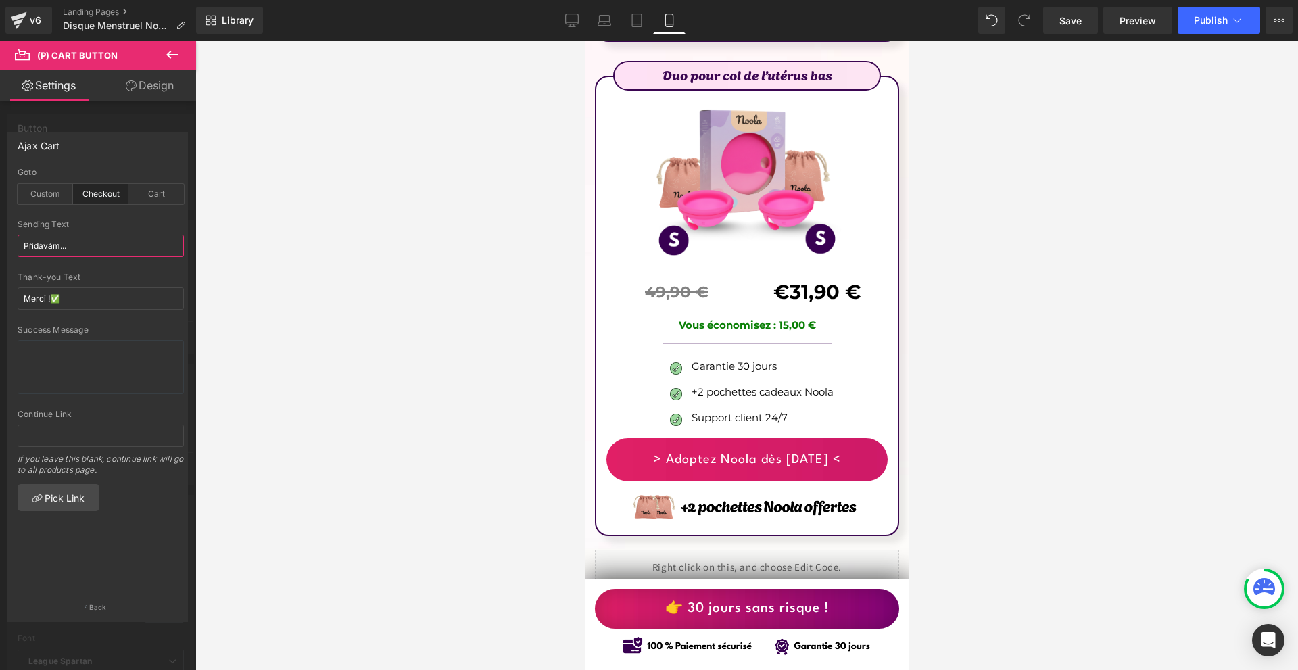
click at [89, 243] on input "Přidávám..." at bounding box center [101, 246] width 166 height 22
paste input "Ajout en cours"
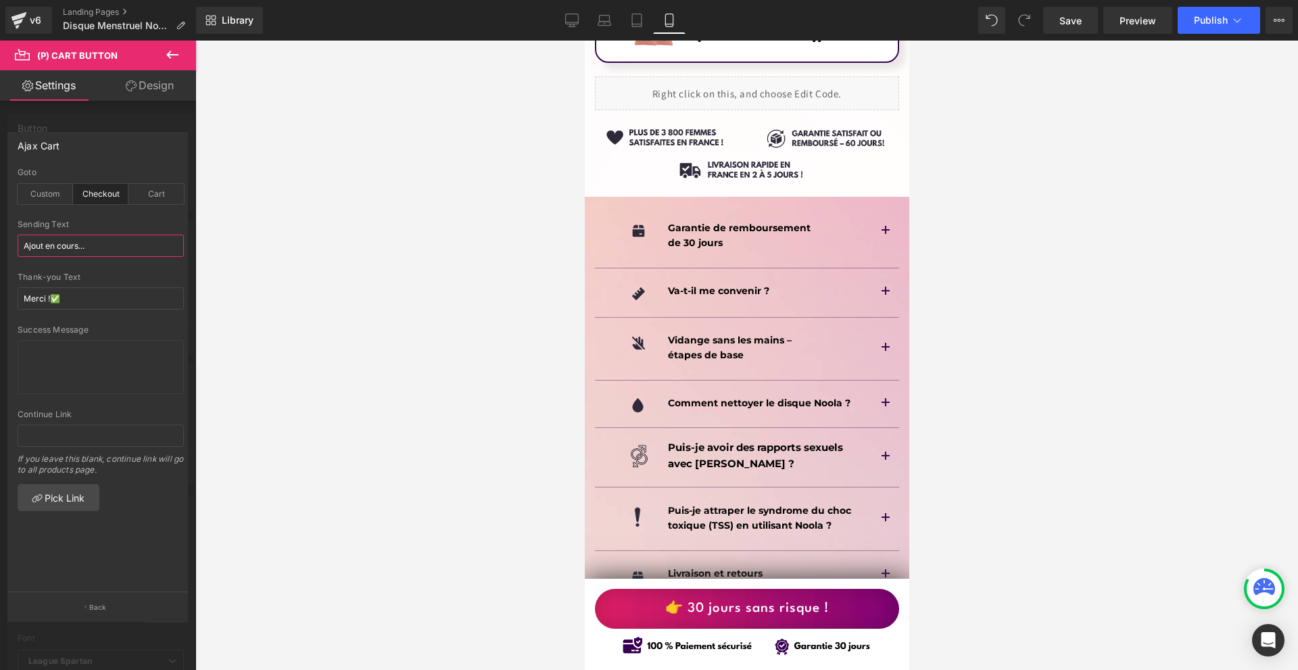
scroll to position [9352, 0]
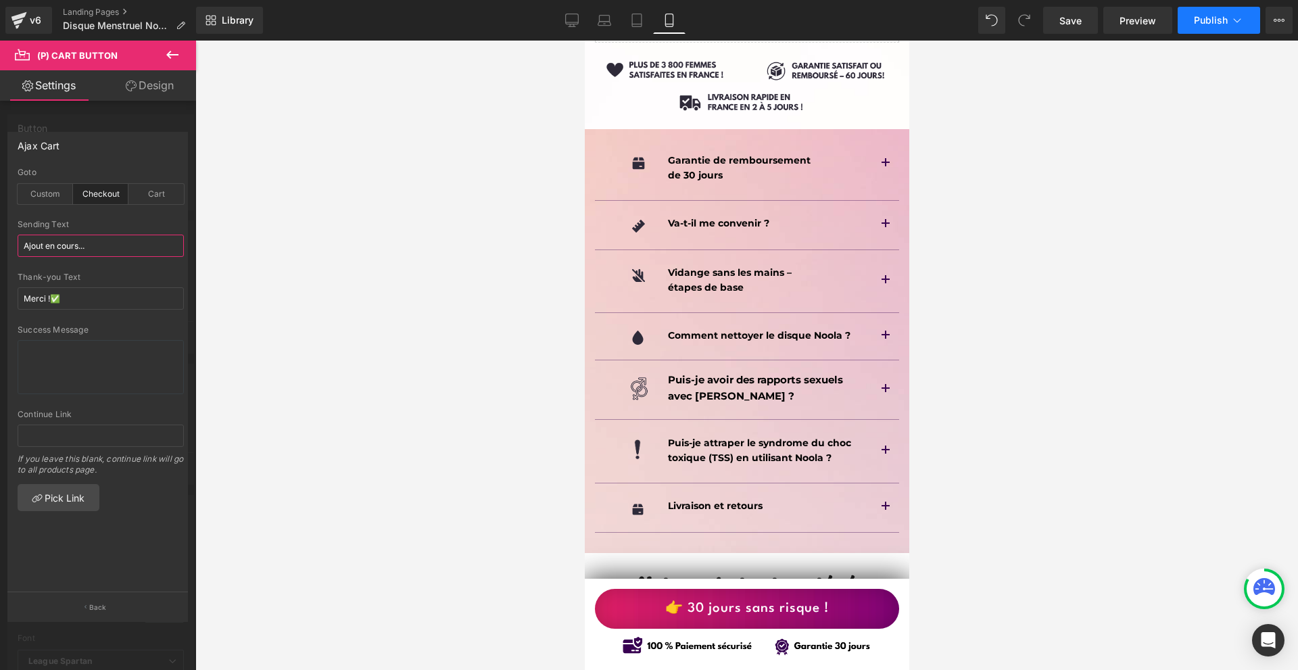
type input "Ajout en cours..."
click at [1207, 19] on span "Publish" at bounding box center [1211, 20] width 34 height 11
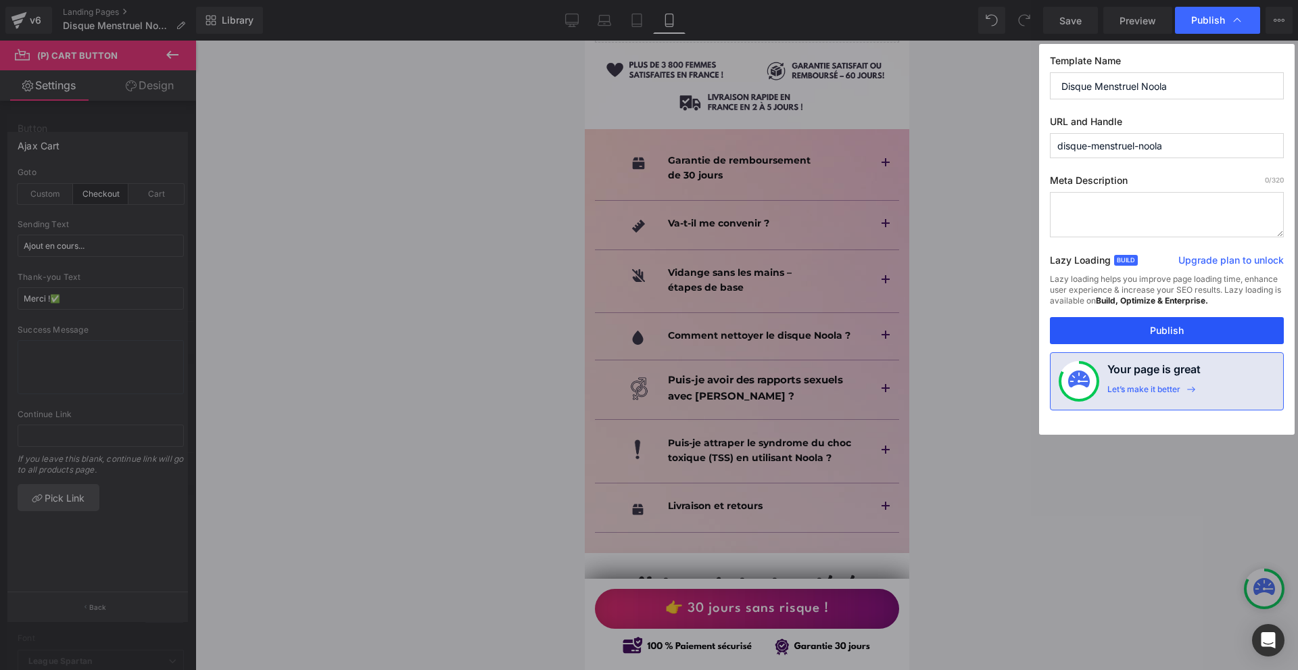
click at [1129, 324] on button "Publish" at bounding box center [1167, 330] width 234 height 27
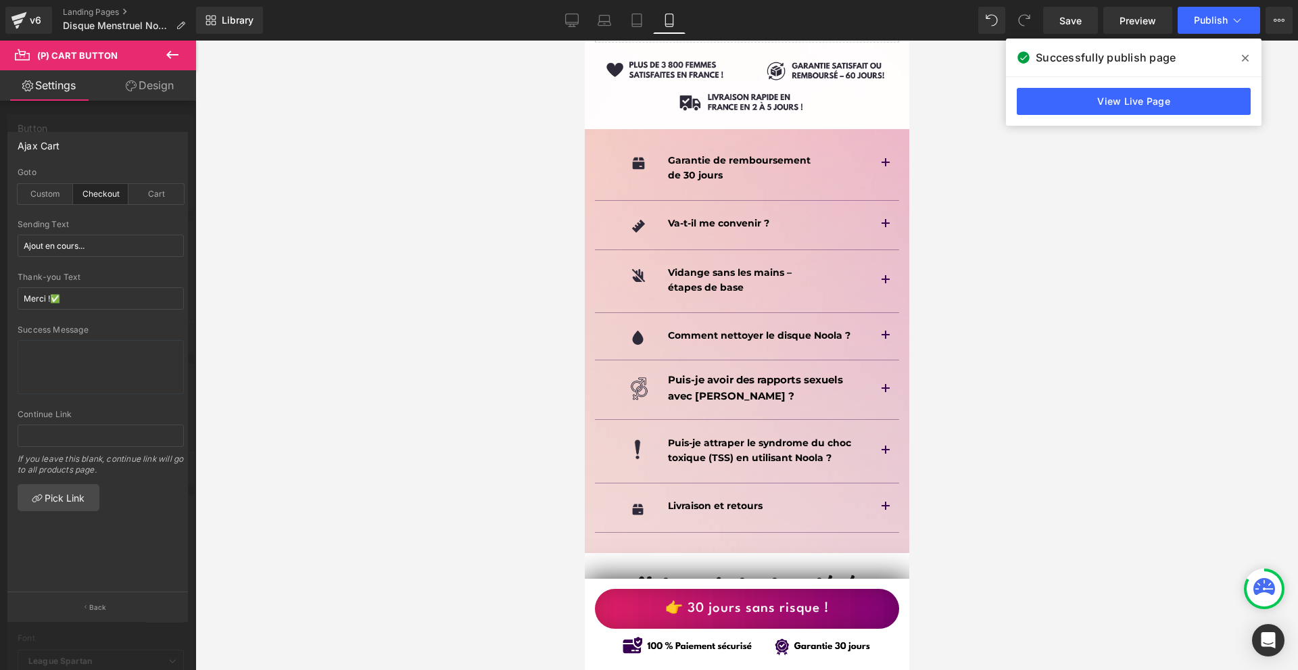
scroll to position [9081, 0]
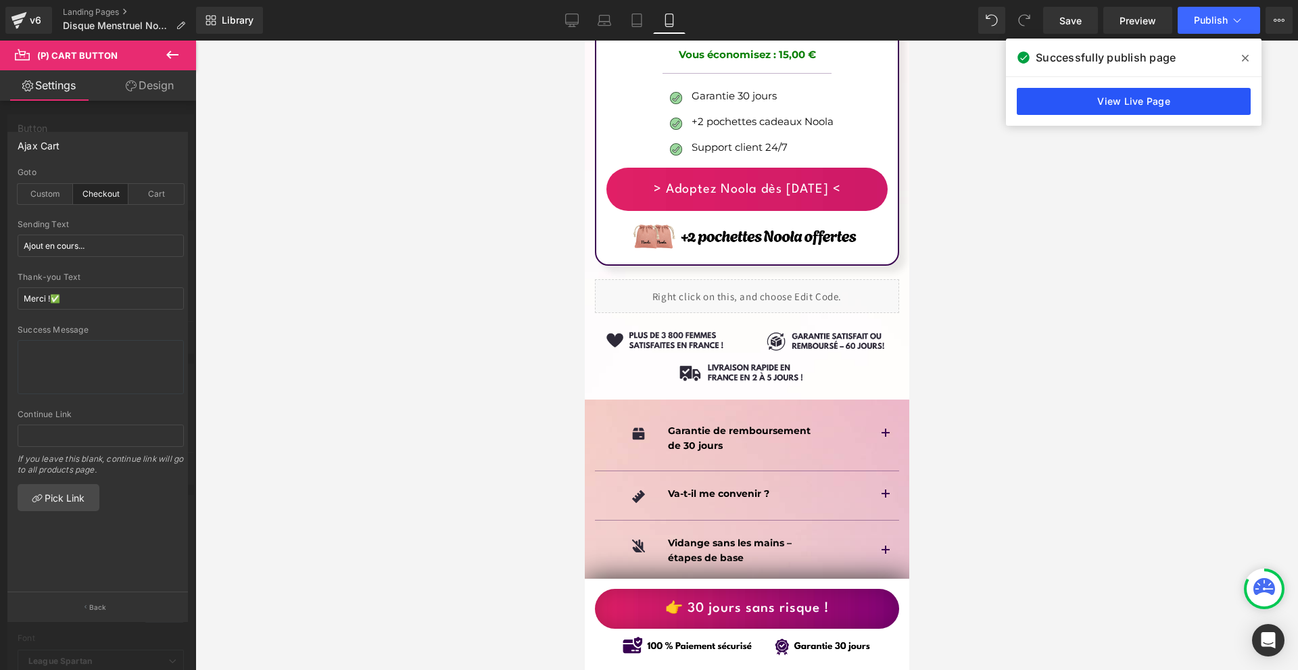
click at [1088, 103] on link "View Live Page" at bounding box center [1134, 101] width 234 height 27
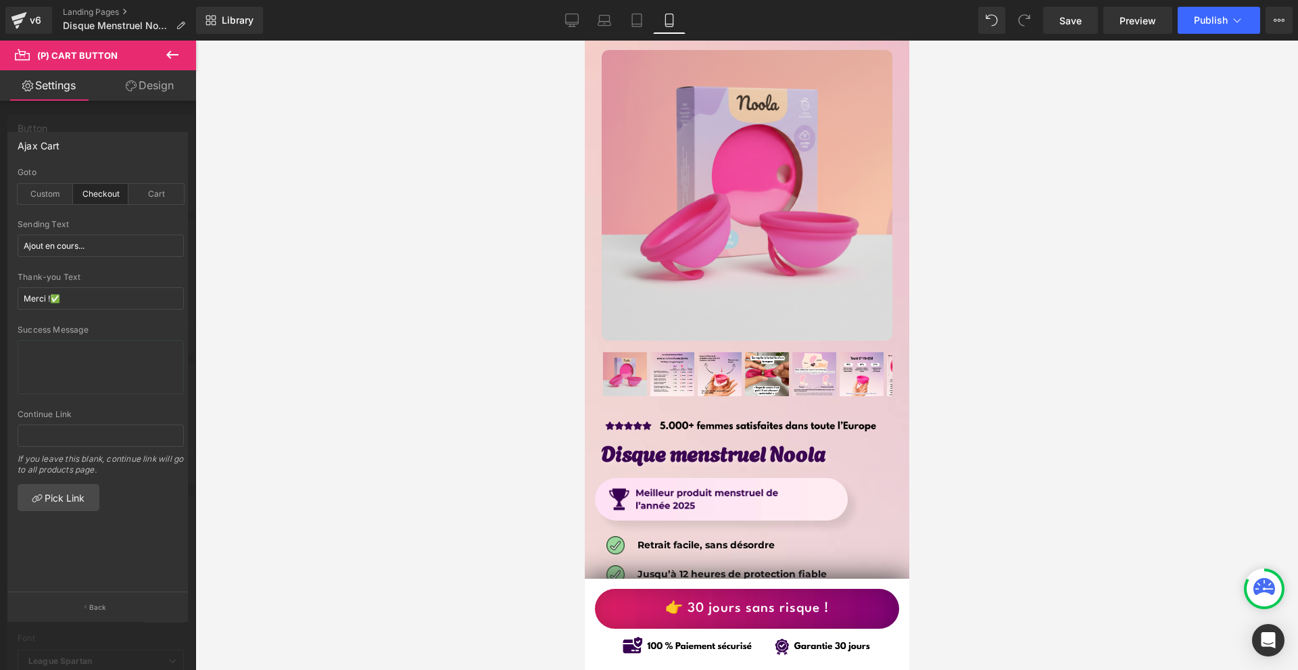
scroll to position [6917, 0]
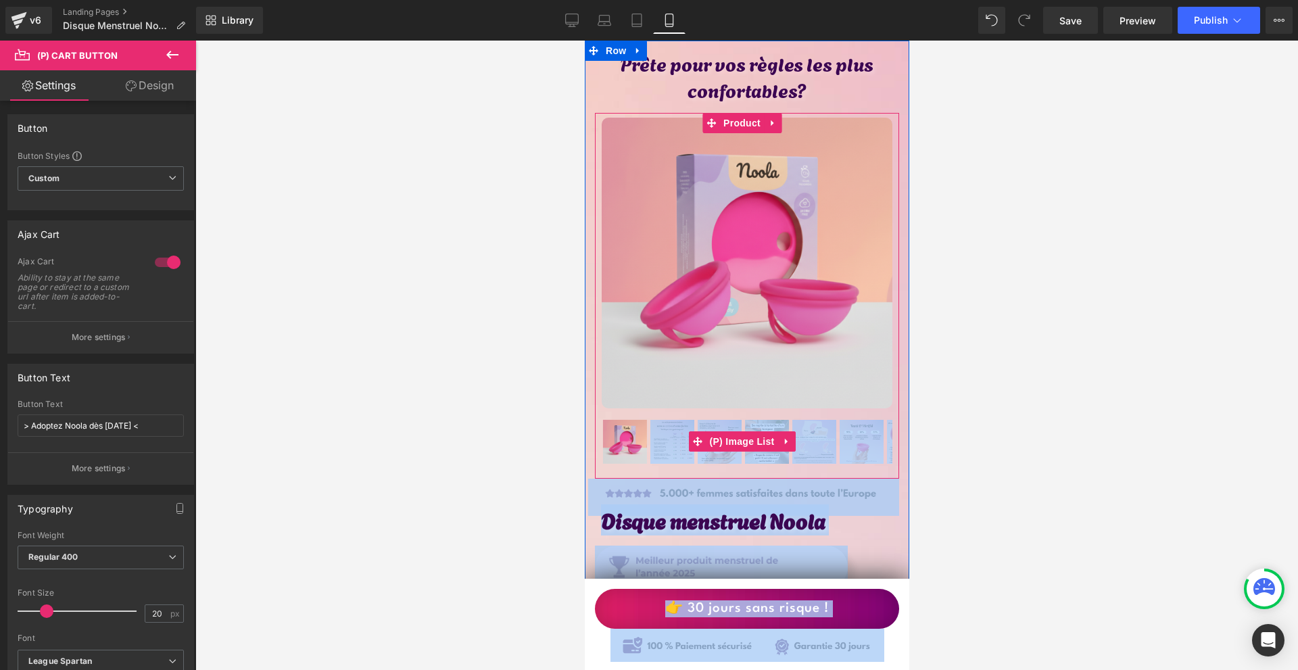
click at [665, 420] on img at bounding box center [672, 442] width 44 height 44
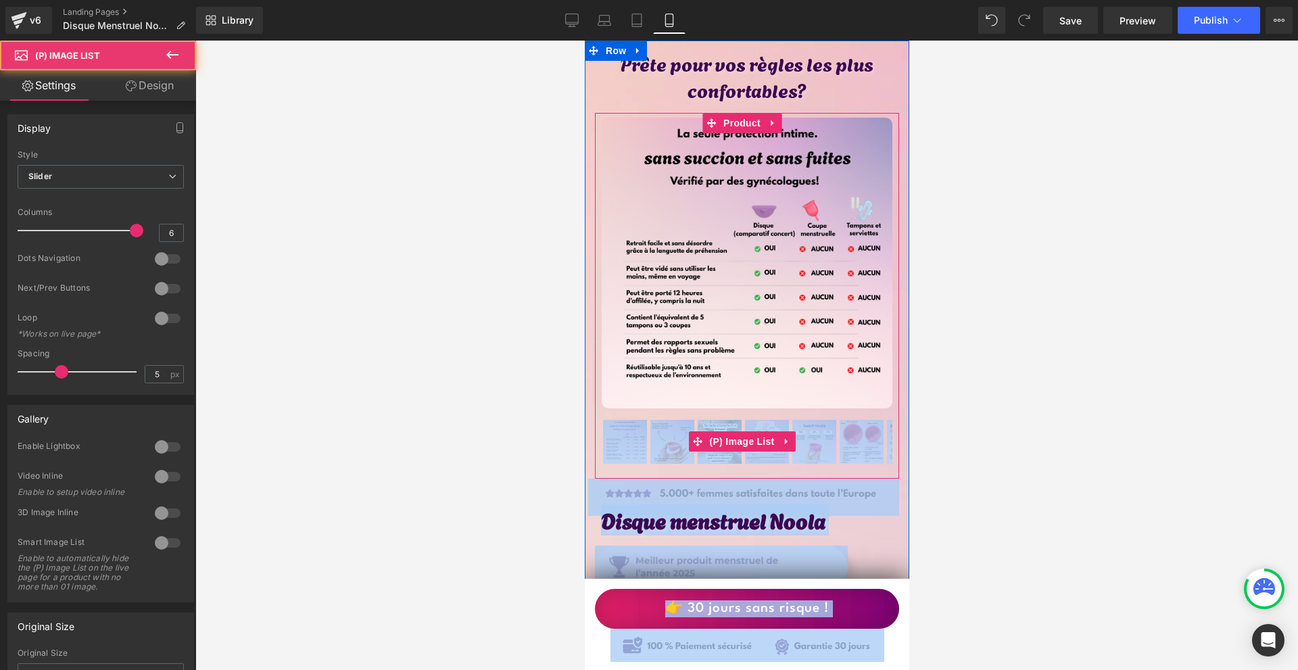
click at [672, 420] on img at bounding box center [672, 442] width 44 height 44
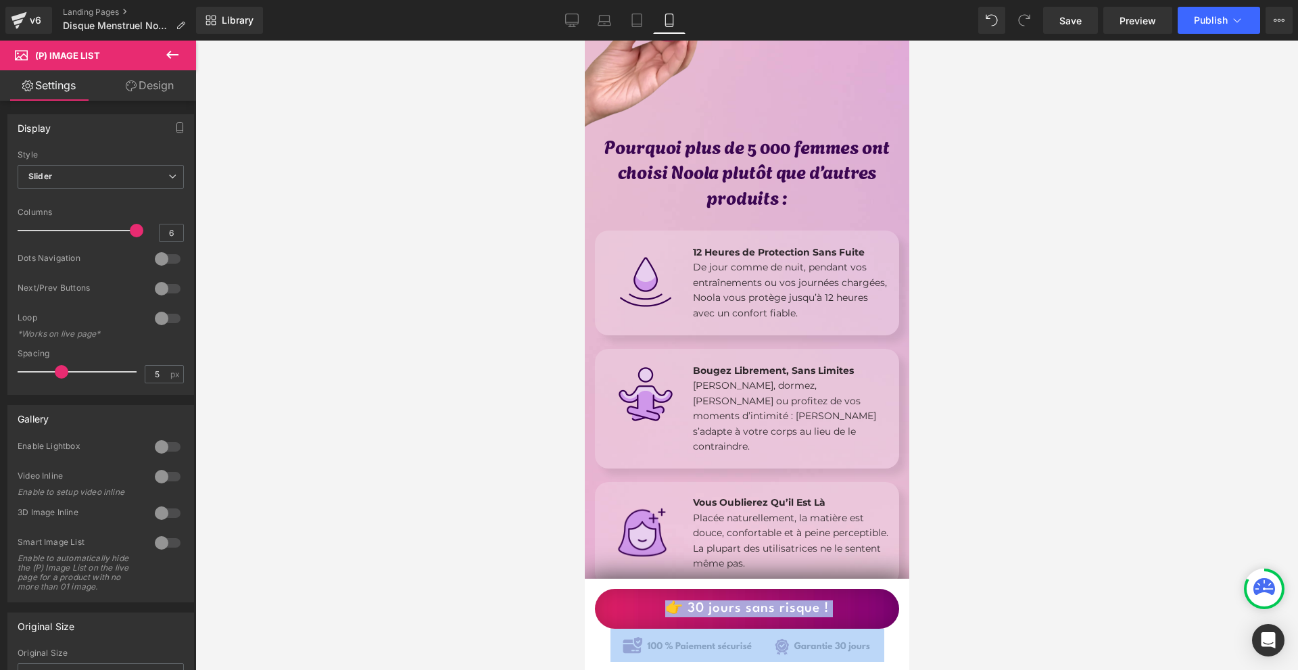
scroll to position [0, 0]
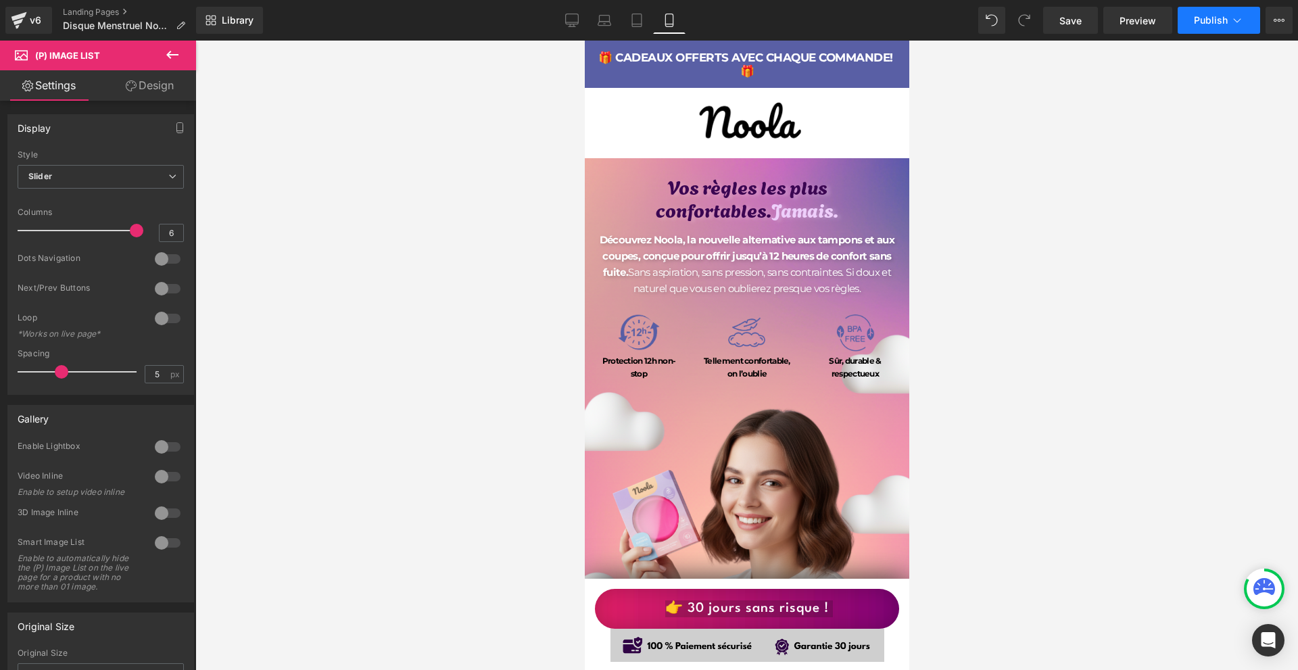
click at [1204, 18] on span "Publish" at bounding box center [1211, 20] width 34 height 11
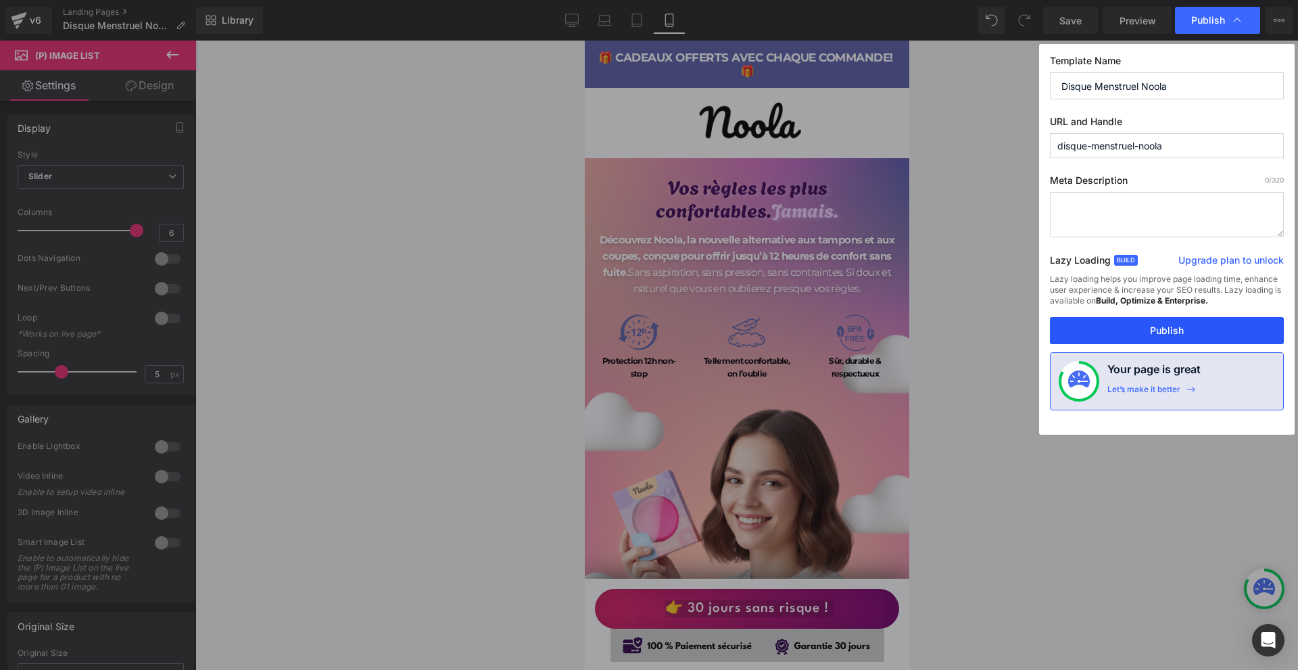
click at [1163, 337] on button "Publish" at bounding box center [1167, 330] width 234 height 27
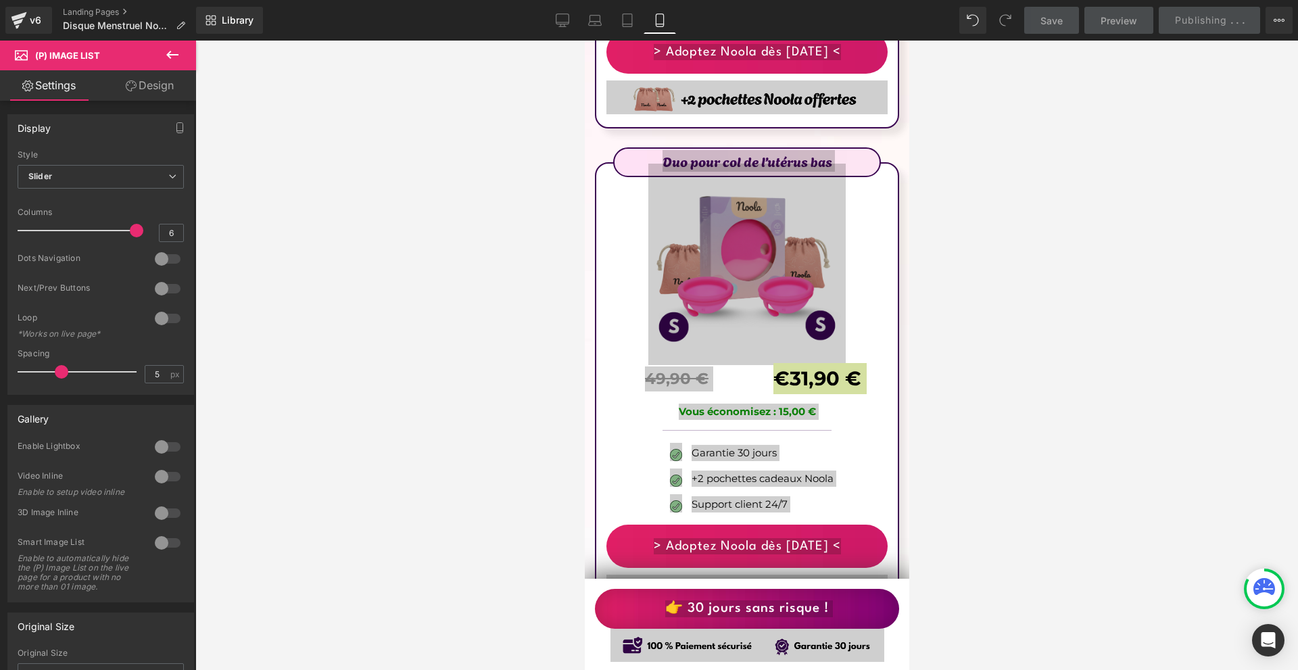
scroll to position [8521, 0]
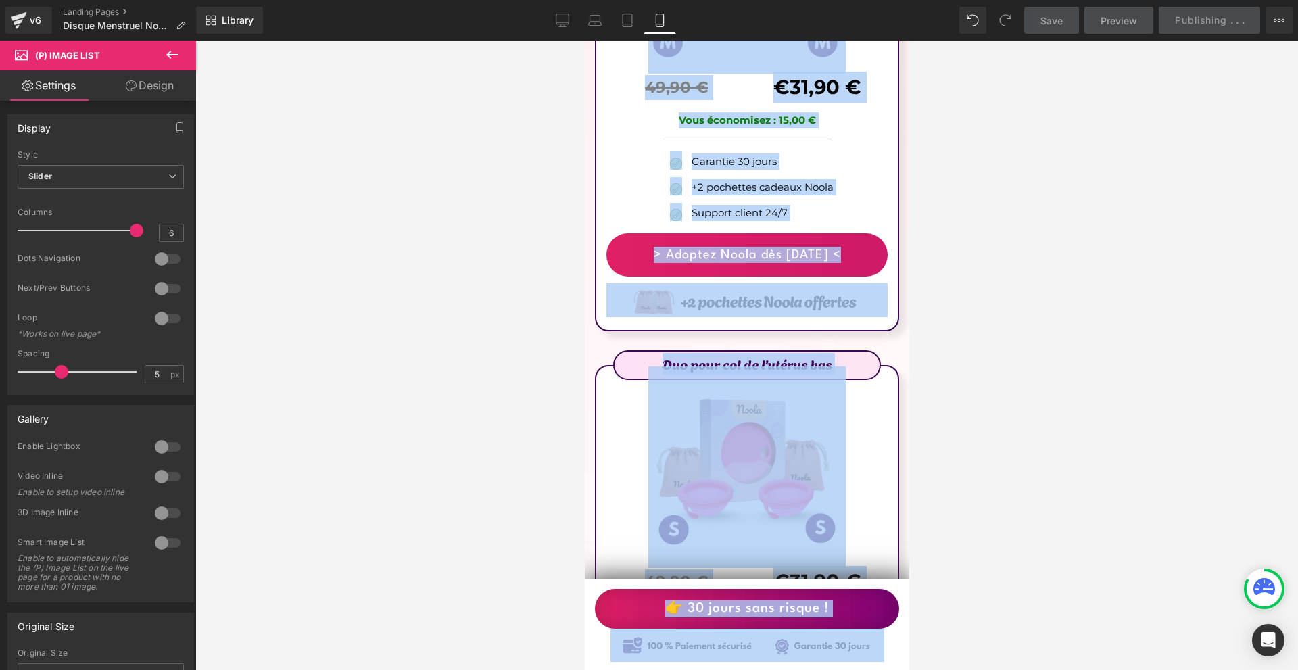
click at [868, 420] on div at bounding box center [746, 467] width 281 height 201
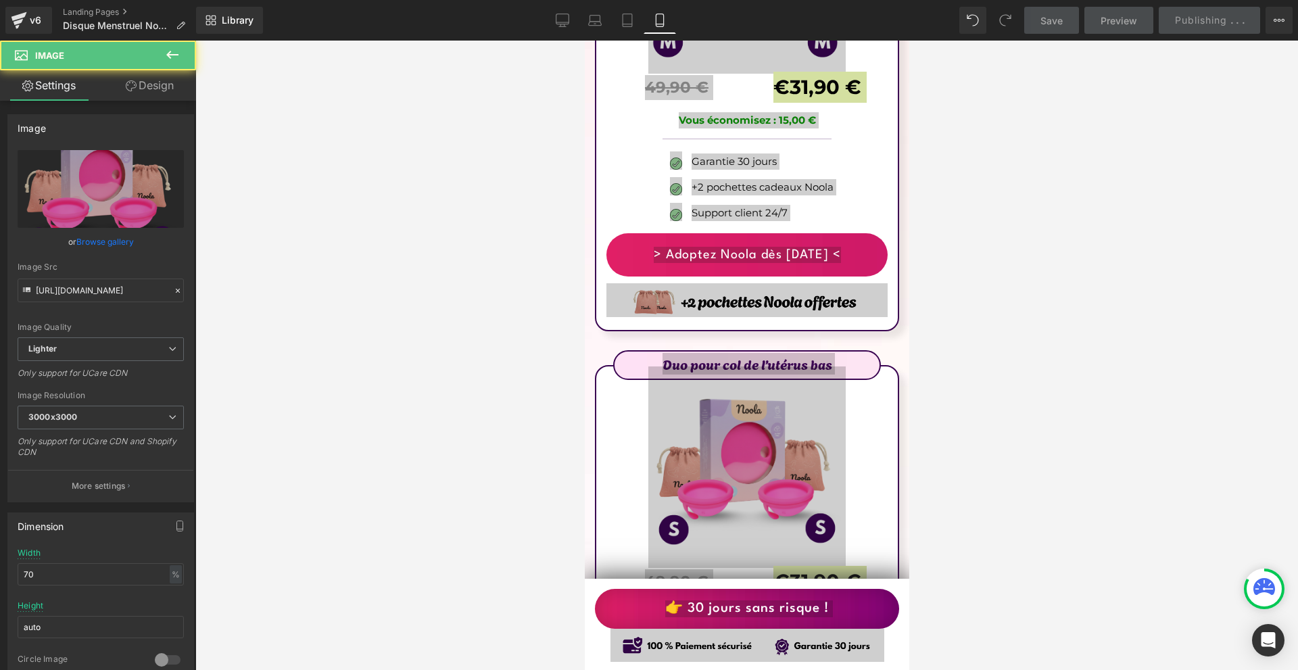
click at [994, 412] on div at bounding box center [746, 356] width 1103 height 630
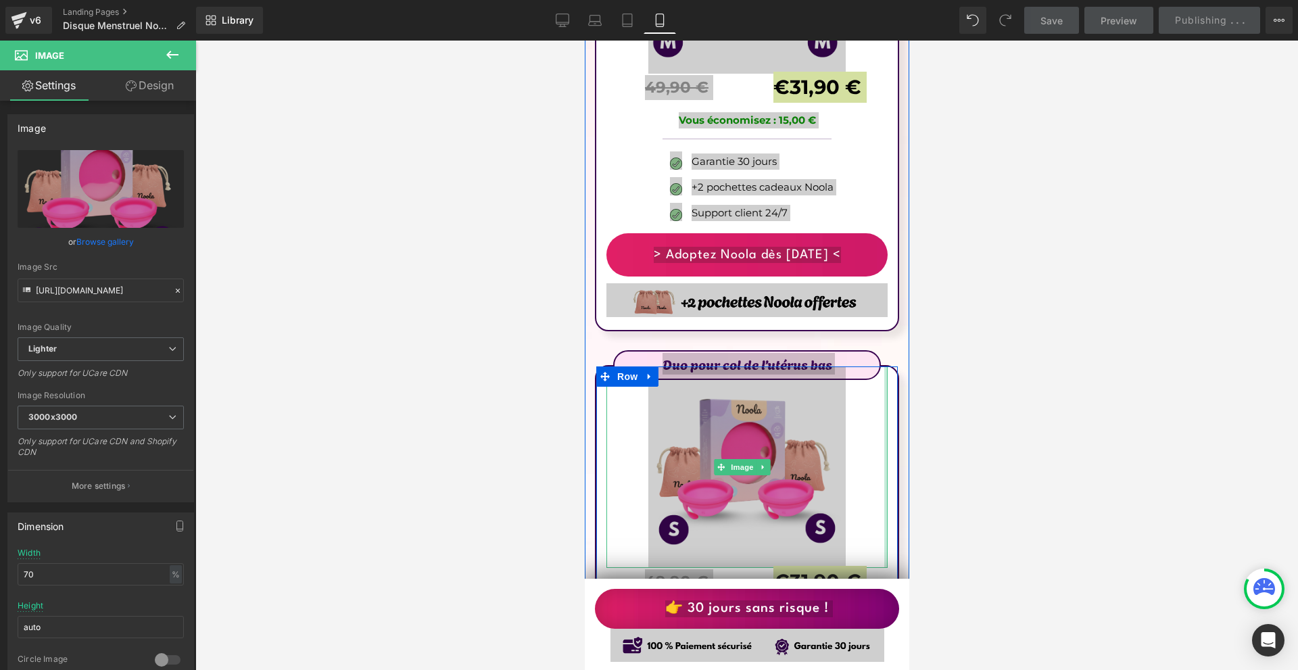
click at [884, 384] on div at bounding box center [885, 467] width 3 height 201
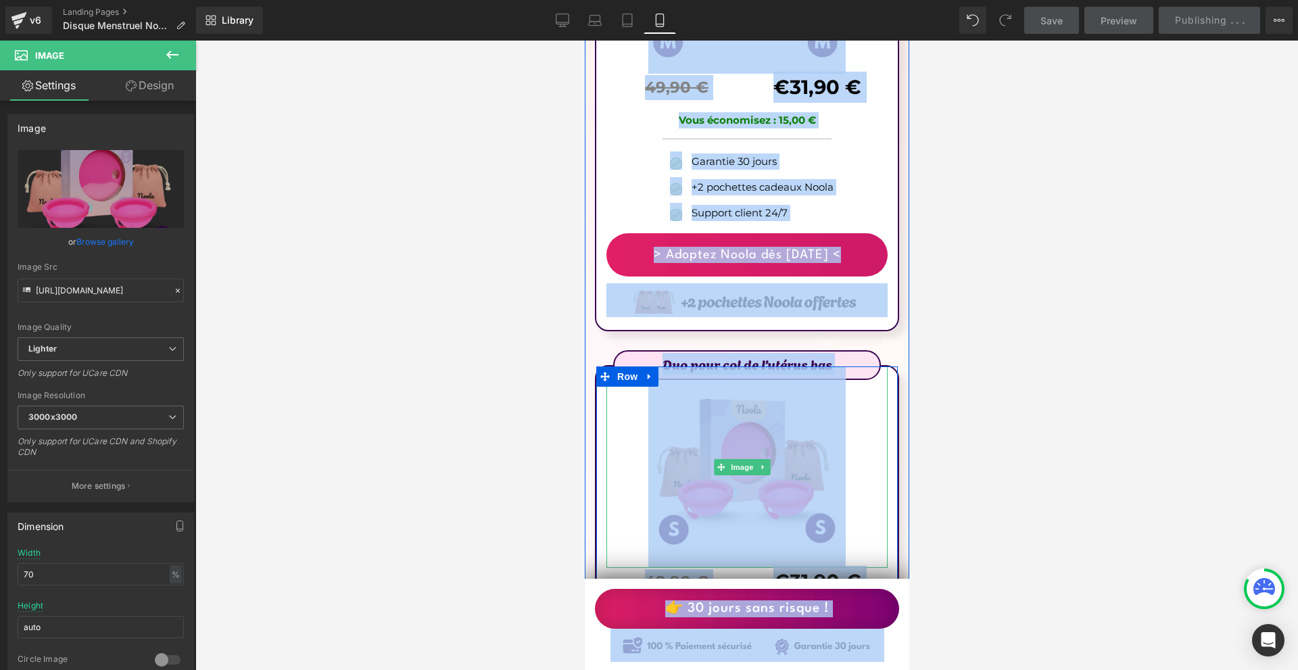
click at [880, 384] on div "Duo pour col de l’utérus bas Text Block Image 49,90 € Text Block Separator €31,…" at bounding box center [747, 591] width 302 height 441
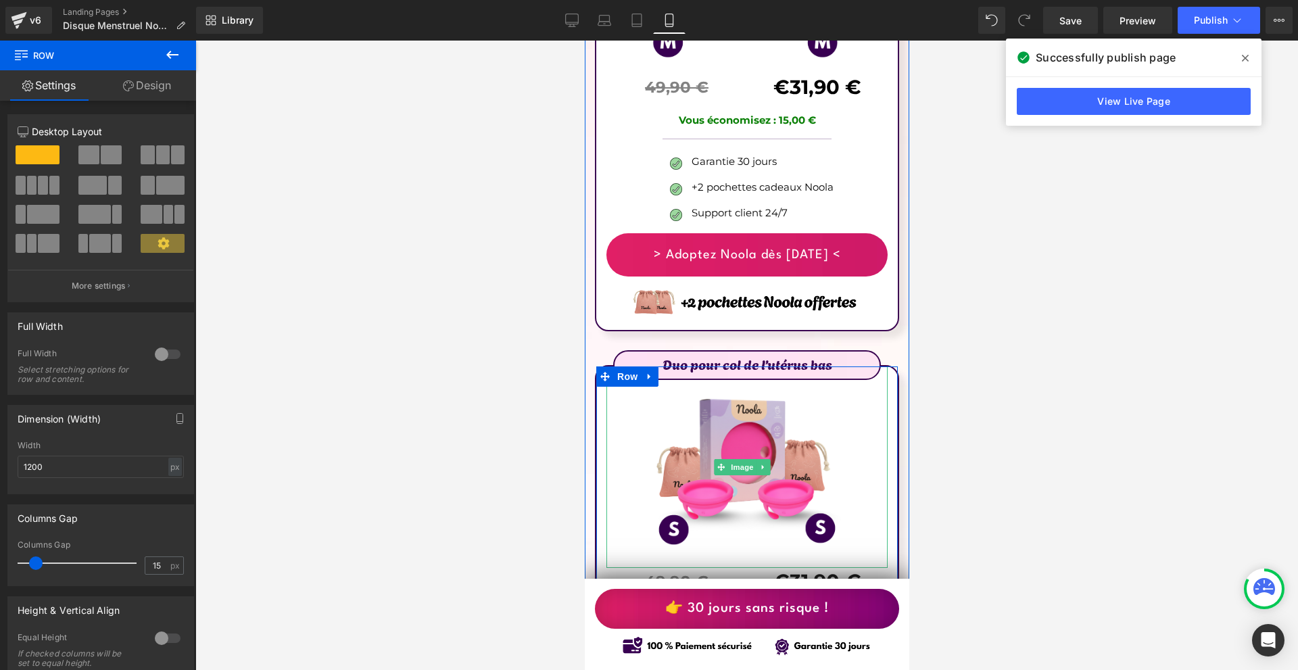
scroll to position [8724, 0]
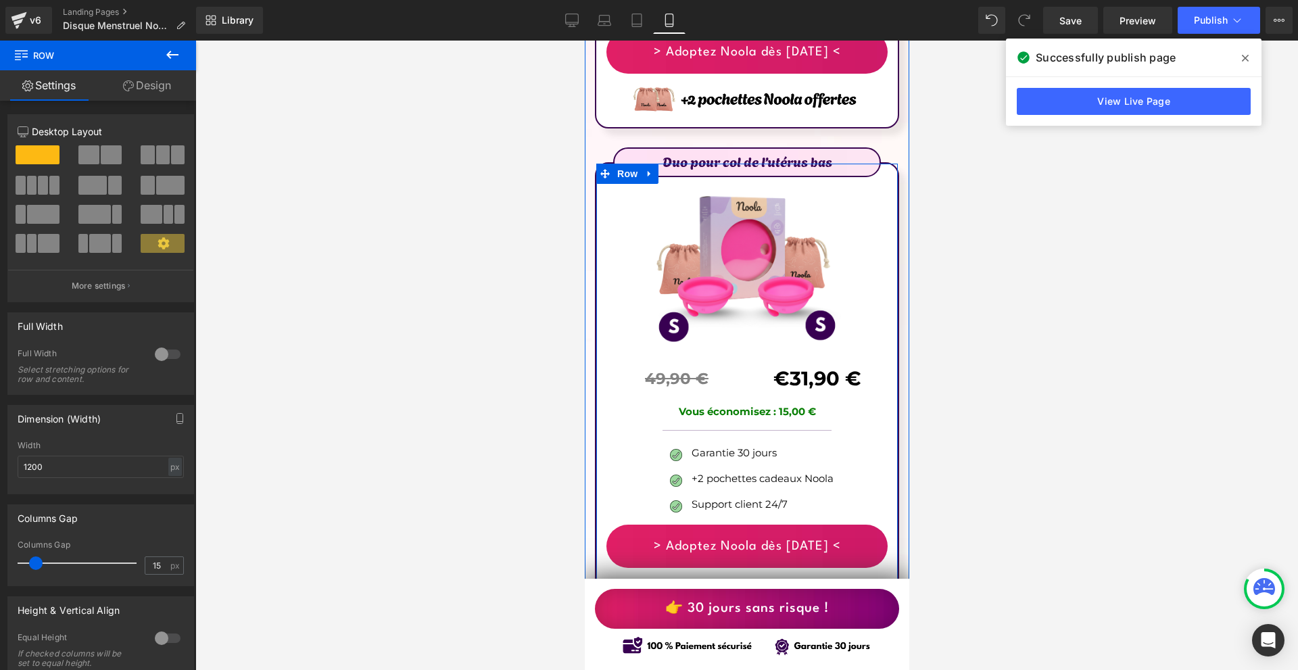
click at [816, 404] on p "Vous économisez : 15,00 €" at bounding box center [746, 412] width 281 height 16
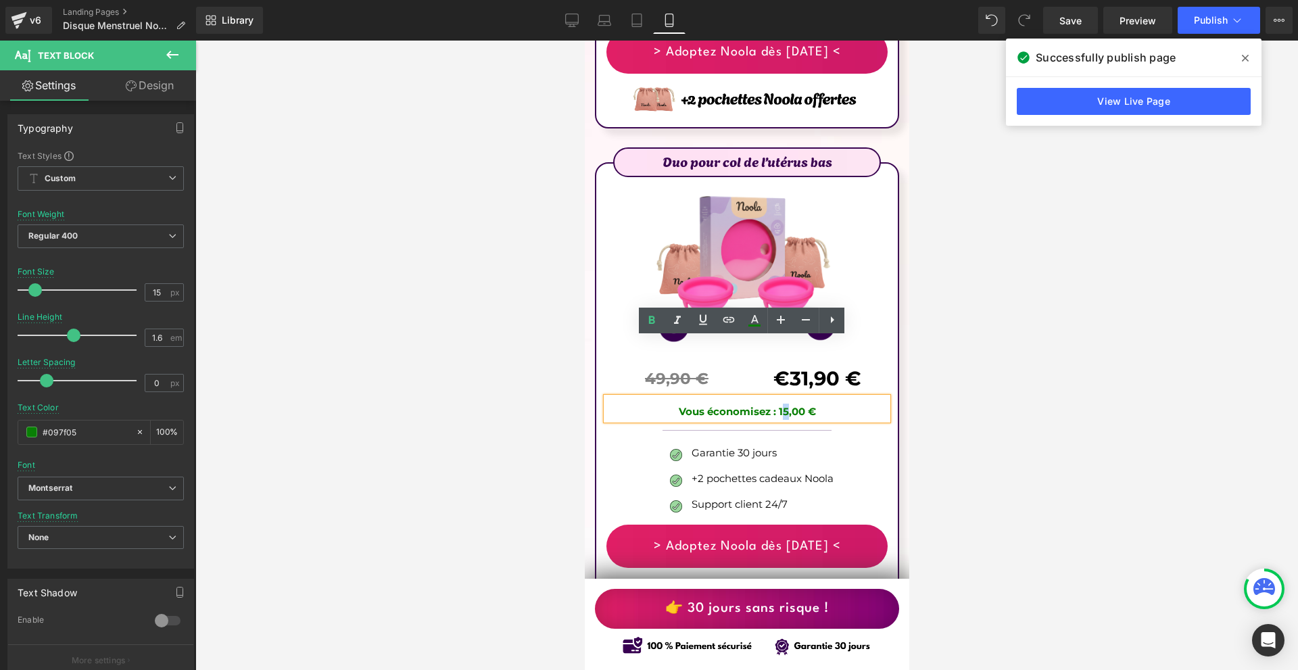
click at [782, 405] on b "Vous économisez : 15,00 €" at bounding box center [746, 411] width 137 height 13
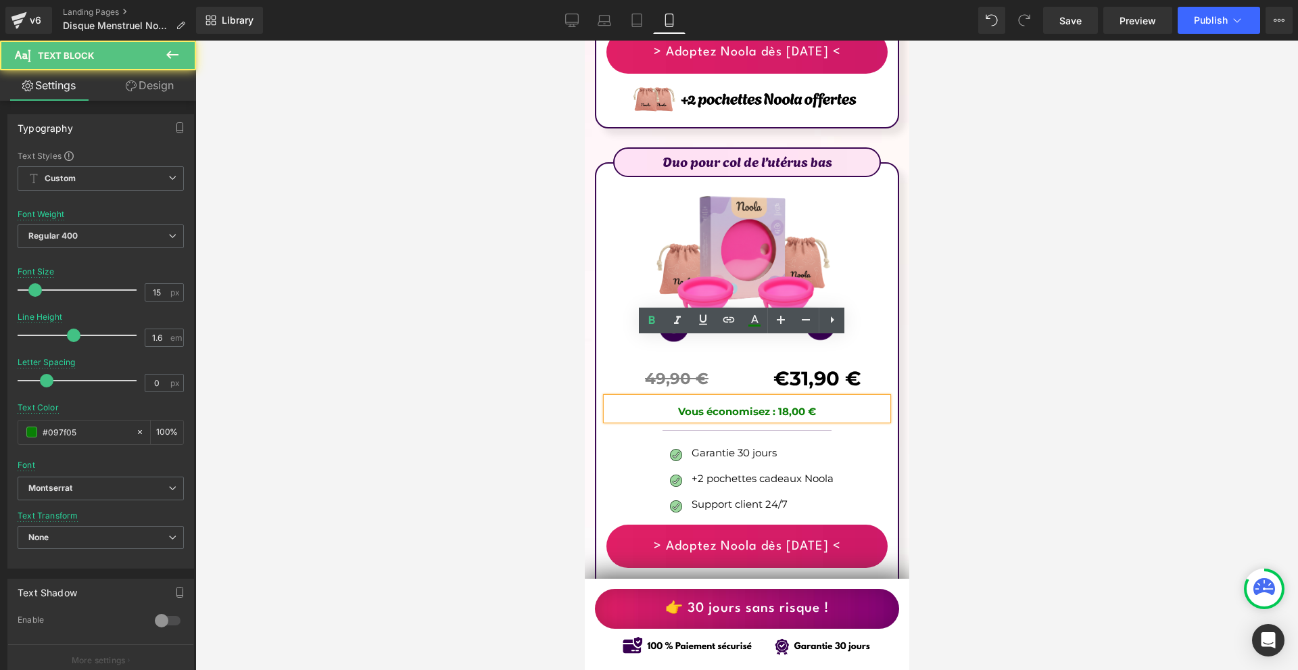
click at [831, 404] on p "Vous économisez : 18,00 €" at bounding box center [746, 412] width 281 height 16
copy b "Vous économisez : 18,00 €"
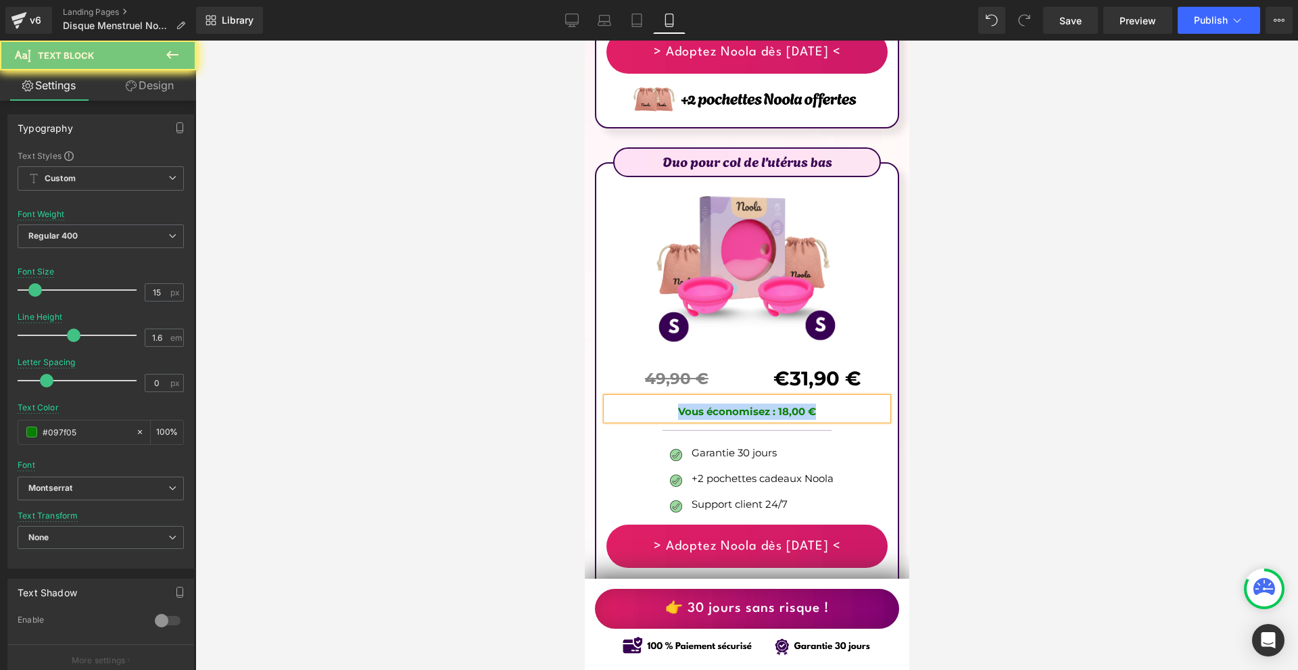
scroll to position [8386, 0]
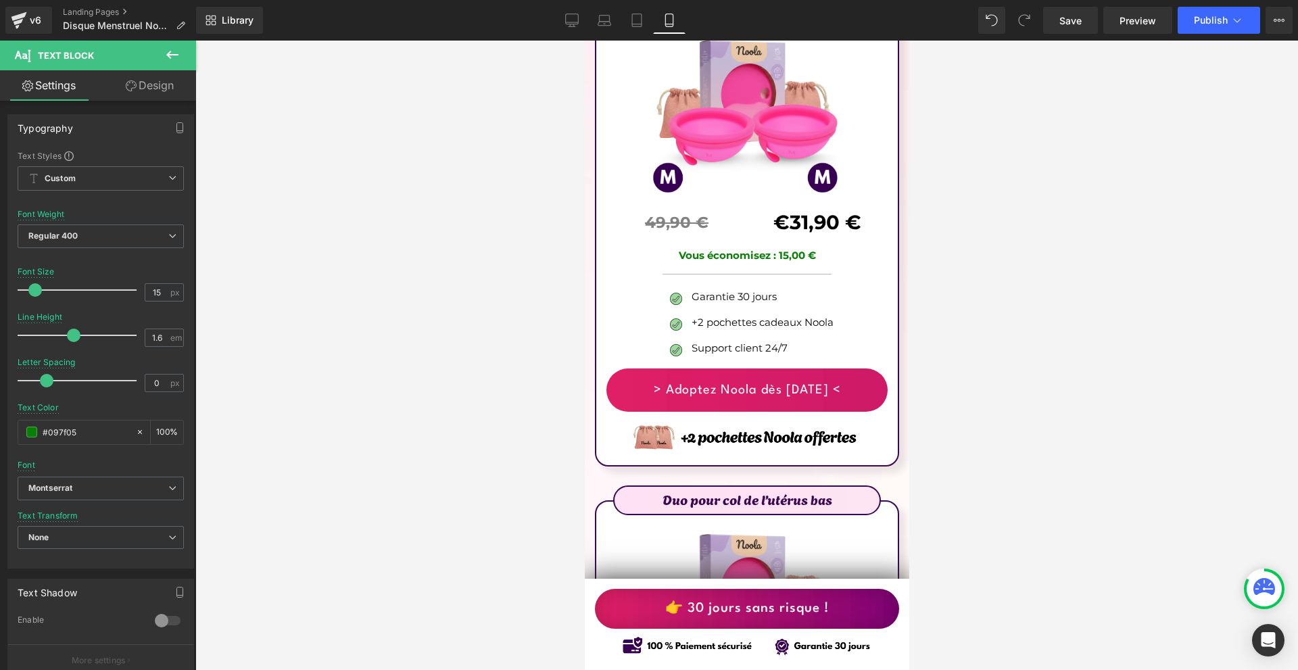
click at [825, 248] on p "Vous économisez : 15,00 €" at bounding box center [746, 256] width 281 height 16
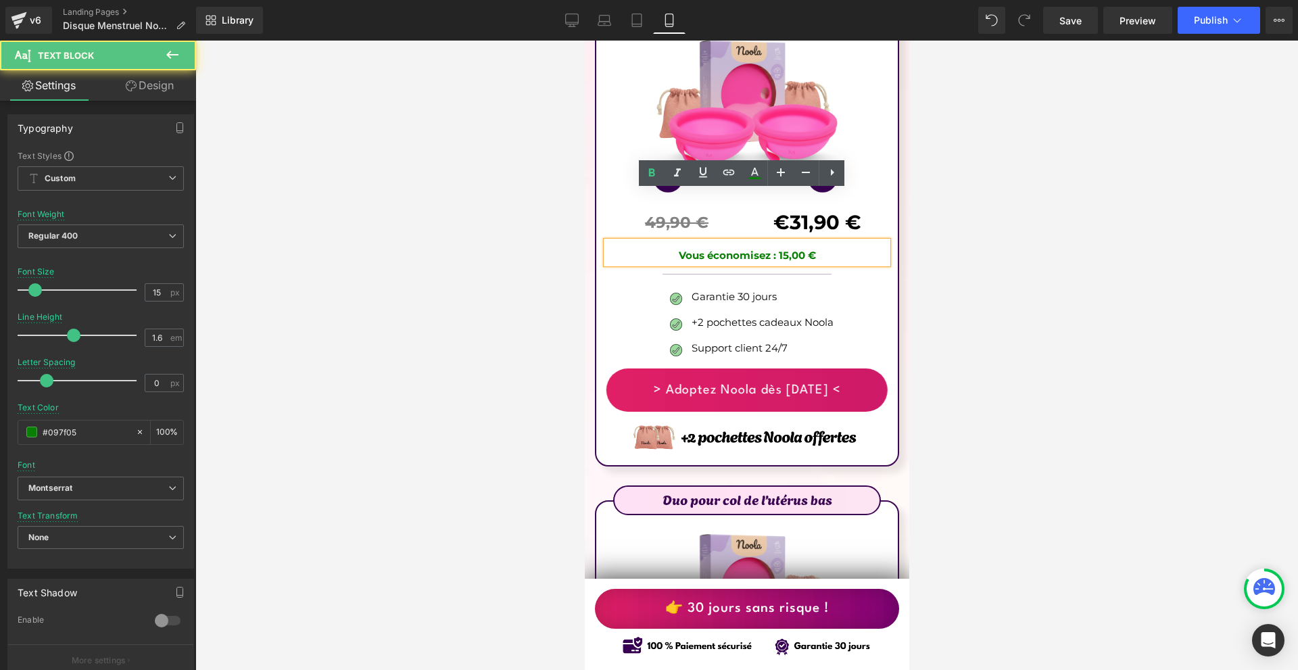
click at [825, 248] on p "Vous économisez : 15,00 €" at bounding box center [746, 256] width 281 height 16
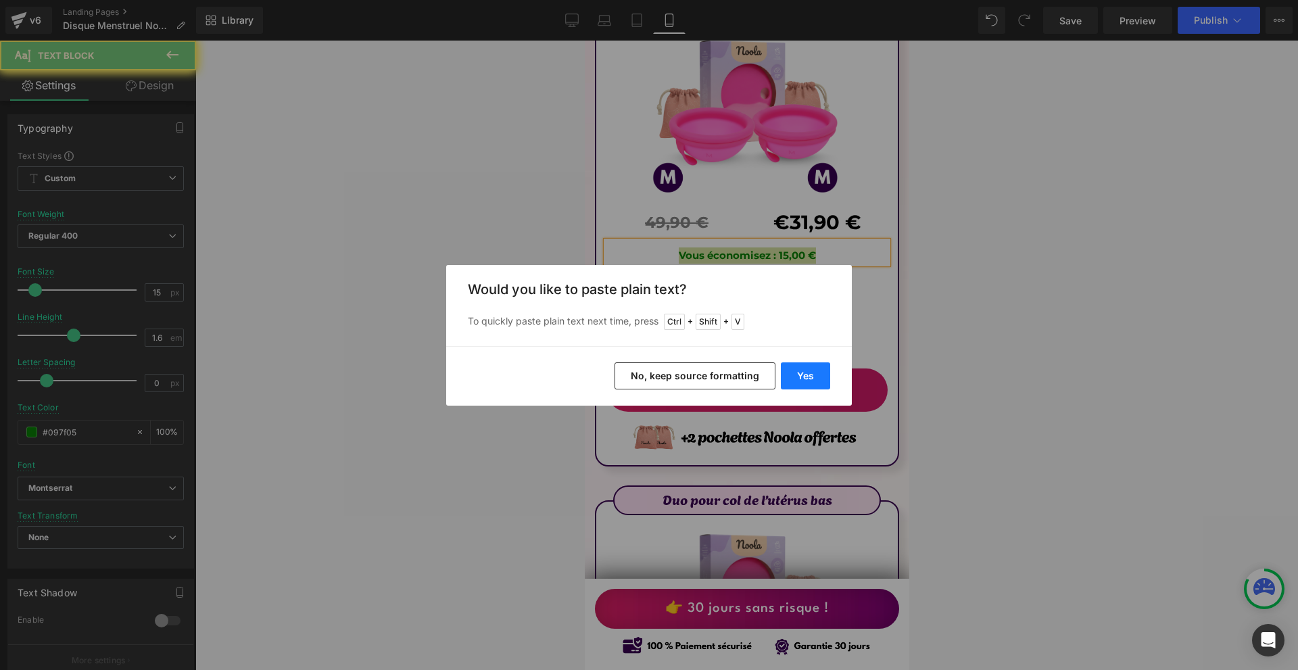
click at [818, 367] on button "Yes" at bounding box center [805, 375] width 49 height 27
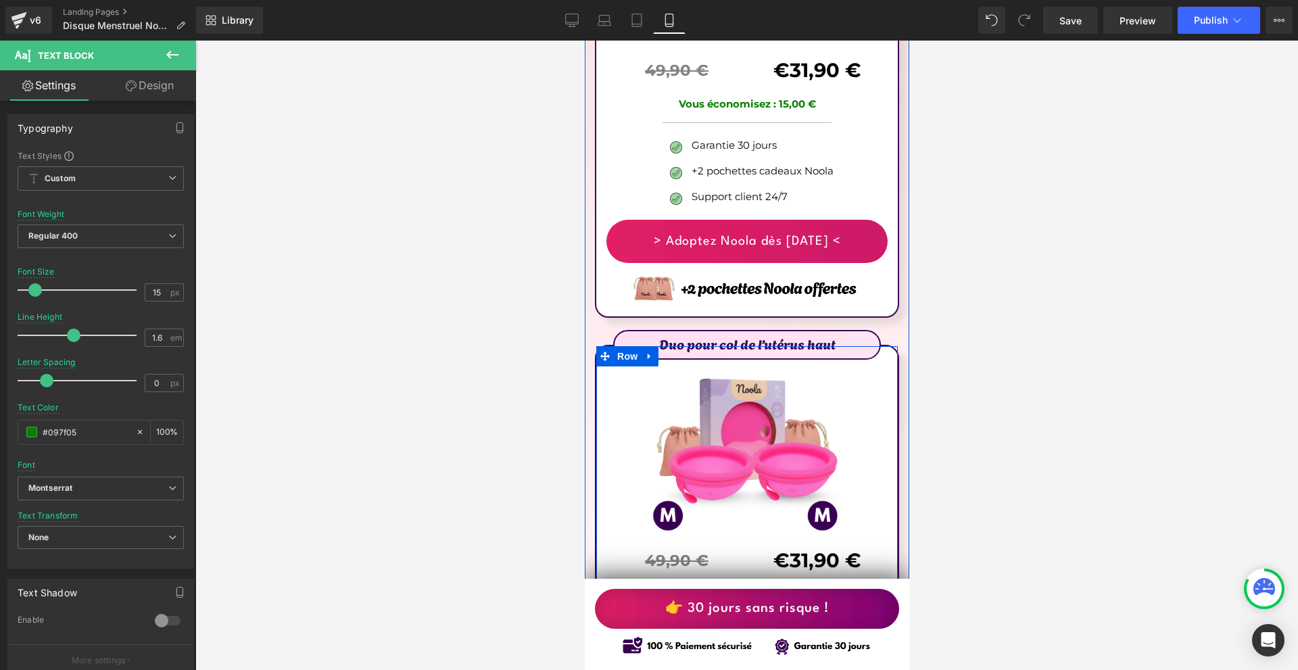
scroll to position [7845, 0]
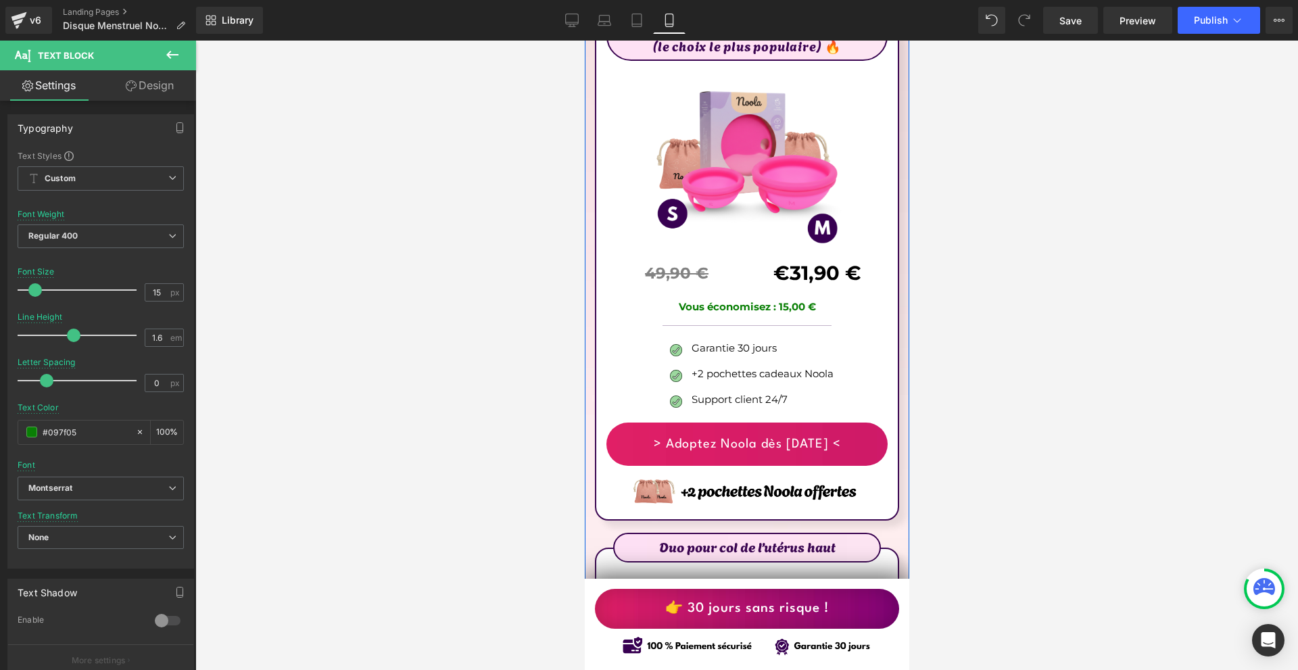
click at [829, 299] on p "Vous économisez : 15,00 €" at bounding box center [746, 307] width 281 height 16
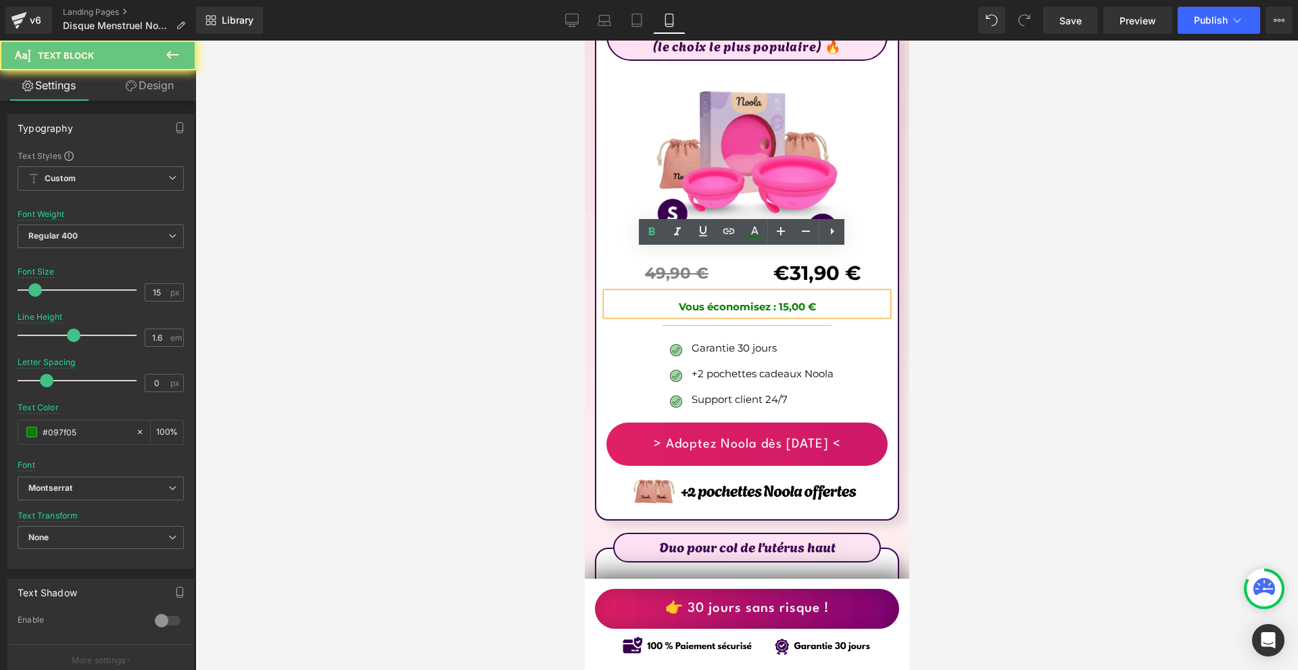
click at [829, 299] on p "Vous économisez : 15,00 €" at bounding box center [746, 307] width 281 height 16
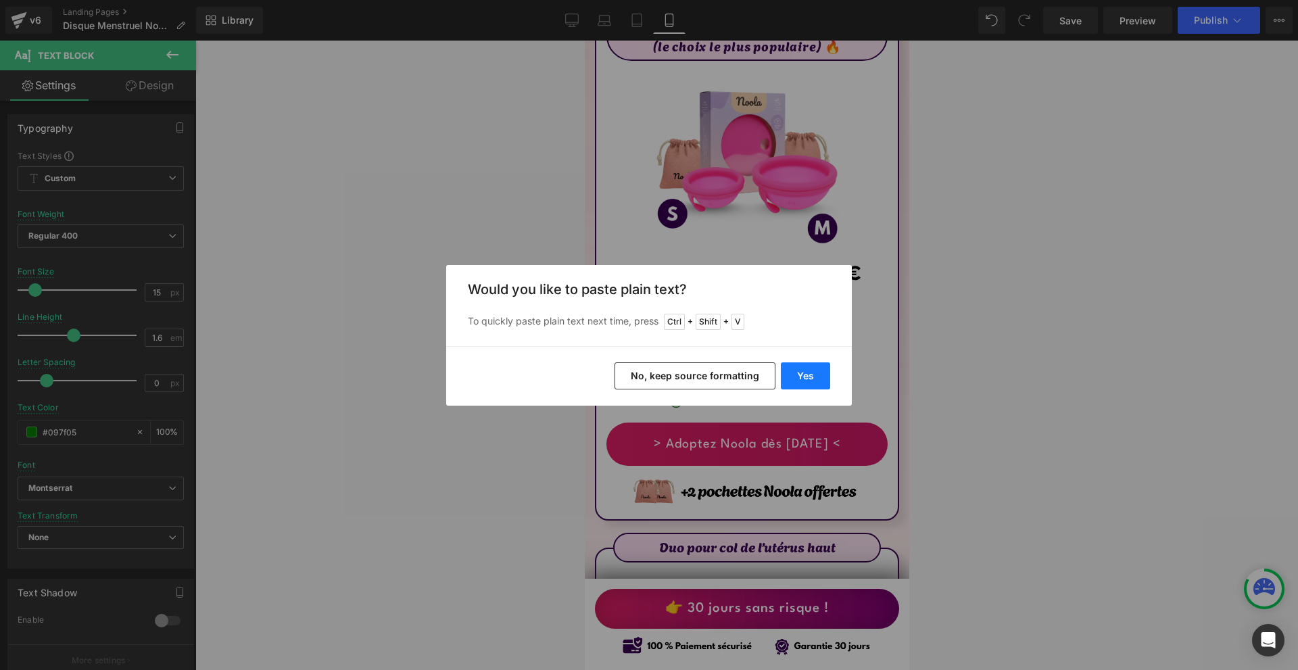
click at [808, 373] on button "Yes" at bounding box center [805, 375] width 49 height 27
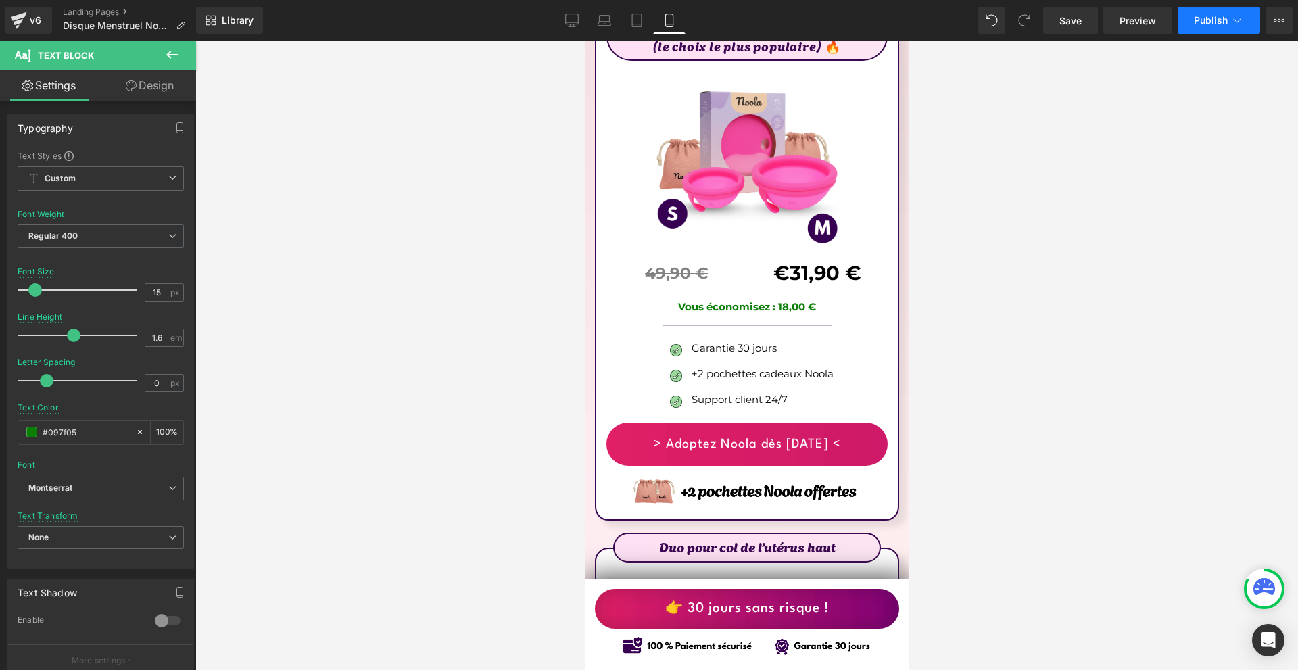
click at [1200, 26] on button "Publish" at bounding box center [1219, 20] width 83 height 27
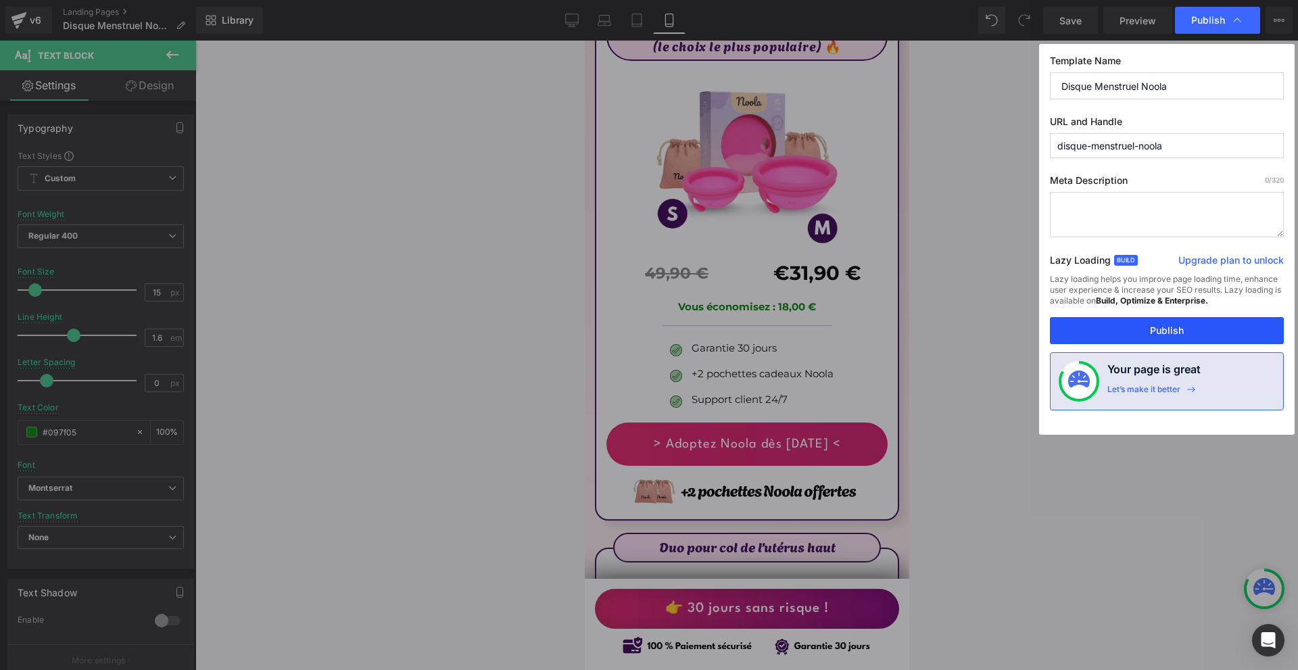
click at [1129, 321] on button "Publish" at bounding box center [1167, 330] width 234 height 27
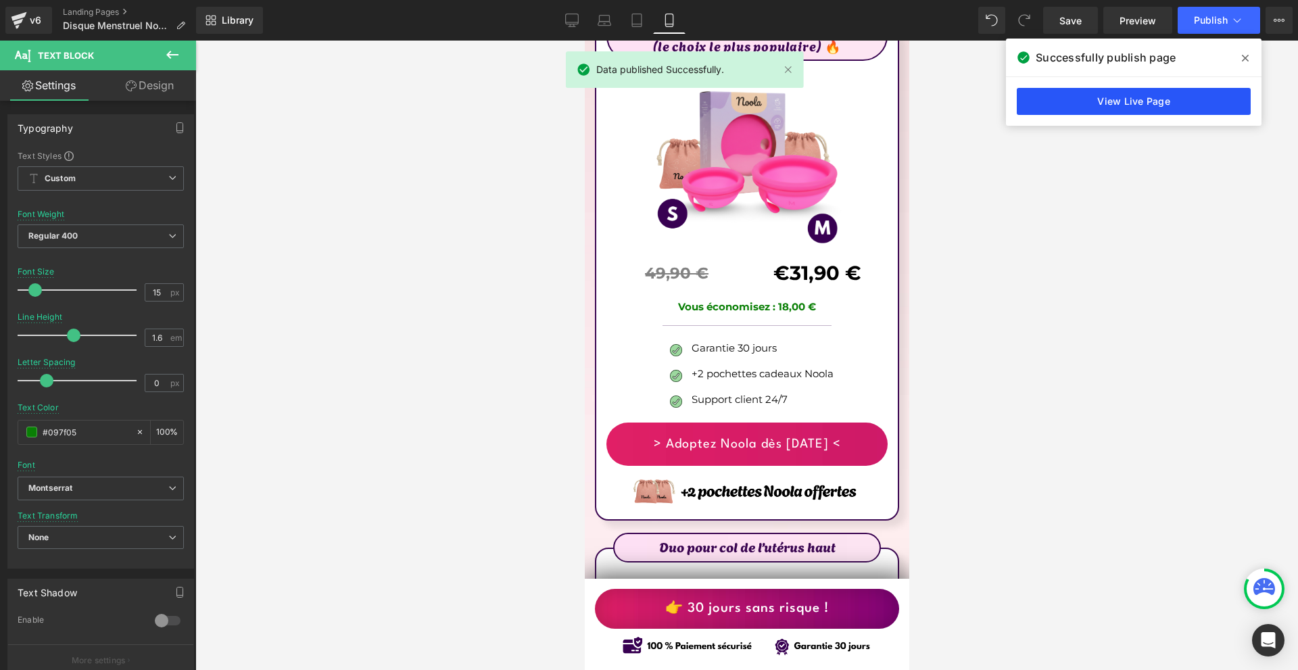
click at [1118, 106] on link "View Live Page" at bounding box center [1134, 101] width 234 height 27
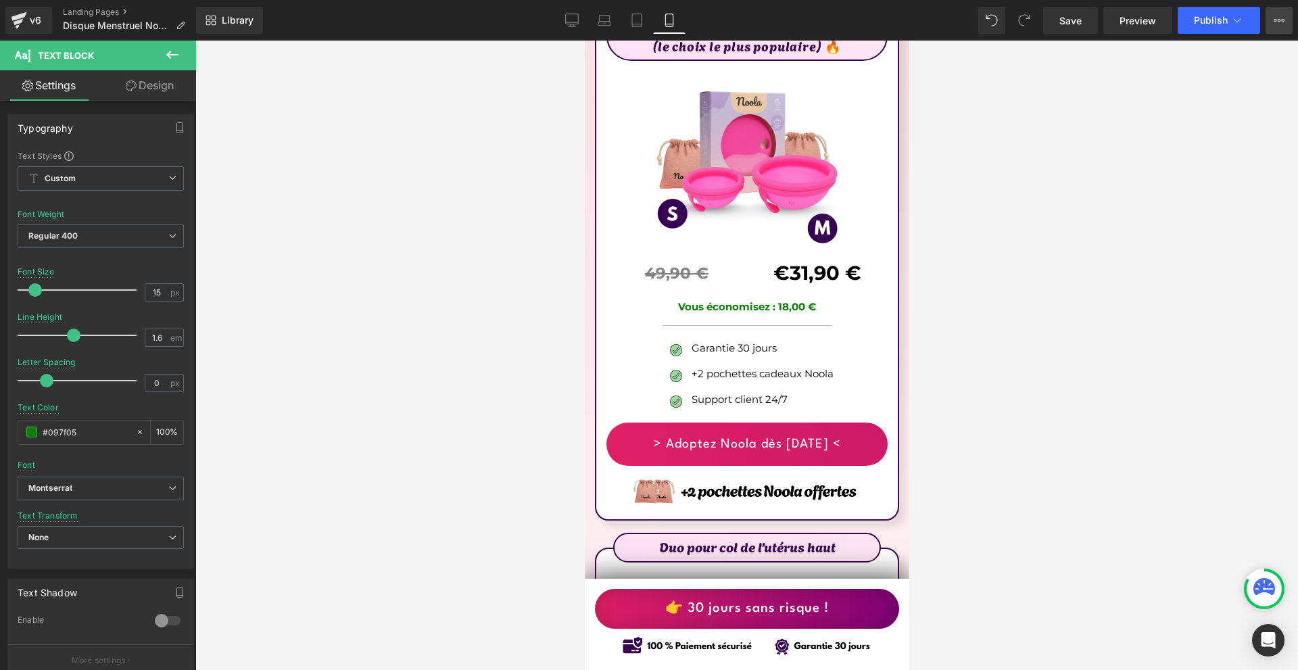
click at [1277, 22] on icon at bounding box center [1279, 20] width 11 height 11
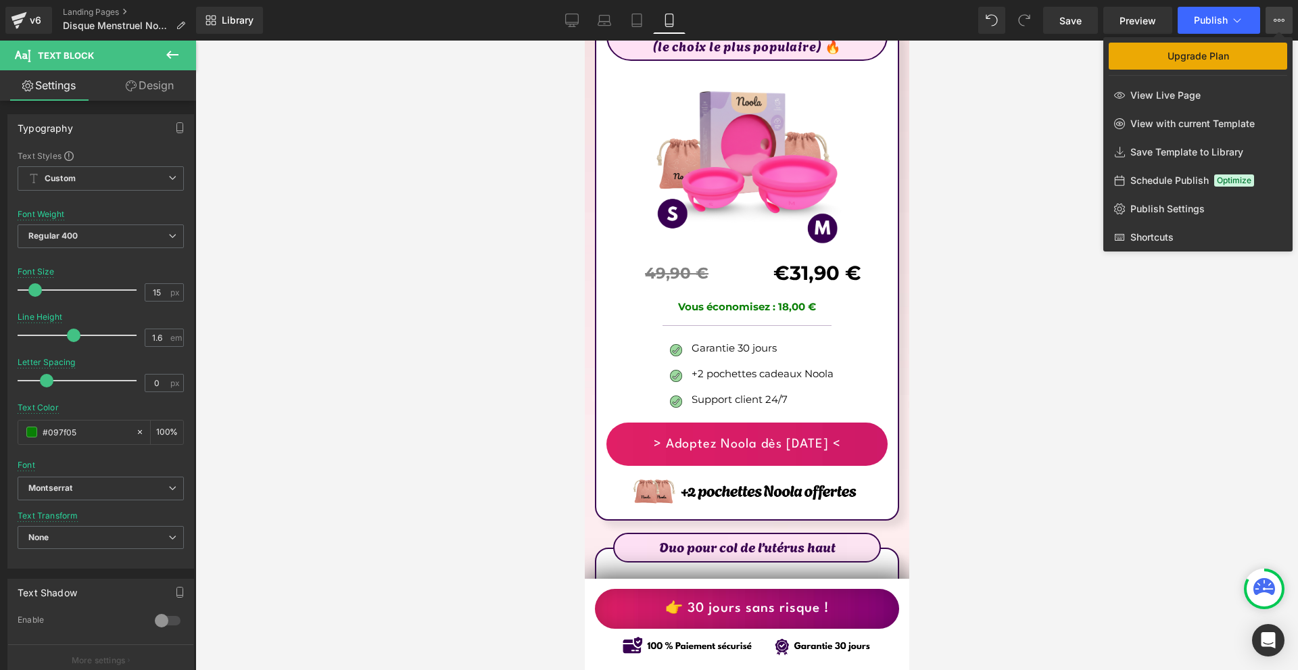
click at [1213, 52] on span "Upgrade Plan" at bounding box center [1199, 56] width 62 height 11
click at [1161, 90] on span "View Live Page" at bounding box center [1166, 95] width 70 height 12
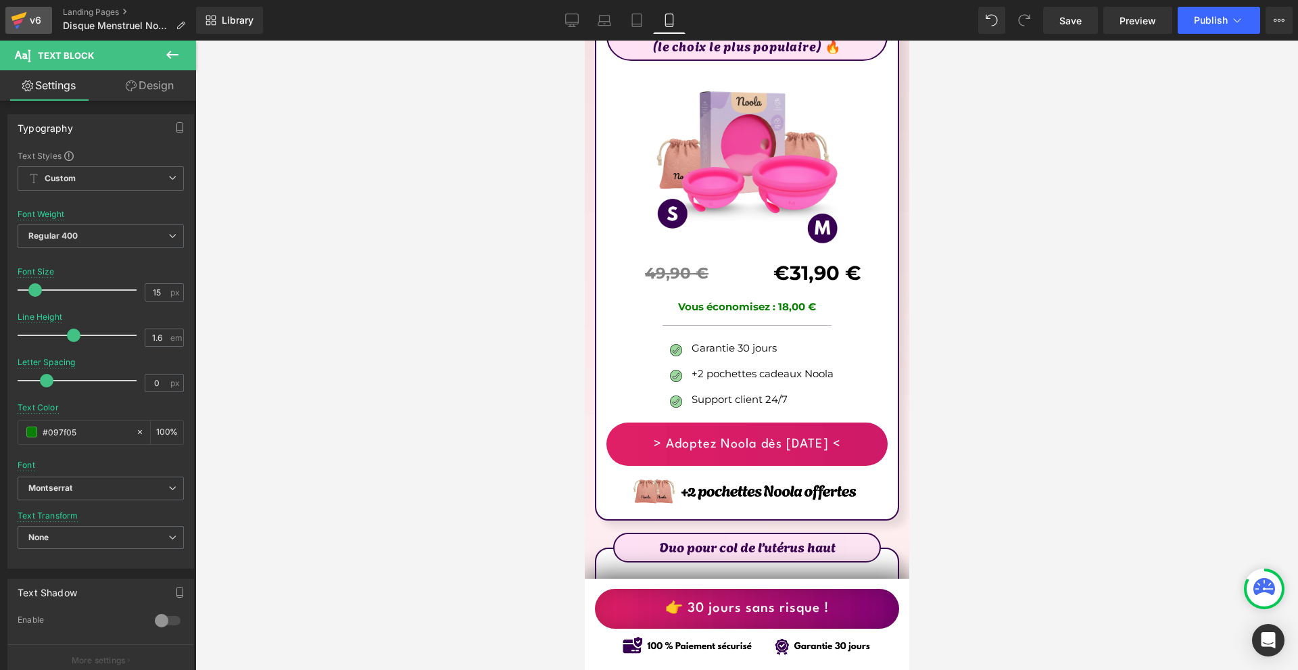
click at [34, 12] on div "v6" at bounding box center [35, 20] width 17 height 18
